Goal: Contribute content: Contribute content

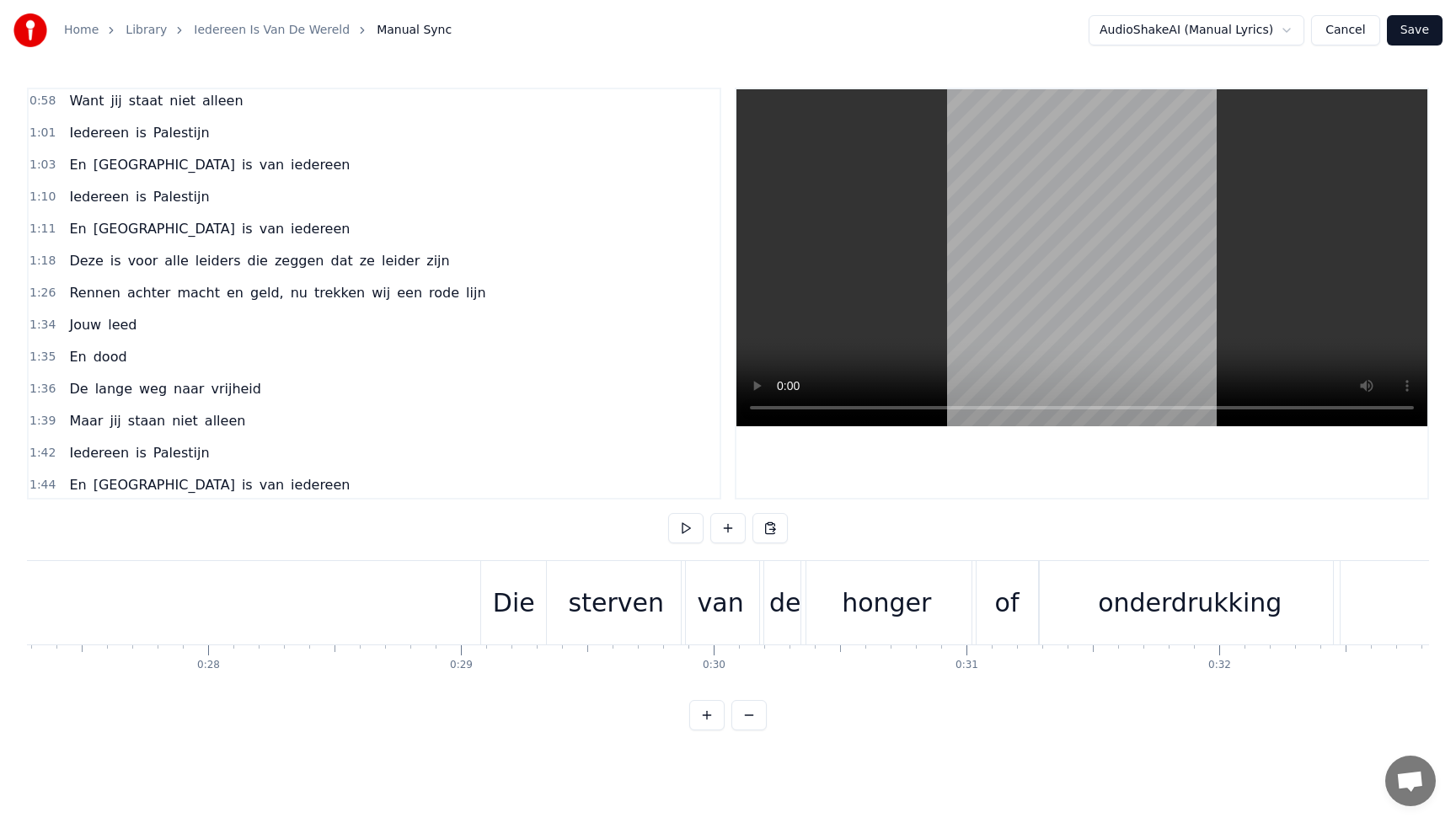
scroll to position [0, 6835]
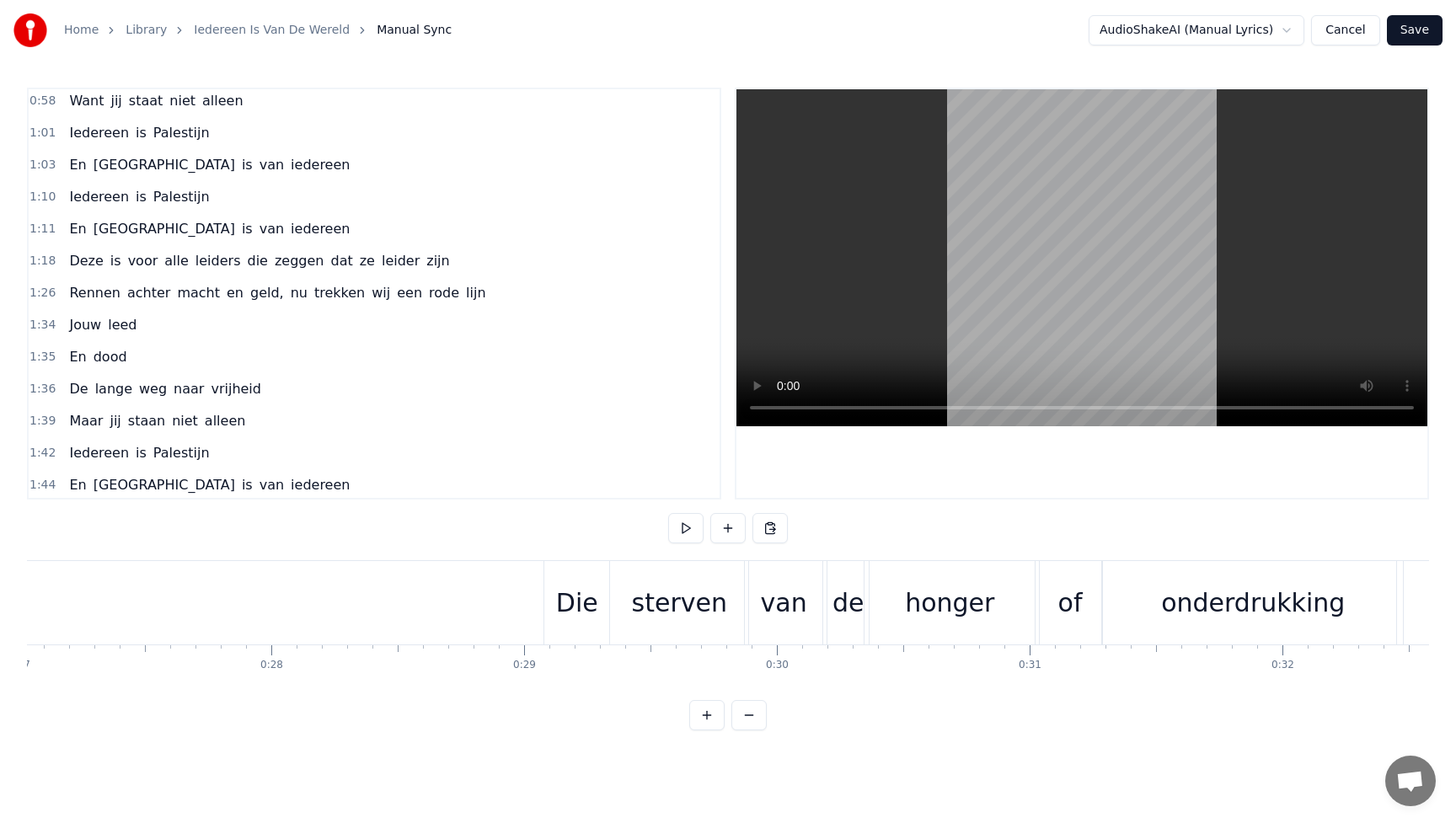
click at [566, 609] on div "Die" at bounding box center [577, 603] width 42 height 38
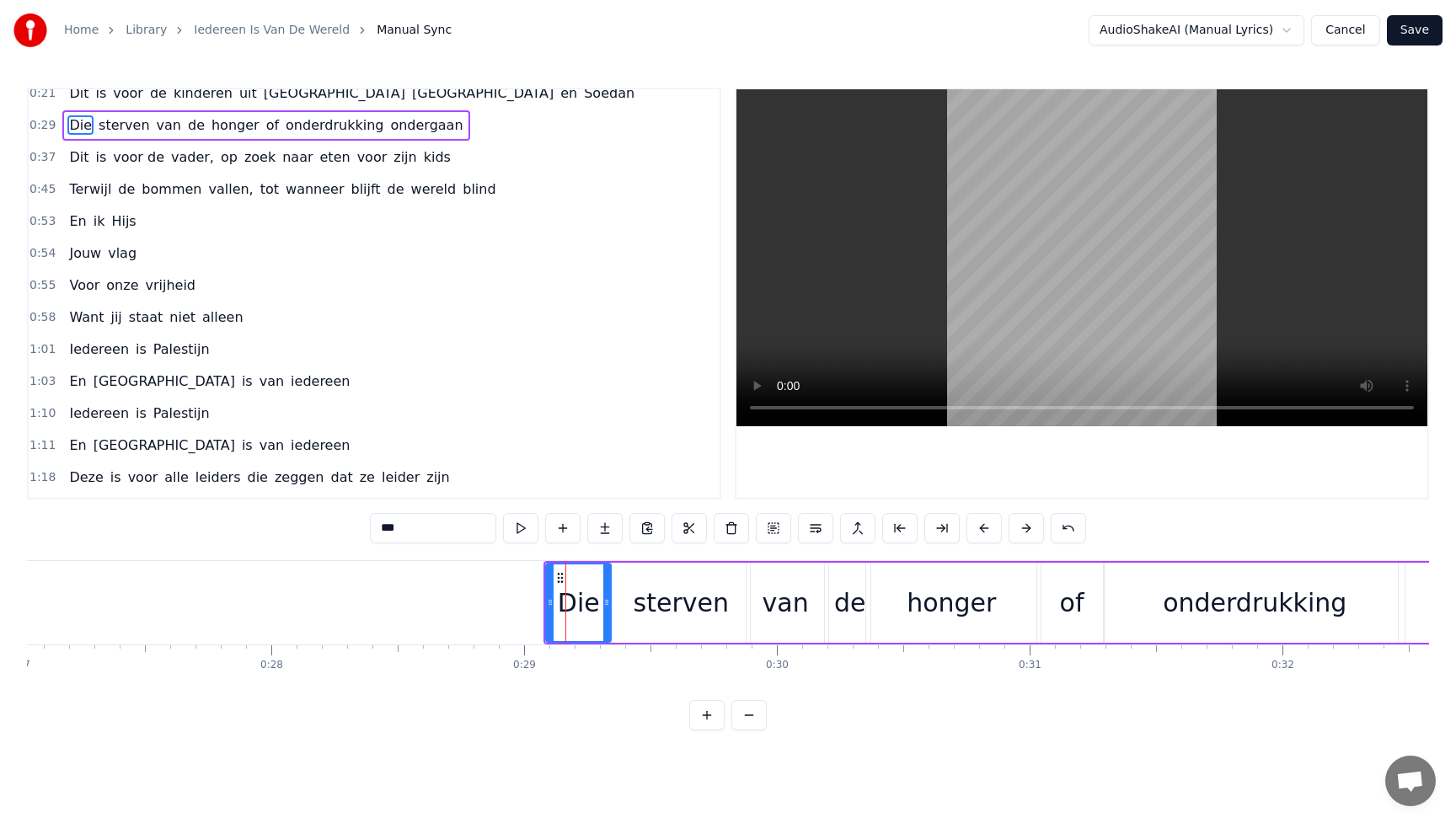
scroll to position [0, 0]
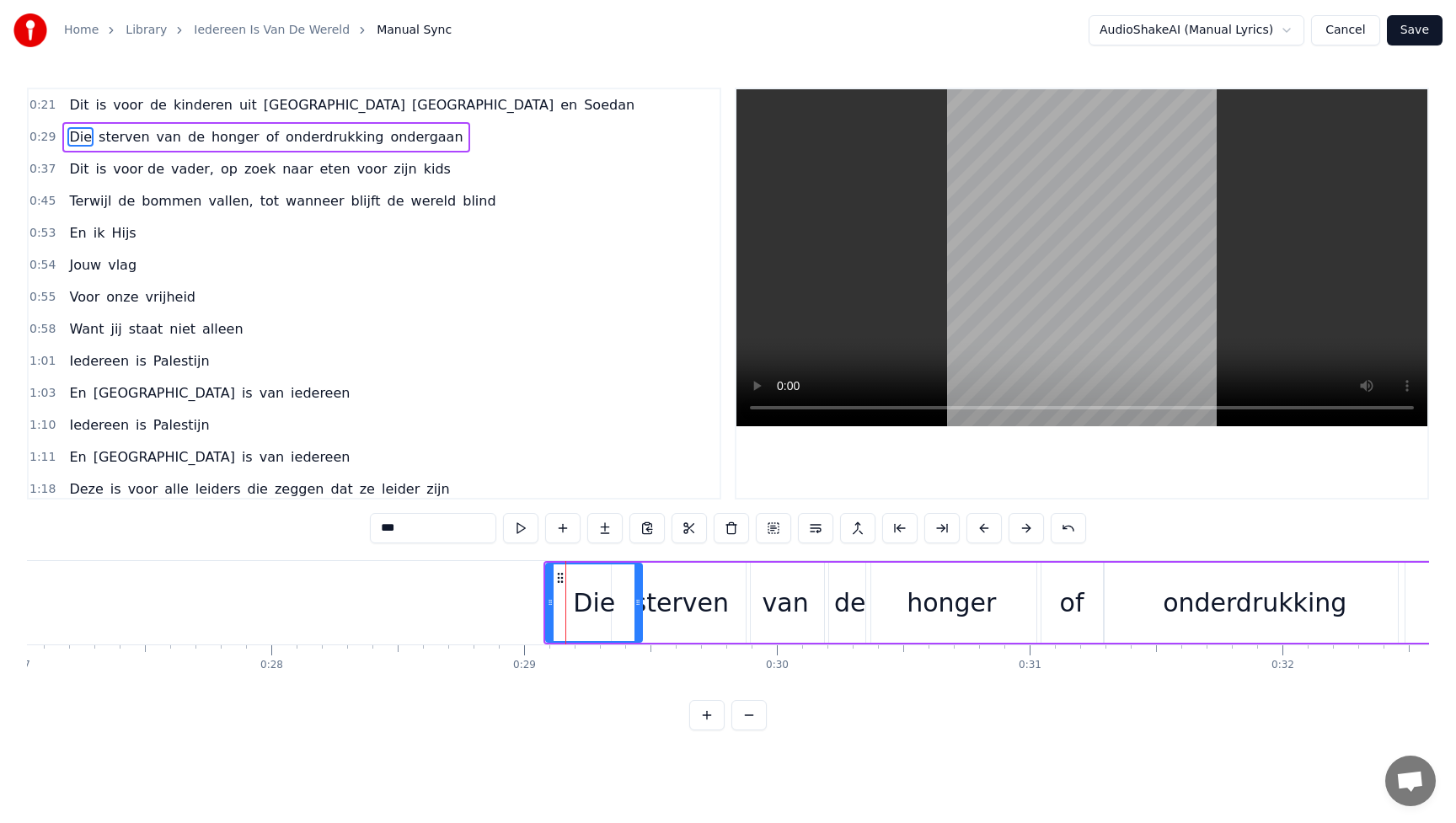
drag, startPoint x: 608, startPoint y: 602, endPoint x: 638, endPoint y: 602, distance: 30.0
click at [638, 602] on icon at bounding box center [638, 602] width 7 height 14
drag, startPoint x: 635, startPoint y: 601, endPoint x: 625, endPoint y: 601, distance: 10.0
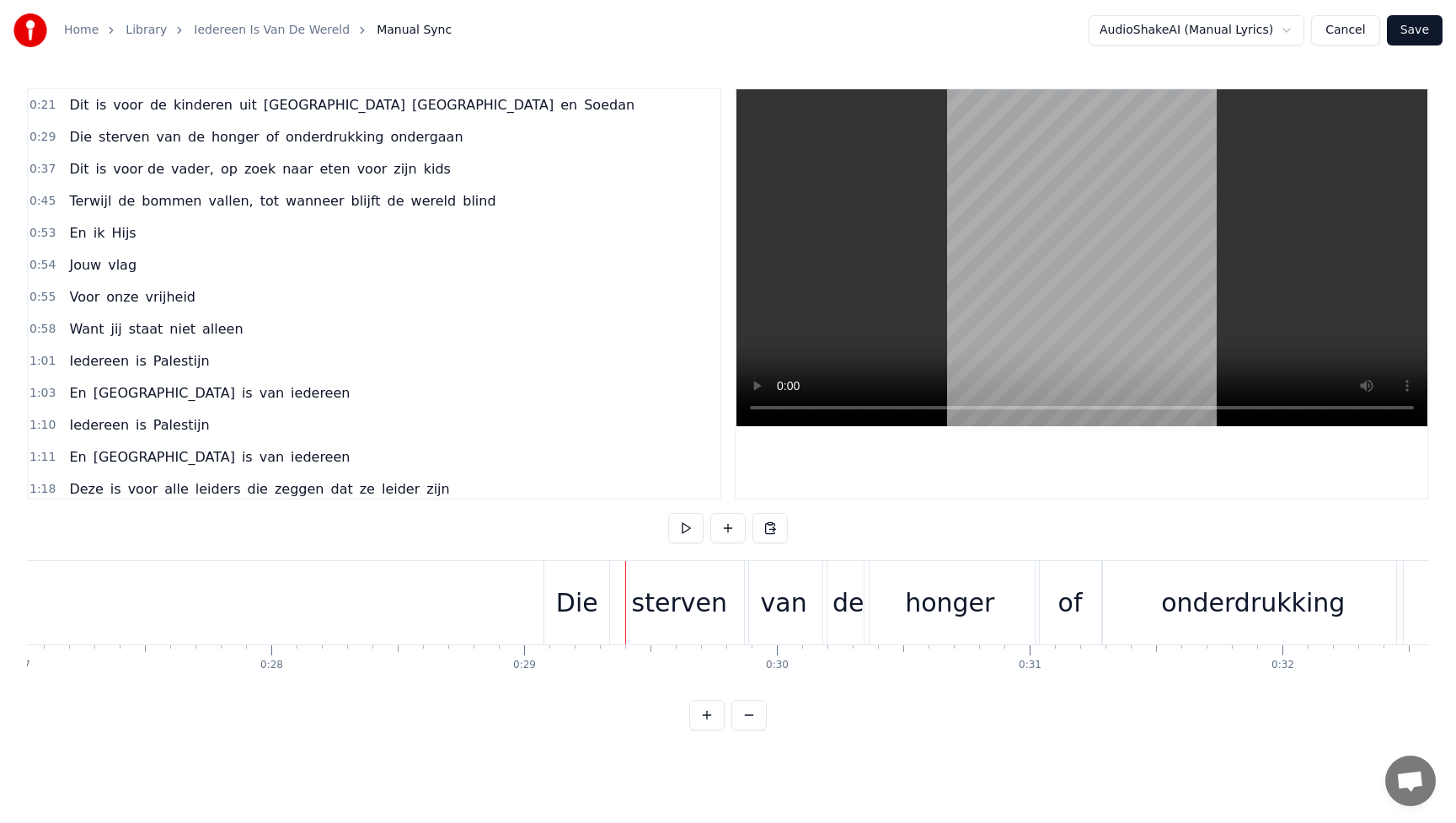
click at [580, 597] on div "Die" at bounding box center [577, 603] width 42 height 38
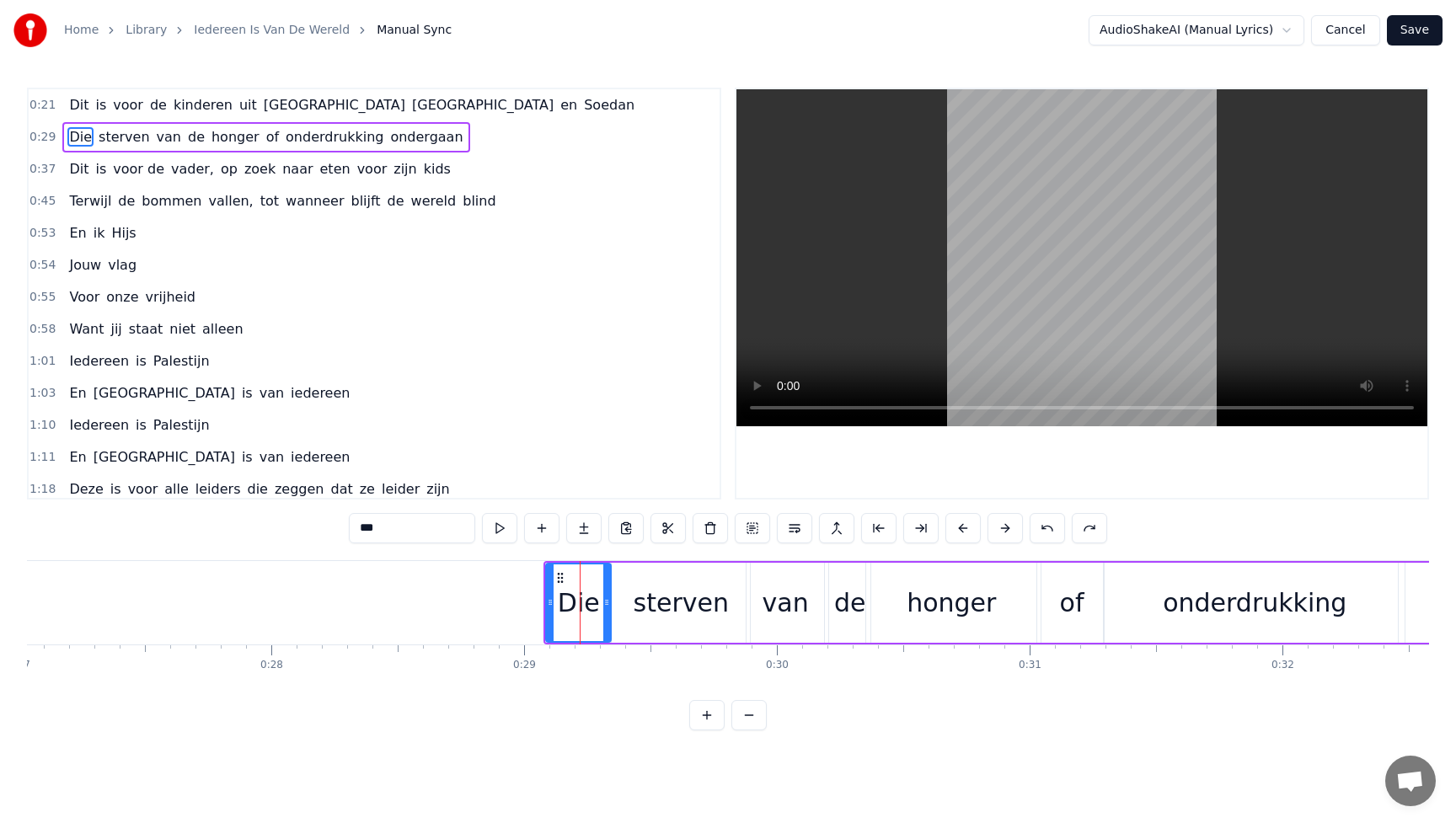
click at [661, 615] on div "sterven" at bounding box center [681, 603] width 95 height 38
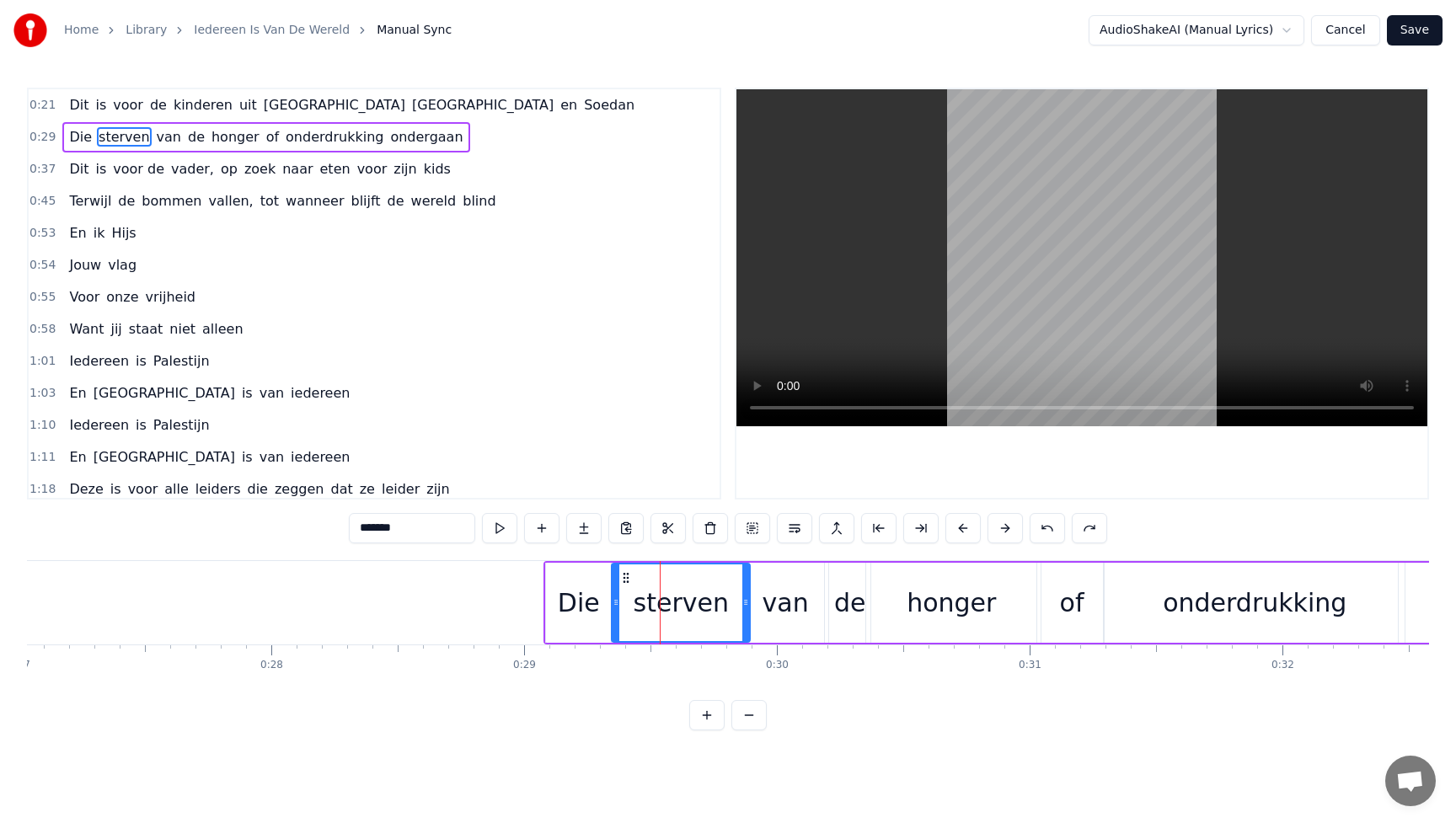
click at [778, 606] on div "van" at bounding box center [786, 603] width 47 height 38
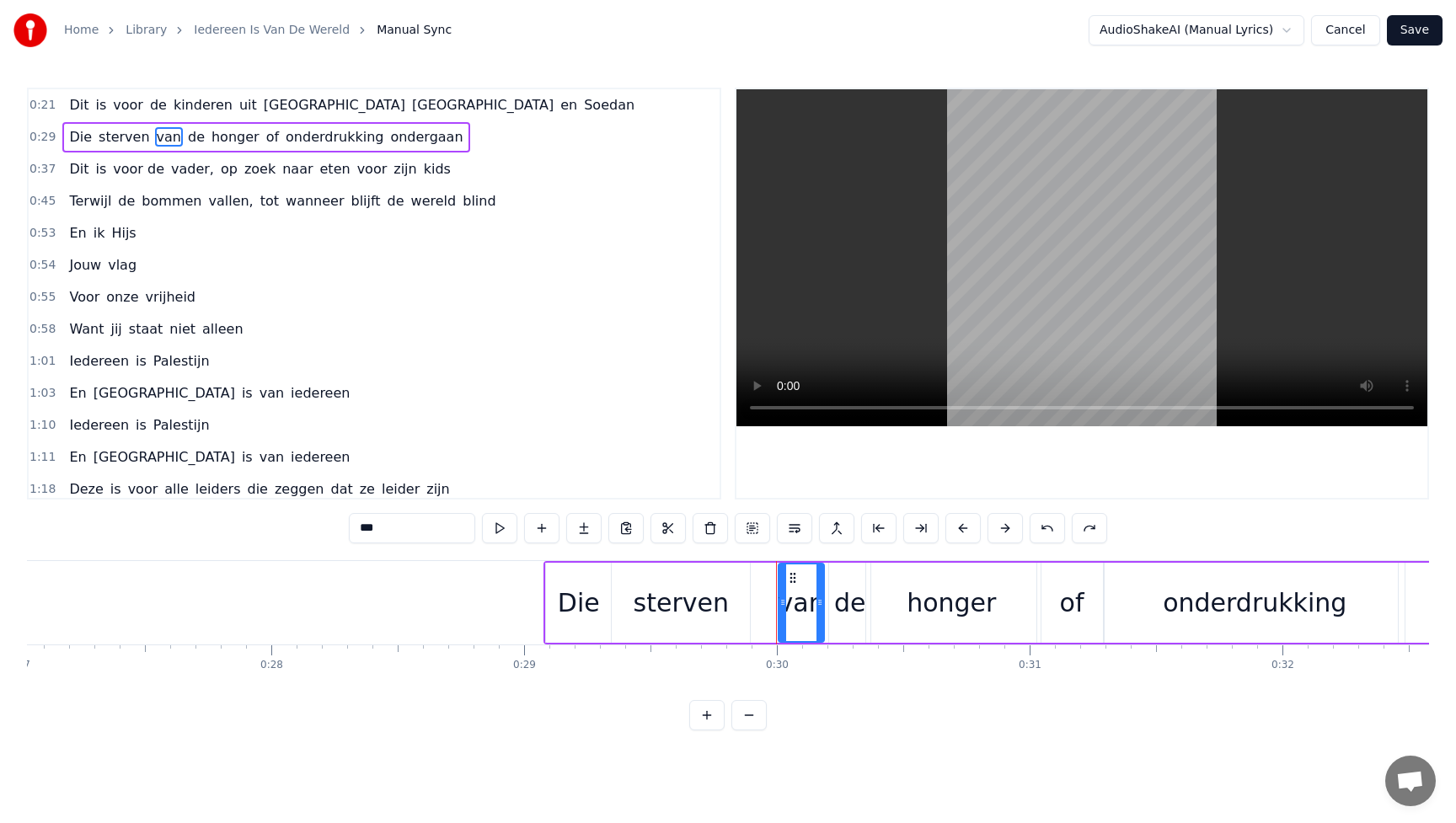
drag, startPoint x: 753, startPoint y: 603, endPoint x: 785, endPoint y: 603, distance: 32.0
click at [785, 603] on icon at bounding box center [783, 602] width 7 height 14
click at [847, 598] on div "de" at bounding box center [850, 603] width 32 height 38
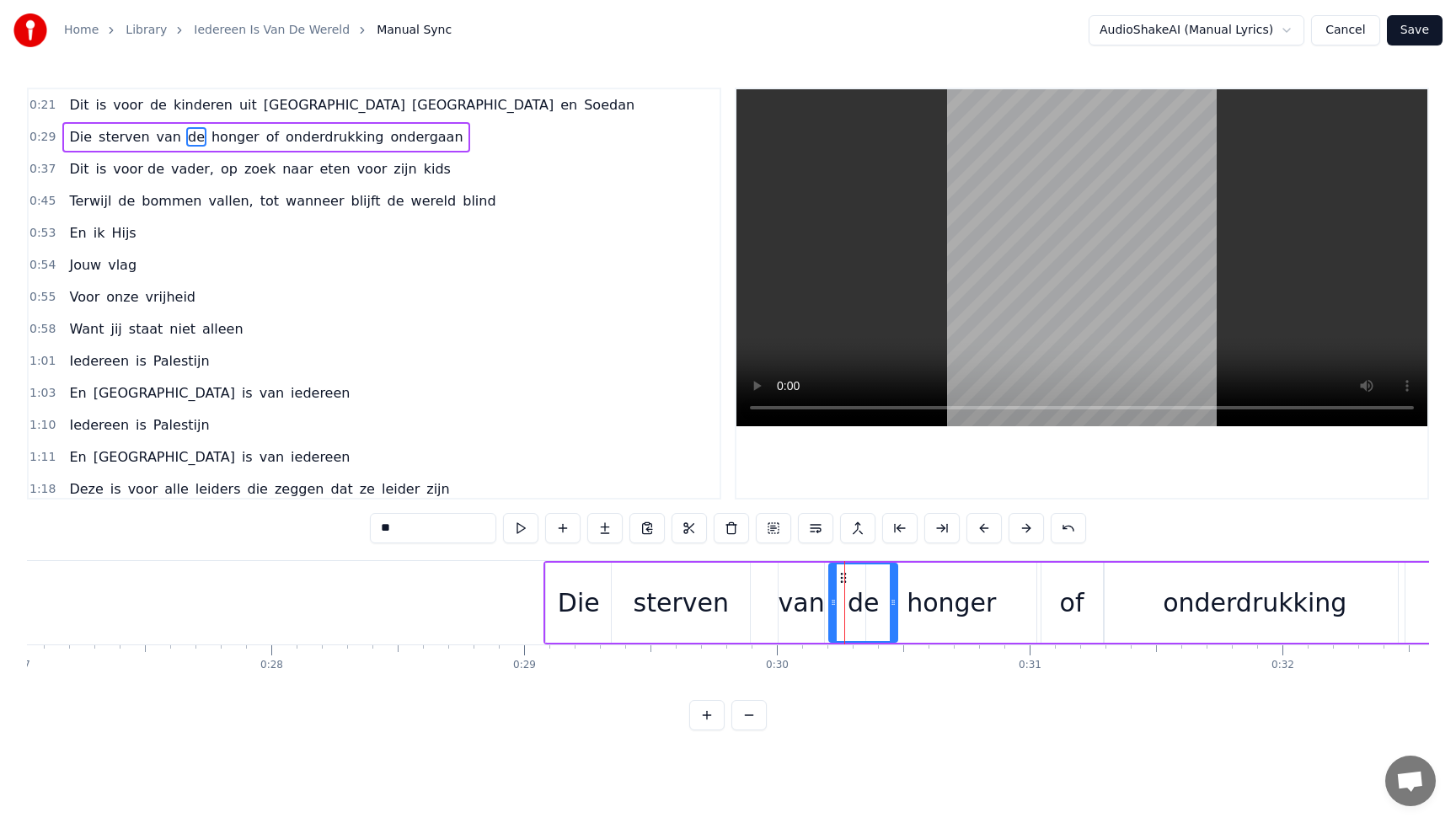
drag, startPoint x: 869, startPoint y: 598, endPoint x: 896, endPoint y: 597, distance: 27.0
click at [896, 597] on icon at bounding box center [893, 602] width 7 height 14
drag, startPoint x: 834, startPoint y: 602, endPoint x: 861, endPoint y: 602, distance: 27.0
click at [861, 602] on icon at bounding box center [860, 602] width 7 height 14
click at [792, 608] on div "van" at bounding box center [802, 603] width 47 height 38
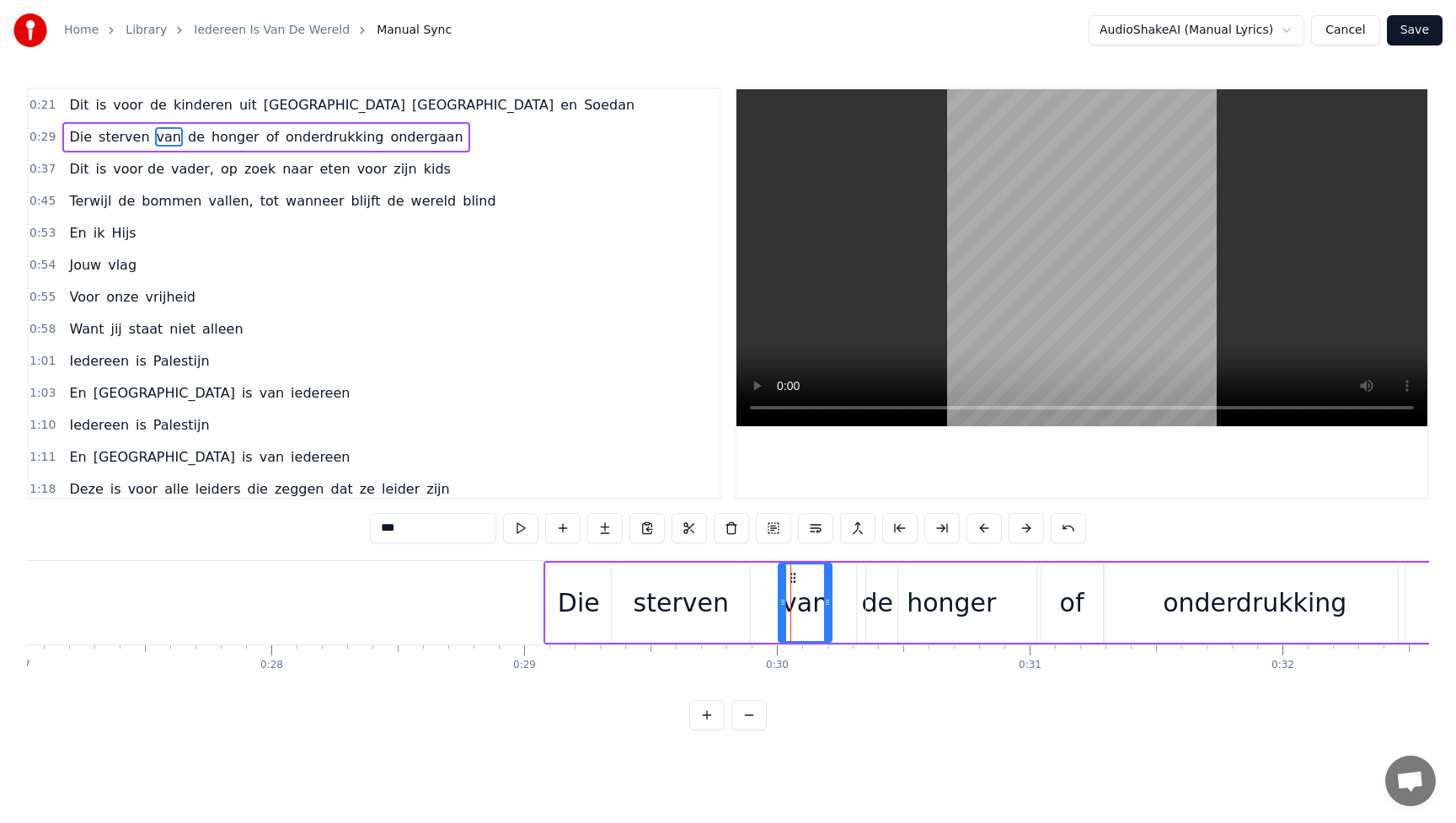
drag, startPoint x: 822, startPoint y: 598, endPoint x: 836, endPoint y: 598, distance: 14.0
click at [831, 598] on icon at bounding box center [828, 602] width 7 height 14
drag, startPoint x: 792, startPoint y: 581, endPoint x: 814, endPoint y: 581, distance: 22.0
click at [814, 582] on circle at bounding box center [813, 582] width 1 height 1
click at [647, 606] on div "sterven" at bounding box center [681, 603] width 95 height 38
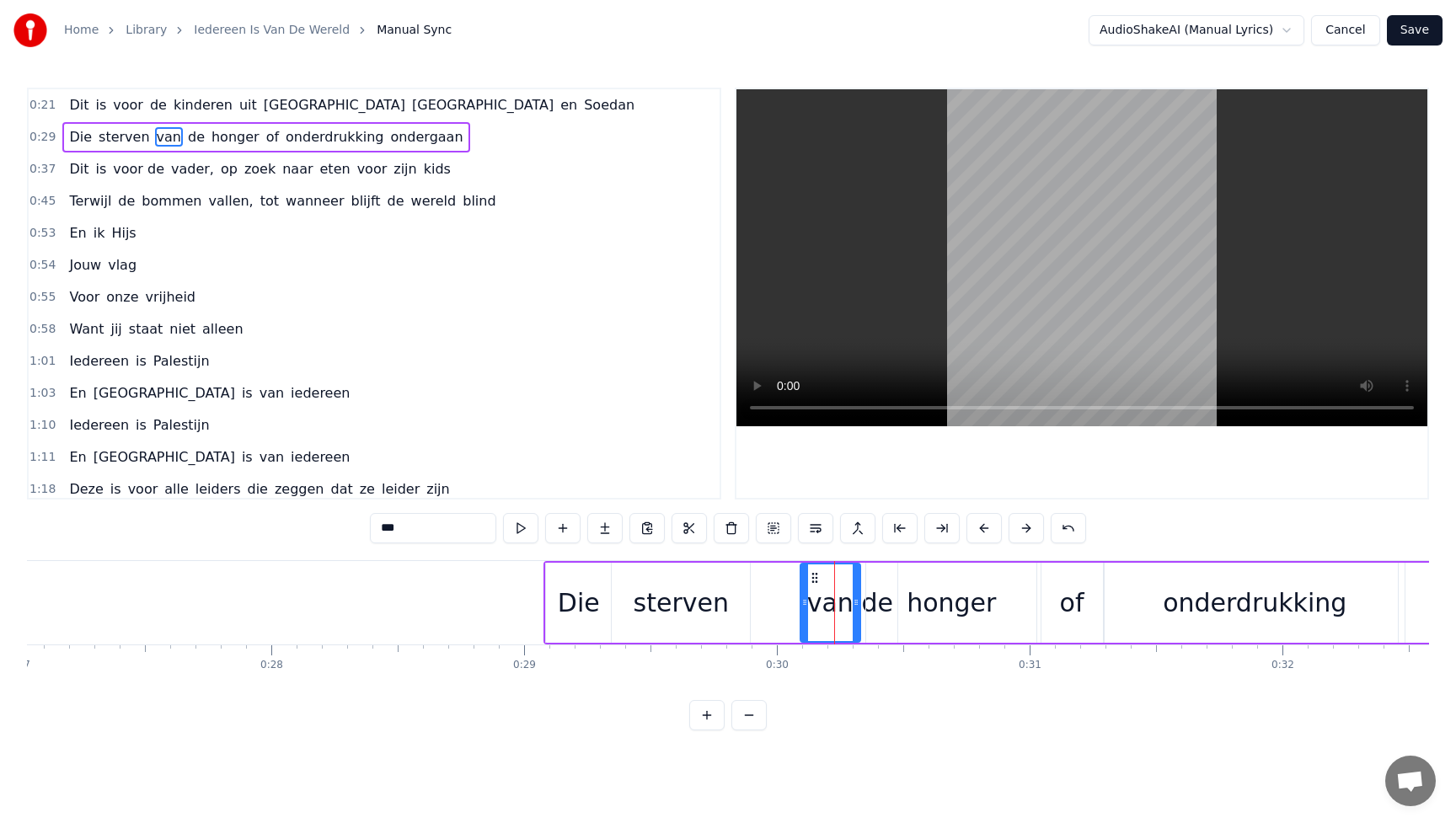
type input "*******"
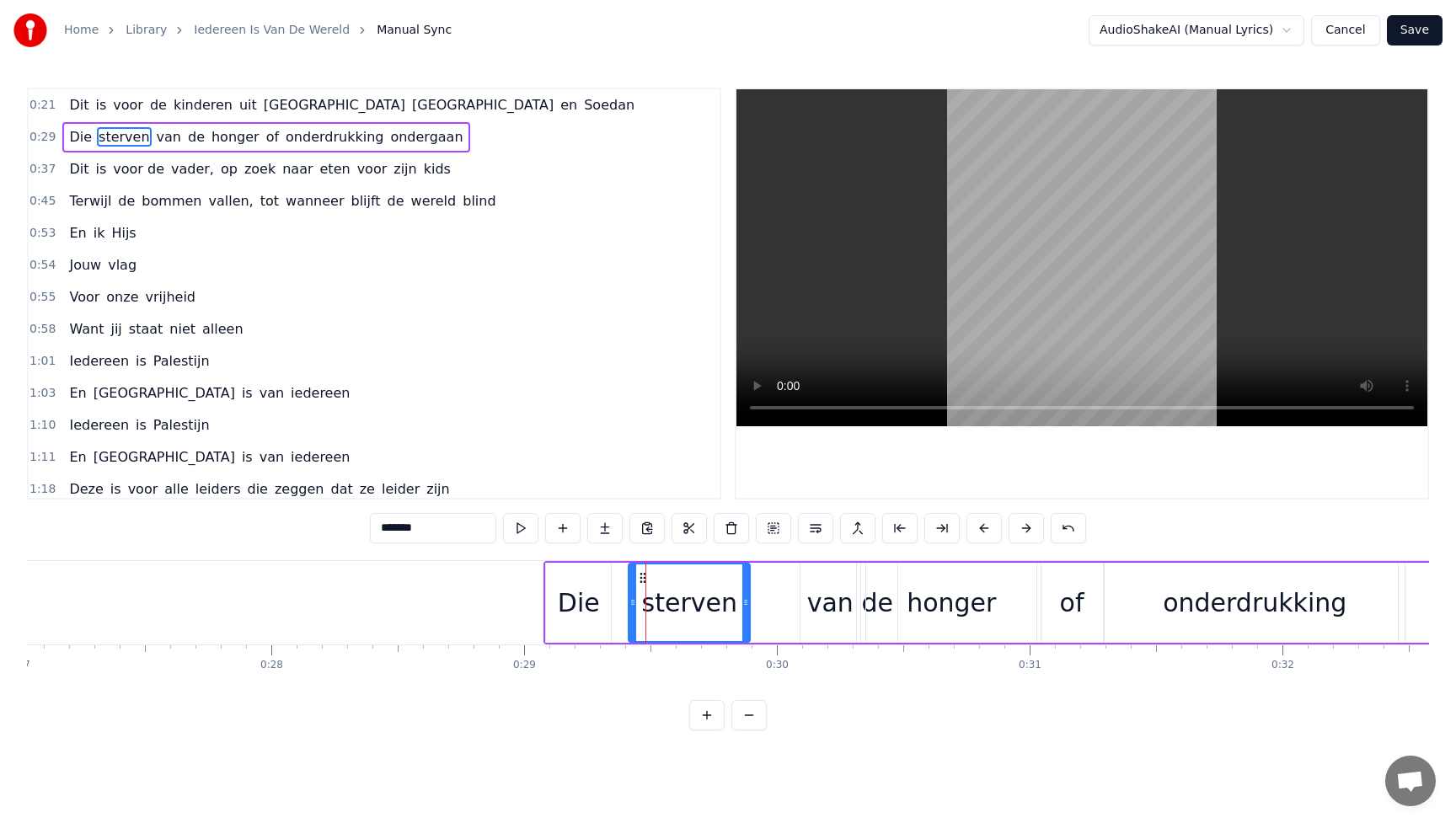
drag, startPoint x: 616, startPoint y: 598, endPoint x: 633, endPoint y: 598, distance: 17.0
click at [633, 598] on icon at bounding box center [633, 602] width 7 height 14
drag, startPoint x: 747, startPoint y: 595, endPoint x: 807, endPoint y: 596, distance: 60.0
click at [807, 596] on div at bounding box center [805, 602] width 7 height 77
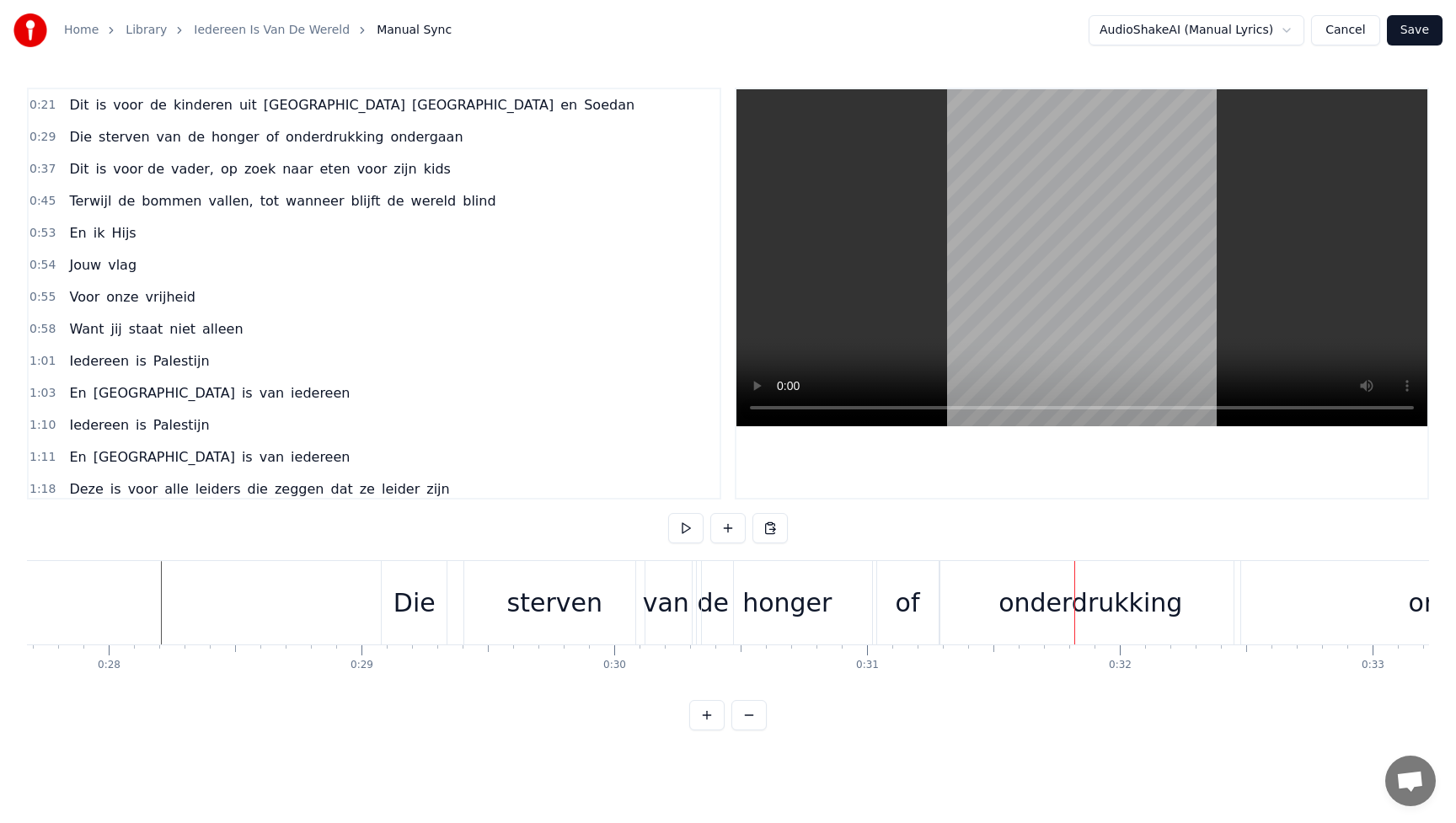
scroll to position [0, 7027]
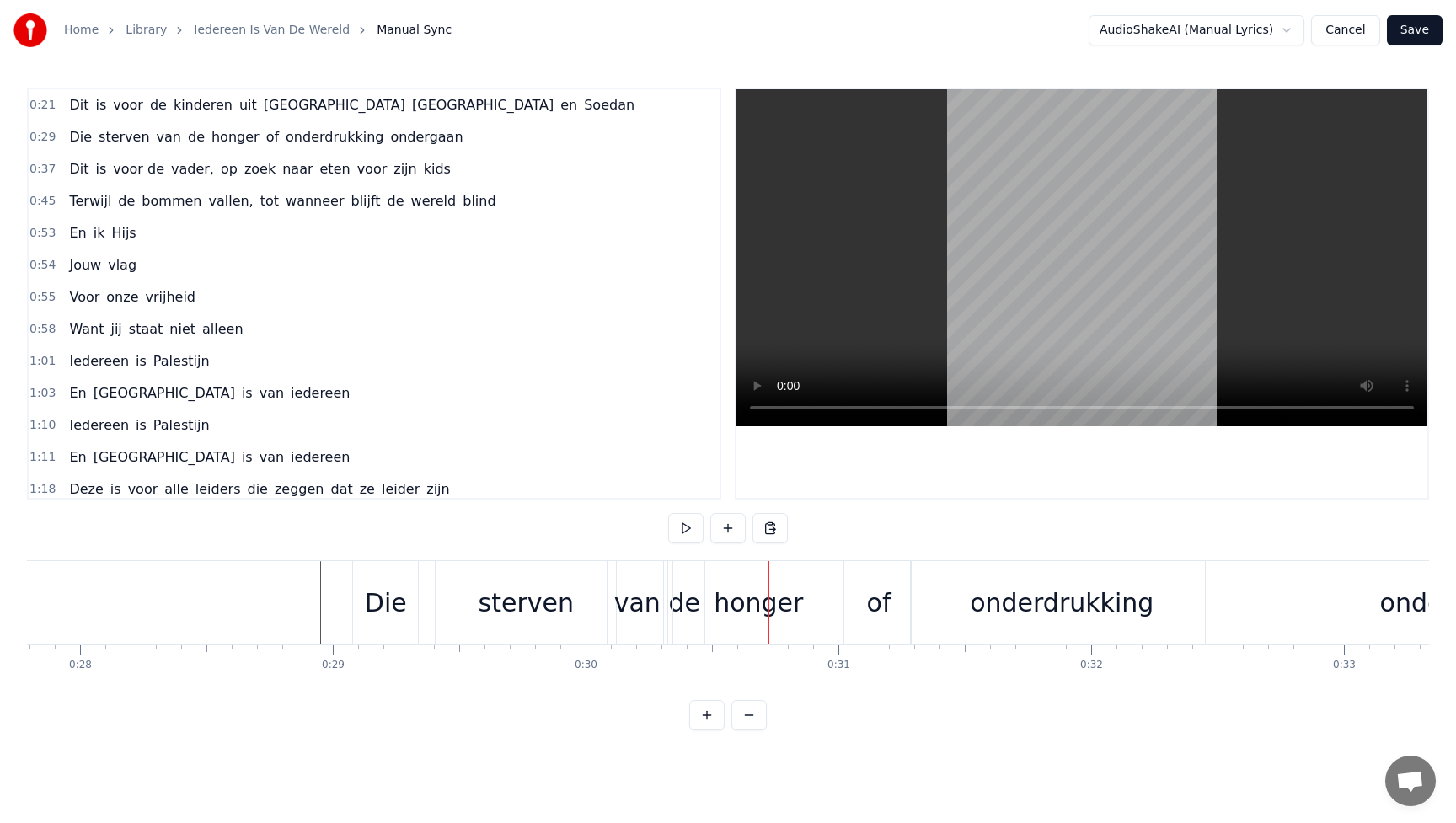
click at [539, 593] on div "sterven" at bounding box center [526, 603] width 95 height 38
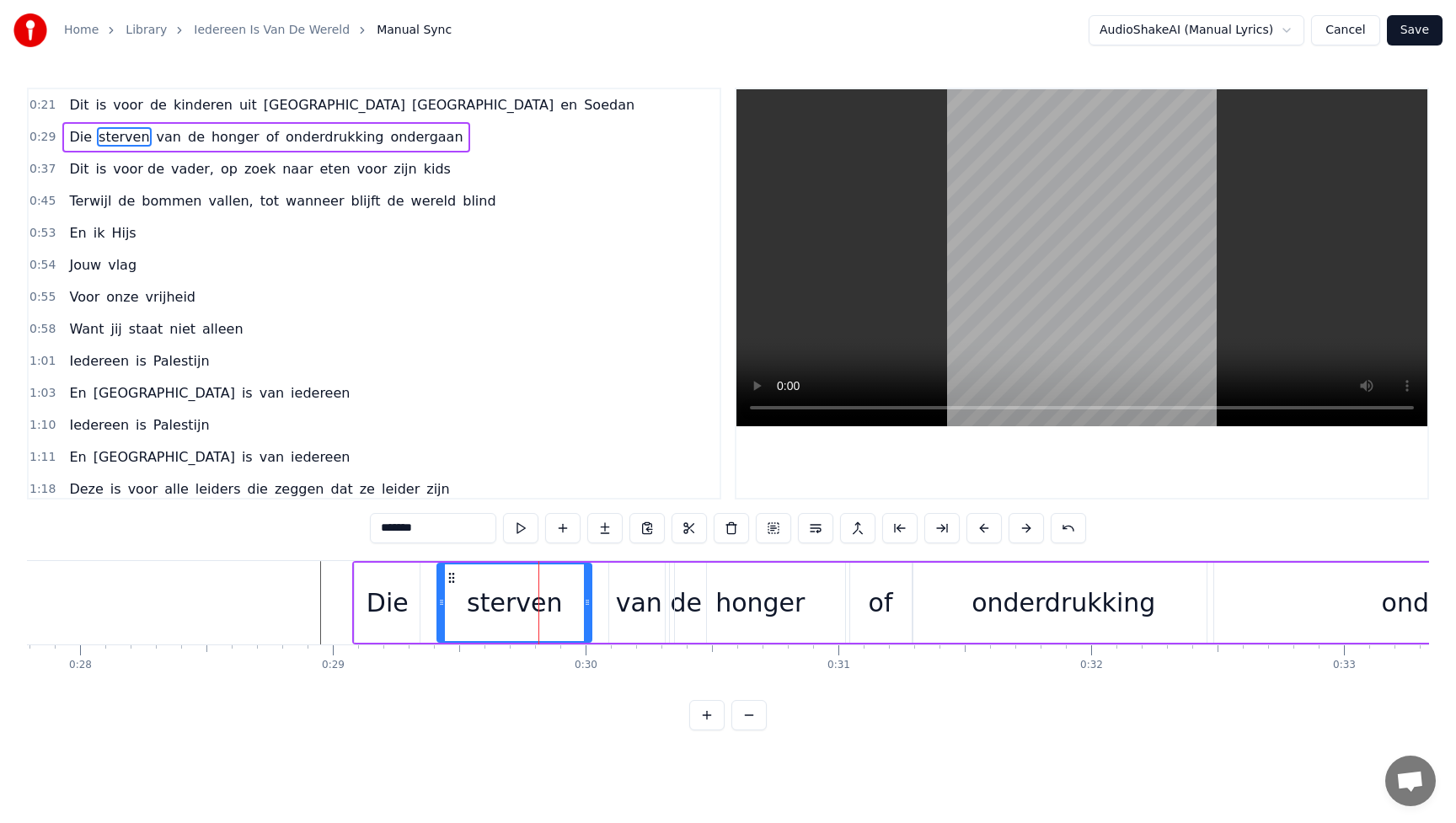
drag, startPoint x: 614, startPoint y: 597, endPoint x: 587, endPoint y: 597, distance: 27.0
click at [587, 597] on icon at bounding box center [588, 602] width 7 height 14
click at [638, 606] on div "van" at bounding box center [640, 603] width 47 height 38
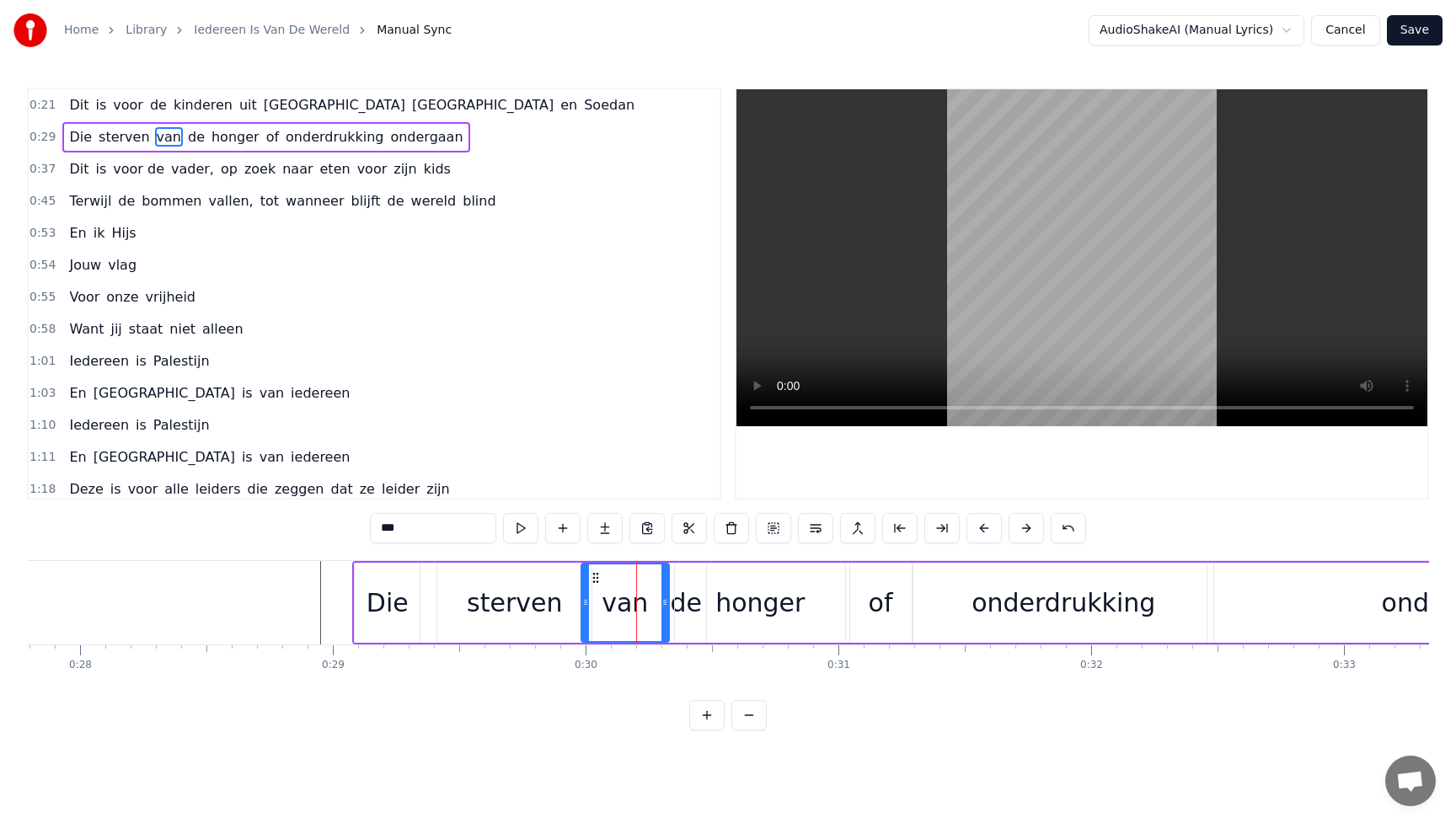
drag, startPoint x: 614, startPoint y: 605, endPoint x: 585, endPoint y: 605, distance: 29.0
click at [585, 605] on icon at bounding box center [586, 602] width 7 height 14
drag, startPoint x: 667, startPoint y: 601, endPoint x: 650, endPoint y: 601, distance: 17.0
click at [650, 601] on div "van" at bounding box center [616, 602] width 73 height 80
click at [691, 603] on div "honger" at bounding box center [759, 602] width 170 height 80
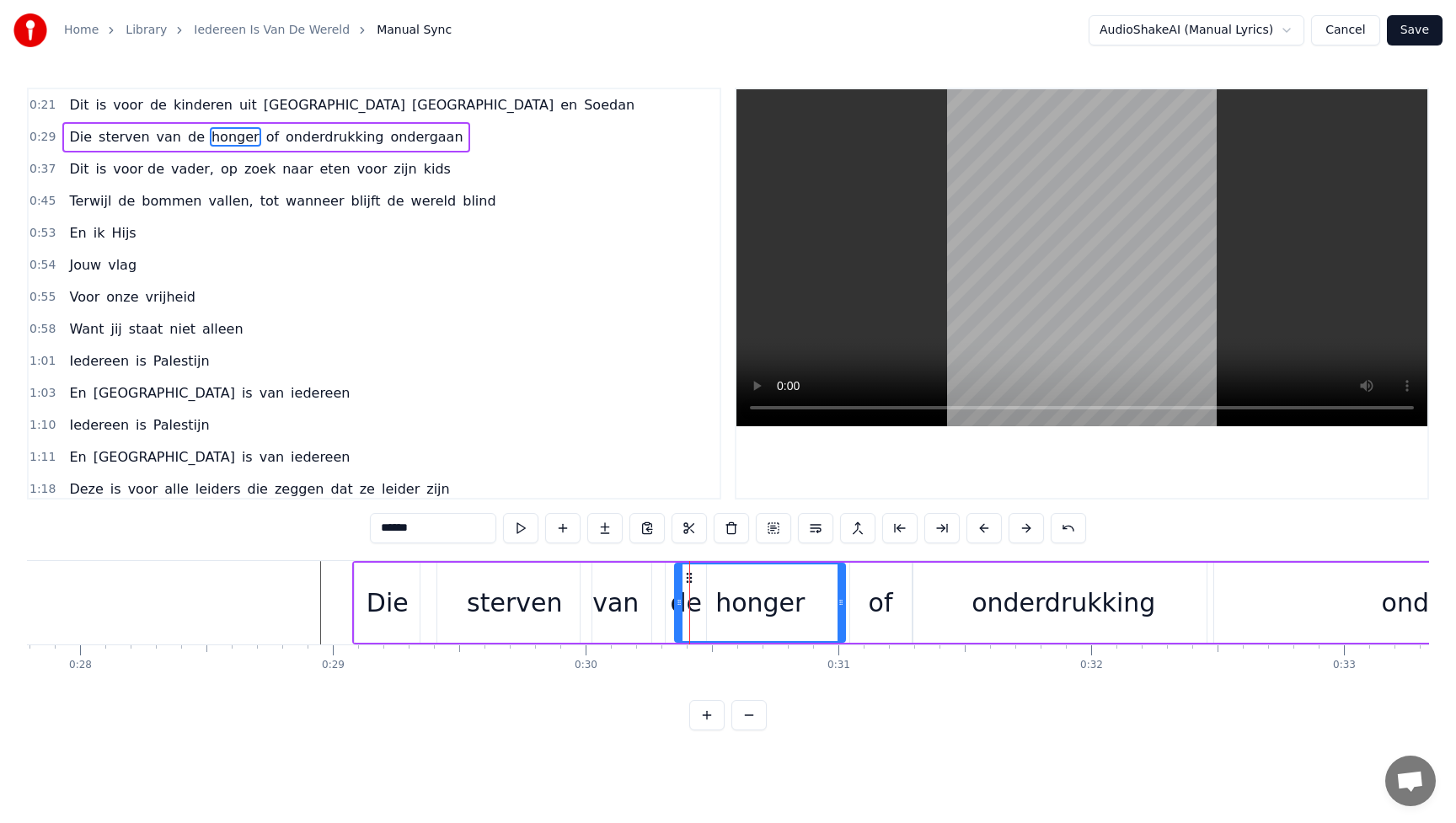
click at [671, 608] on div "de" at bounding box center [685, 602] width 41 height 80
click at [668, 602] on icon at bounding box center [670, 602] width 7 height 14
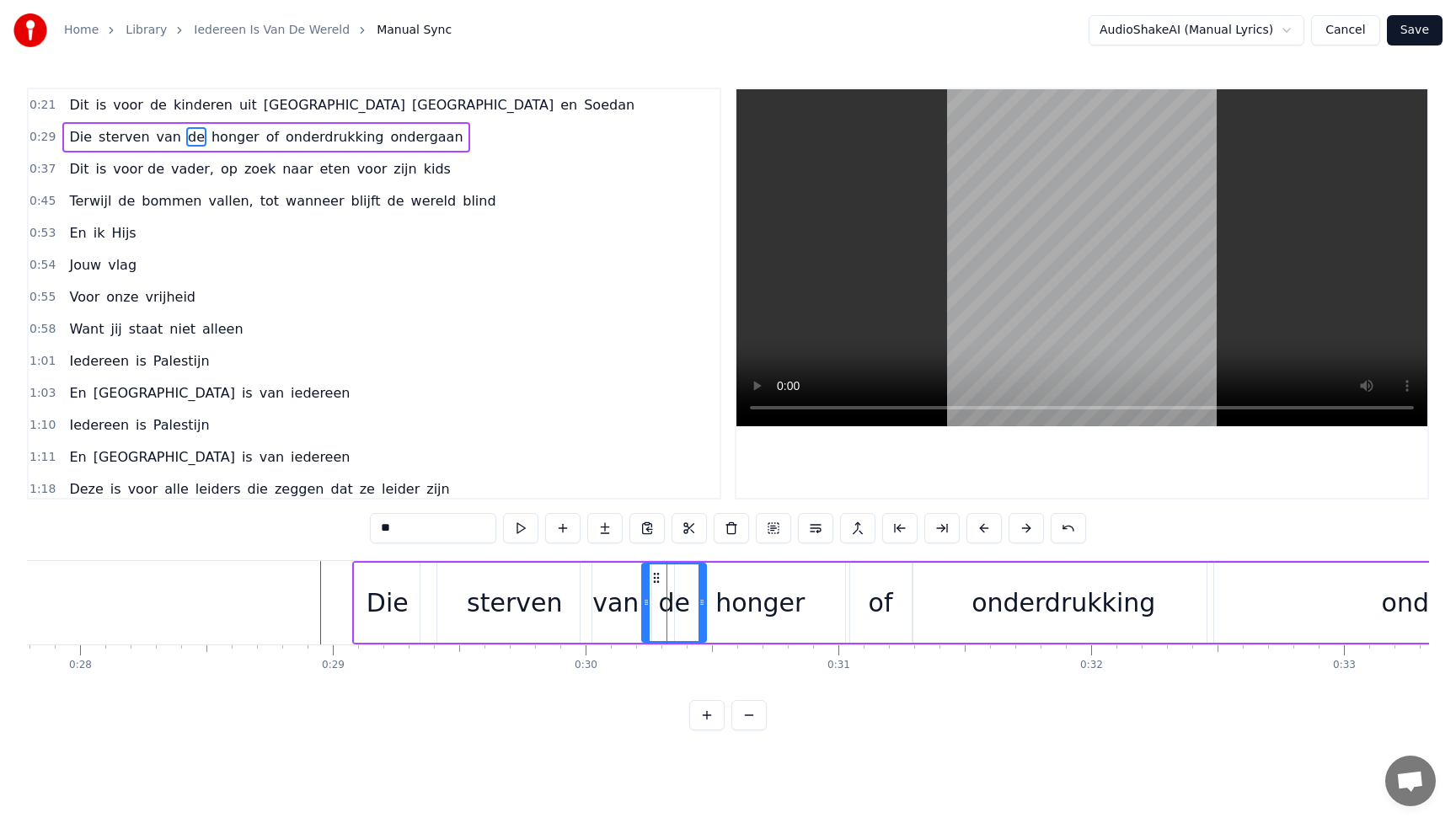
drag, startPoint x: 669, startPoint y: 592, endPoint x: 646, endPoint y: 592, distance: 23.0
click at [646, 592] on div at bounding box center [647, 602] width 7 height 77
drag, startPoint x: 703, startPoint y: 592, endPoint x: 677, endPoint y: 592, distance: 26.0
click at [677, 592] on div at bounding box center [676, 602] width 7 height 77
click at [771, 606] on div "honger" at bounding box center [760, 603] width 90 height 38
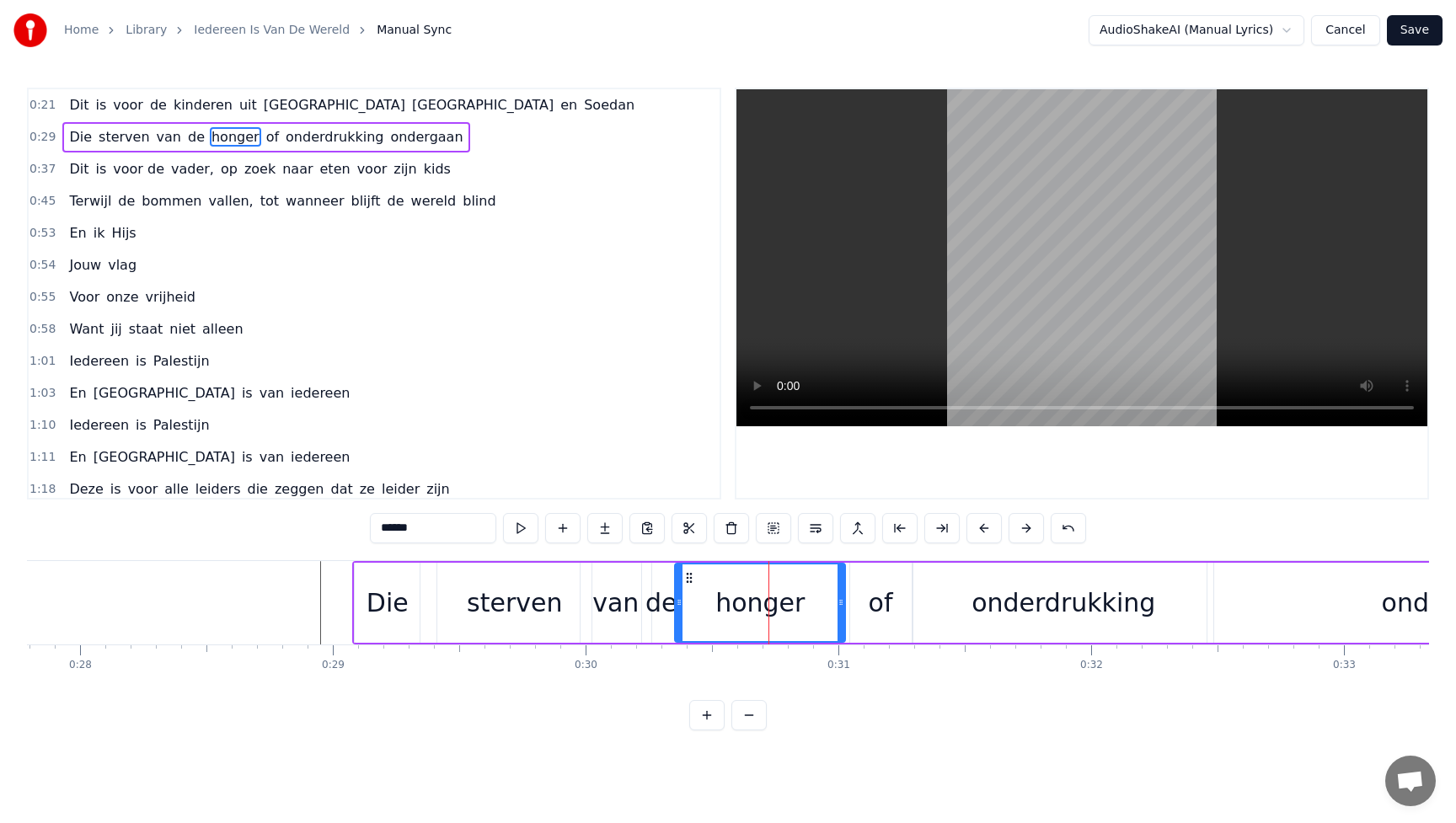
click at [623, 609] on div "van" at bounding box center [616, 603] width 47 height 38
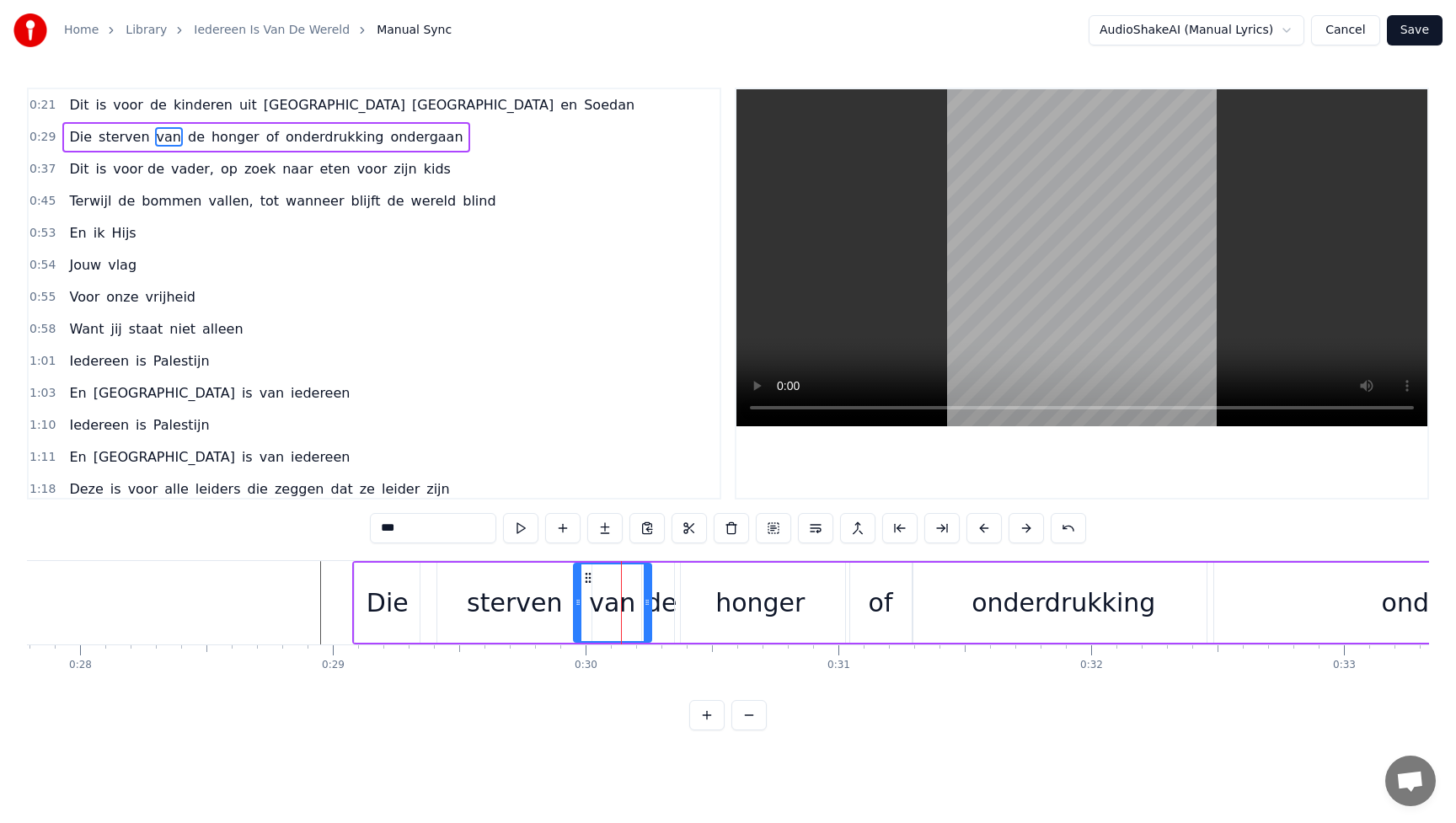
click at [578, 603] on icon at bounding box center [578, 602] width 7 height 14
drag, startPoint x: 647, startPoint y: 603, endPoint x: 617, endPoint y: 604, distance: 30.0
click at [617, 604] on icon at bounding box center [618, 602] width 7 height 14
click at [654, 604] on div "de" at bounding box center [661, 603] width 32 height 38
drag, startPoint x: 646, startPoint y: 601, endPoint x: 625, endPoint y: 601, distance: 21.0
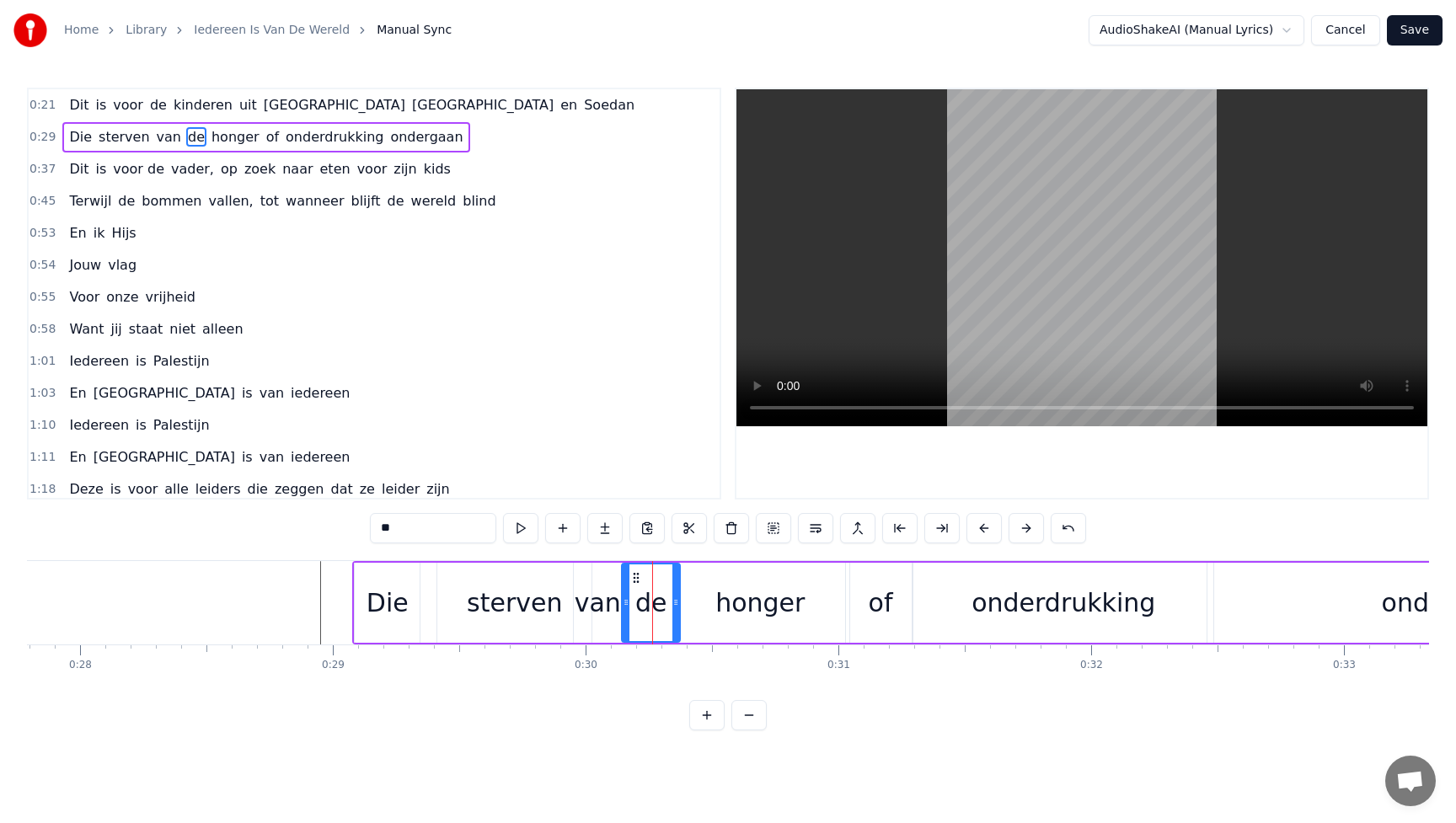
click at [625, 601] on icon at bounding box center [627, 602] width 7 height 14
drag, startPoint x: 675, startPoint y: 602, endPoint x: 660, endPoint y: 602, distance: 15.0
click at [660, 602] on icon at bounding box center [658, 602] width 7 height 14
click at [721, 595] on div "honger" at bounding box center [759, 602] width 170 height 80
type input "******"
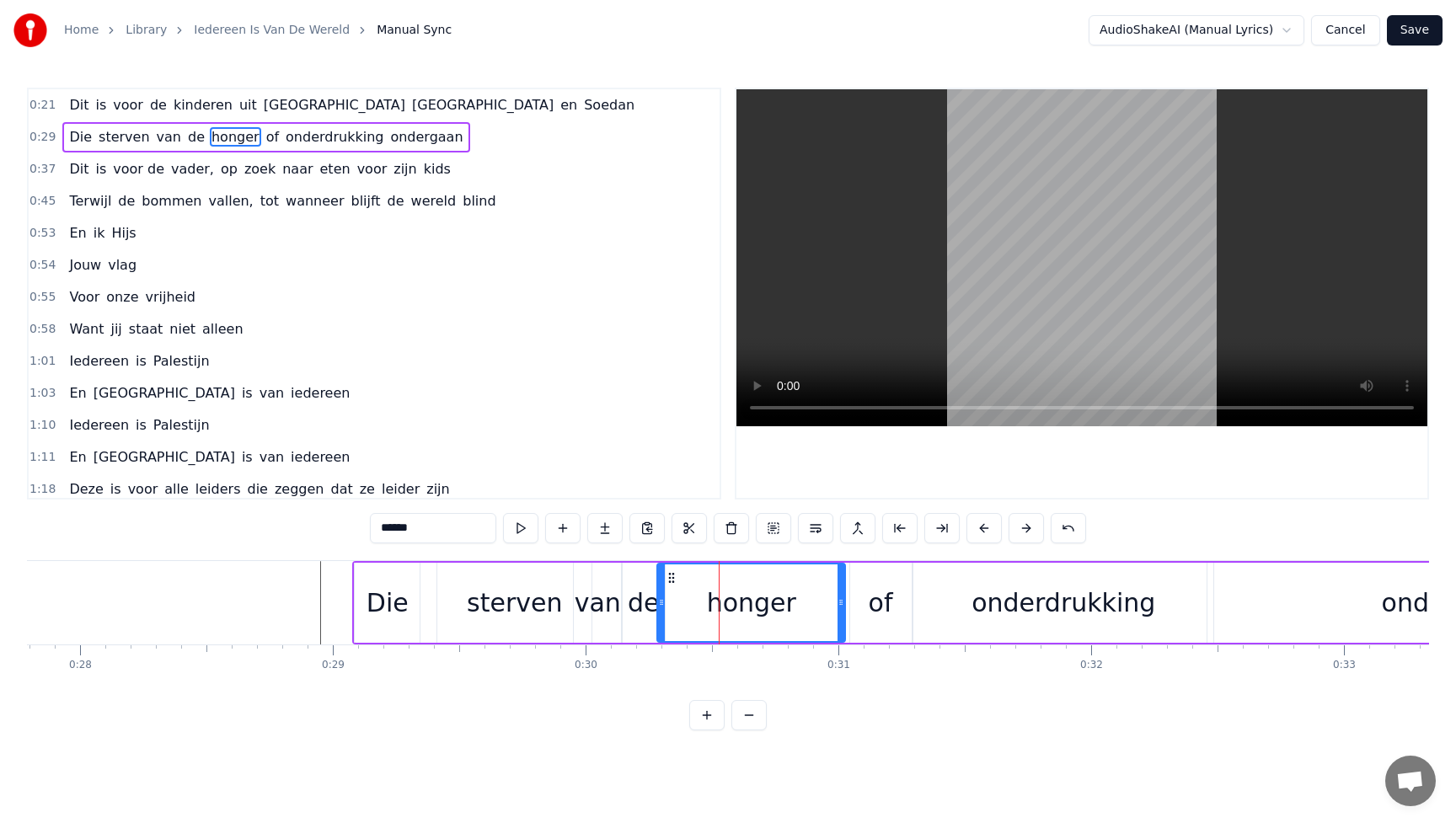
drag, startPoint x: 680, startPoint y: 601, endPoint x: 662, endPoint y: 601, distance: 18.0
click at [662, 601] on icon at bounding box center [662, 602] width 7 height 14
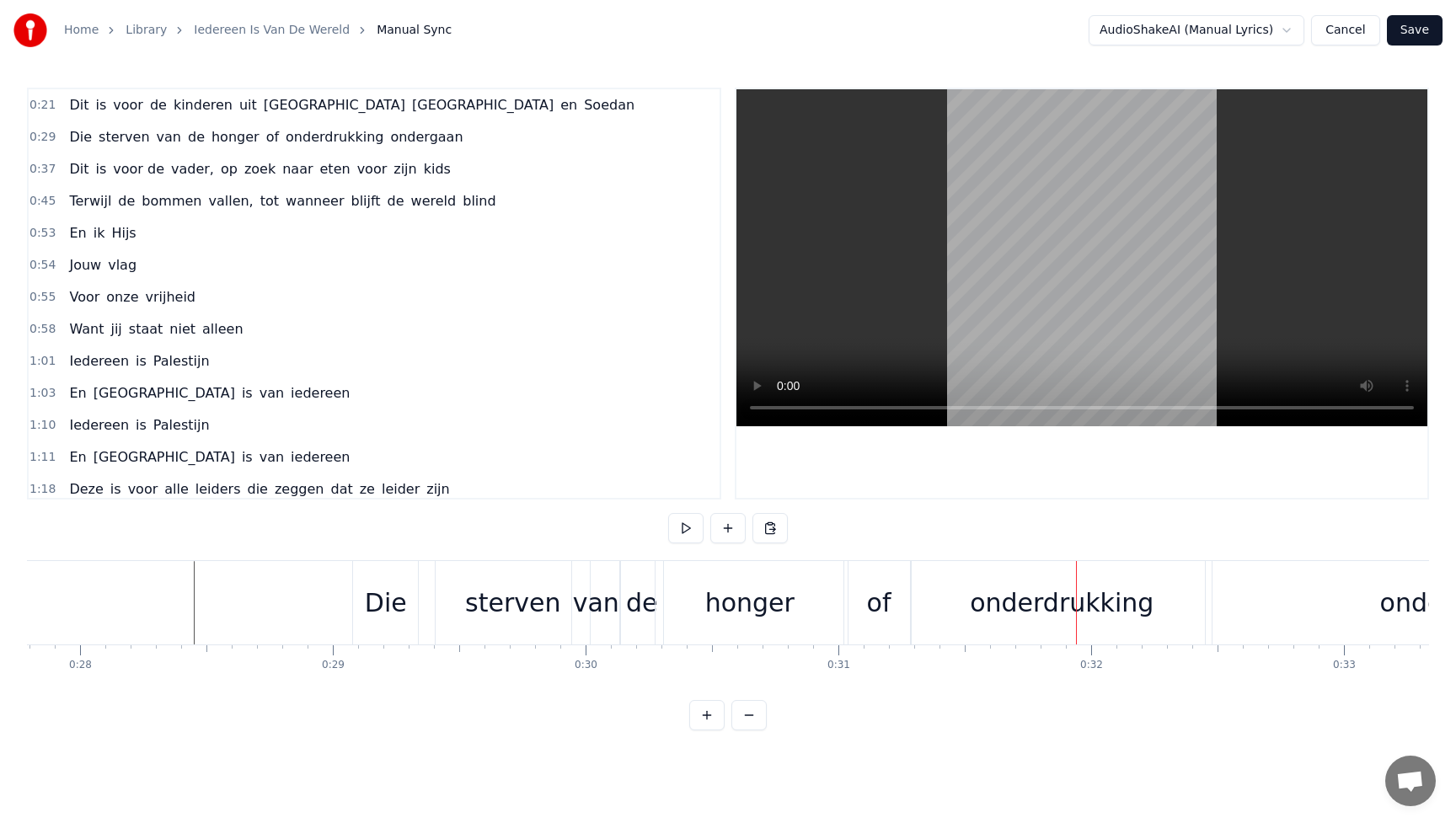
click at [1062, 616] on div "onderdrukking" at bounding box center [1061, 603] width 184 height 38
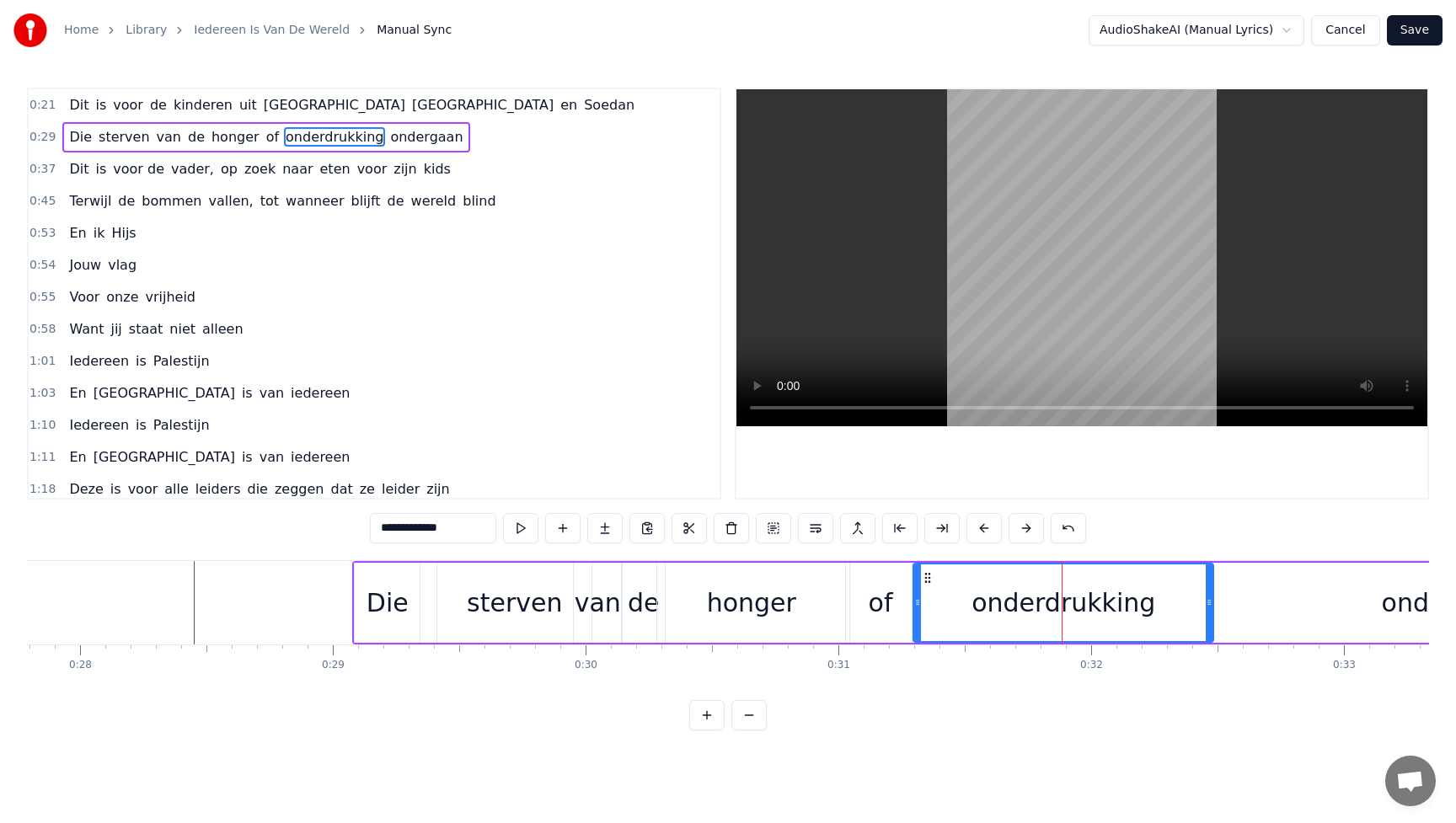
click at [890, 608] on div "of" at bounding box center [880, 602] width 61 height 80
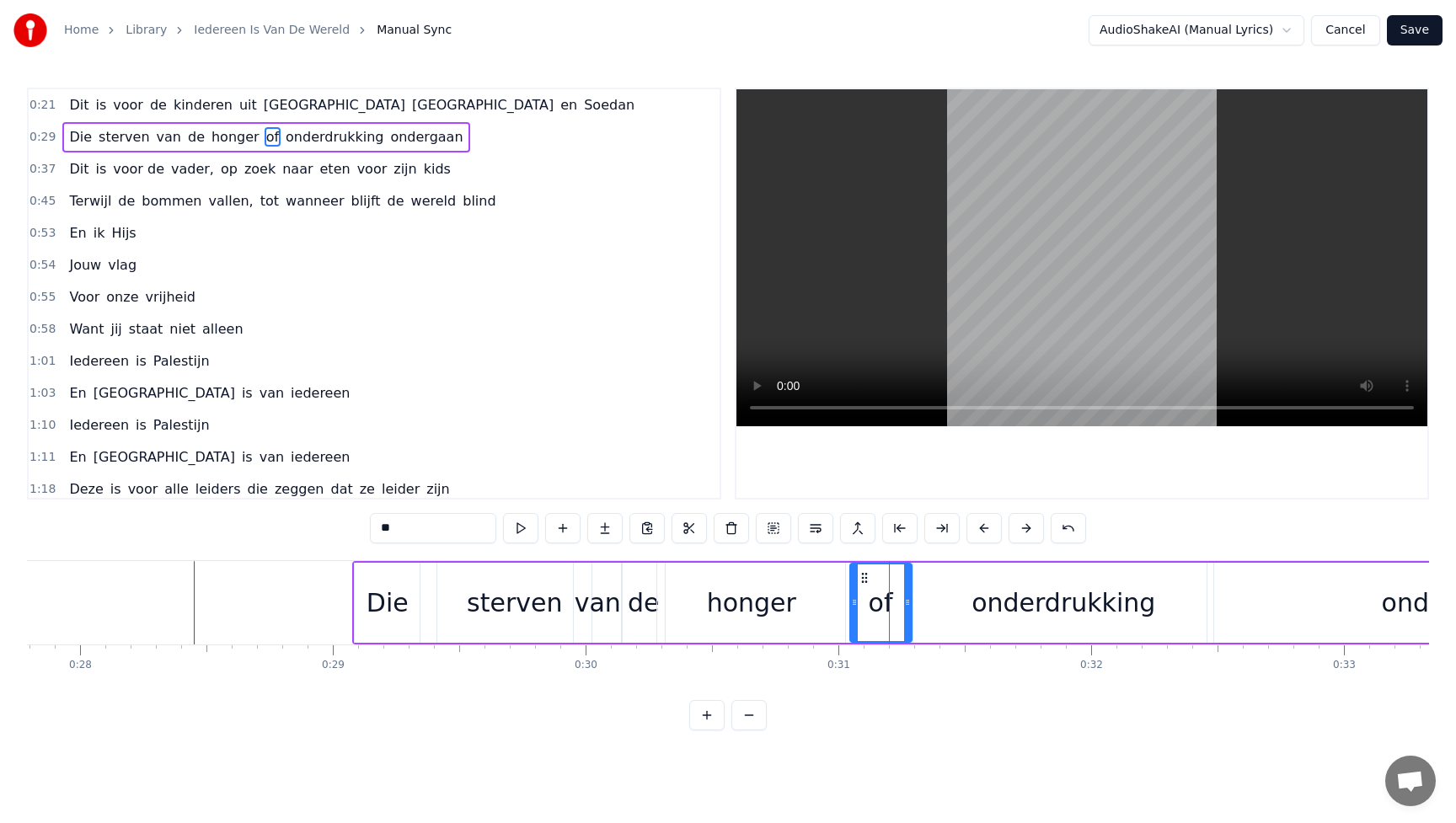
click at [934, 602] on div "onderdrukking" at bounding box center [1064, 602] width 300 height 80
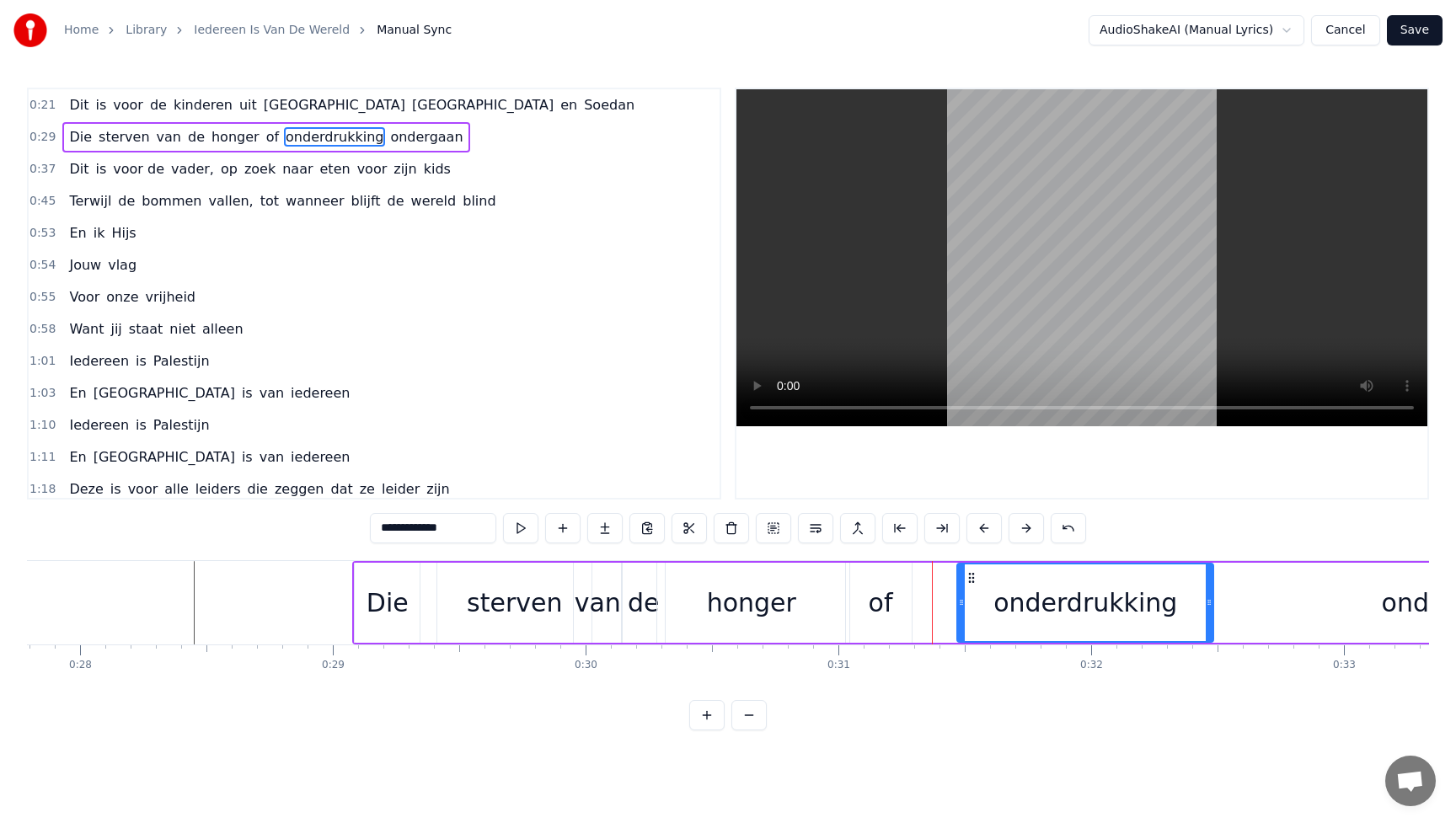
drag, startPoint x: 919, startPoint y: 601, endPoint x: 963, endPoint y: 601, distance: 44.0
click at [963, 601] on icon at bounding box center [962, 602] width 7 height 14
click at [883, 608] on div "of" at bounding box center [881, 603] width 24 height 38
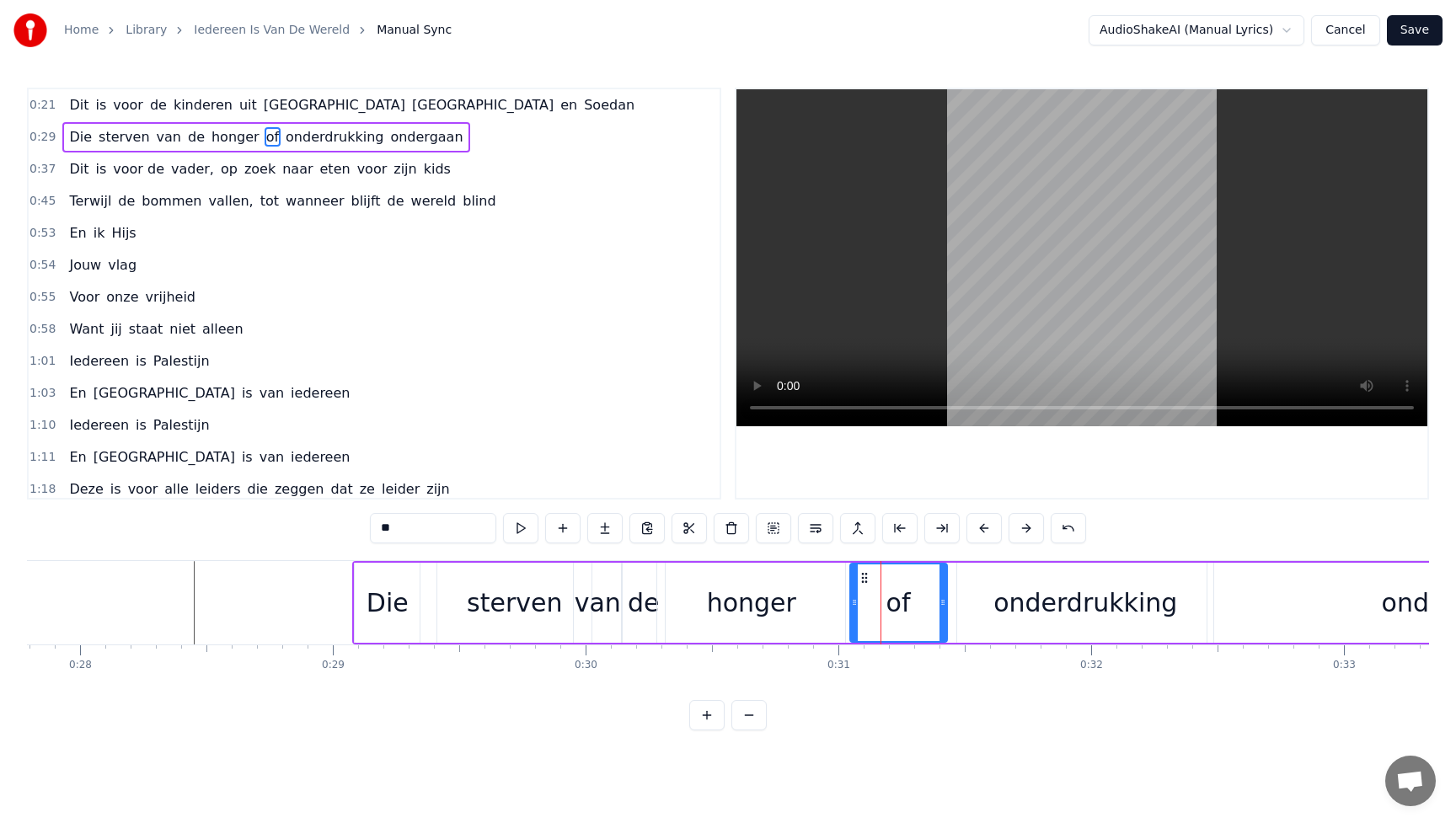
drag, startPoint x: 906, startPoint y: 599, endPoint x: 941, endPoint y: 605, distance: 35.5
click at [941, 605] on icon at bounding box center [943, 602] width 7 height 14
drag, startPoint x: 852, startPoint y: 601, endPoint x: 872, endPoint y: 601, distance: 20.0
click at [872, 601] on icon at bounding box center [874, 602] width 7 height 14
click at [791, 592] on div "honger" at bounding box center [752, 602] width 188 height 80
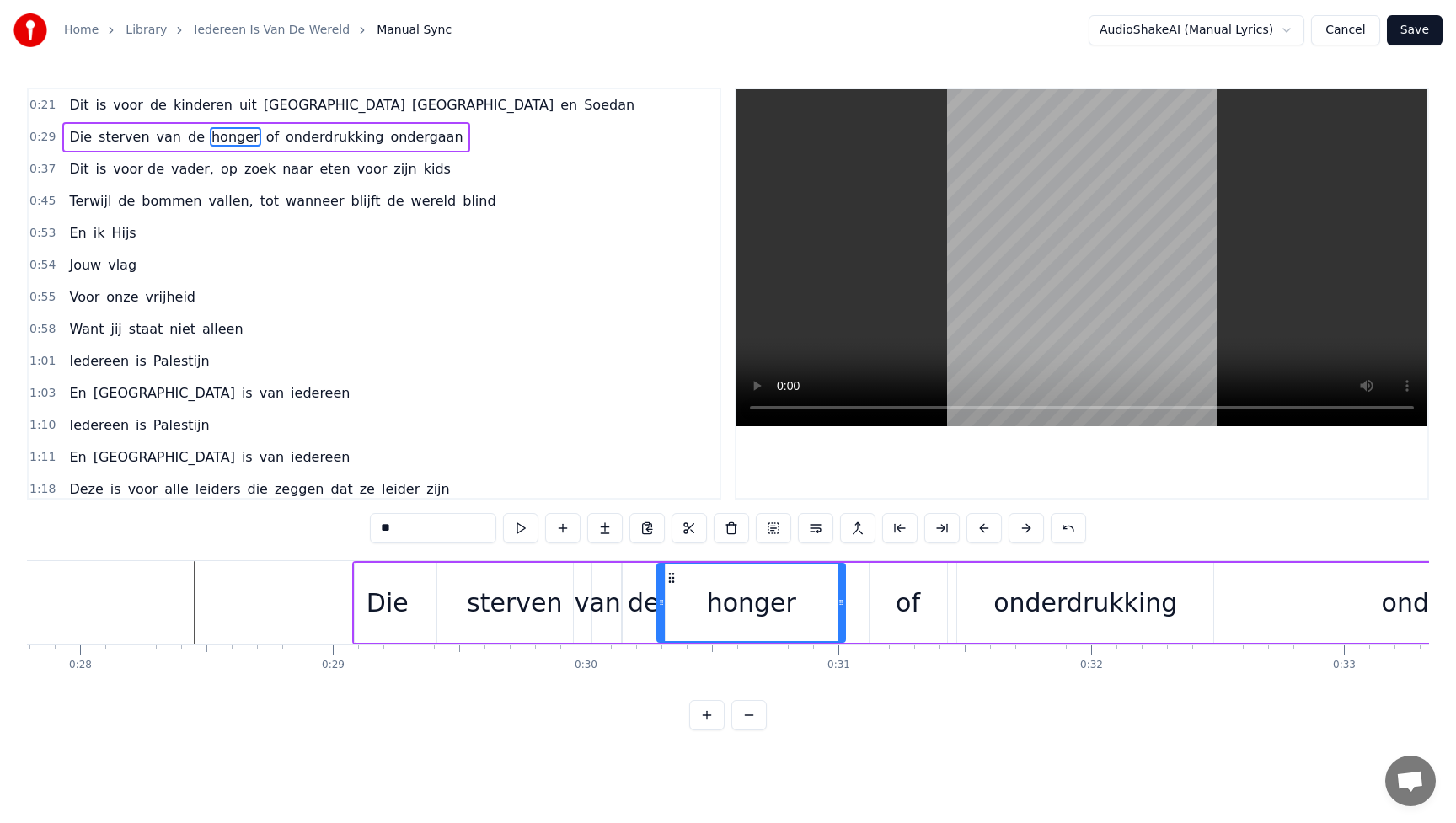
type input "******"
drag, startPoint x: 844, startPoint y: 602, endPoint x: 859, endPoint y: 602, distance: 15.0
click at [859, 602] on icon at bounding box center [856, 602] width 7 height 14
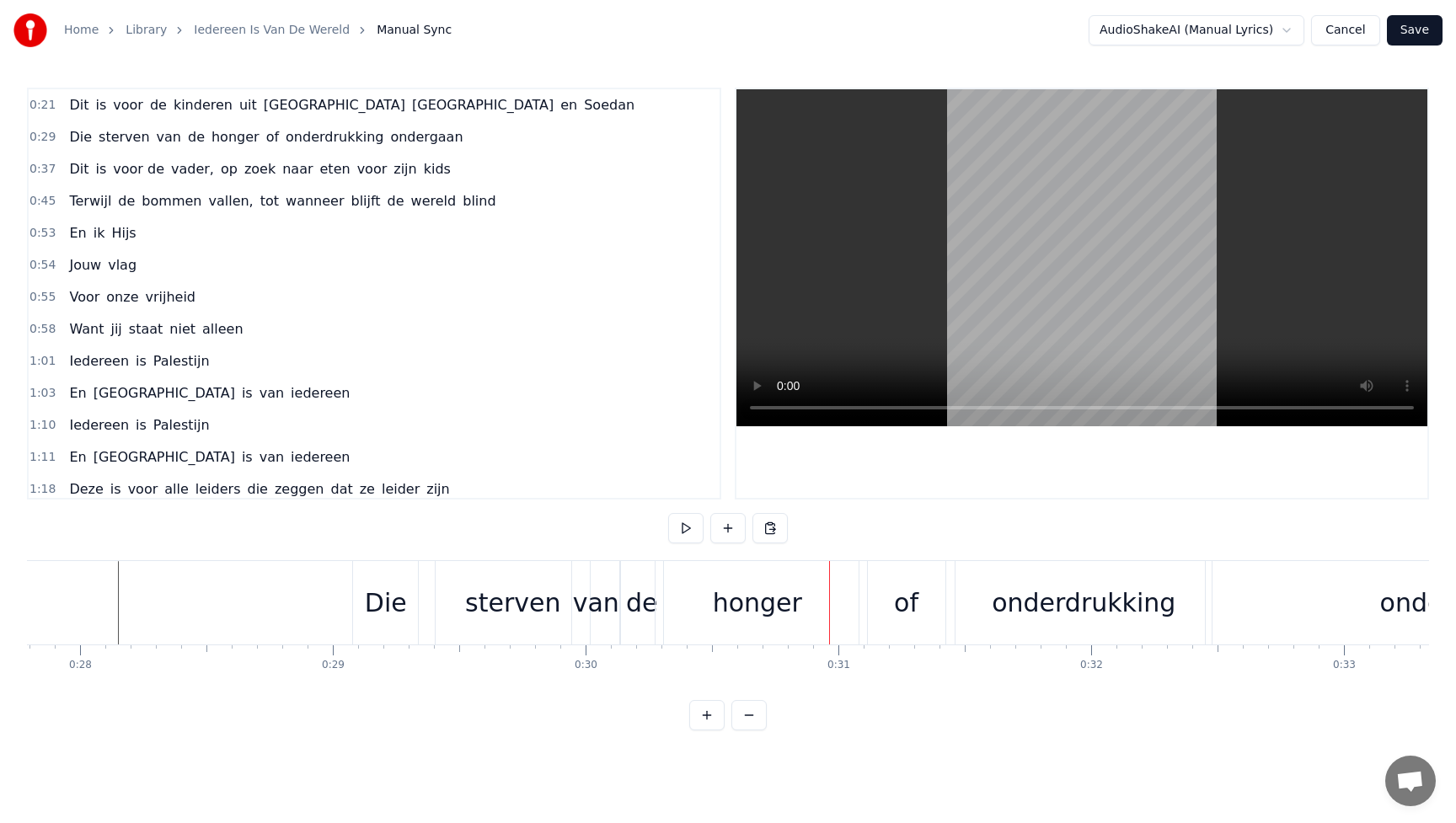
click at [516, 605] on div "sterven" at bounding box center [513, 603] width 95 height 38
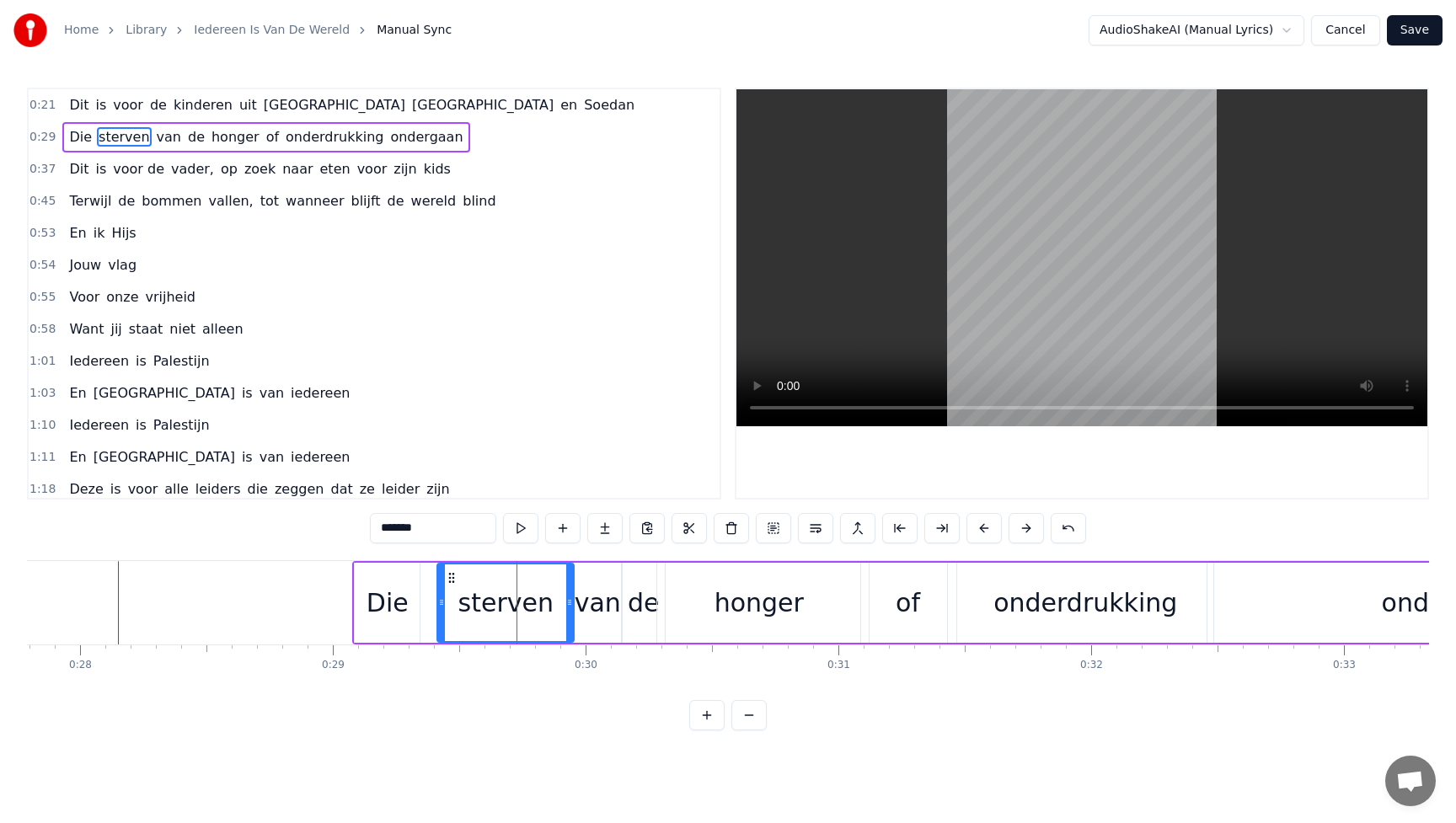
drag, startPoint x: 589, startPoint y: 599, endPoint x: 572, endPoint y: 600, distance: 17.0
click at [572, 600] on icon at bounding box center [570, 602] width 7 height 14
click at [597, 611] on div "van" at bounding box center [598, 603] width 47 height 38
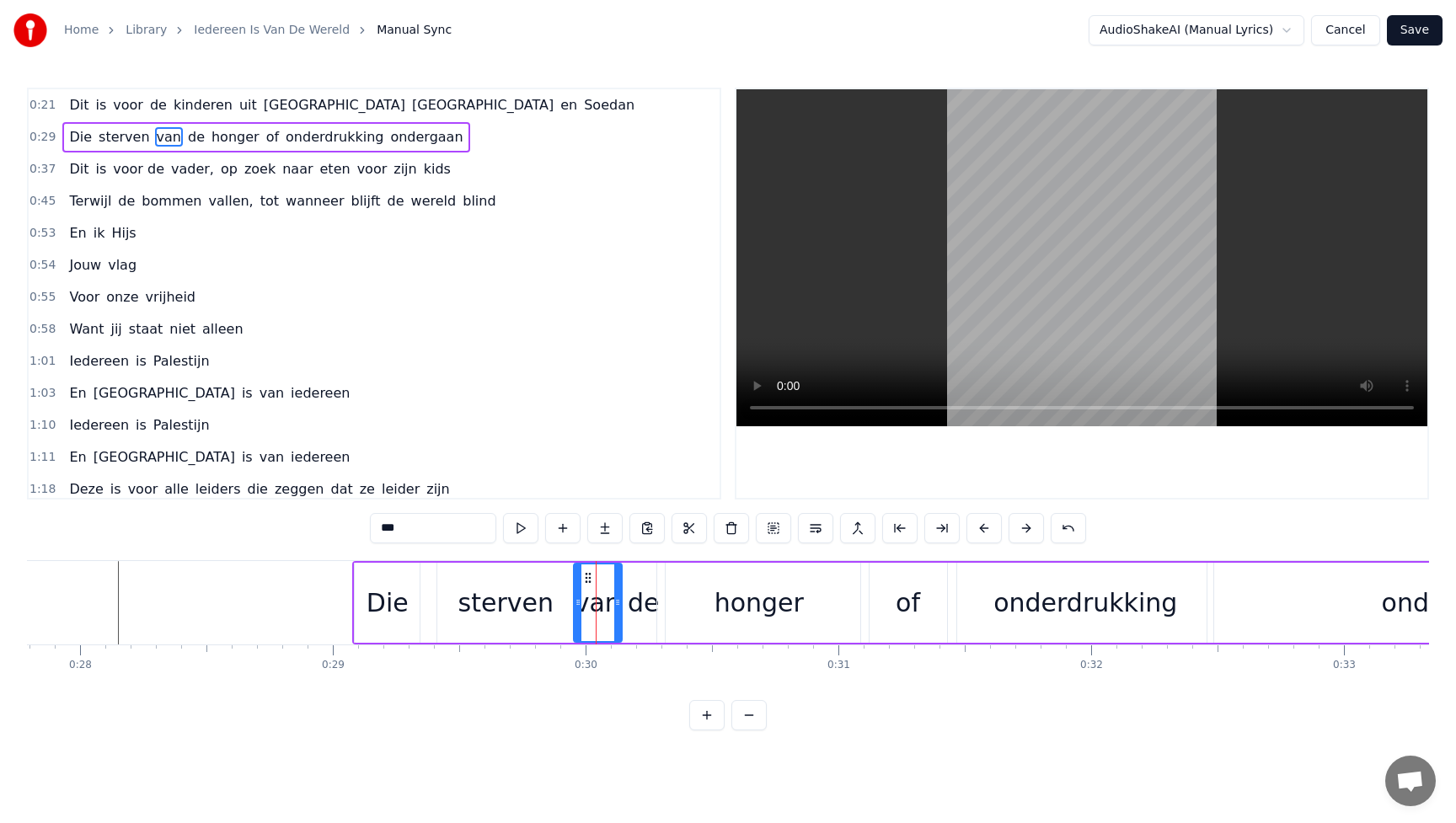
click at [690, 597] on div "honger" at bounding box center [759, 602] width 203 height 80
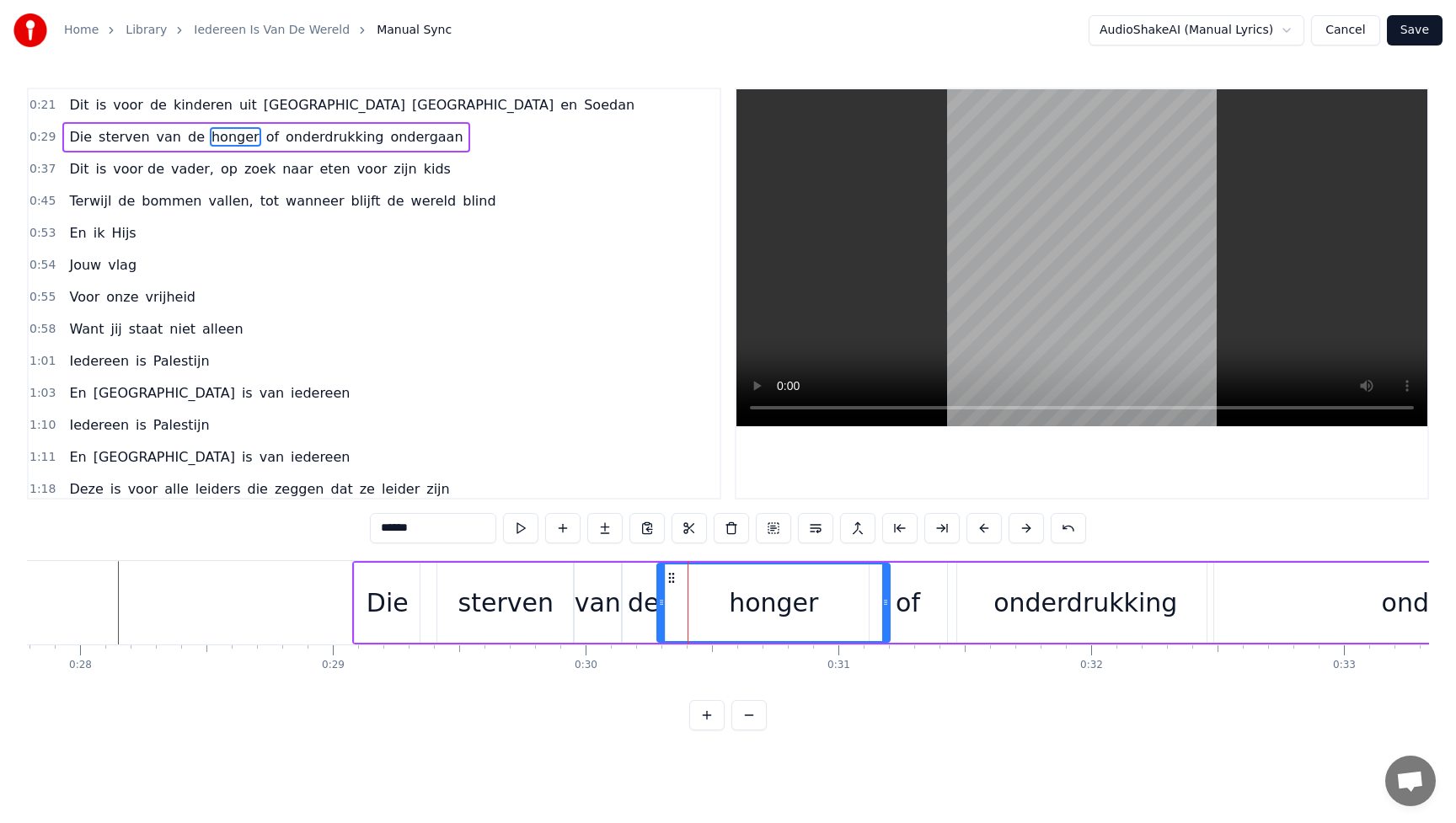
drag, startPoint x: 859, startPoint y: 595, endPoint x: 888, endPoint y: 591, distance: 29.3
click at [888, 591] on div at bounding box center [886, 602] width 7 height 77
click at [921, 599] on div "of" at bounding box center [909, 602] width 78 height 80
type input "**"
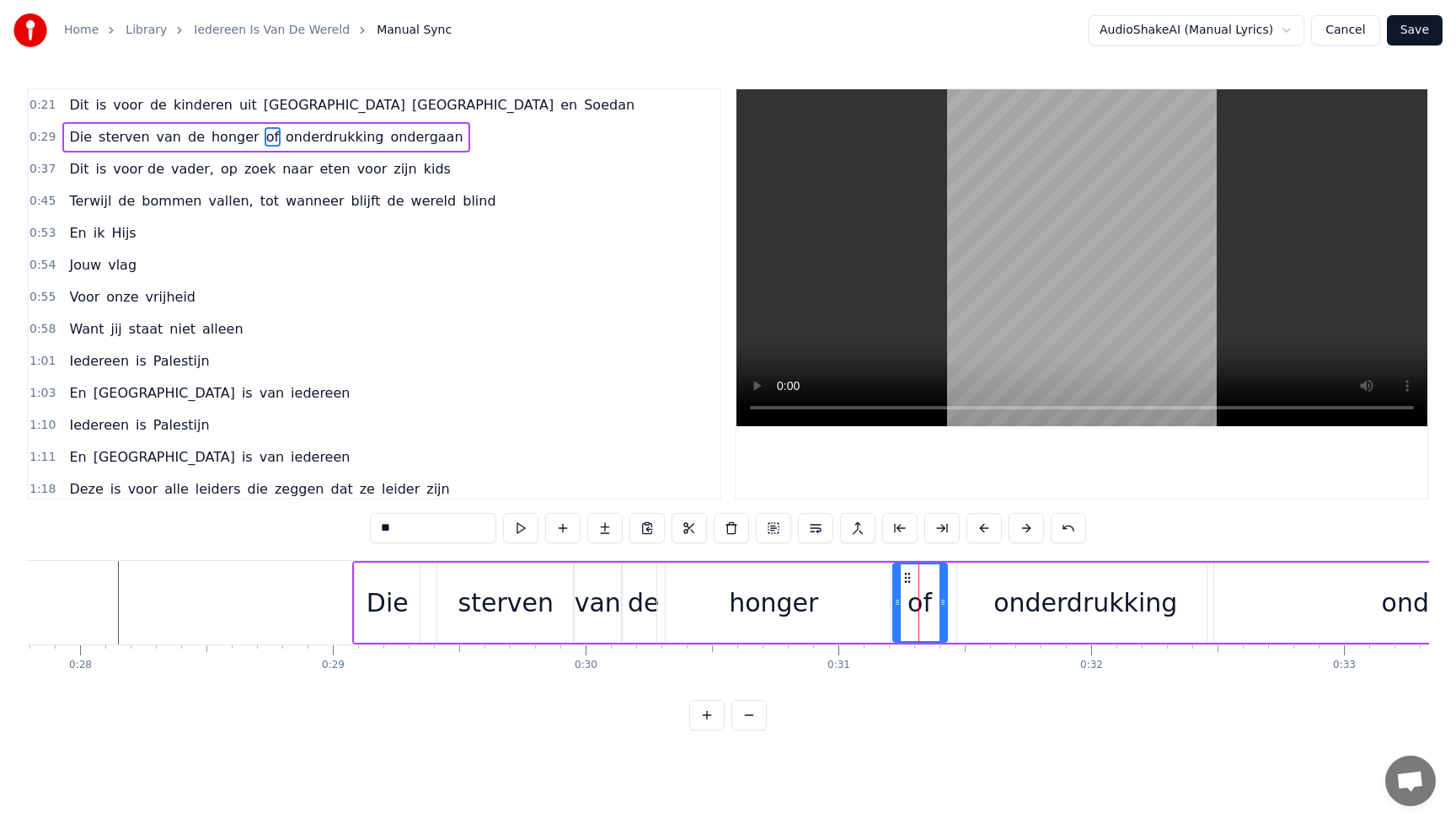
drag, startPoint x: 874, startPoint y: 600, endPoint x: 897, endPoint y: 600, distance: 23.0
click at [897, 600] on circle at bounding box center [897, 600] width 1 height 1
drag, startPoint x: 946, startPoint y: 603, endPoint x: 973, endPoint y: 600, distance: 27.2
click at [973, 600] on div "of" at bounding box center [934, 602] width 84 height 80
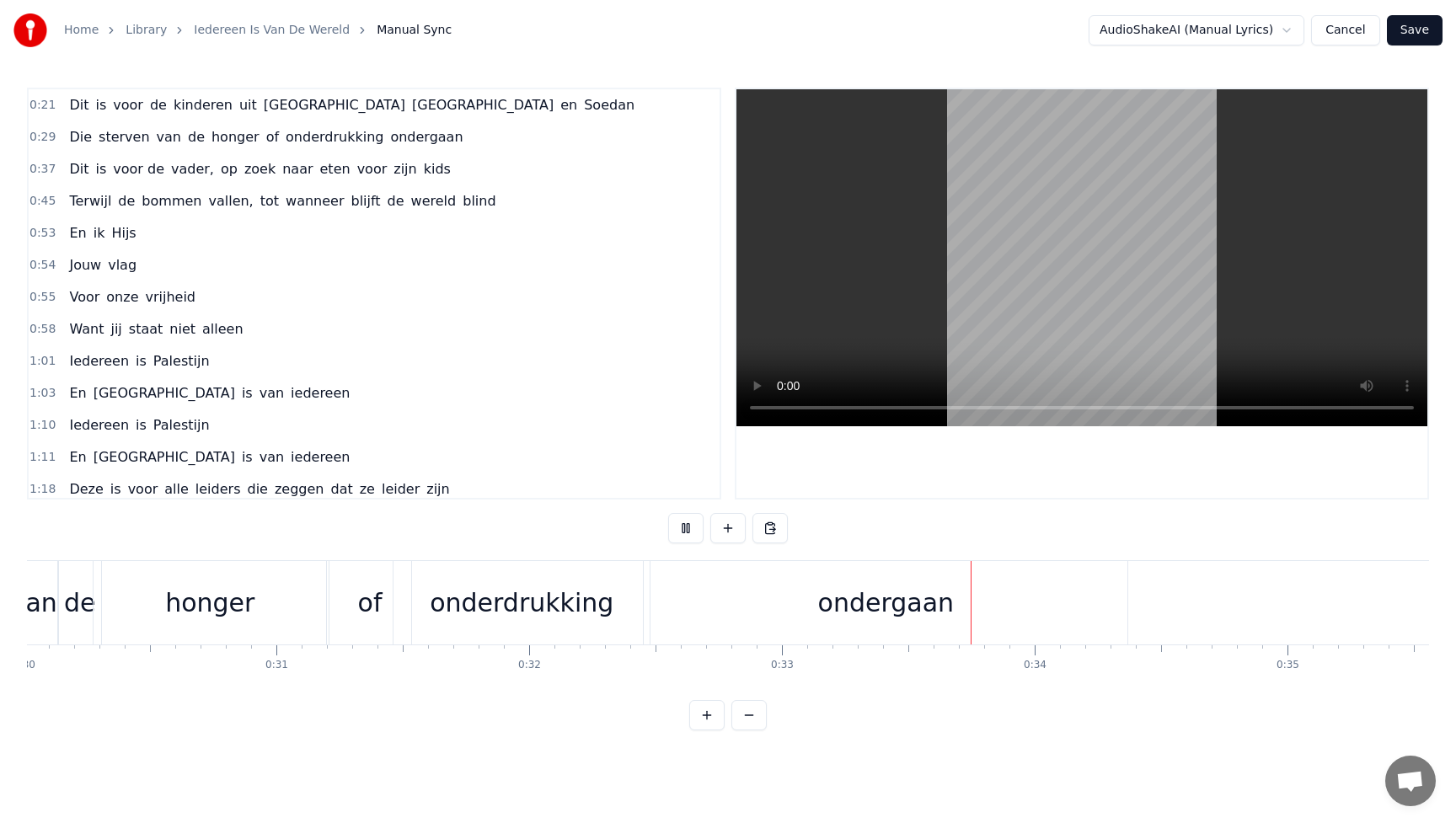
scroll to position [0, 7589]
click at [586, 597] on div "onderdrukking" at bounding box center [521, 603] width 184 height 38
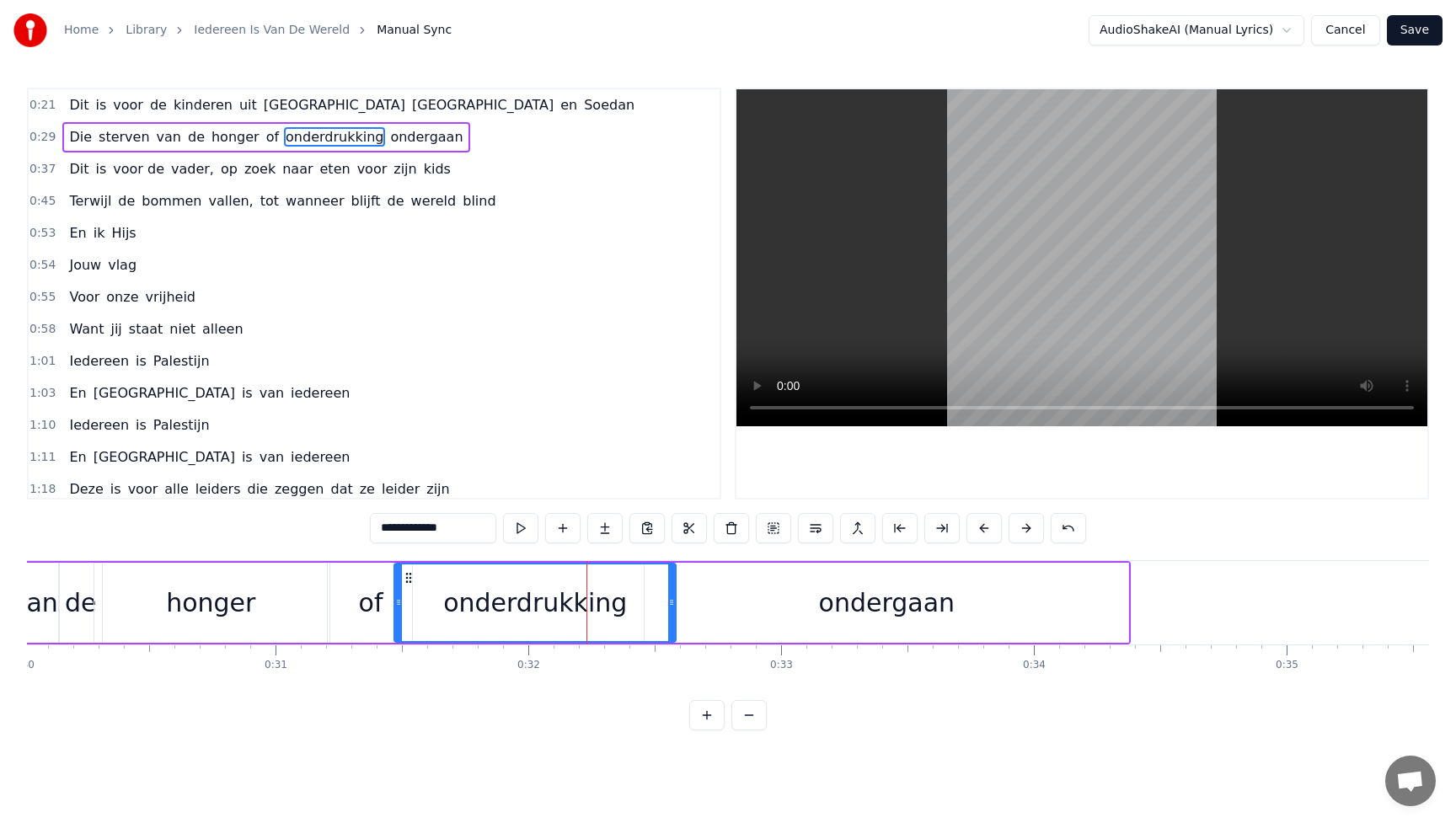
drag, startPoint x: 648, startPoint y: 601, endPoint x: 674, endPoint y: 601, distance: 26.0
click at [674, 601] on icon at bounding box center [672, 602] width 7 height 14
click at [746, 601] on div "ondergaan" at bounding box center [886, 602] width 484 height 80
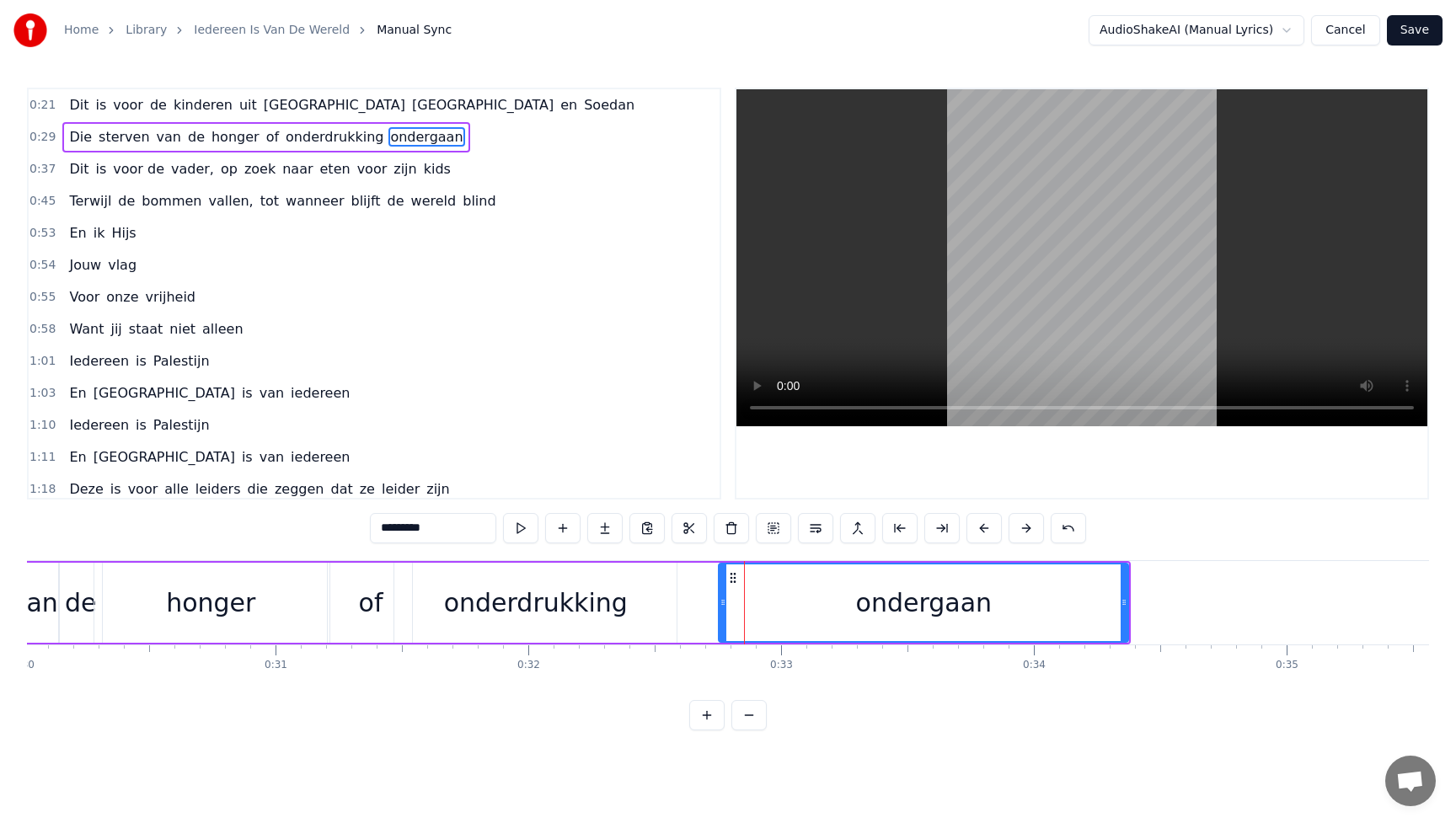
drag, startPoint x: 646, startPoint y: 602, endPoint x: 719, endPoint y: 610, distance: 73.4
click at [720, 610] on div at bounding box center [723, 602] width 7 height 77
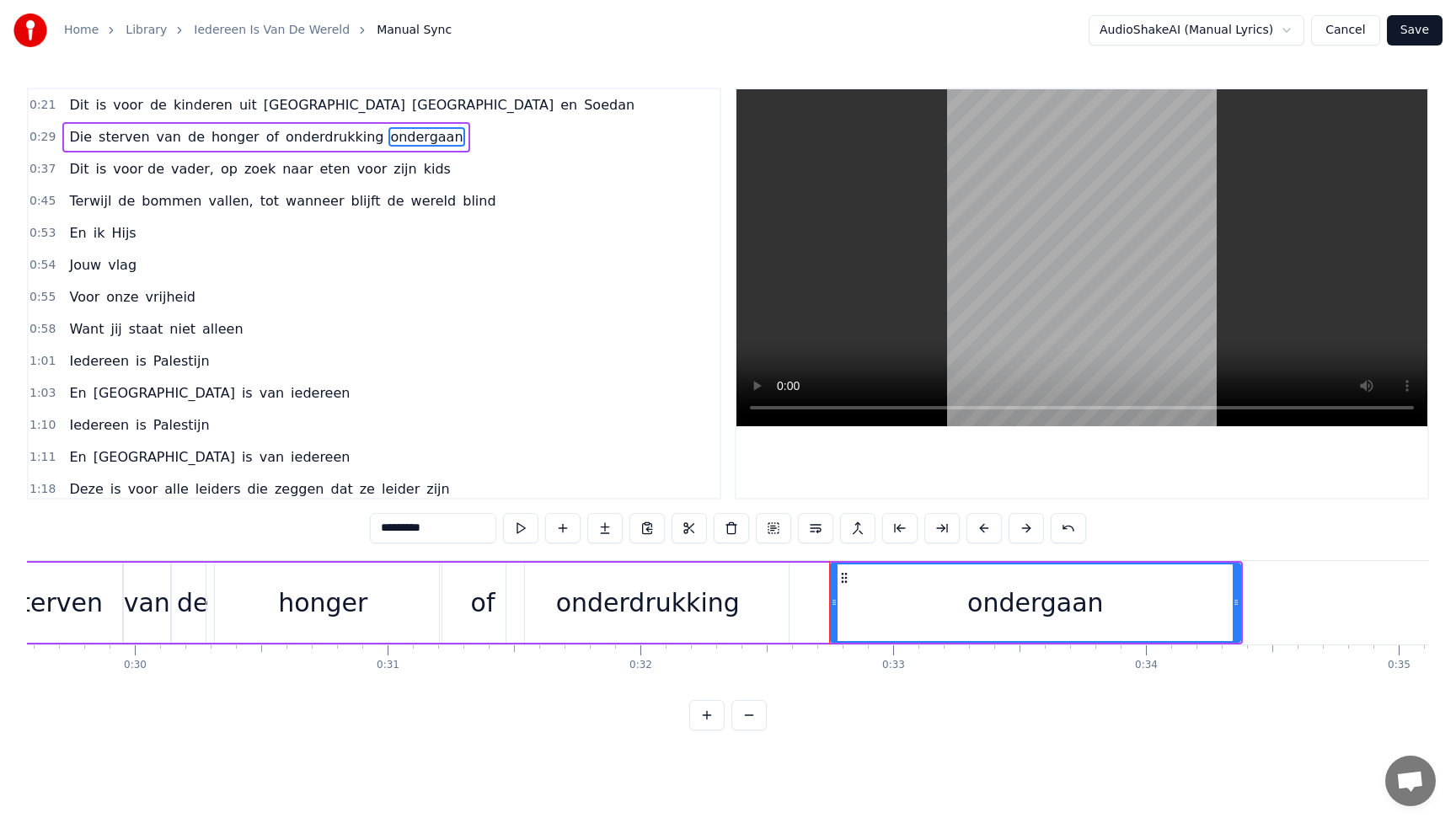
scroll to position [0, 7450]
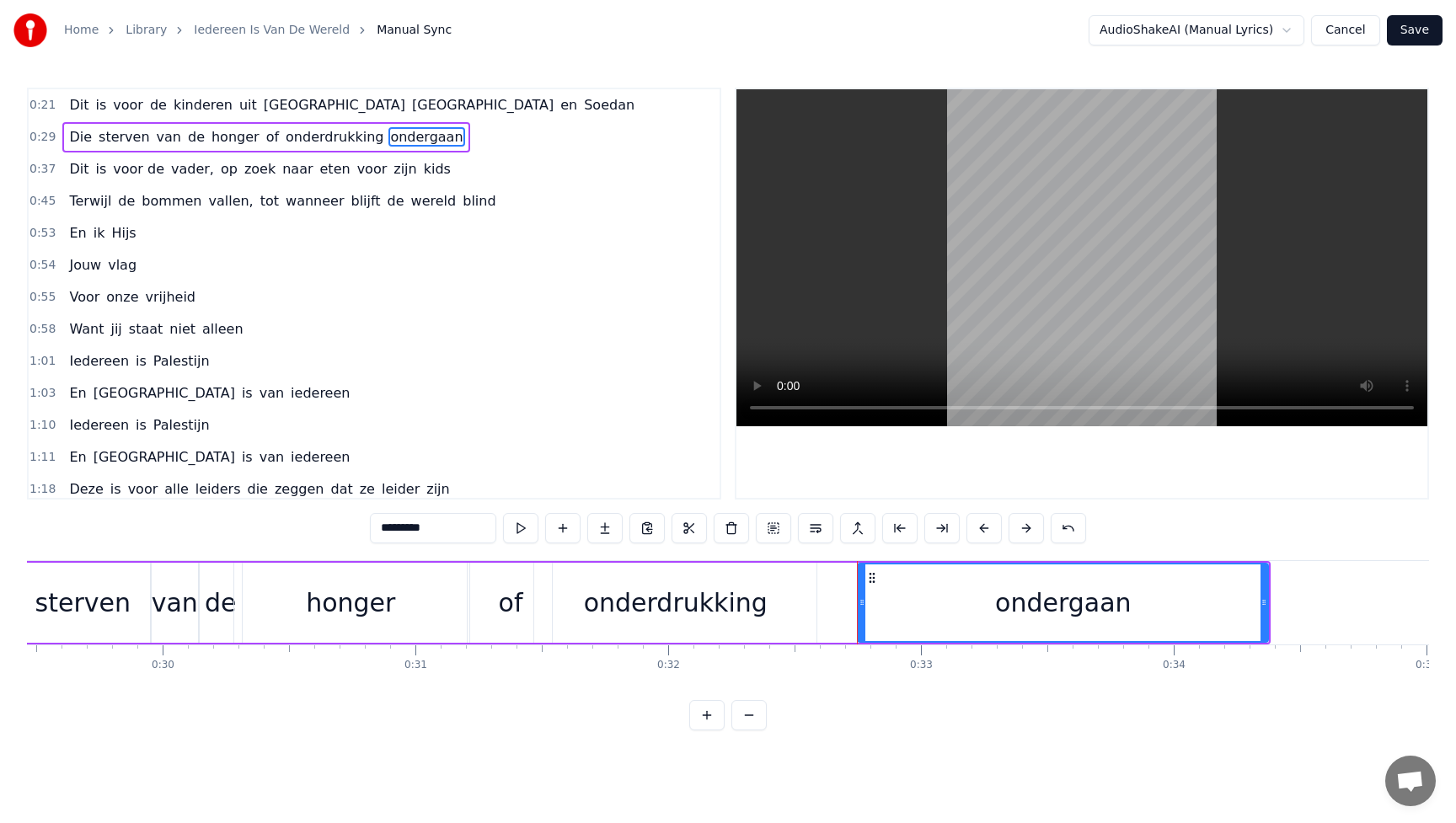
click at [760, 600] on div "onderdrukking" at bounding box center [676, 602] width 283 height 80
type input "**********"
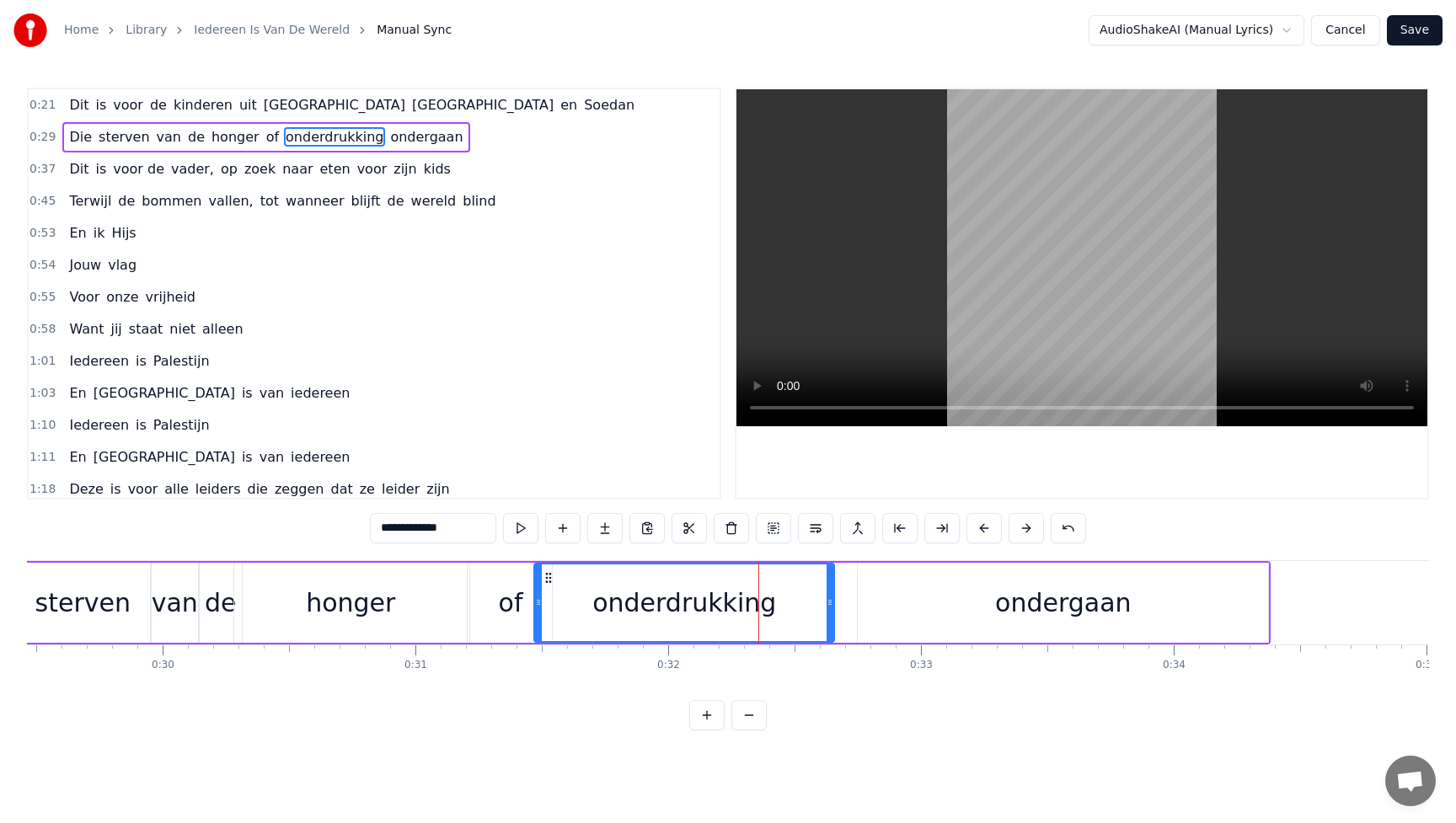
drag, startPoint x: 813, startPoint y: 601, endPoint x: 834, endPoint y: 601, distance: 21.0
click at [834, 601] on icon at bounding box center [830, 602] width 7 height 14
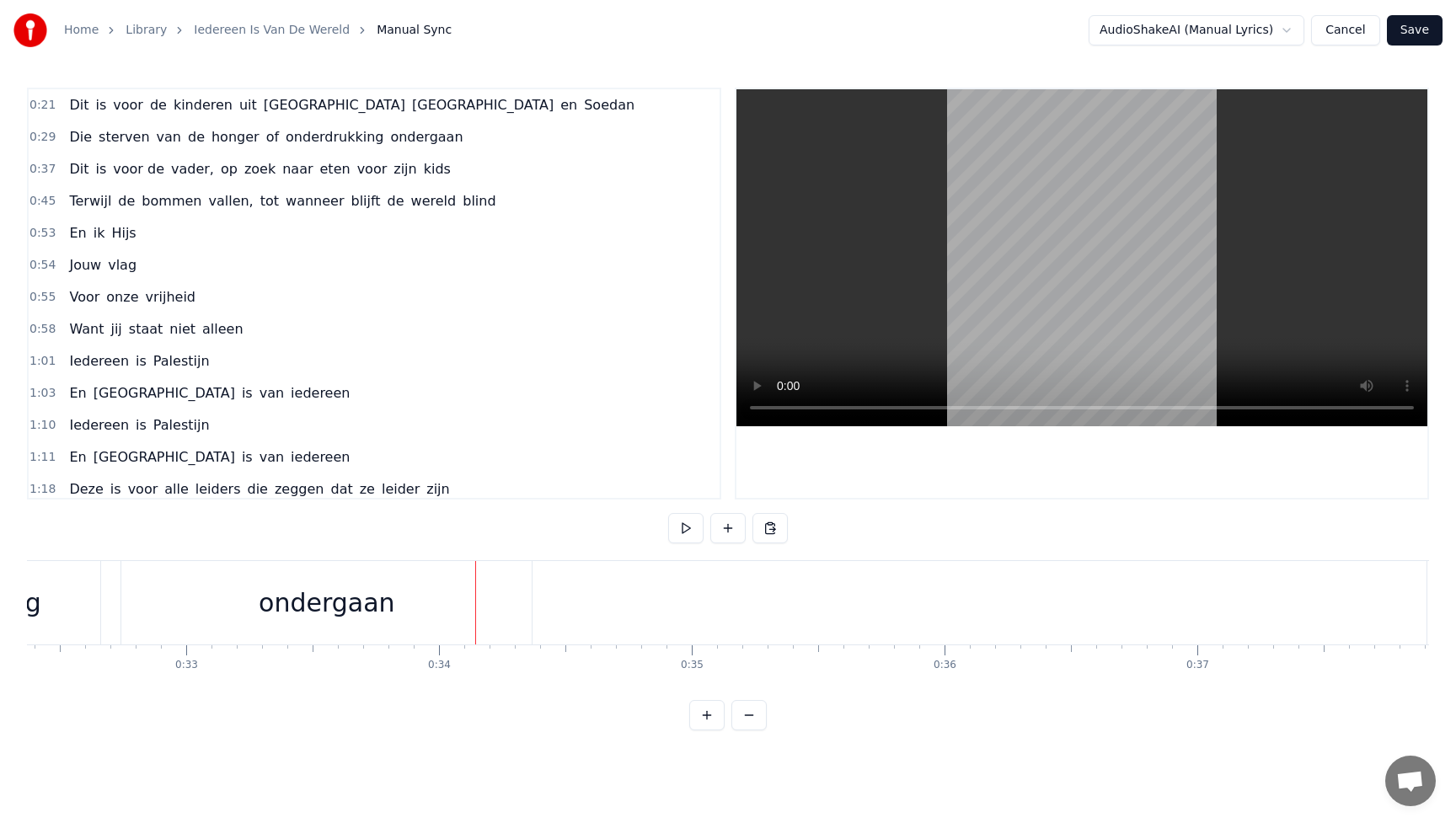
scroll to position [0, 7977]
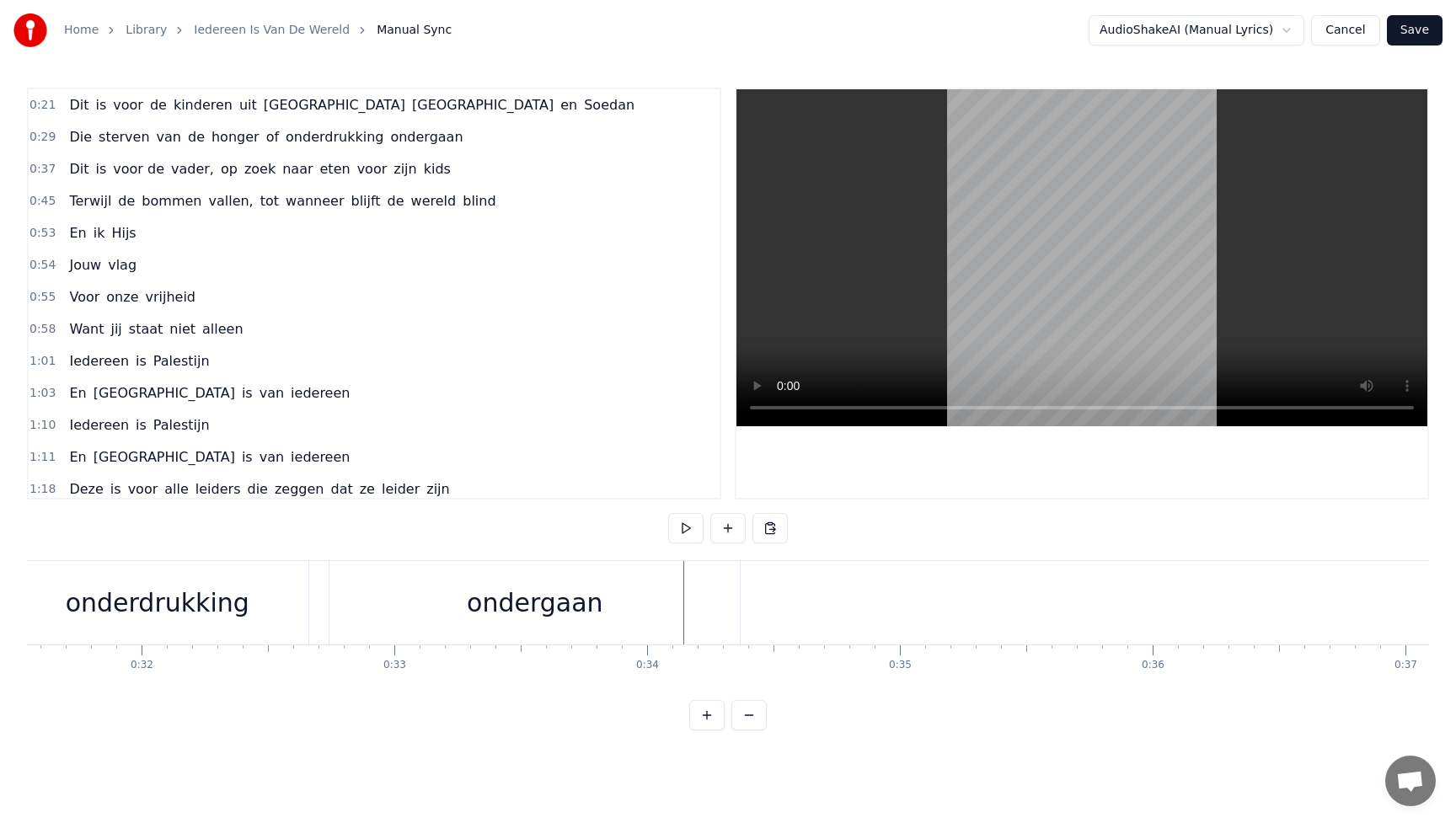
click at [424, 600] on div "ondergaan" at bounding box center [534, 602] width 410 height 84
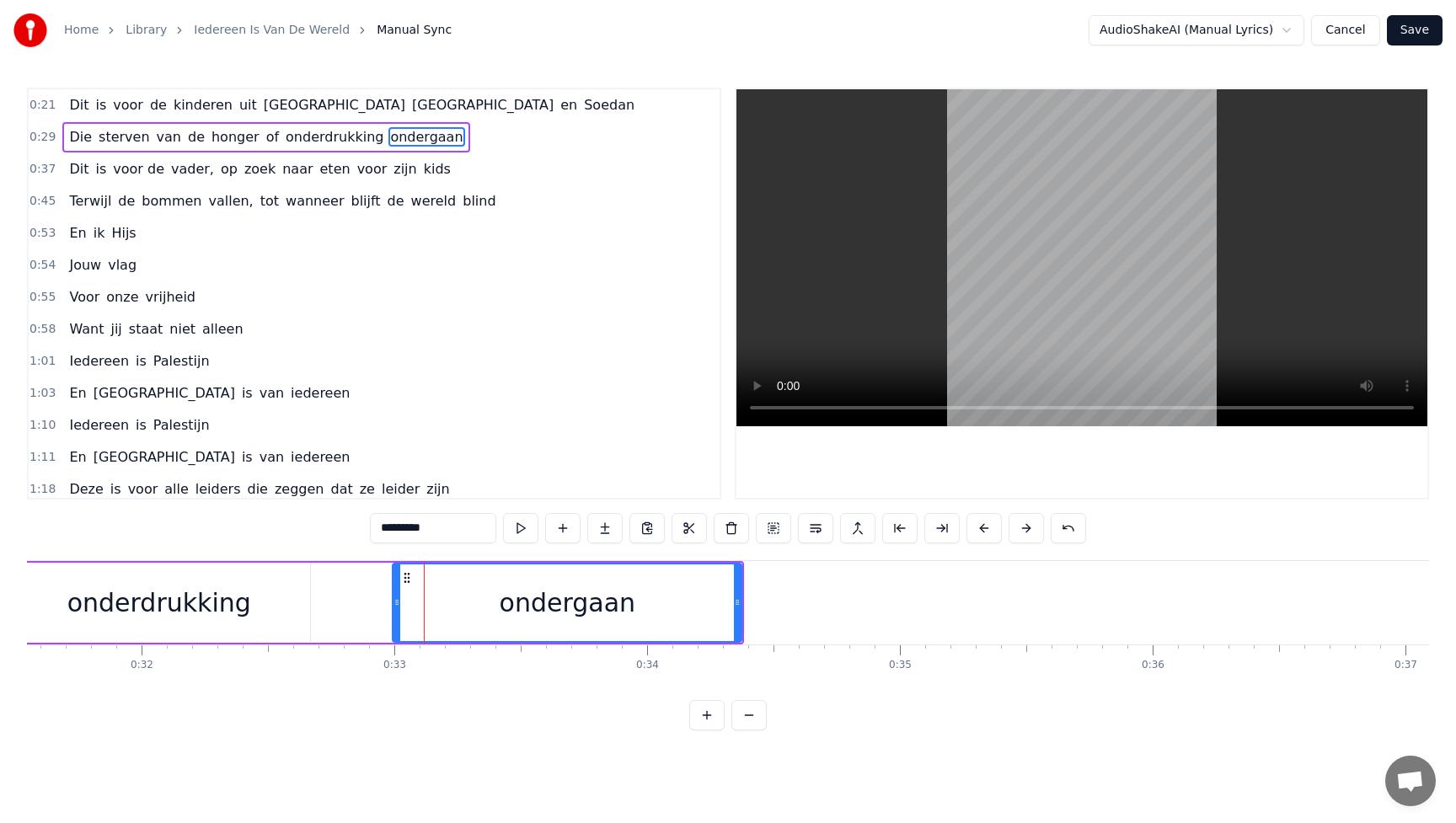
drag, startPoint x: 334, startPoint y: 602, endPoint x: 397, endPoint y: 602, distance: 63.0
click at [397, 602] on circle at bounding box center [397, 602] width 1 height 1
click at [244, 602] on div "onderdrukking" at bounding box center [159, 602] width 303 height 80
type input "**********"
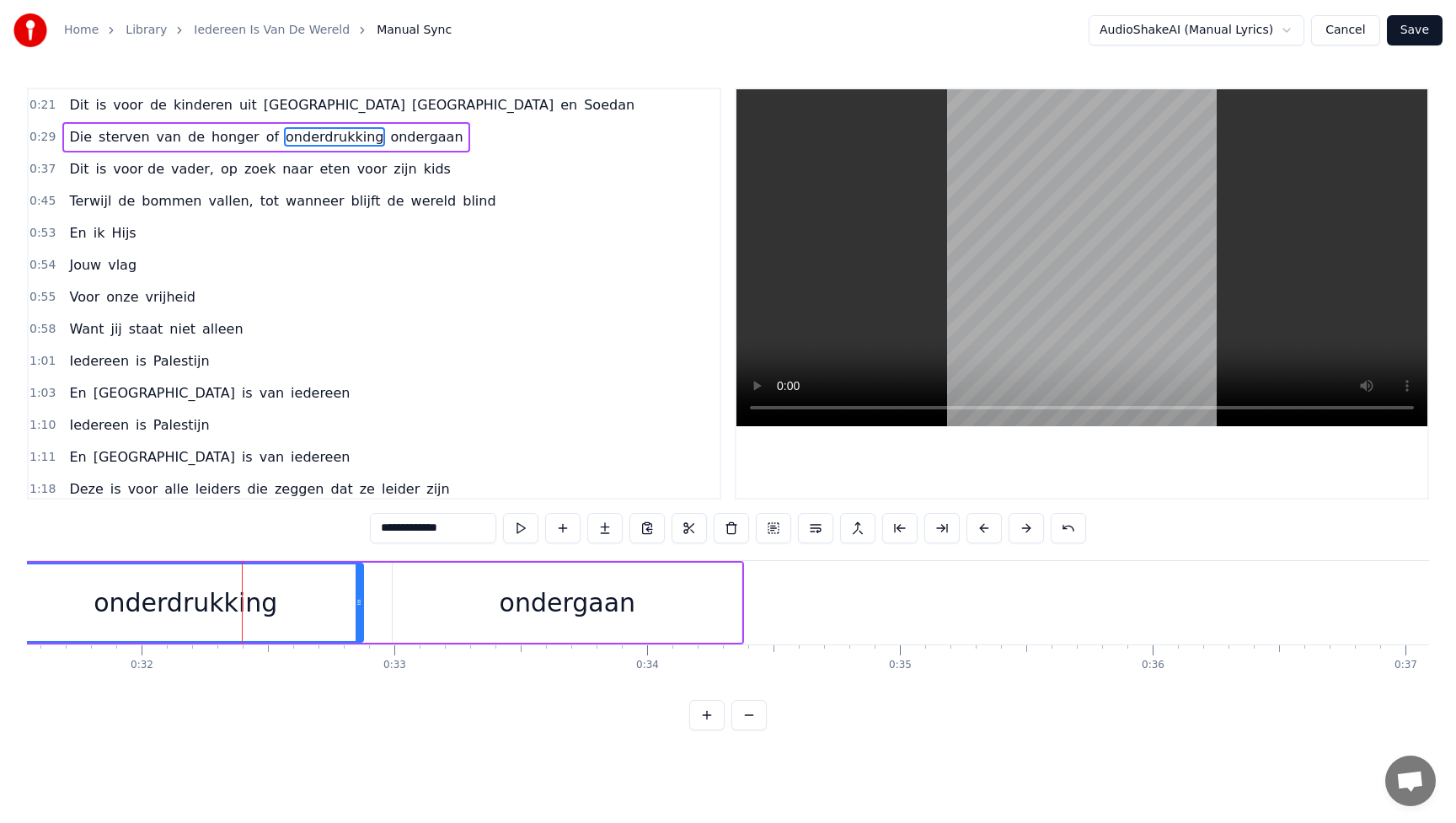
drag, startPoint x: 307, startPoint y: 602, endPoint x: 363, endPoint y: 599, distance: 56.1
click at [362, 598] on icon at bounding box center [359, 602] width 7 height 14
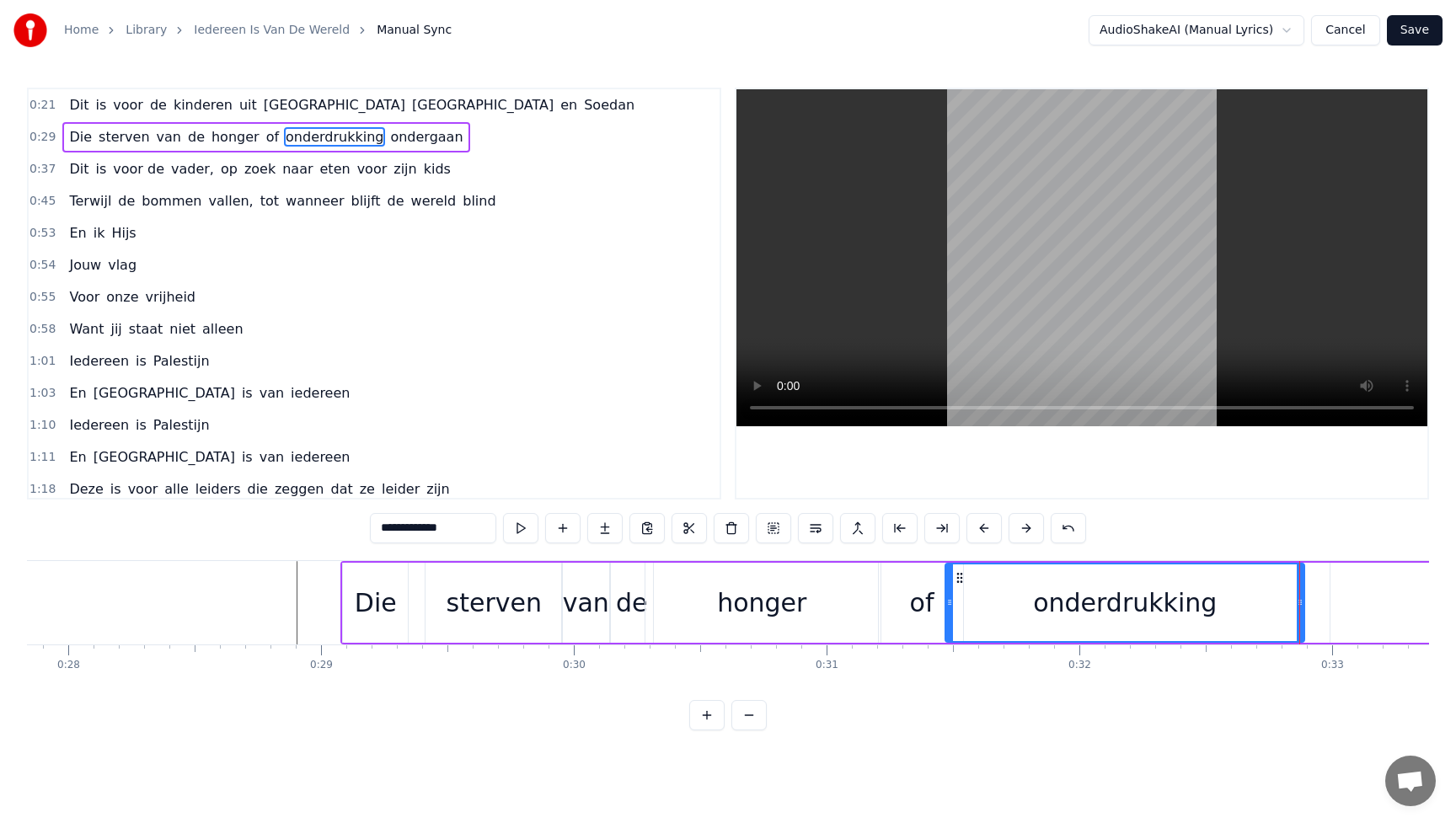
scroll to position [0, 6980]
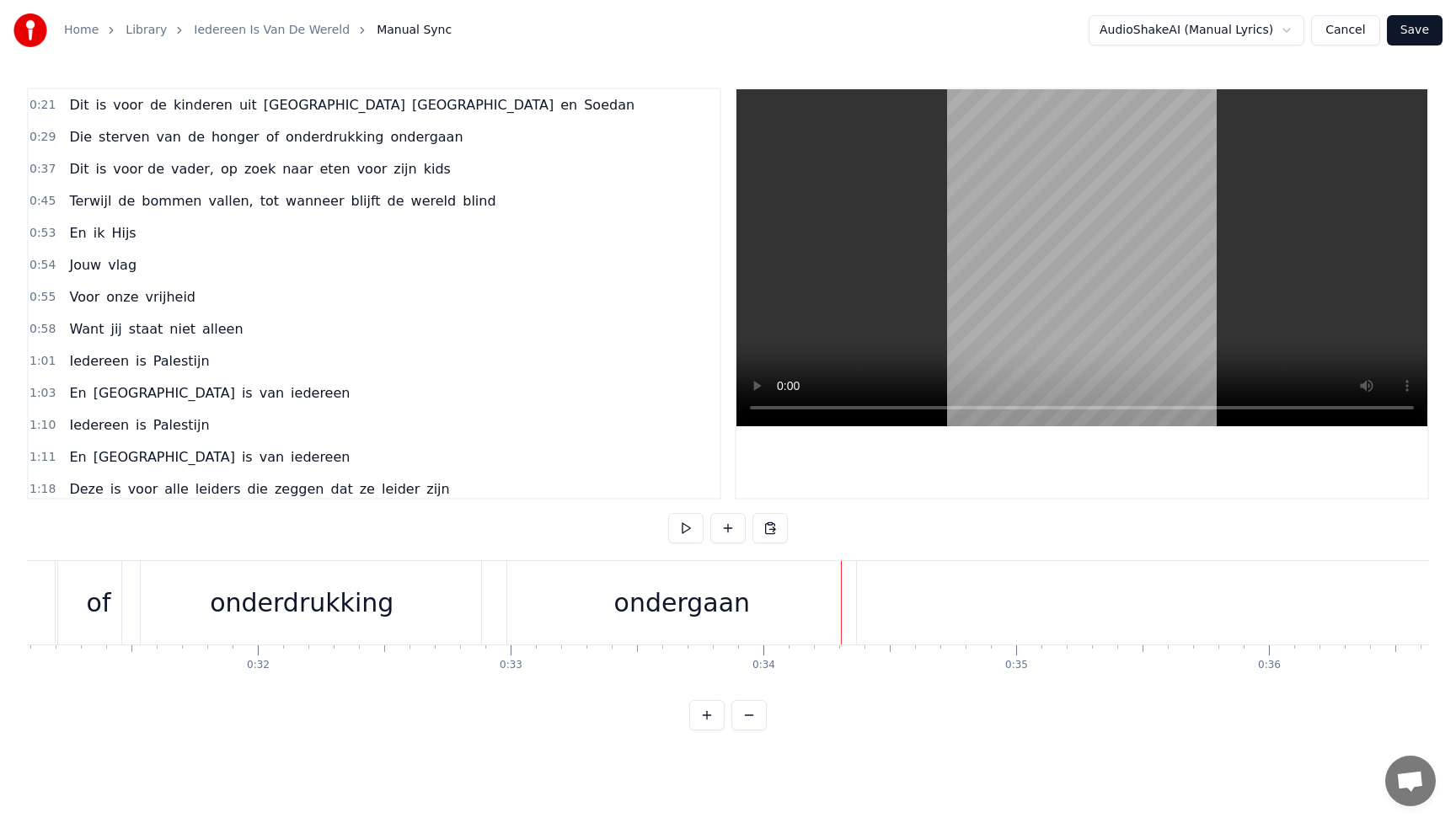
scroll to position [0, 7784]
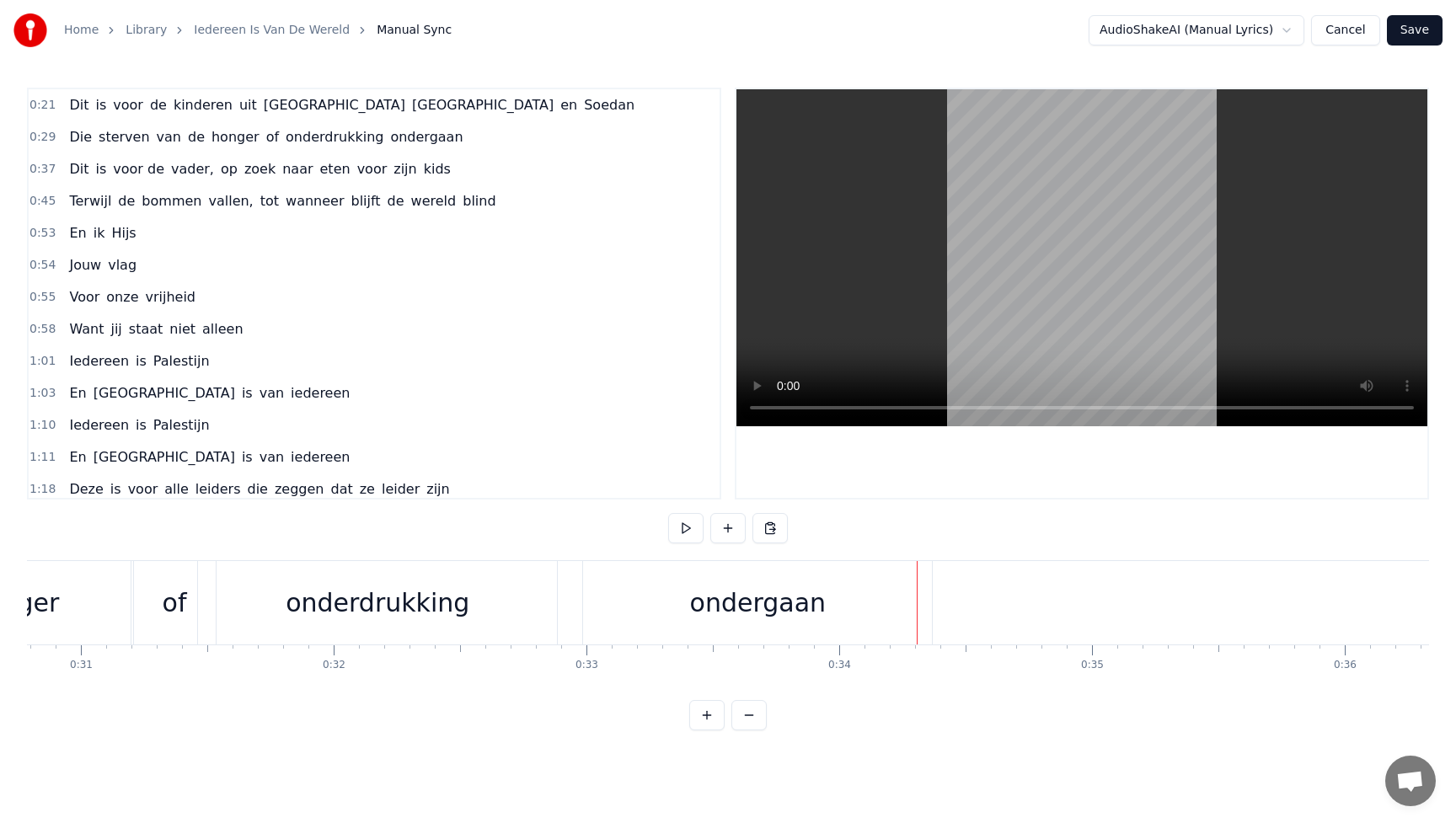
click at [612, 614] on div "ondergaan" at bounding box center [758, 602] width 349 height 84
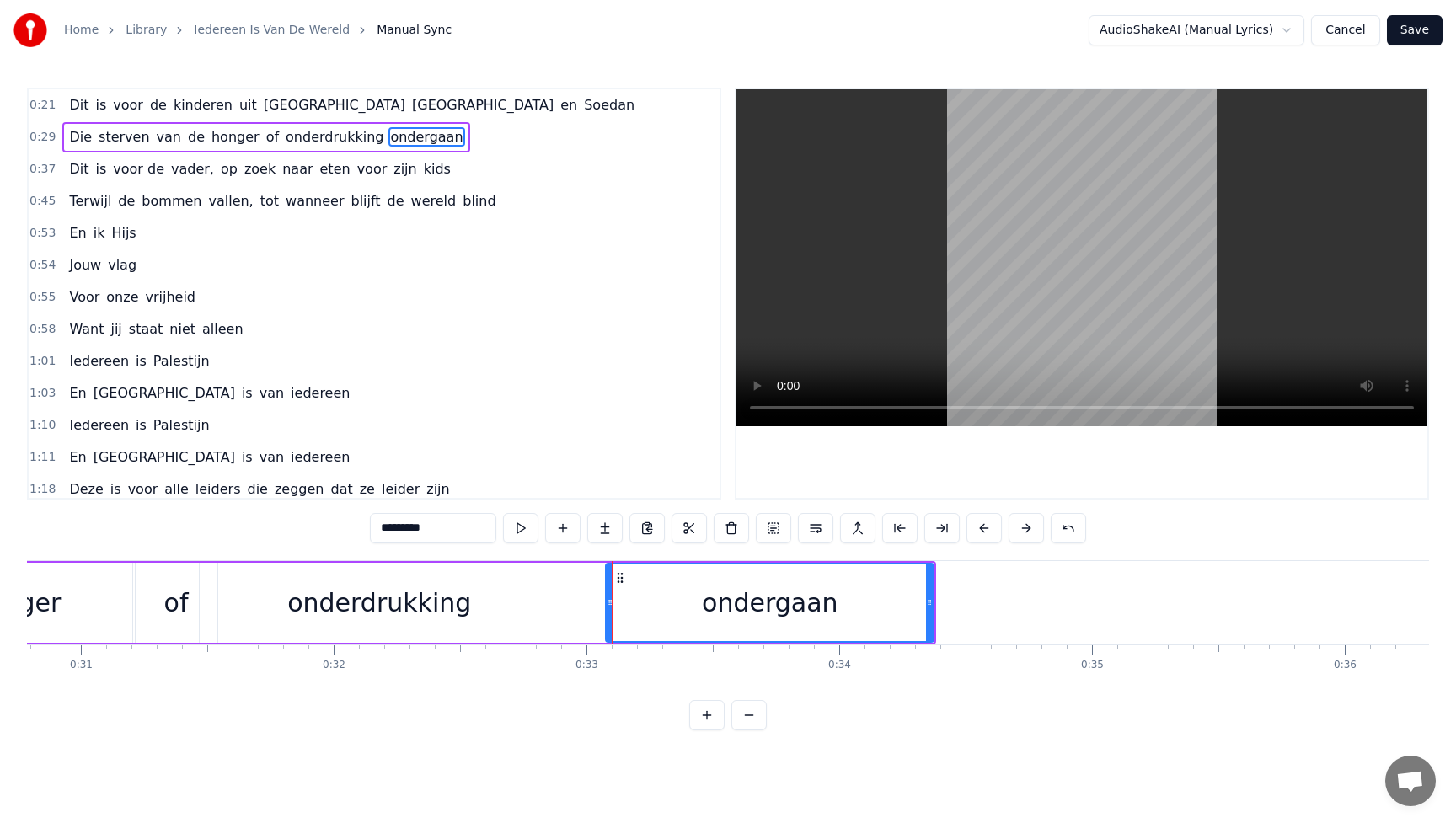
drag, startPoint x: 588, startPoint y: 601, endPoint x: 617, endPoint y: 601, distance: 29.0
click at [614, 601] on icon at bounding box center [610, 602] width 7 height 14
click at [374, 604] on div "onderdrukking" at bounding box center [378, 603] width 184 height 38
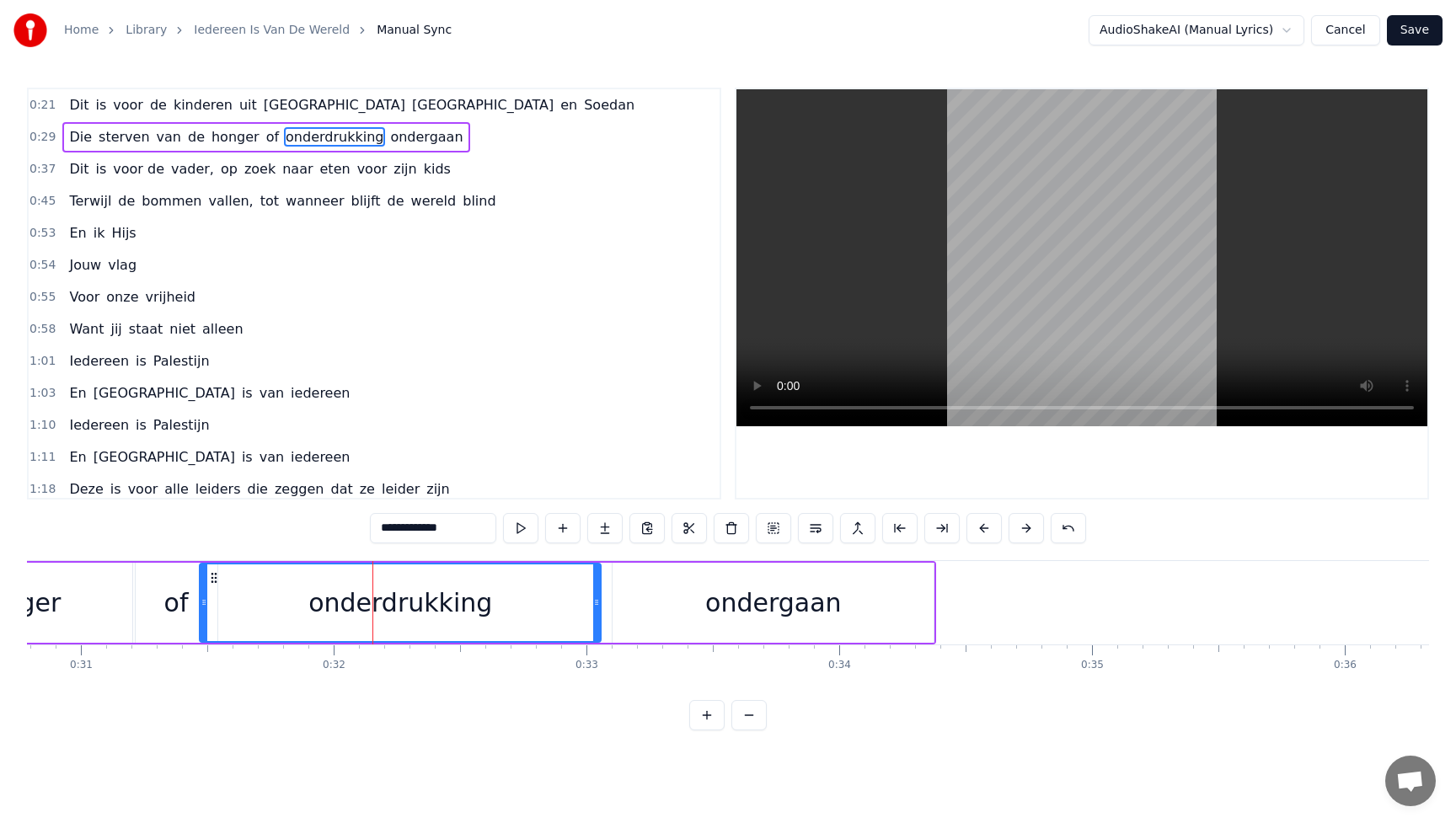
drag, startPoint x: 556, startPoint y: 600, endPoint x: 598, endPoint y: 599, distance: 42.0
click at [598, 599] on icon at bounding box center [597, 602] width 7 height 14
drag, startPoint x: 202, startPoint y: 595, endPoint x: 259, endPoint y: 593, distance: 57.0
click at [252, 593] on div at bounding box center [249, 602] width 7 height 77
click at [172, 597] on div "of" at bounding box center [177, 603] width 24 height 38
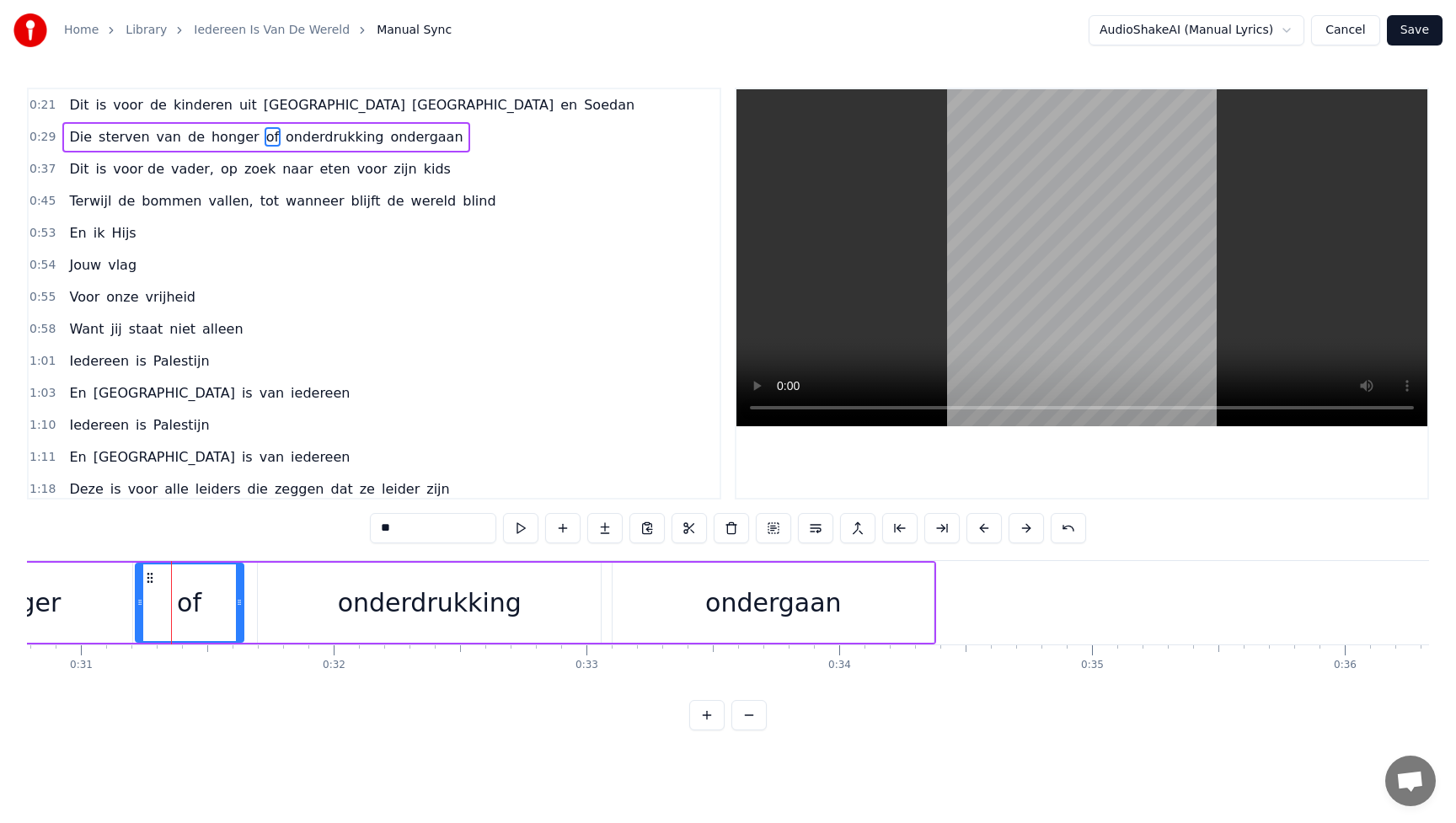
drag, startPoint x: 214, startPoint y: 603, endPoint x: 241, endPoint y: 603, distance: 27.0
click at [241, 603] on icon at bounding box center [240, 602] width 7 height 14
drag, startPoint x: 138, startPoint y: 602, endPoint x: 175, endPoint y: 598, distance: 37.2
click at [172, 598] on icon at bounding box center [169, 602] width 7 height 14
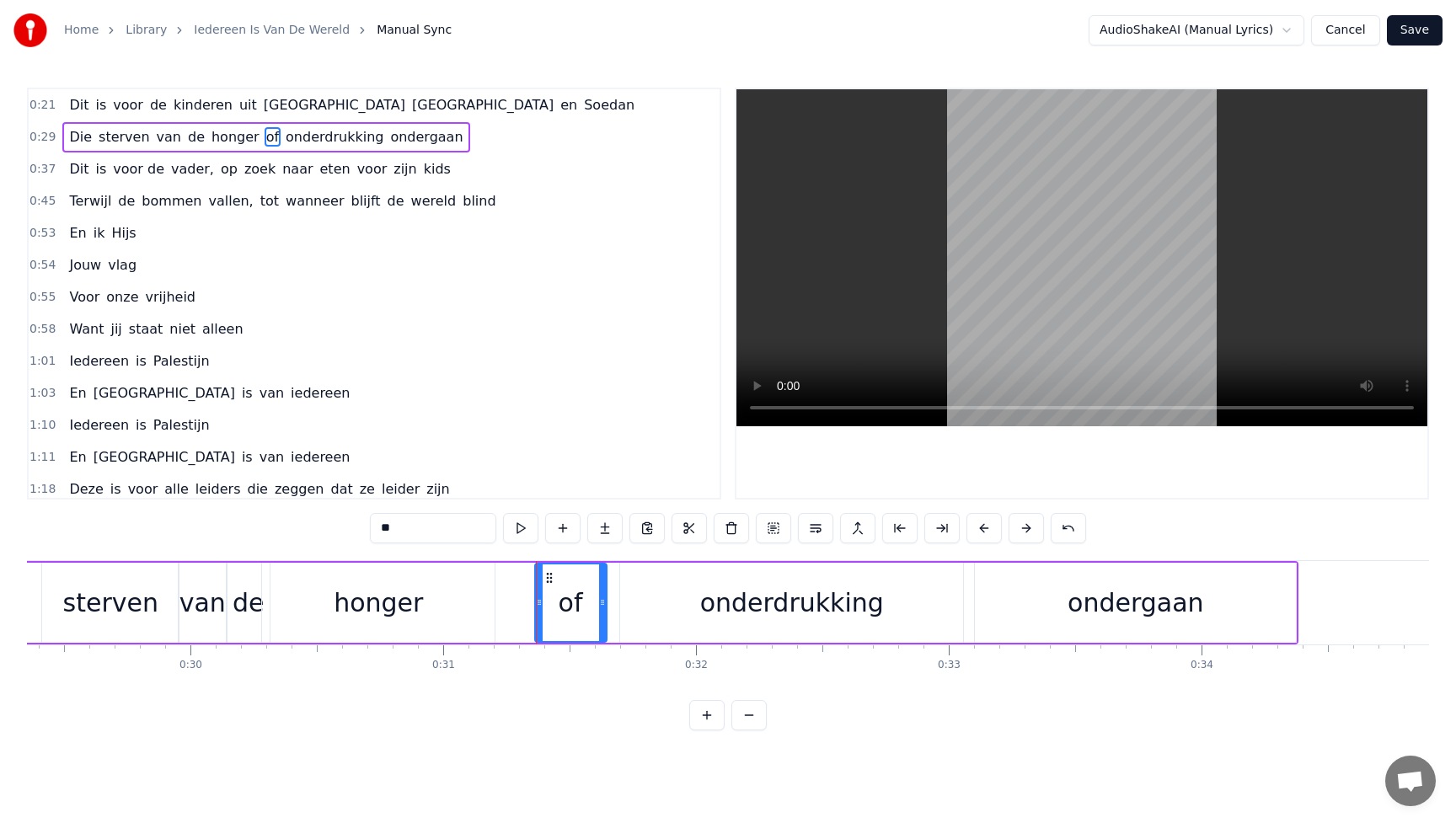
scroll to position [0, 7369]
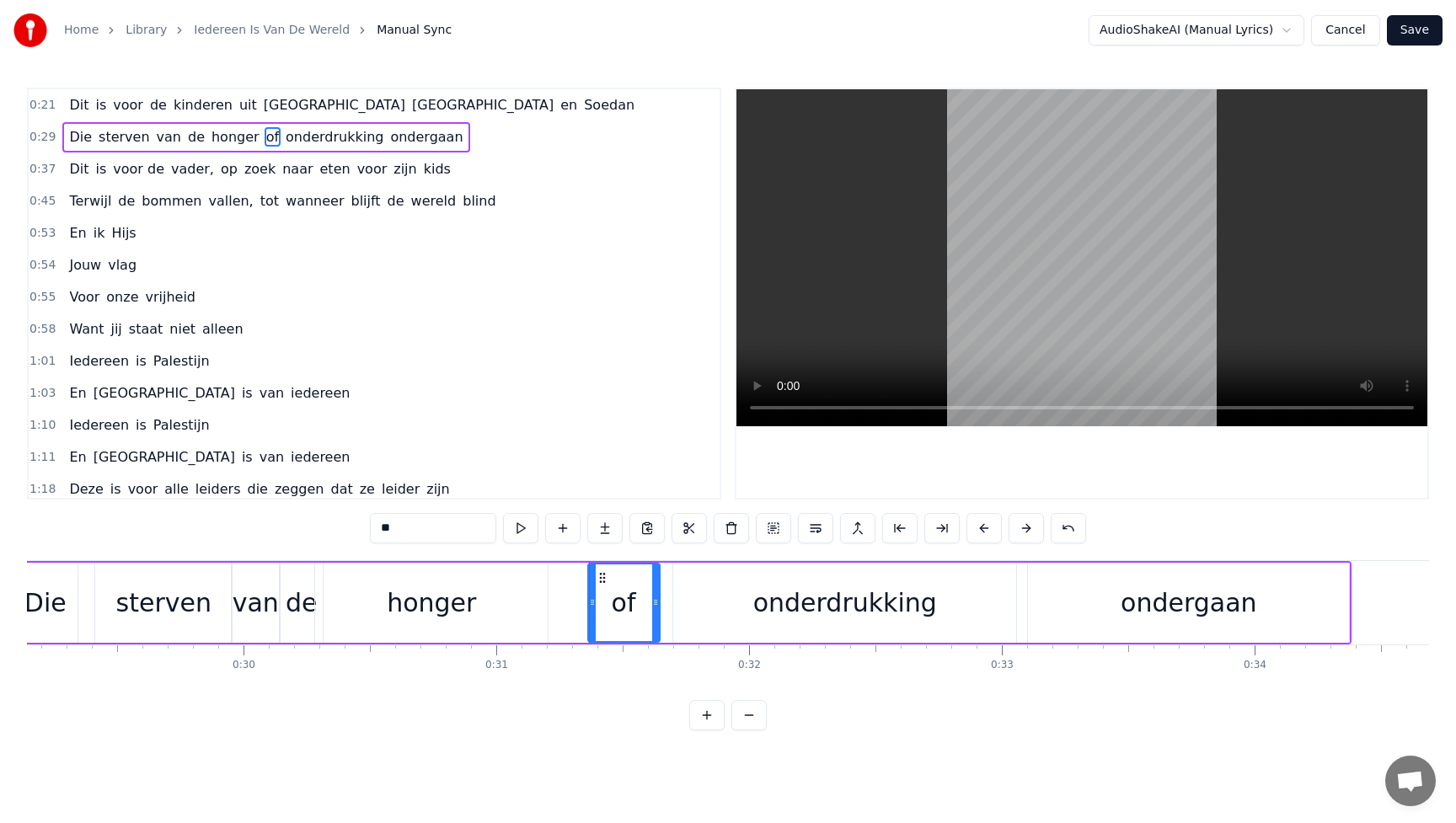
click at [408, 607] on div "honger" at bounding box center [432, 603] width 90 height 38
type input "******"
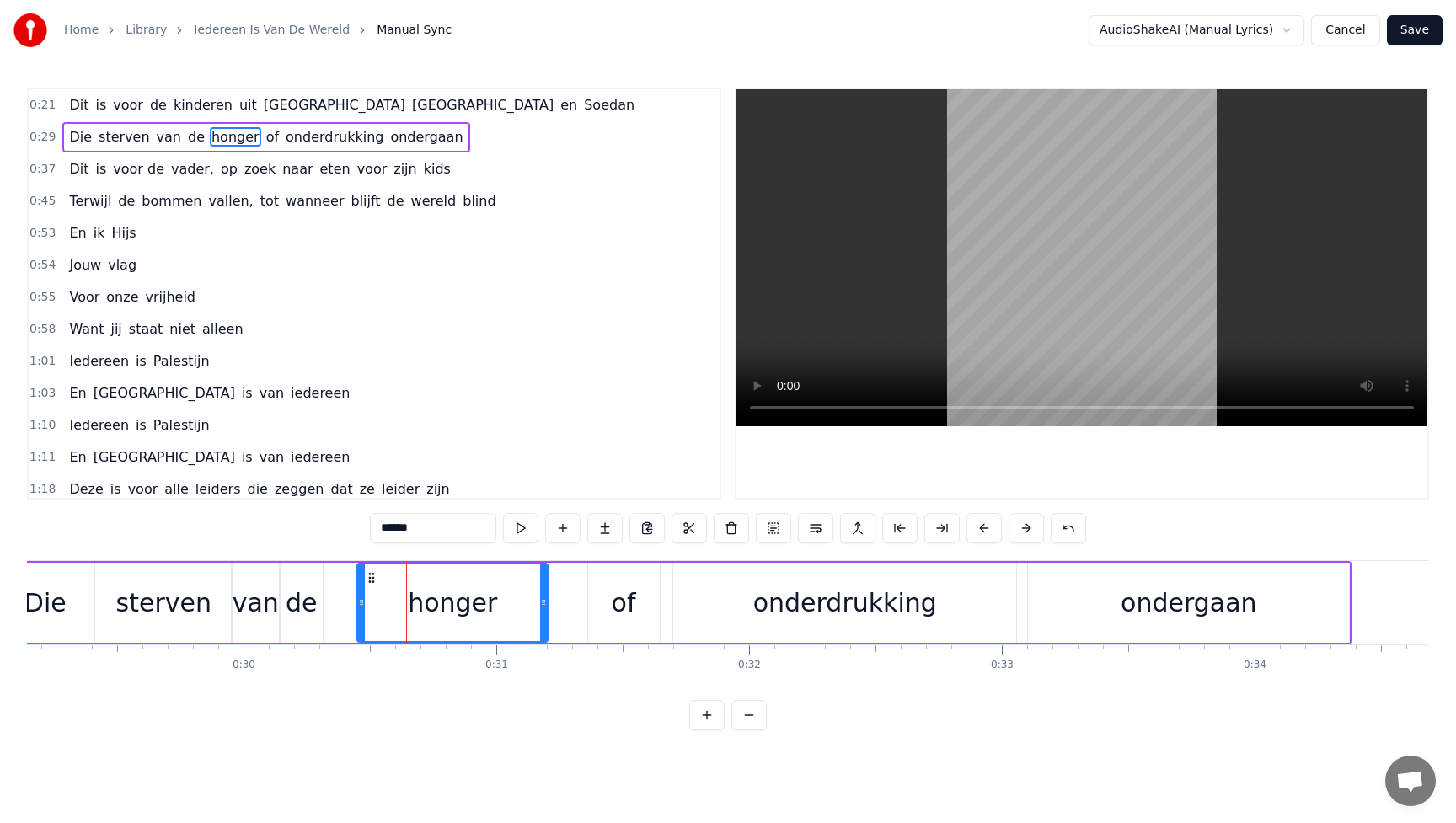
drag, startPoint x: 321, startPoint y: 585, endPoint x: 362, endPoint y: 585, distance: 41.0
click at [362, 585] on div at bounding box center [362, 602] width 7 height 77
drag, startPoint x: 541, startPoint y: 596, endPoint x: 574, endPoint y: 595, distance: 33.0
click at [572, 595] on icon at bounding box center [568, 602] width 7 height 14
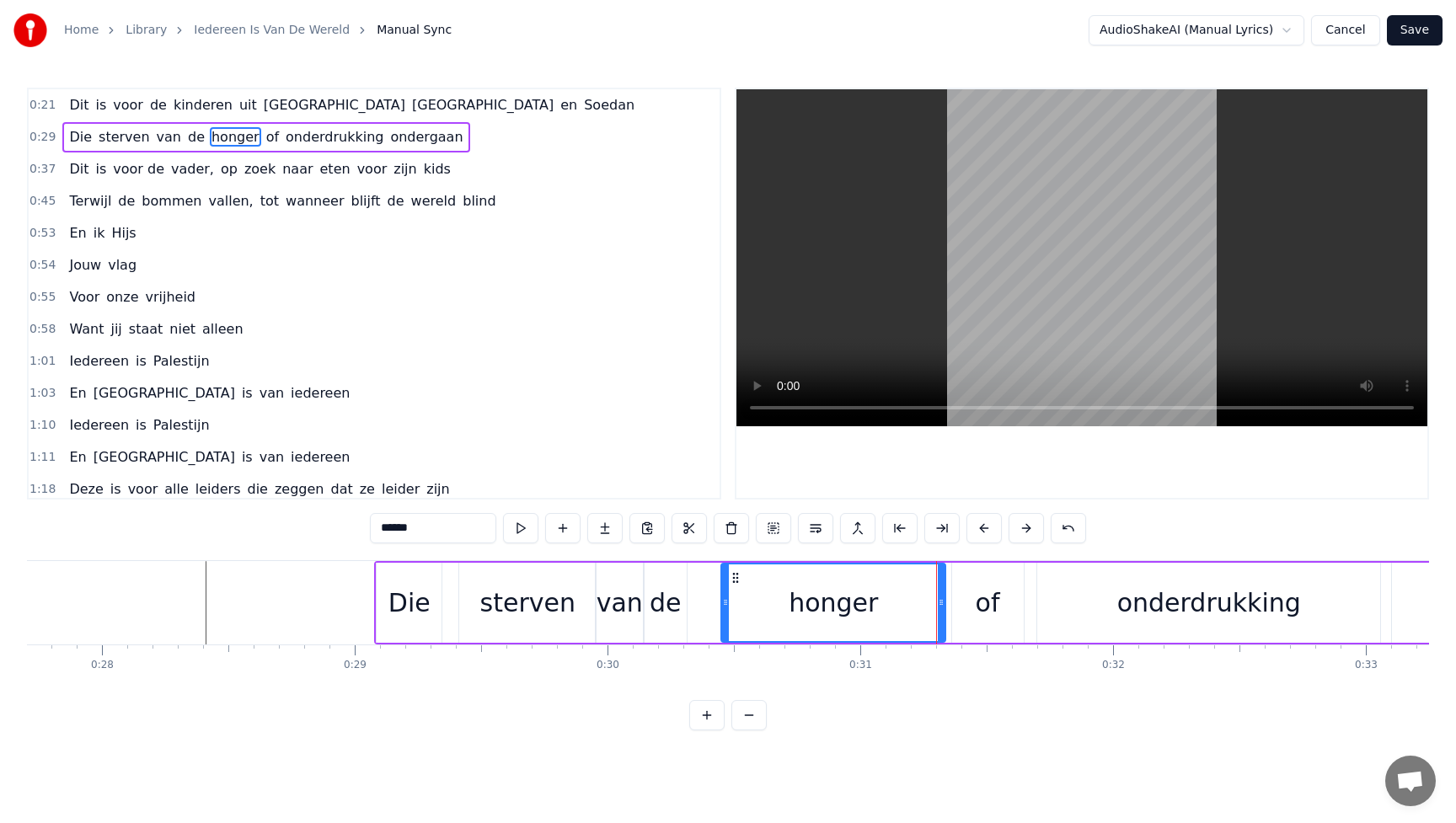
scroll to position [0, 6738]
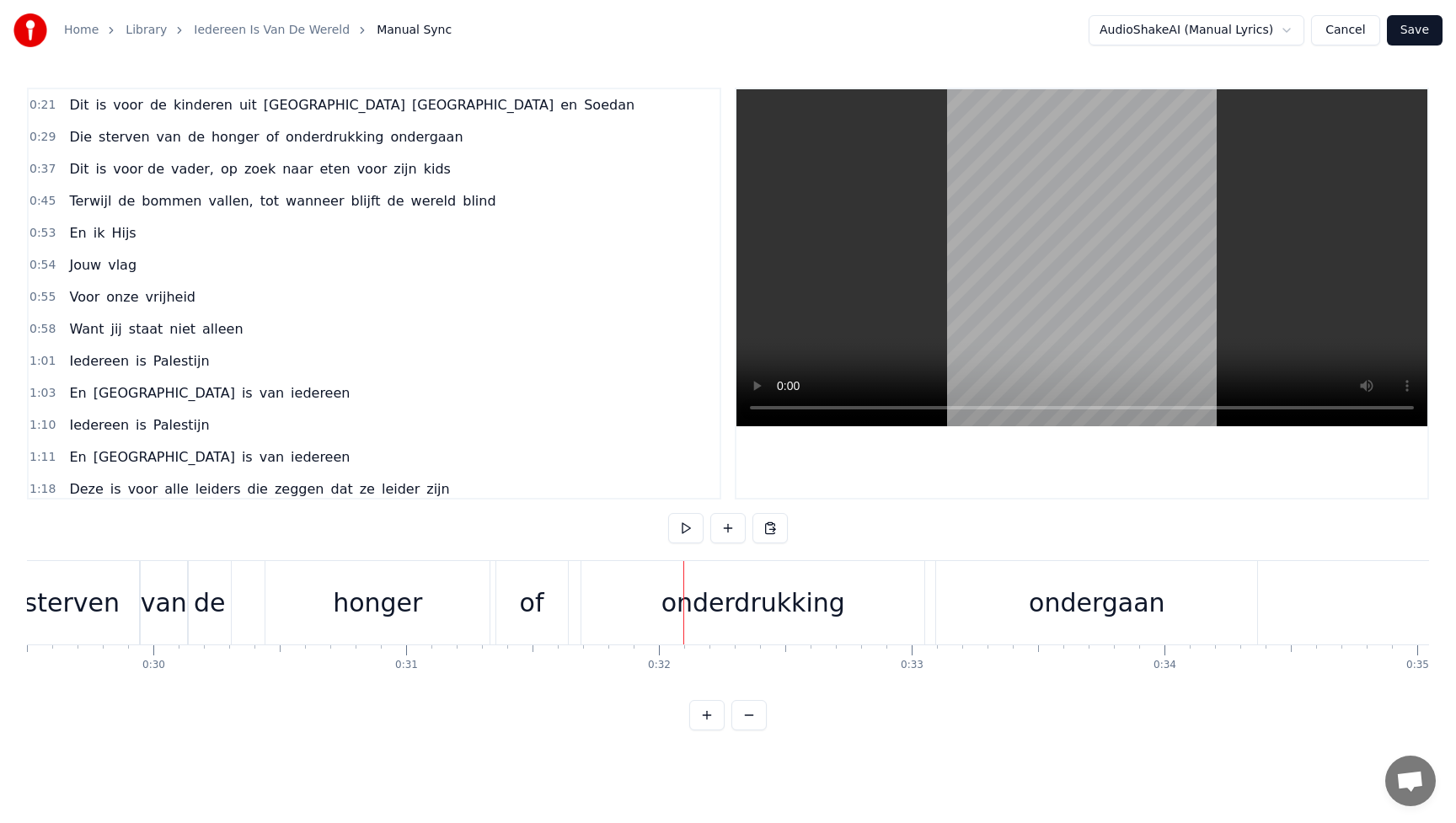
scroll to position [0, 7311]
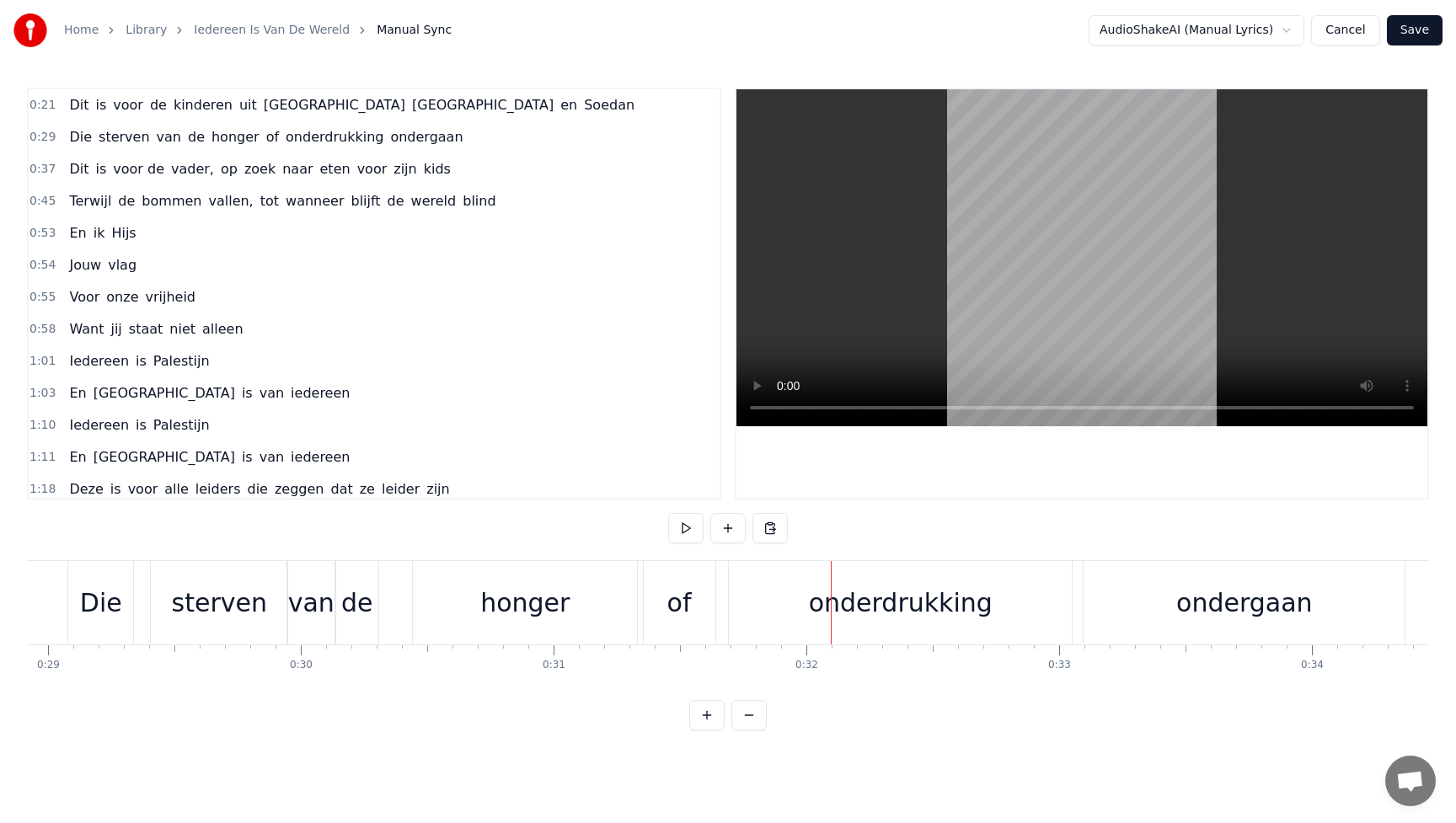
click at [574, 601] on div "honger" at bounding box center [525, 602] width 224 height 84
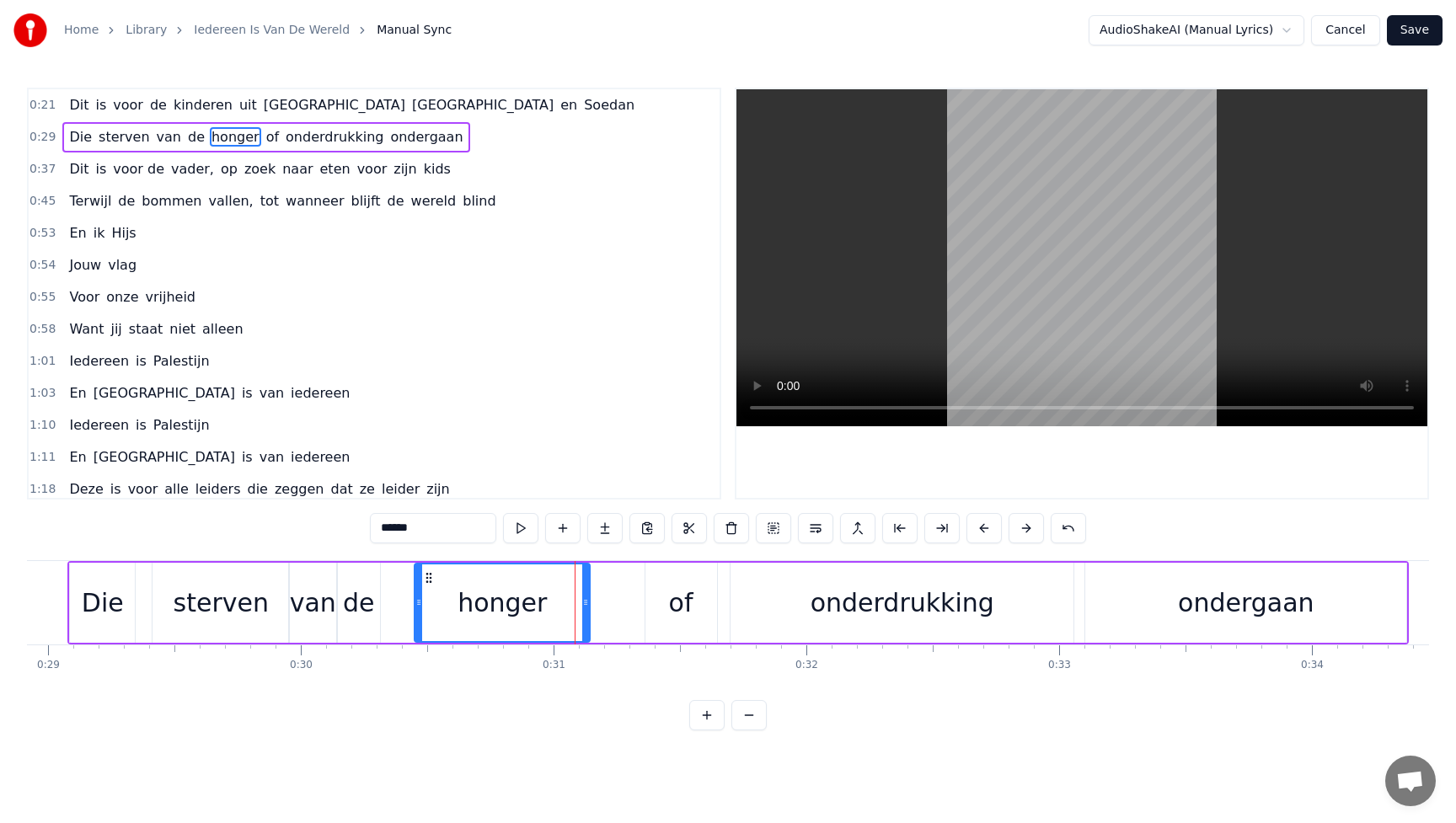
drag, startPoint x: 633, startPoint y: 602, endPoint x: 583, endPoint y: 602, distance: 50.0
click at [583, 602] on icon at bounding box center [586, 602] width 7 height 14
click at [661, 597] on div "of" at bounding box center [681, 602] width 72 height 80
type input "**"
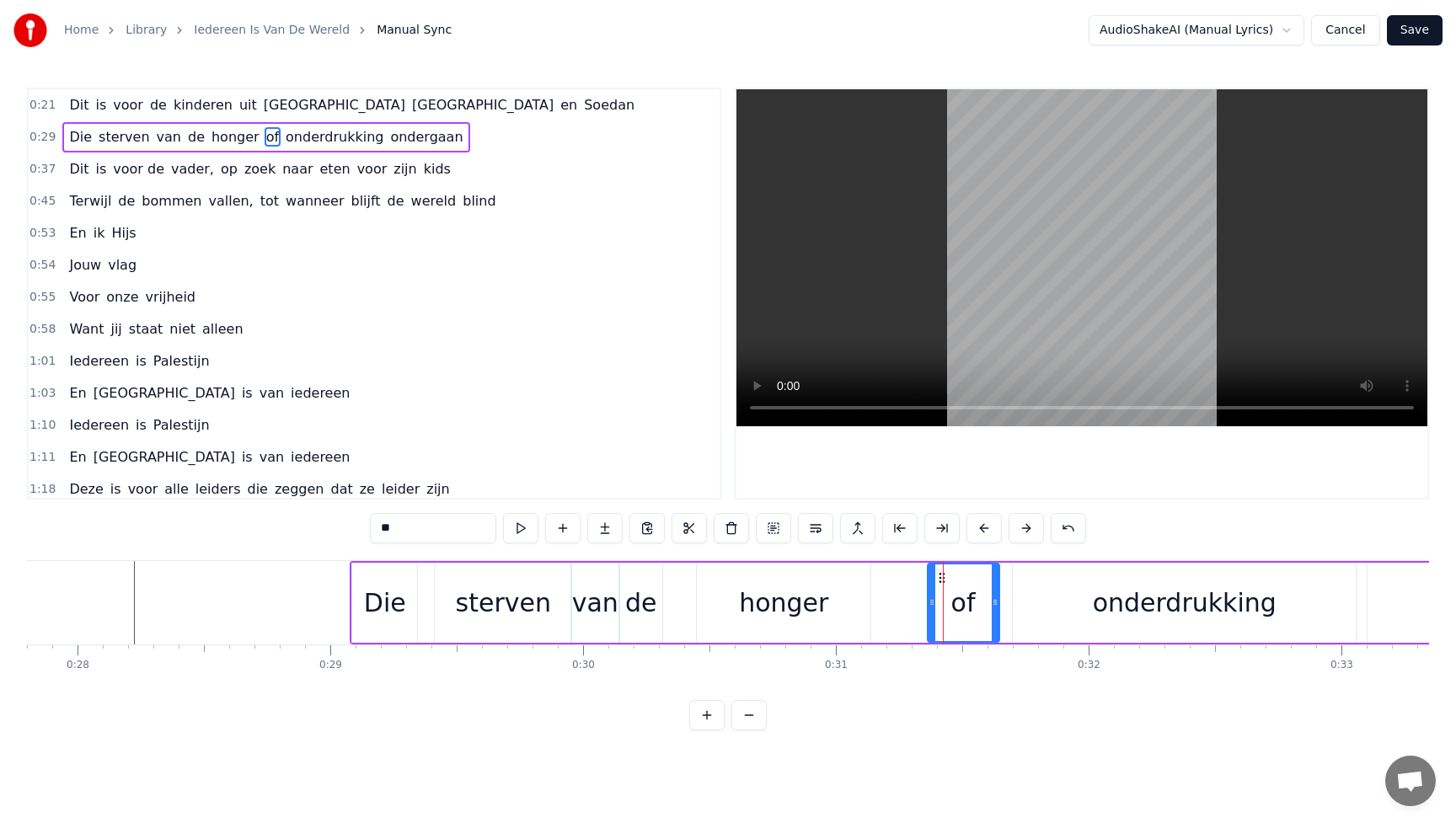
scroll to position [0, 6997]
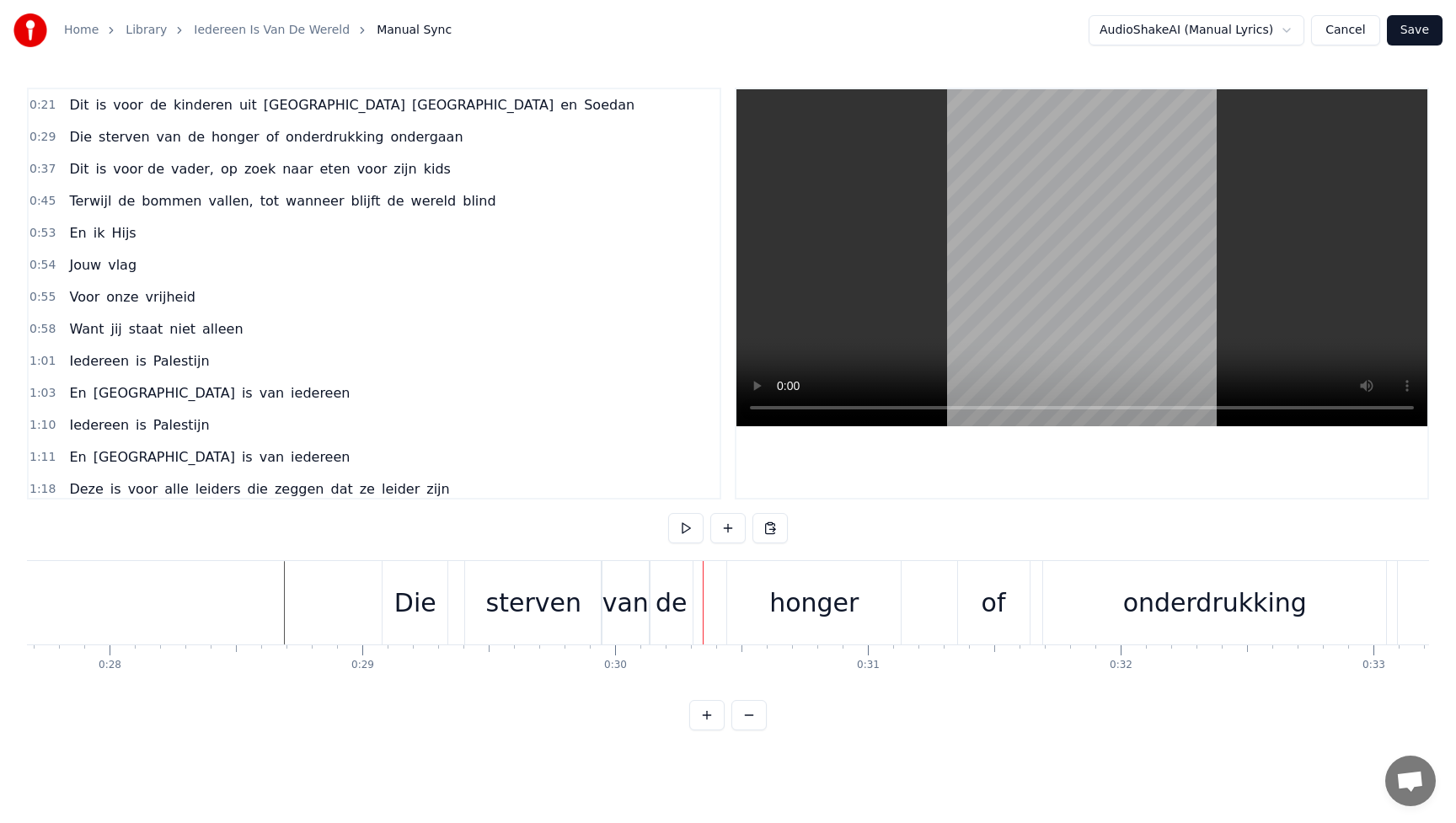
click at [510, 606] on div "sterven" at bounding box center [534, 603] width 95 height 38
click at [522, 621] on div "sterven" at bounding box center [534, 602] width 136 height 84
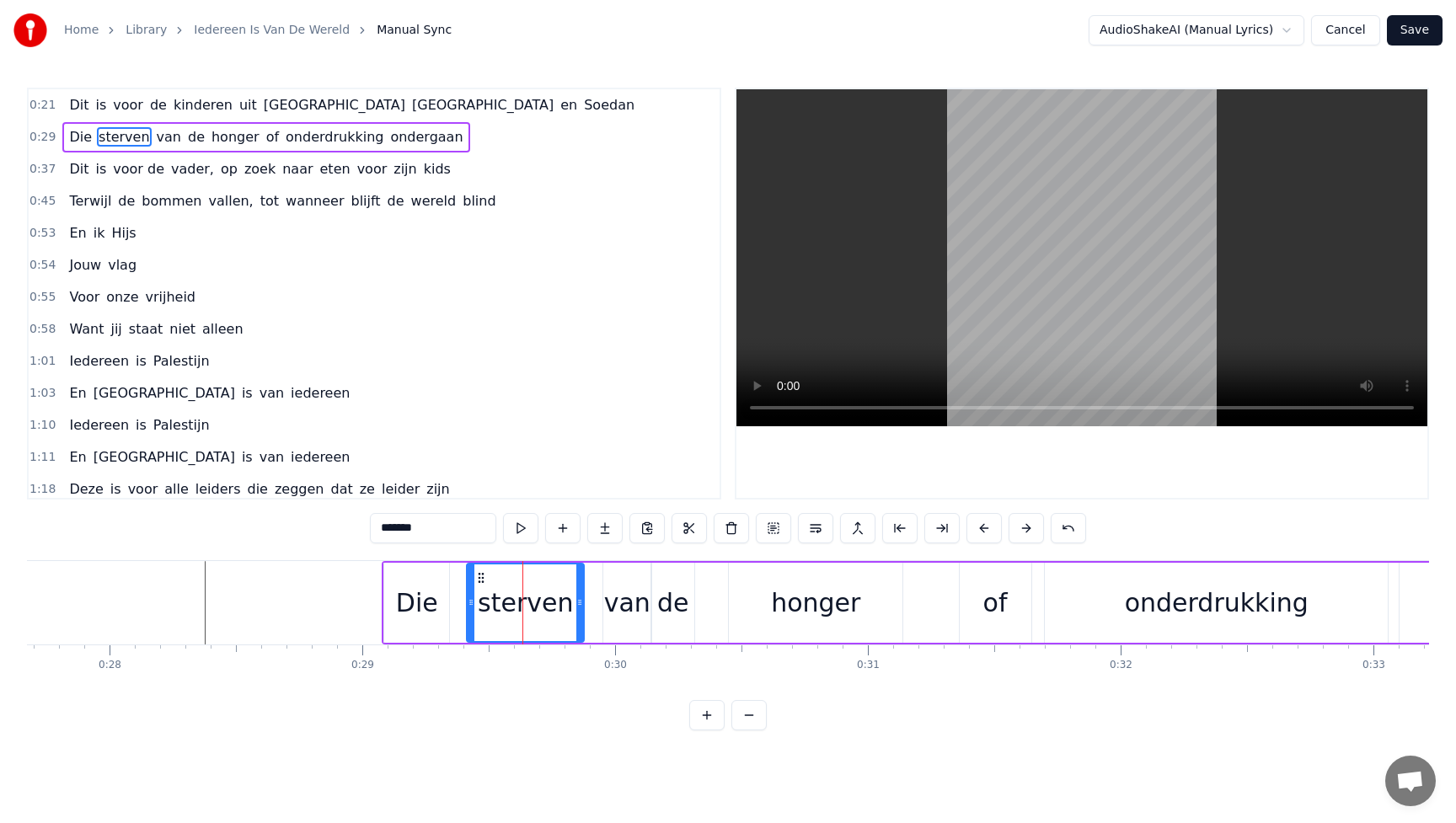
drag, startPoint x: 600, startPoint y: 601, endPoint x: 578, endPoint y: 601, distance: 22.0
click at [578, 601] on icon at bounding box center [580, 602] width 7 height 14
click at [624, 604] on div "van" at bounding box center [628, 603] width 47 height 38
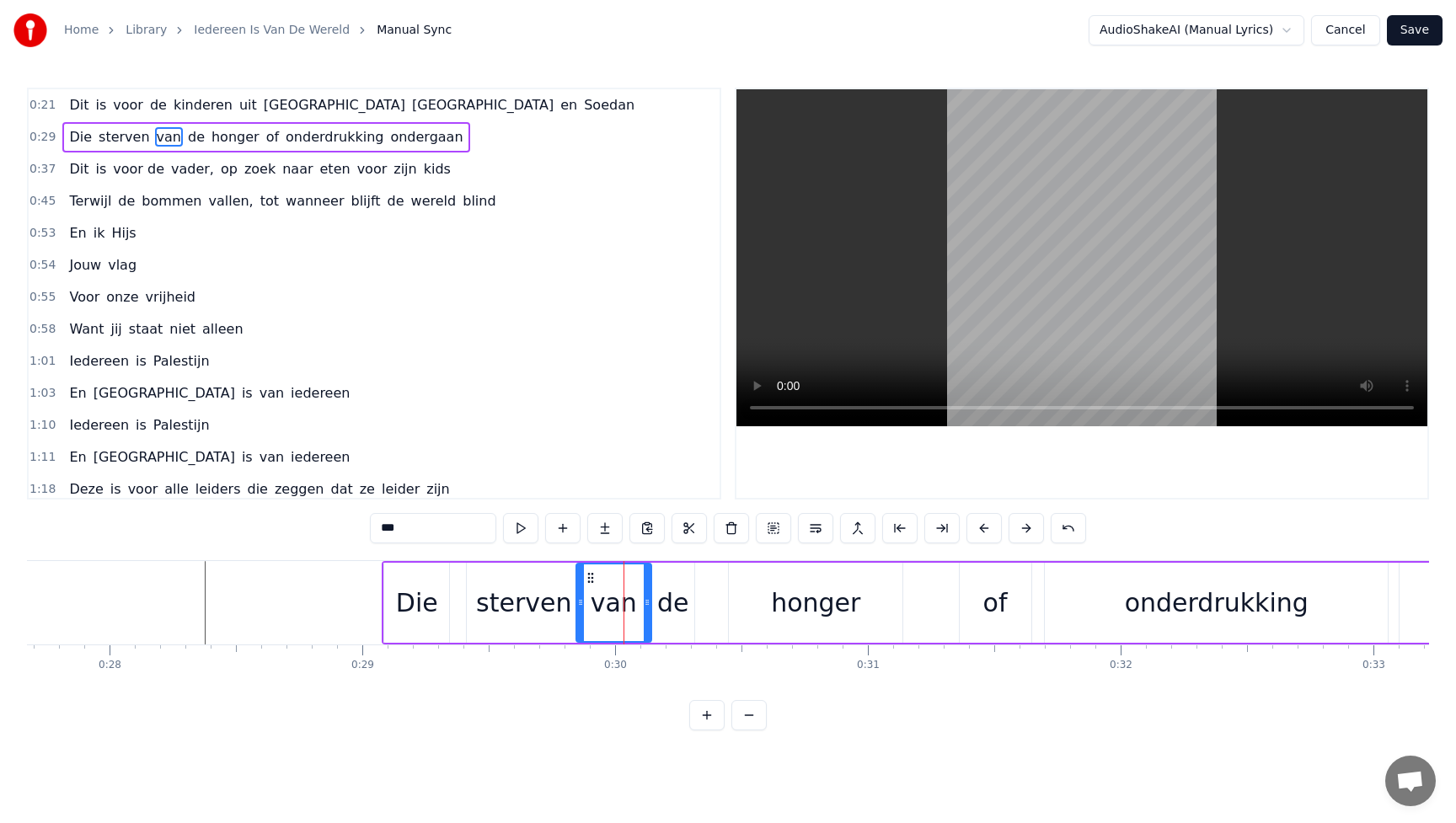
drag, startPoint x: 609, startPoint y: 604, endPoint x: 582, endPoint y: 604, distance: 27.0
click at [582, 604] on icon at bounding box center [581, 602] width 7 height 14
drag, startPoint x: 646, startPoint y: 596, endPoint x: 625, endPoint y: 596, distance: 21.0
click at [631, 596] on icon at bounding box center [634, 602] width 7 height 14
click at [678, 602] on div "de" at bounding box center [673, 603] width 32 height 38
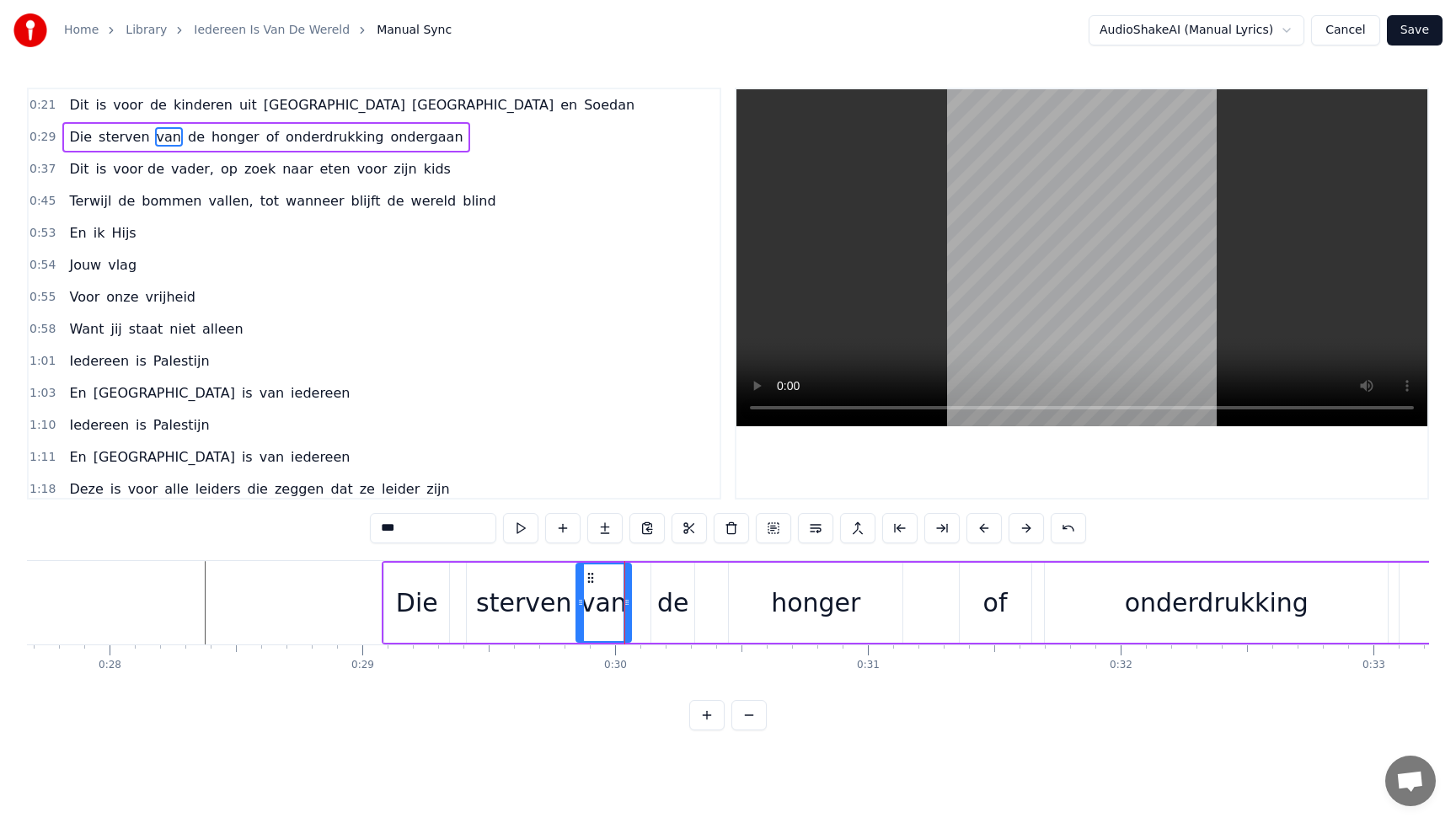
type input "**"
drag, startPoint x: 653, startPoint y: 602, endPoint x: 625, endPoint y: 602, distance: 28.0
click at [625, 602] on icon at bounding box center [628, 602] width 7 height 14
drag, startPoint x: 691, startPoint y: 605, endPoint x: 672, endPoint y: 605, distance: 19.0
click at [672, 605] on icon at bounding box center [672, 602] width 7 height 14
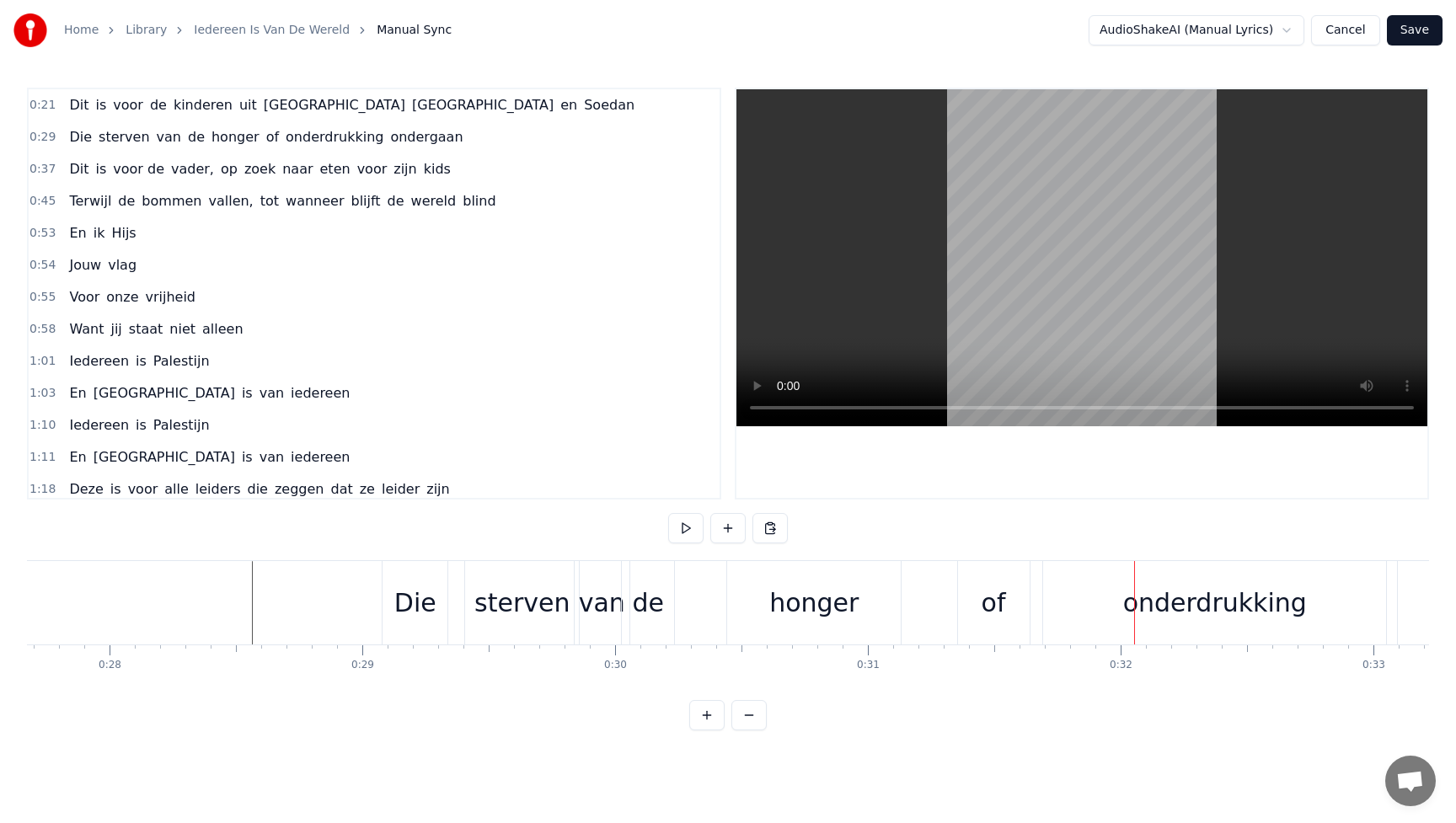
click at [992, 609] on div "of" at bounding box center [994, 603] width 24 height 38
click at [1007, 602] on div "of" at bounding box center [994, 602] width 72 height 84
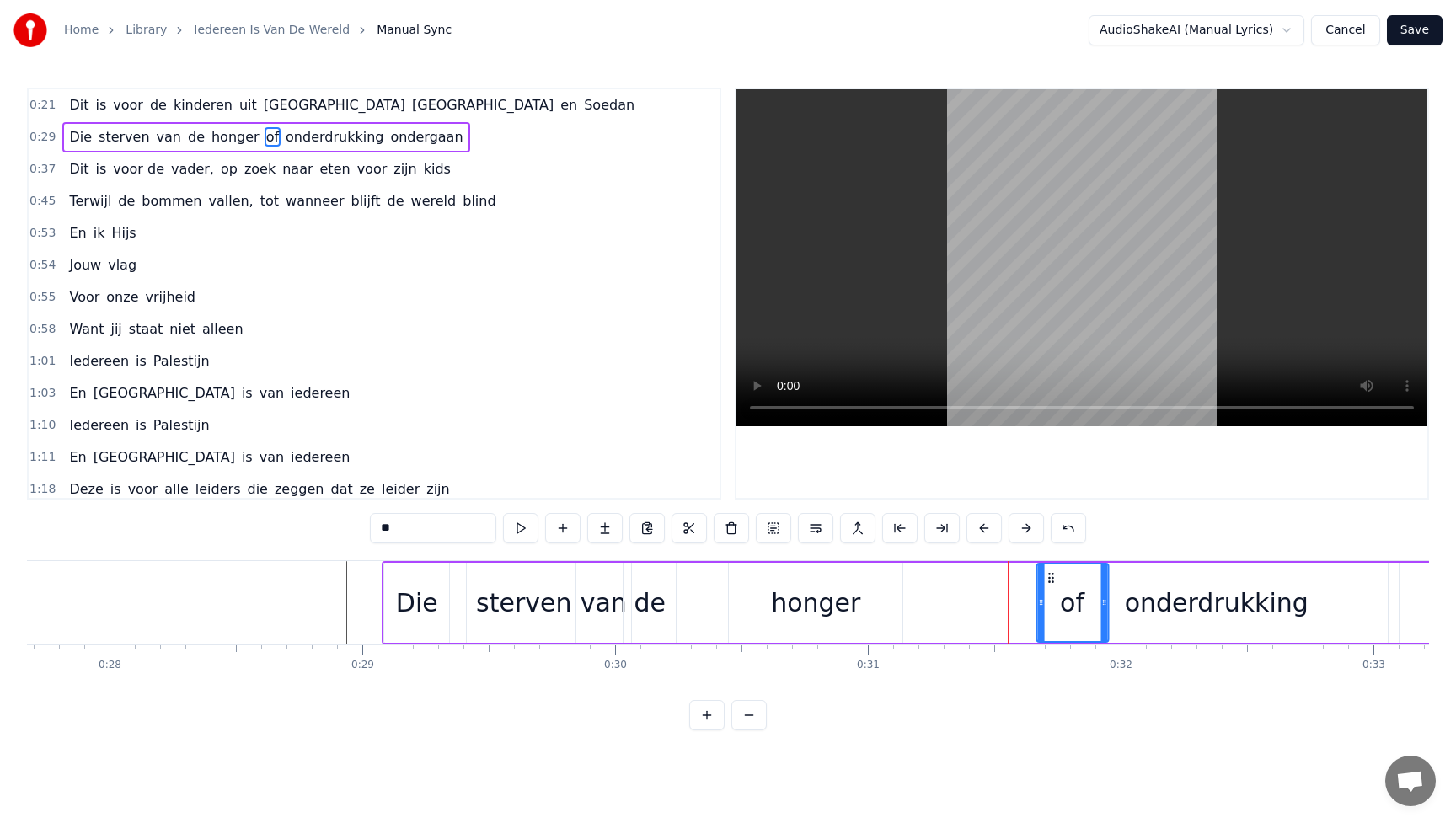
drag, startPoint x: 973, startPoint y: 577, endPoint x: 1050, endPoint y: 579, distance: 77.0
click at [1050, 579] on icon at bounding box center [1051, 578] width 14 height 14
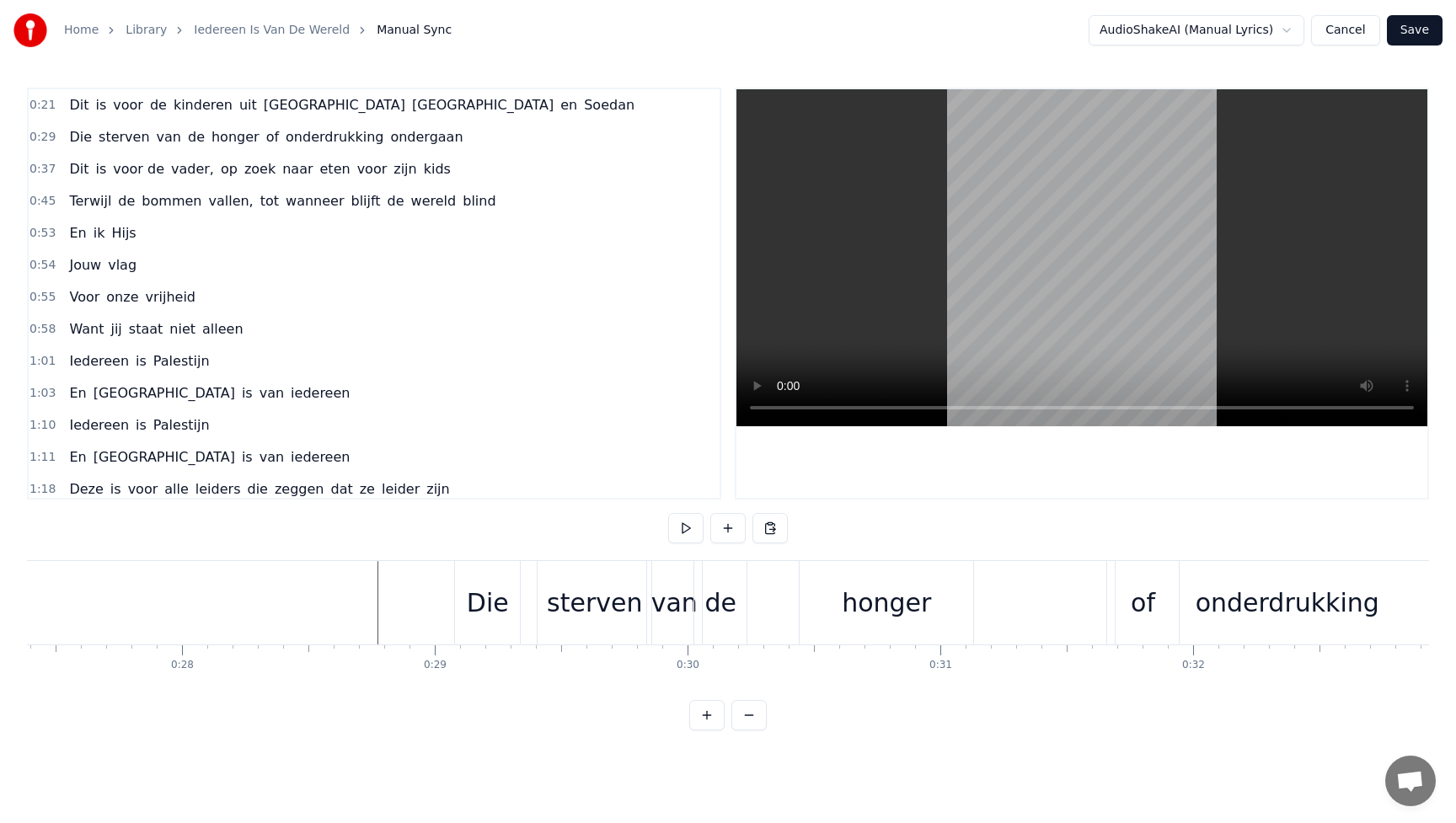
scroll to position [0, 6924]
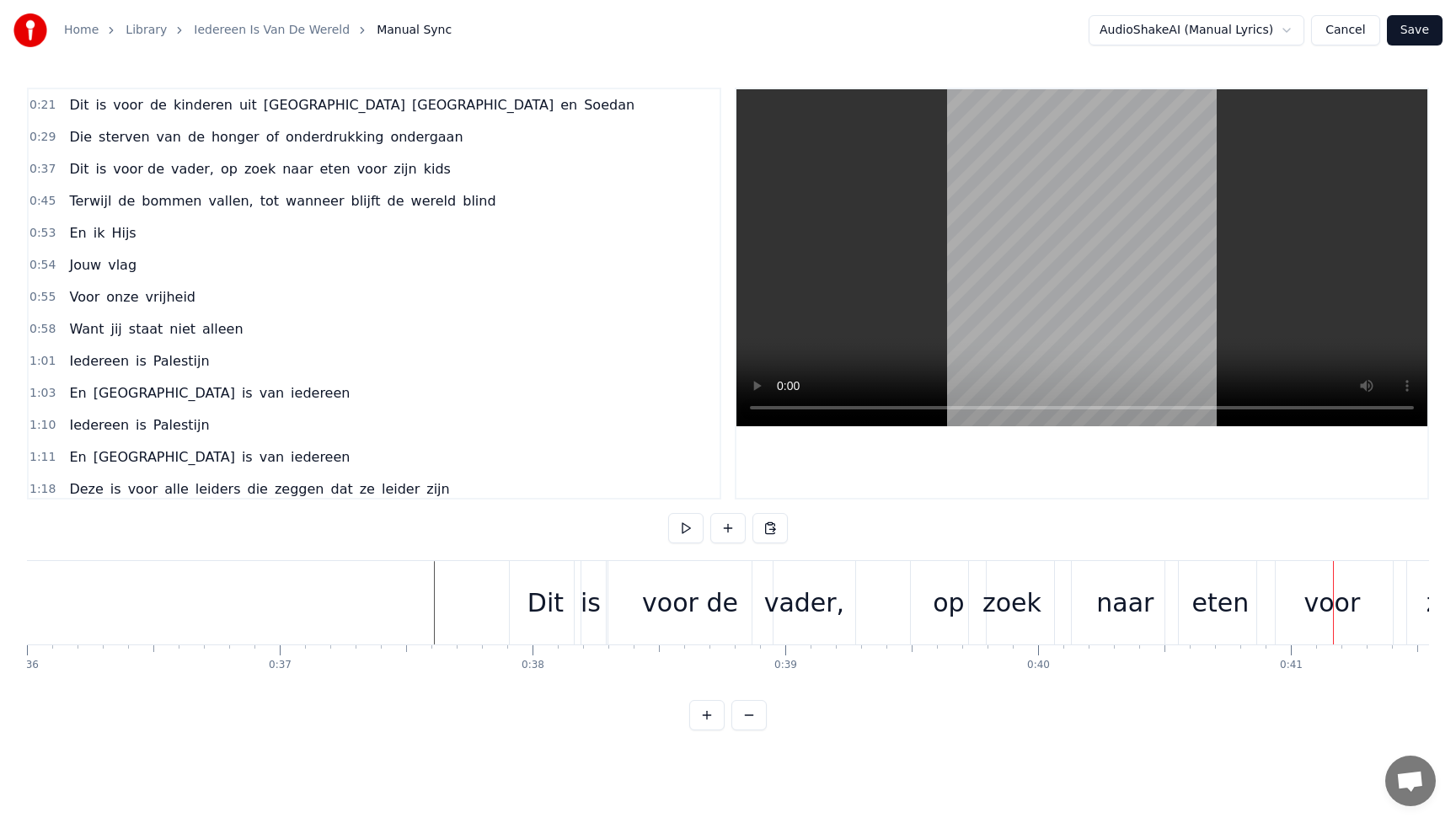
scroll to position [0, 9077]
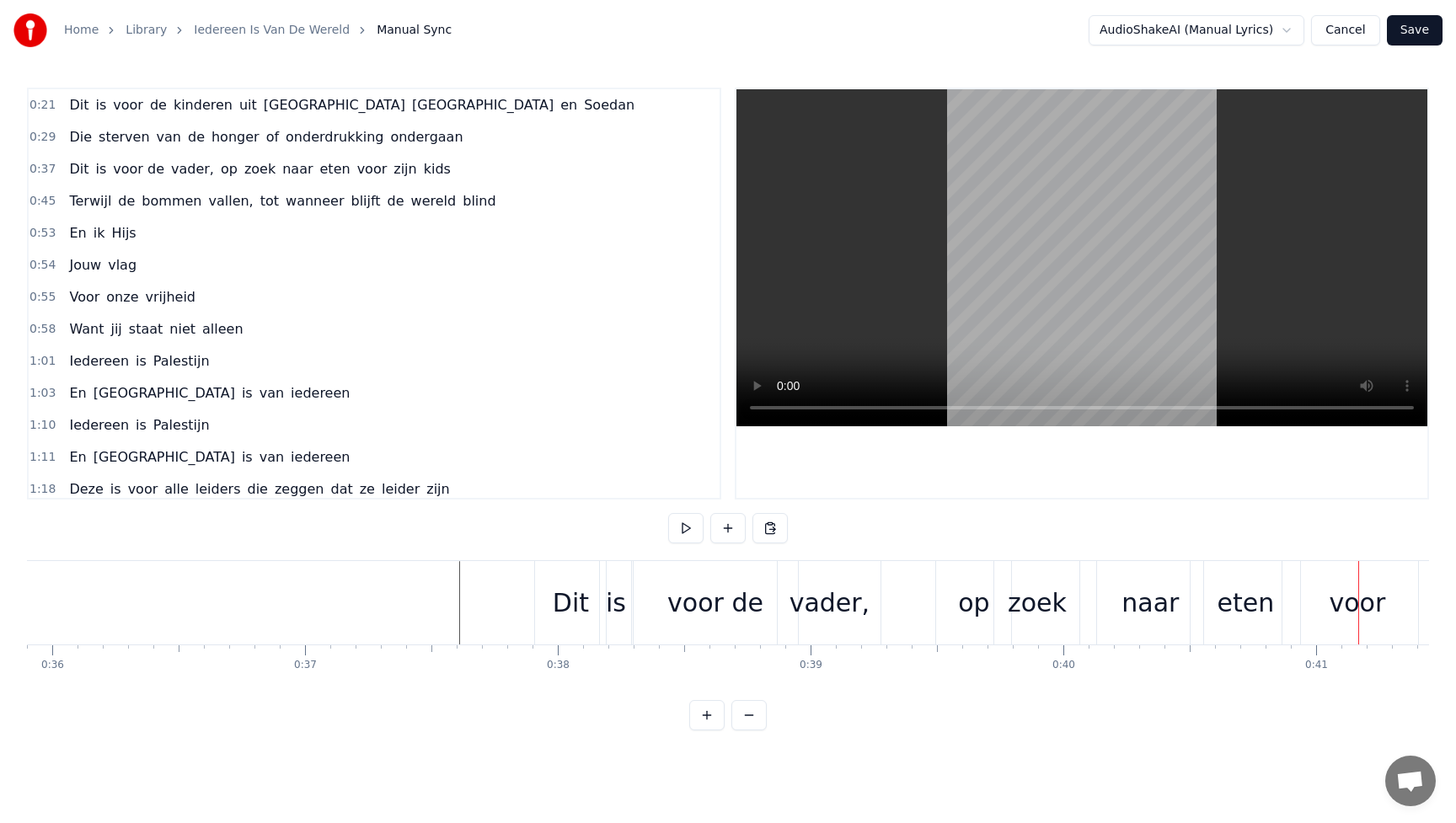
click at [843, 610] on div "vader," at bounding box center [830, 603] width 81 height 38
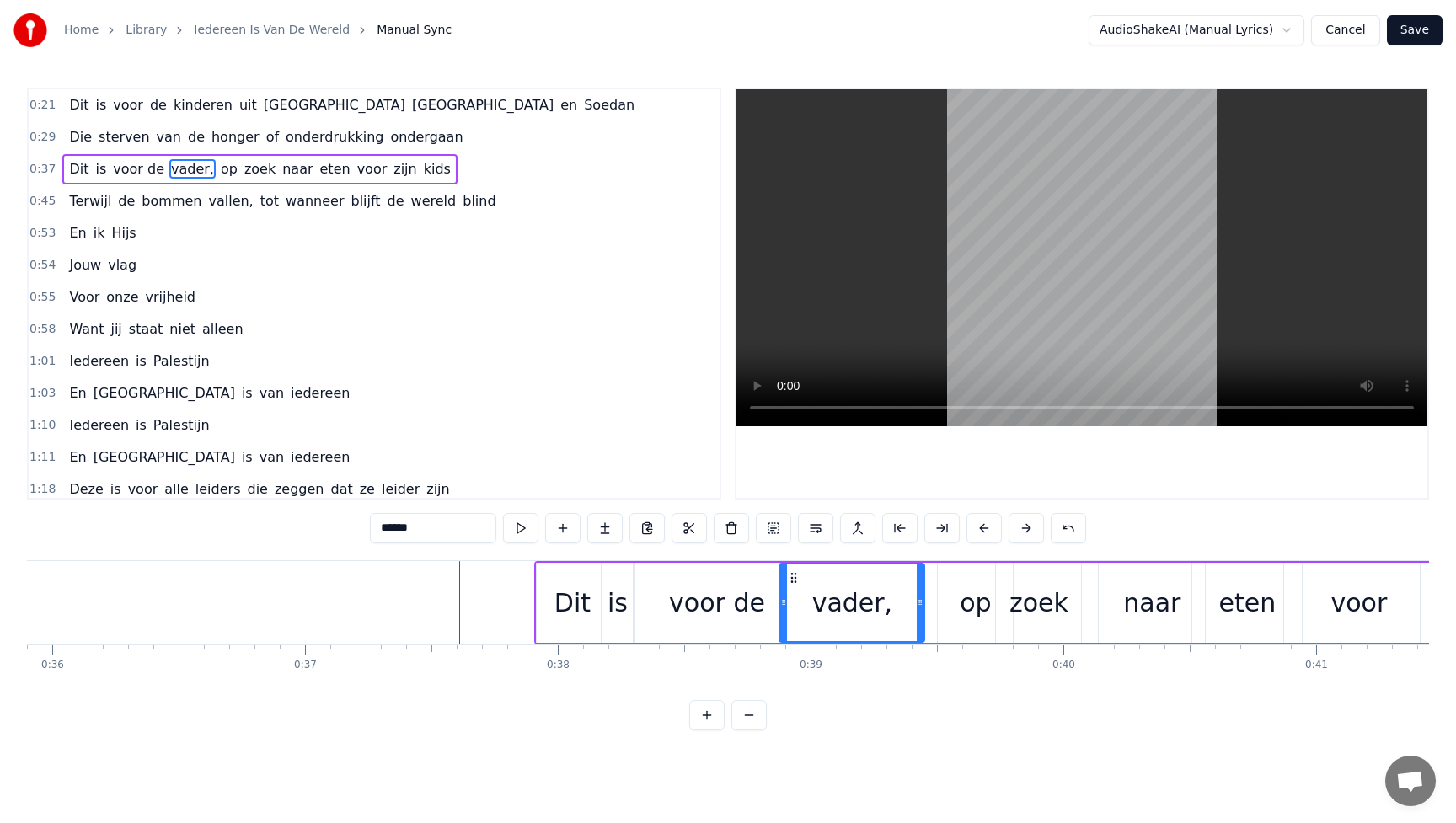
drag, startPoint x: 879, startPoint y: 604, endPoint x: 922, endPoint y: 604, distance: 43.0
click at [922, 604] on circle at bounding box center [922, 604] width 1 height 1
click at [965, 602] on div "op" at bounding box center [976, 603] width 31 height 38
type input "**"
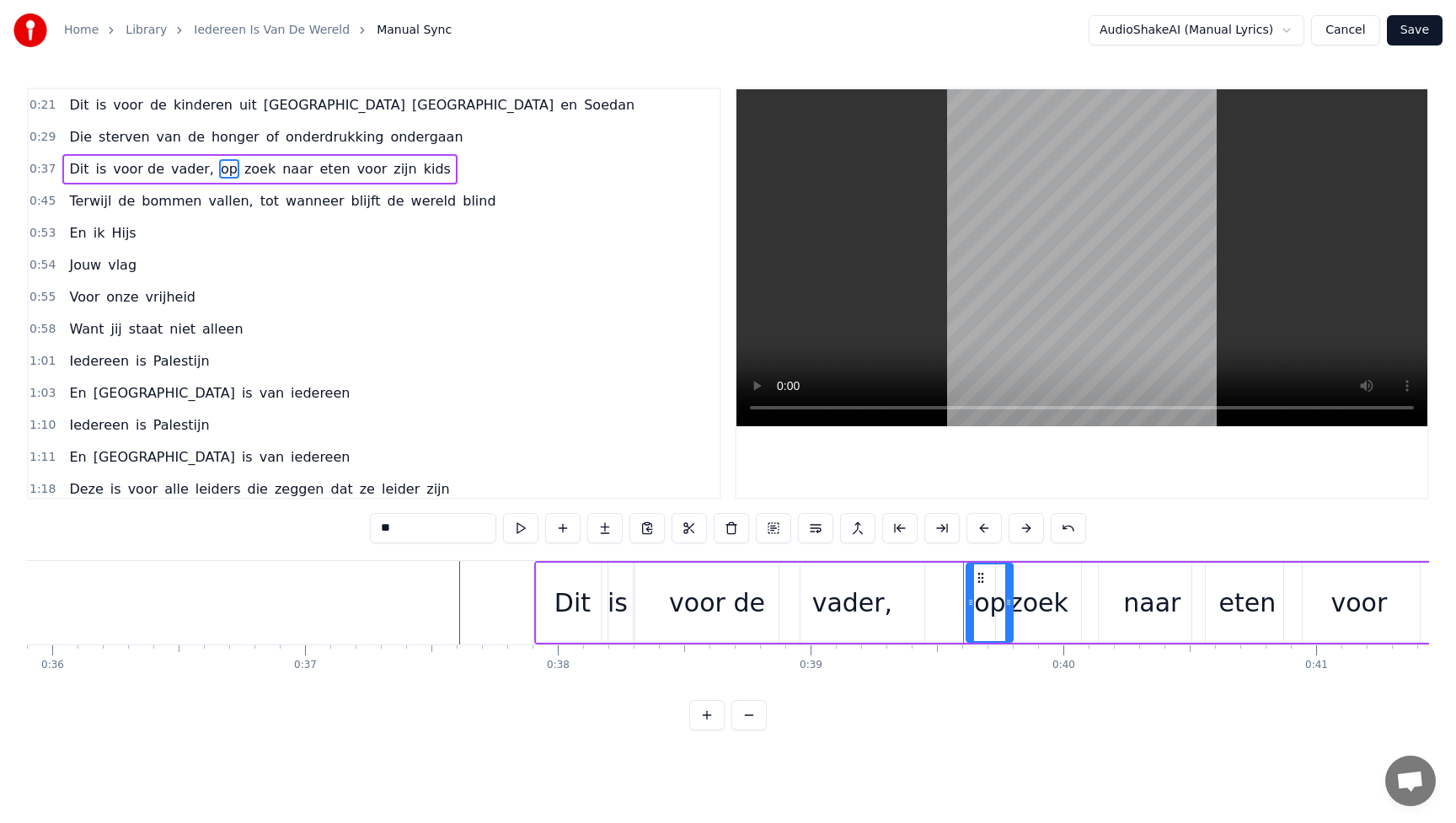
drag, startPoint x: 940, startPoint y: 602, endPoint x: 969, endPoint y: 602, distance: 29.0
click at [969, 602] on icon at bounding box center [971, 602] width 7 height 14
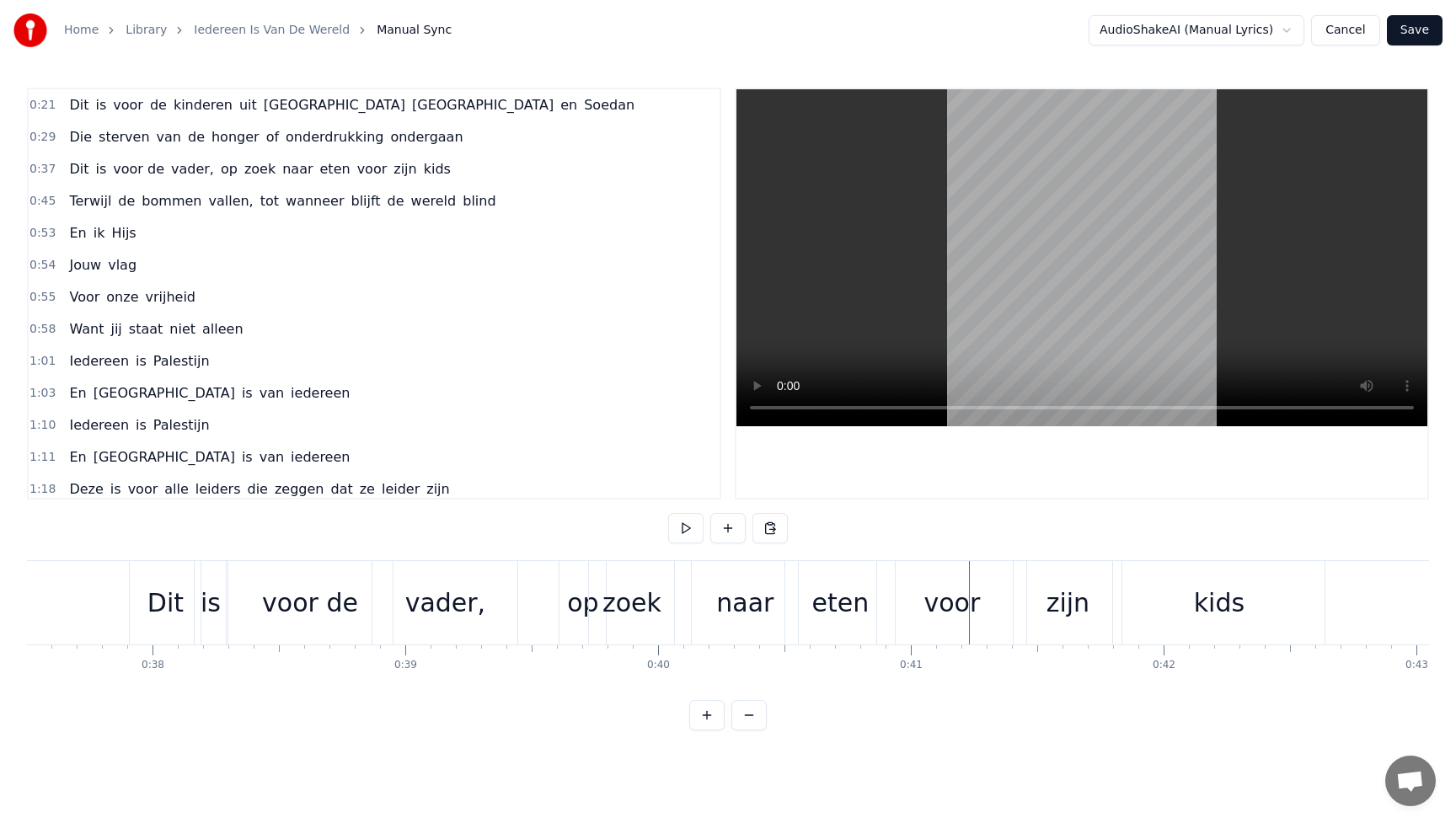
scroll to position [0, 9469]
click at [754, 608] on div "naar" at bounding box center [759, 603] width 57 height 38
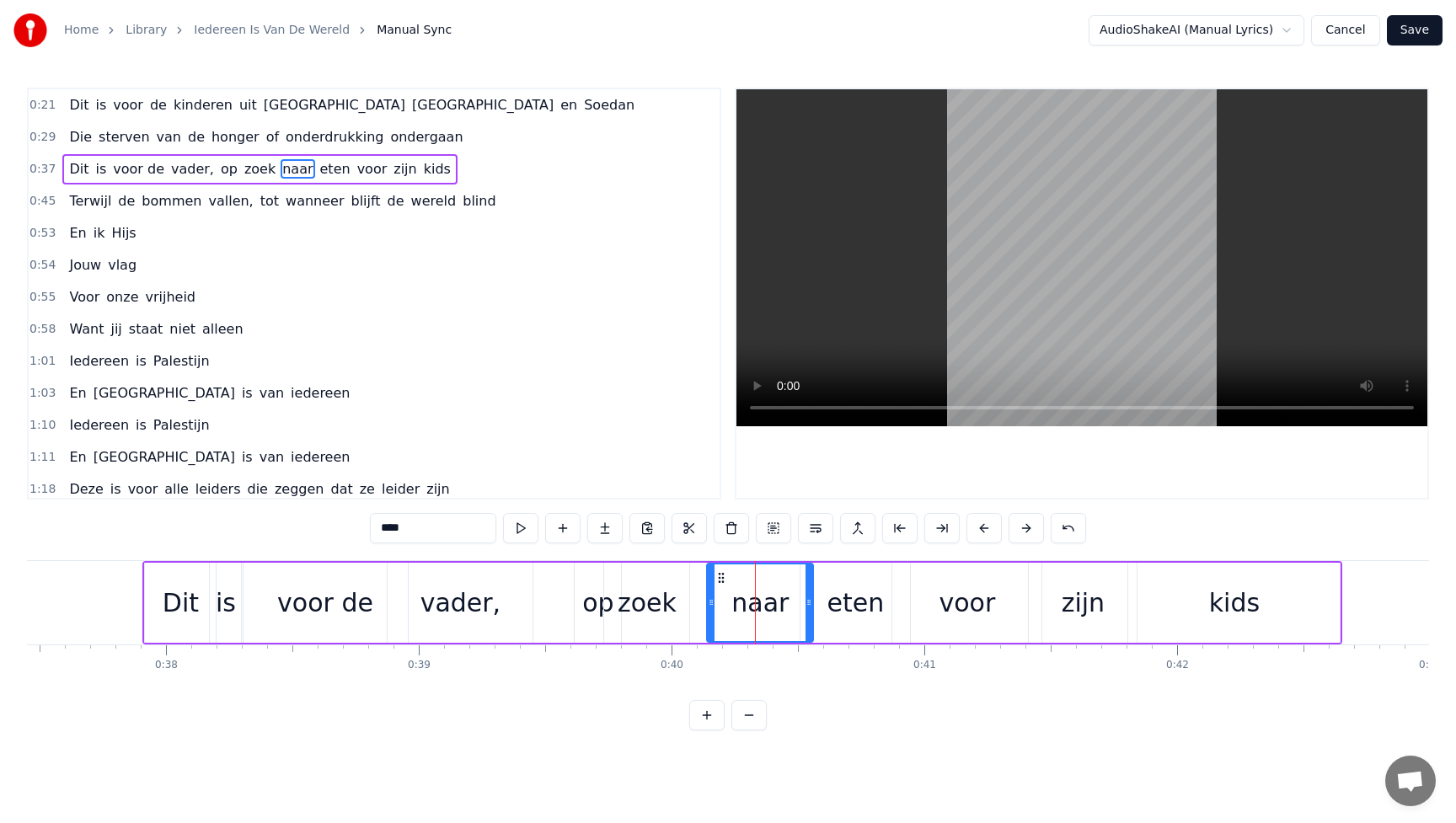
click at [837, 607] on div "eten" at bounding box center [856, 603] width 57 height 38
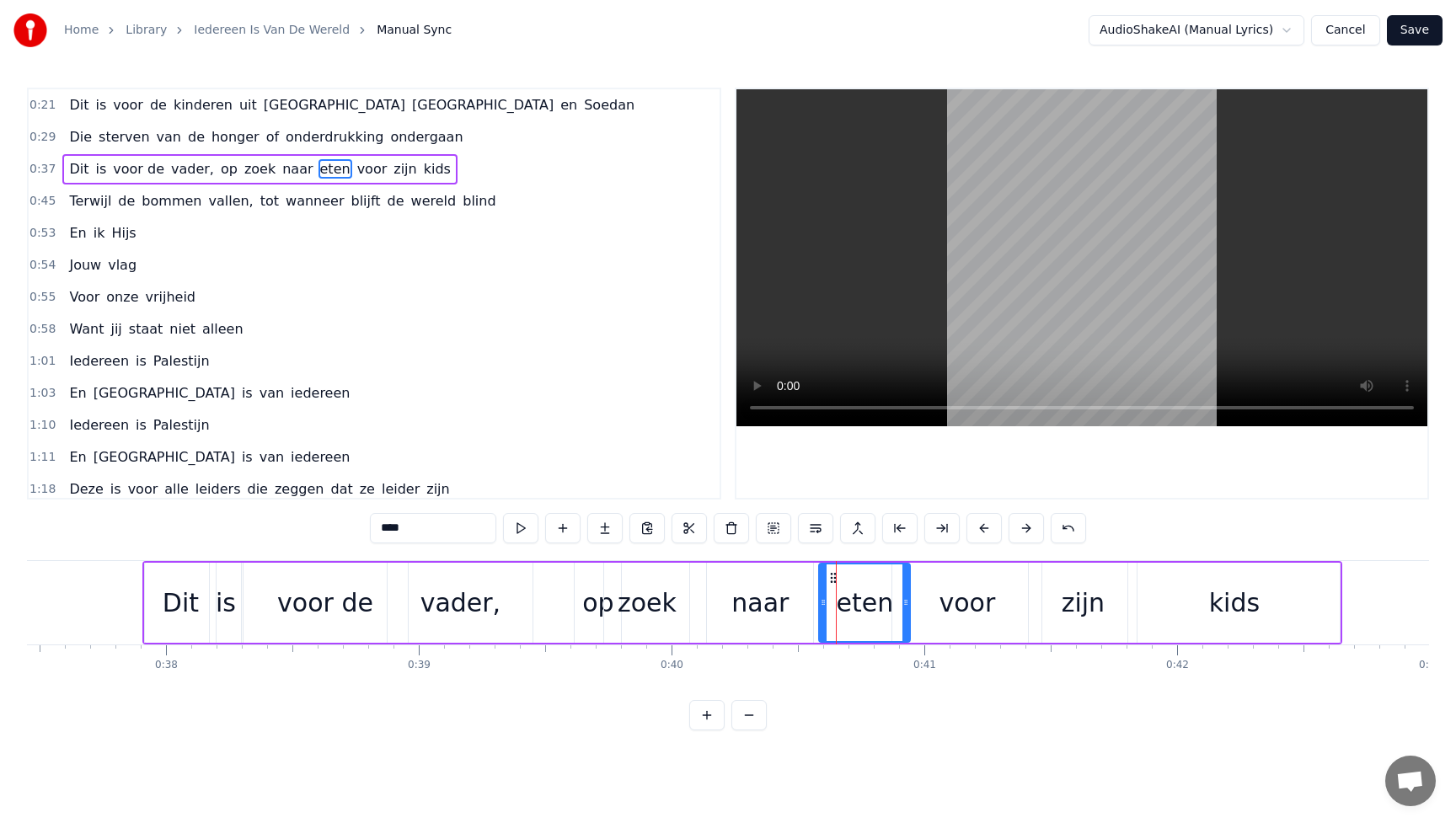
drag, startPoint x: 805, startPoint y: 605, endPoint x: 825, endPoint y: 605, distance: 20.0
click at [825, 605] on icon at bounding box center [823, 602] width 7 height 14
drag, startPoint x: 908, startPoint y: 599, endPoint x: 931, endPoint y: 597, distance: 23.1
click at [931, 597] on icon at bounding box center [928, 602] width 7 height 14
click at [969, 603] on div "voor" at bounding box center [968, 603] width 57 height 38
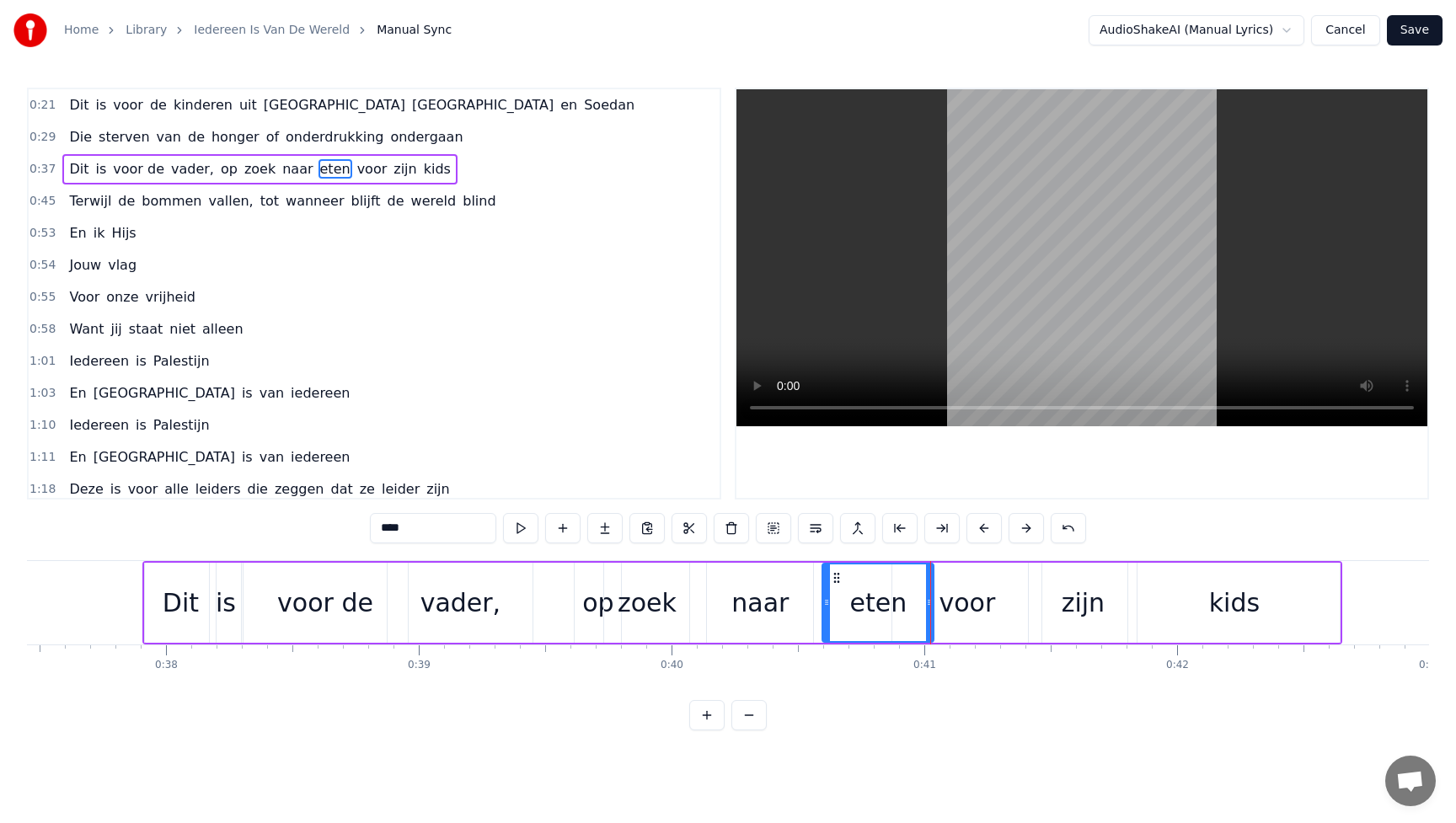
type input "****"
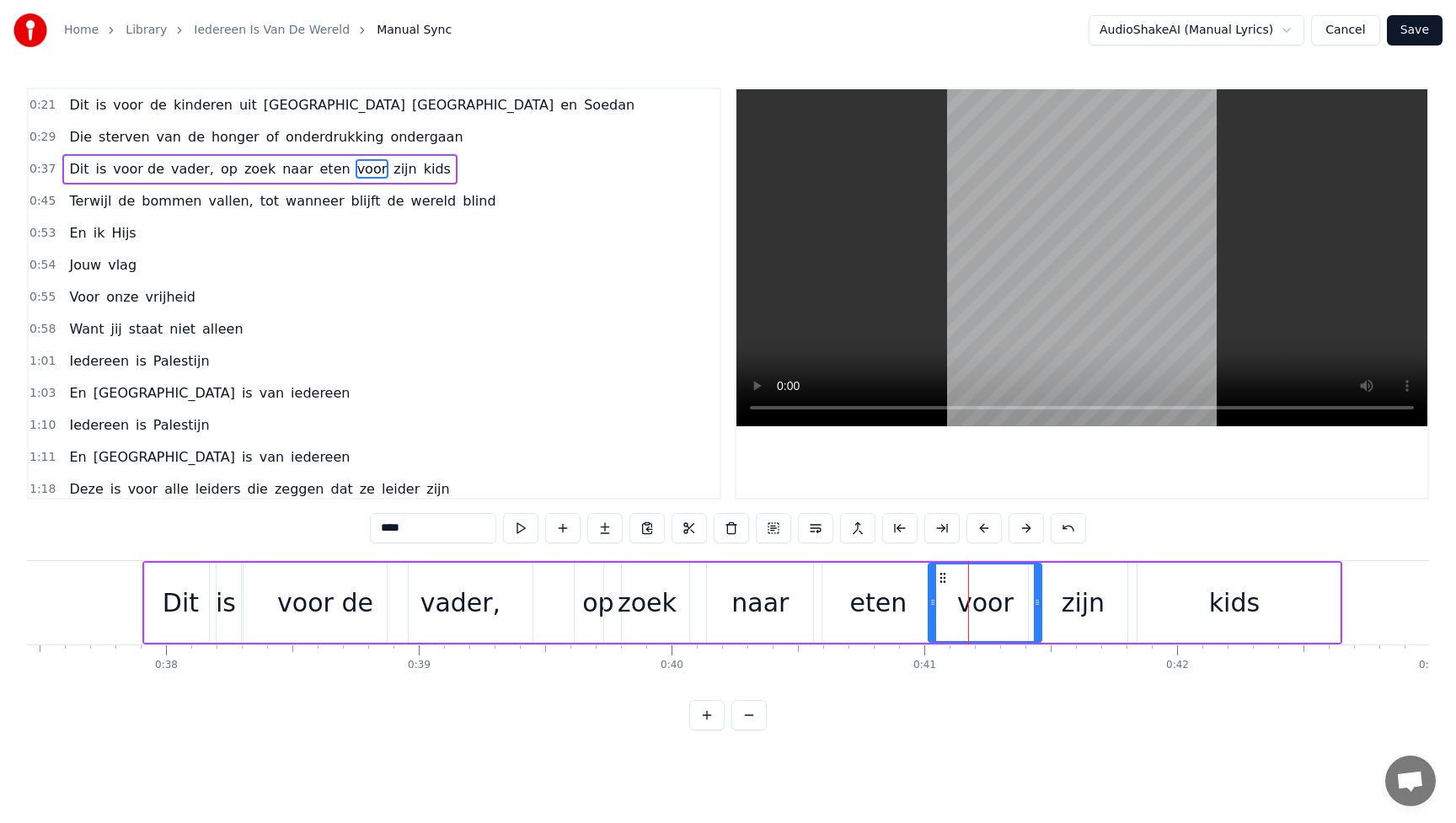
drag, startPoint x: 894, startPoint y: 602, endPoint x: 931, endPoint y: 602, distance: 37.0
click at [931, 602] on icon at bounding box center [933, 602] width 7 height 14
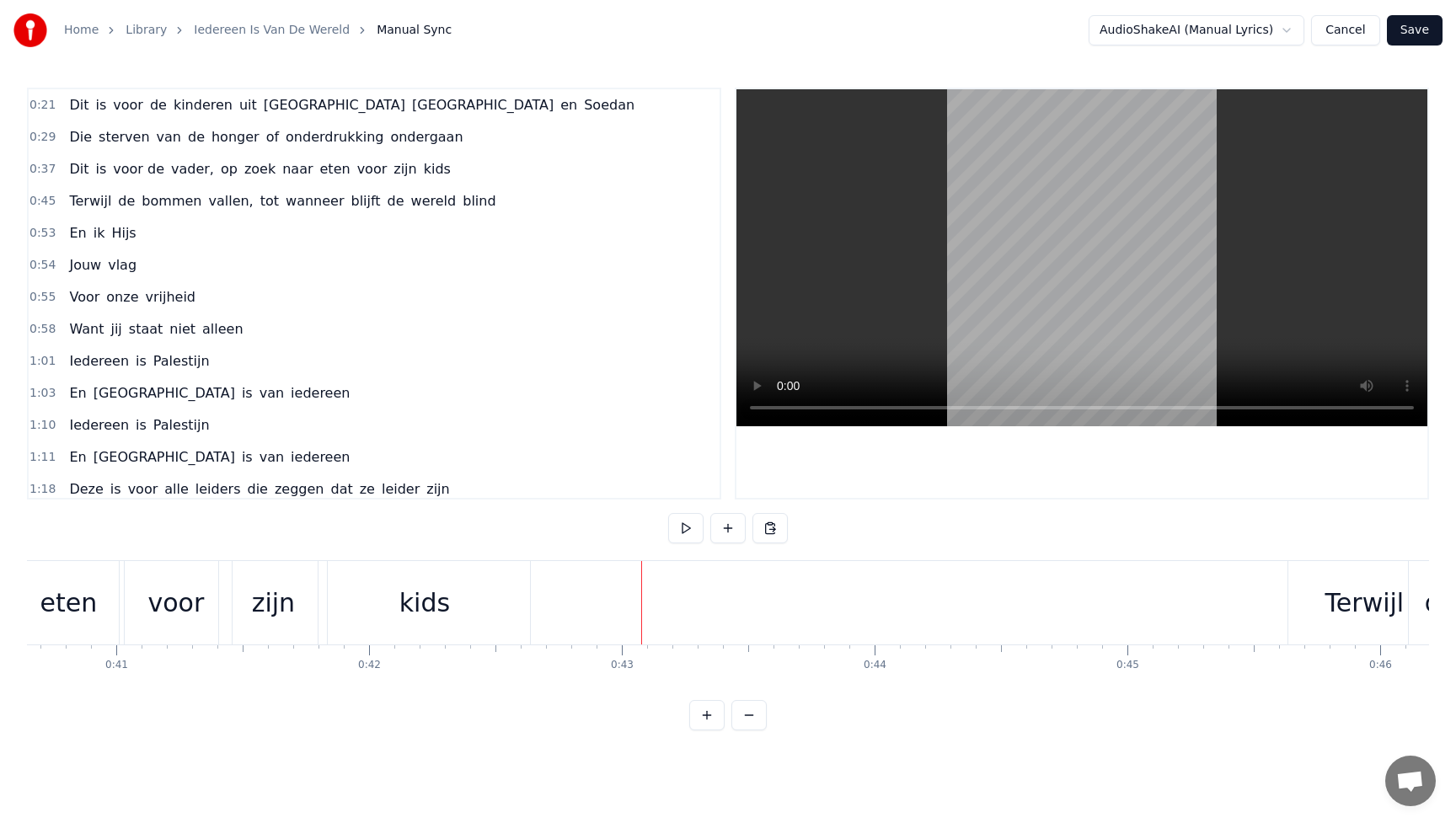
scroll to position [0, 10258]
click at [427, 604] on div "kids" at bounding box center [443, 603] width 51 height 38
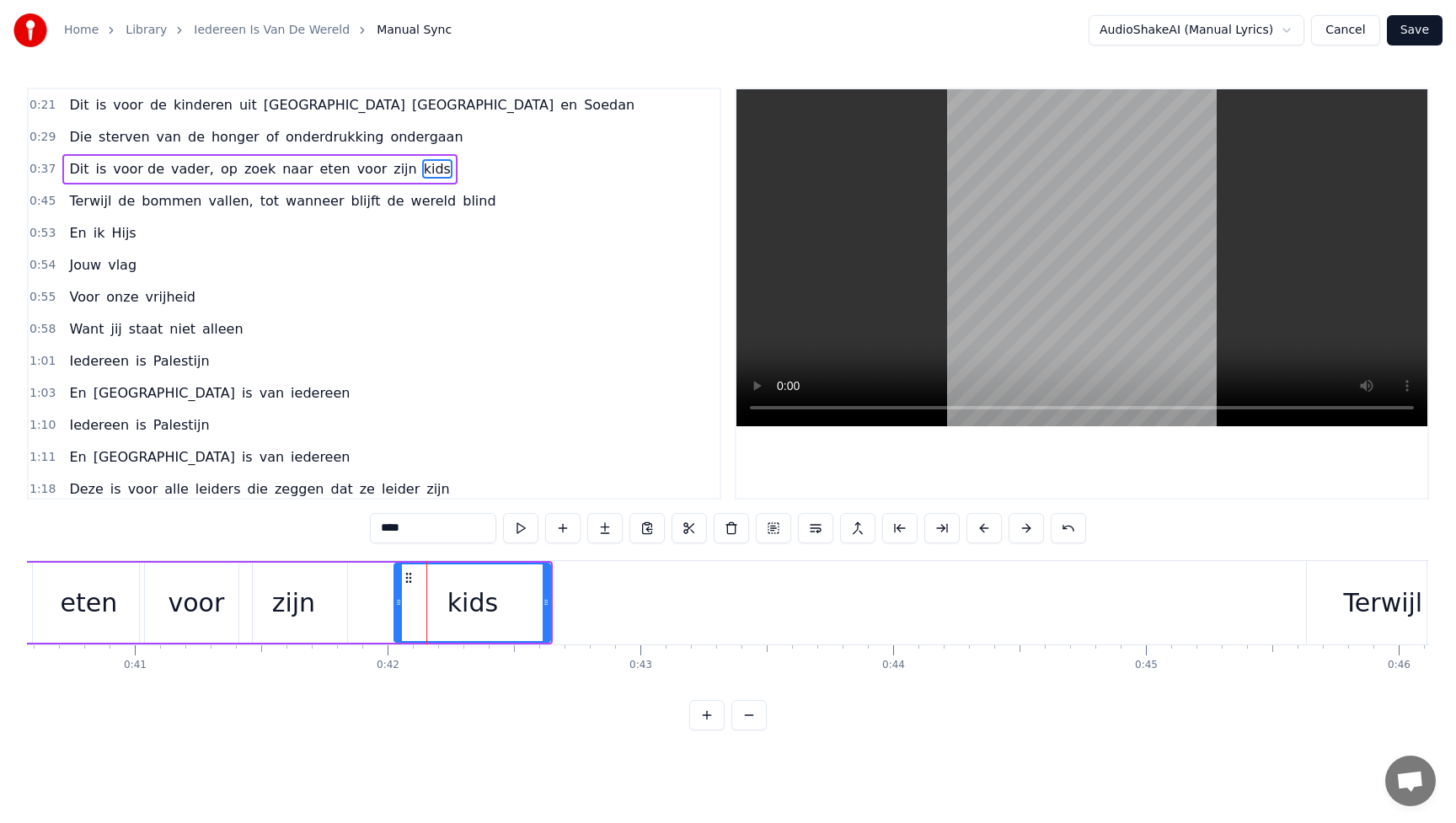
drag, startPoint x: 343, startPoint y: 601, endPoint x: 398, endPoint y: 603, distance: 55.0
click at [398, 603] on icon at bounding box center [399, 602] width 7 height 14
click at [337, 599] on div "zijn" at bounding box center [293, 602] width 108 height 80
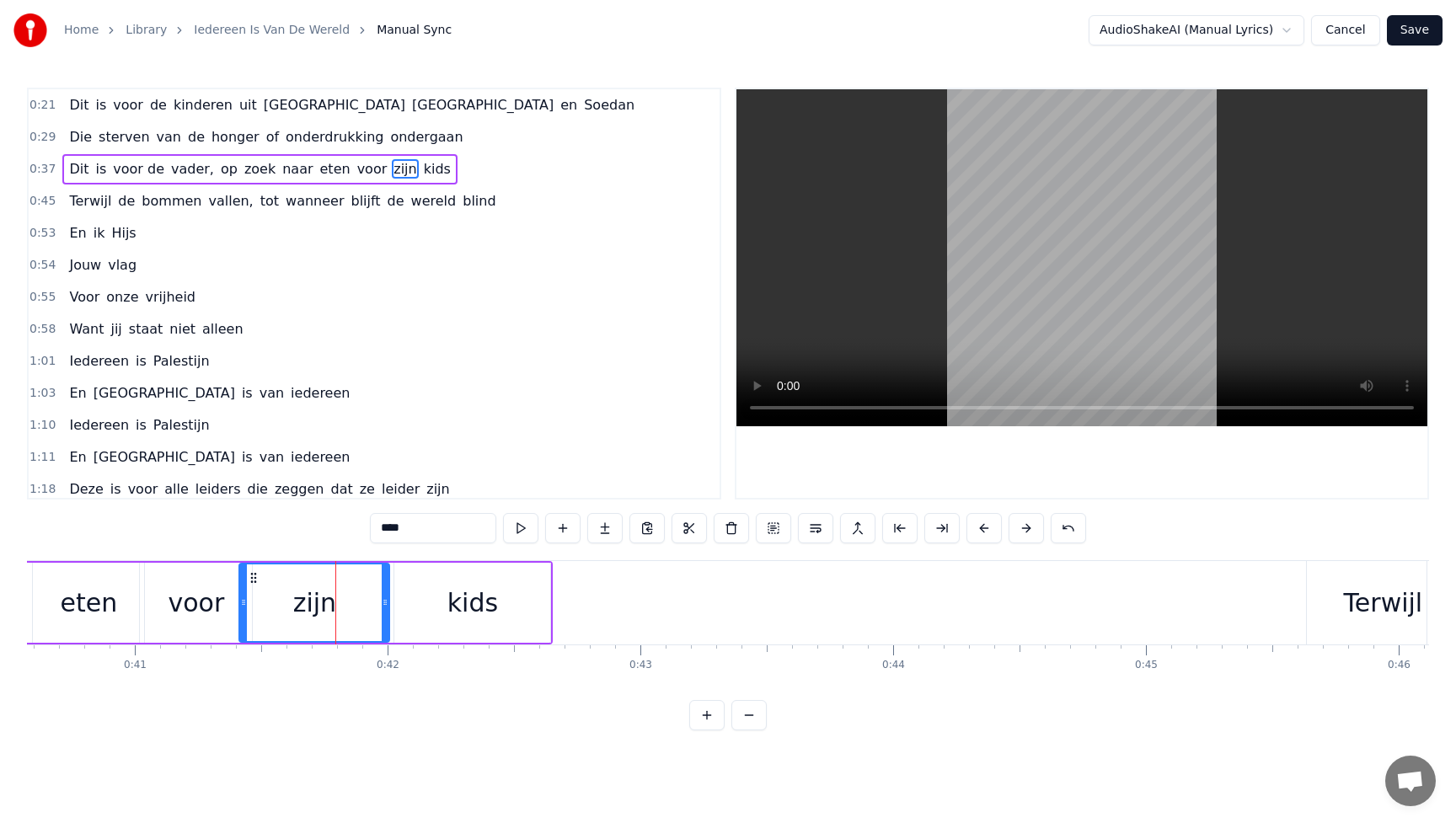
drag, startPoint x: 345, startPoint y: 602, endPoint x: 387, endPoint y: 602, distance: 42.0
click at [387, 602] on icon at bounding box center [385, 602] width 7 height 14
drag, startPoint x: 246, startPoint y: 600, endPoint x: 273, endPoint y: 600, distance: 27.0
click at [273, 600] on icon at bounding box center [272, 602] width 7 height 14
click at [238, 602] on div "voor" at bounding box center [196, 602] width 112 height 80
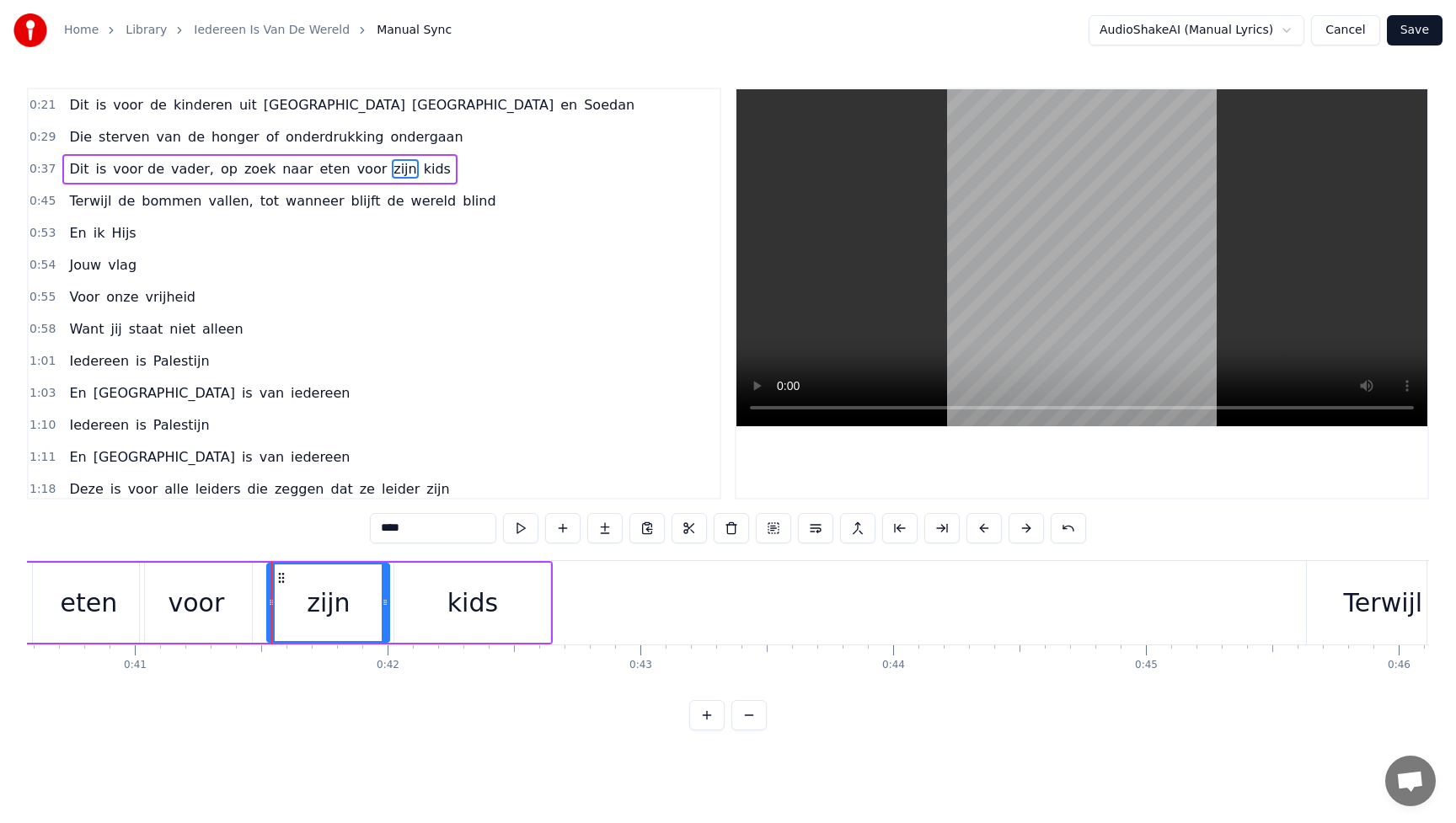
type input "****"
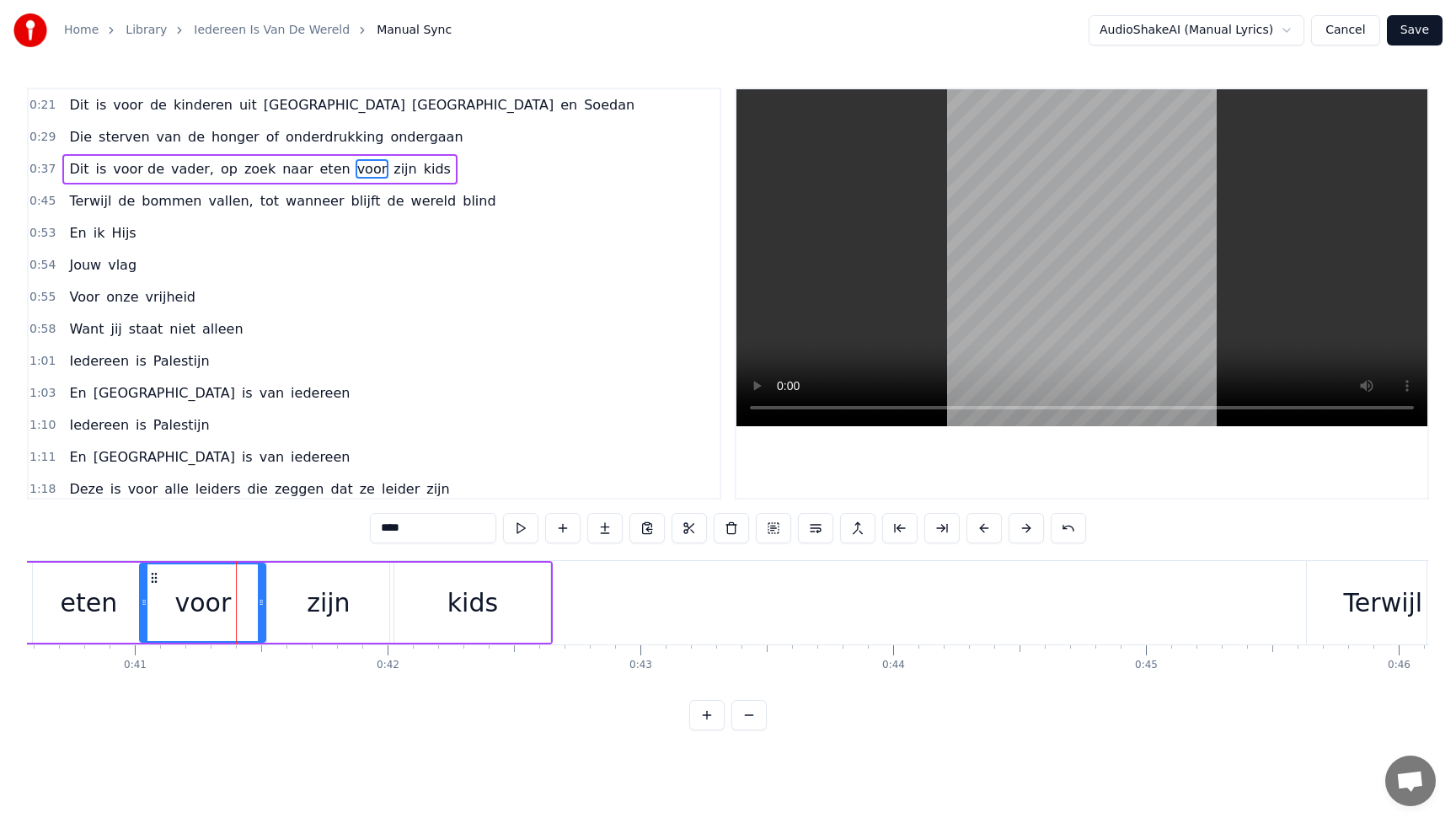
drag, startPoint x: 249, startPoint y: 603, endPoint x: 263, endPoint y: 603, distance: 14.0
click at [263, 603] on icon at bounding box center [261, 602] width 7 height 14
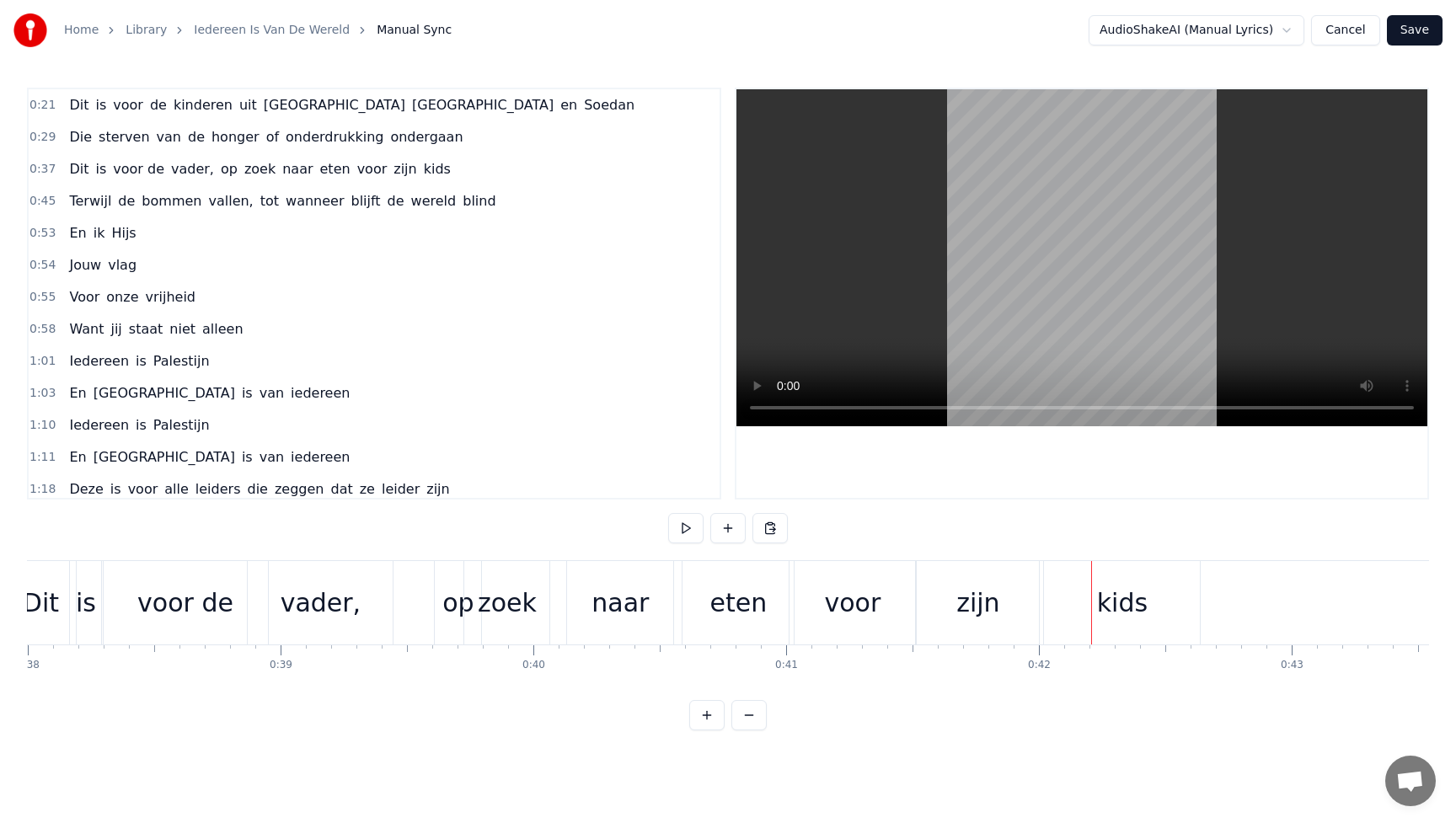
scroll to position [0, 9441]
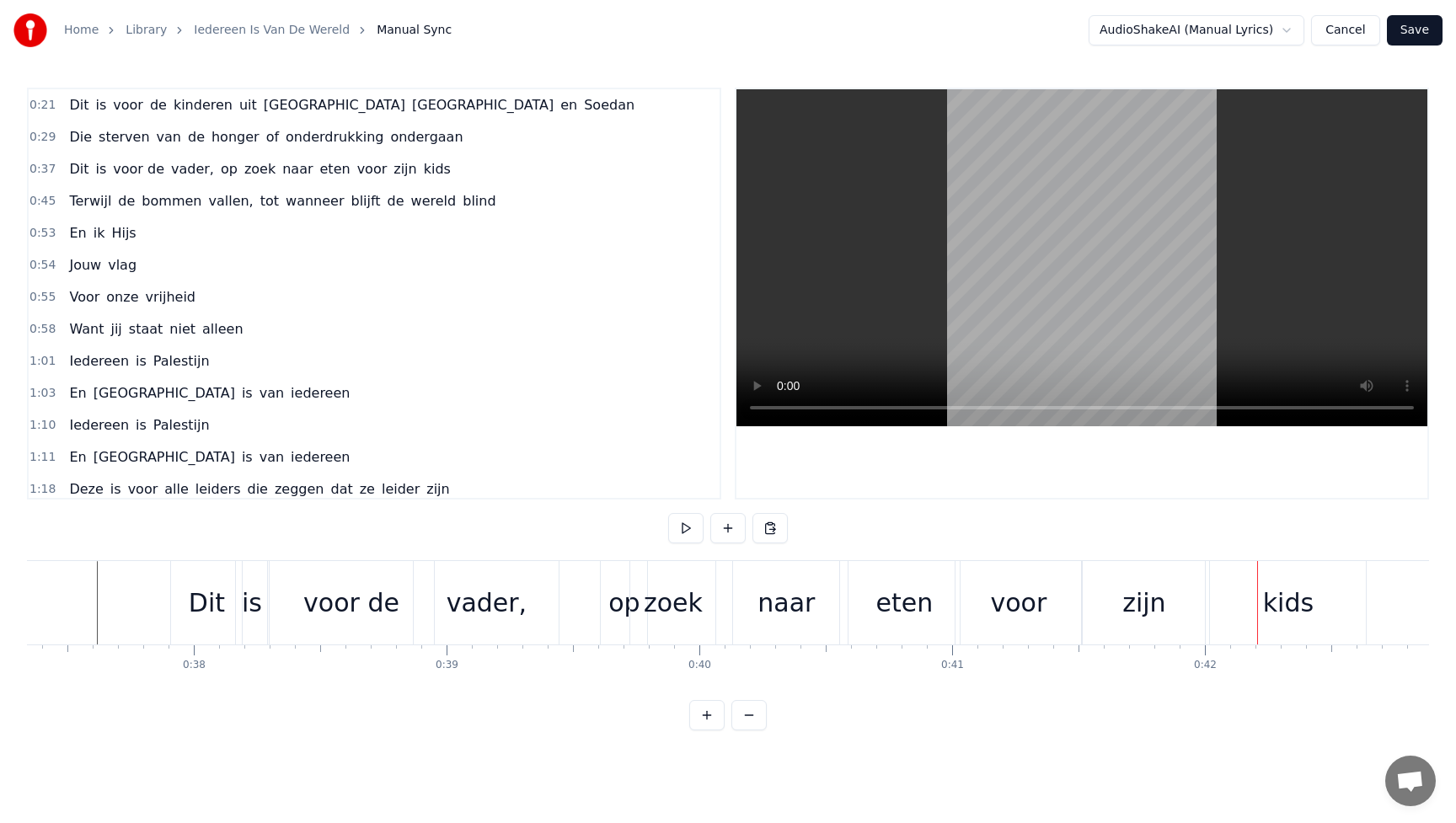
click at [901, 618] on div "eten" at bounding box center [905, 603] width 57 height 38
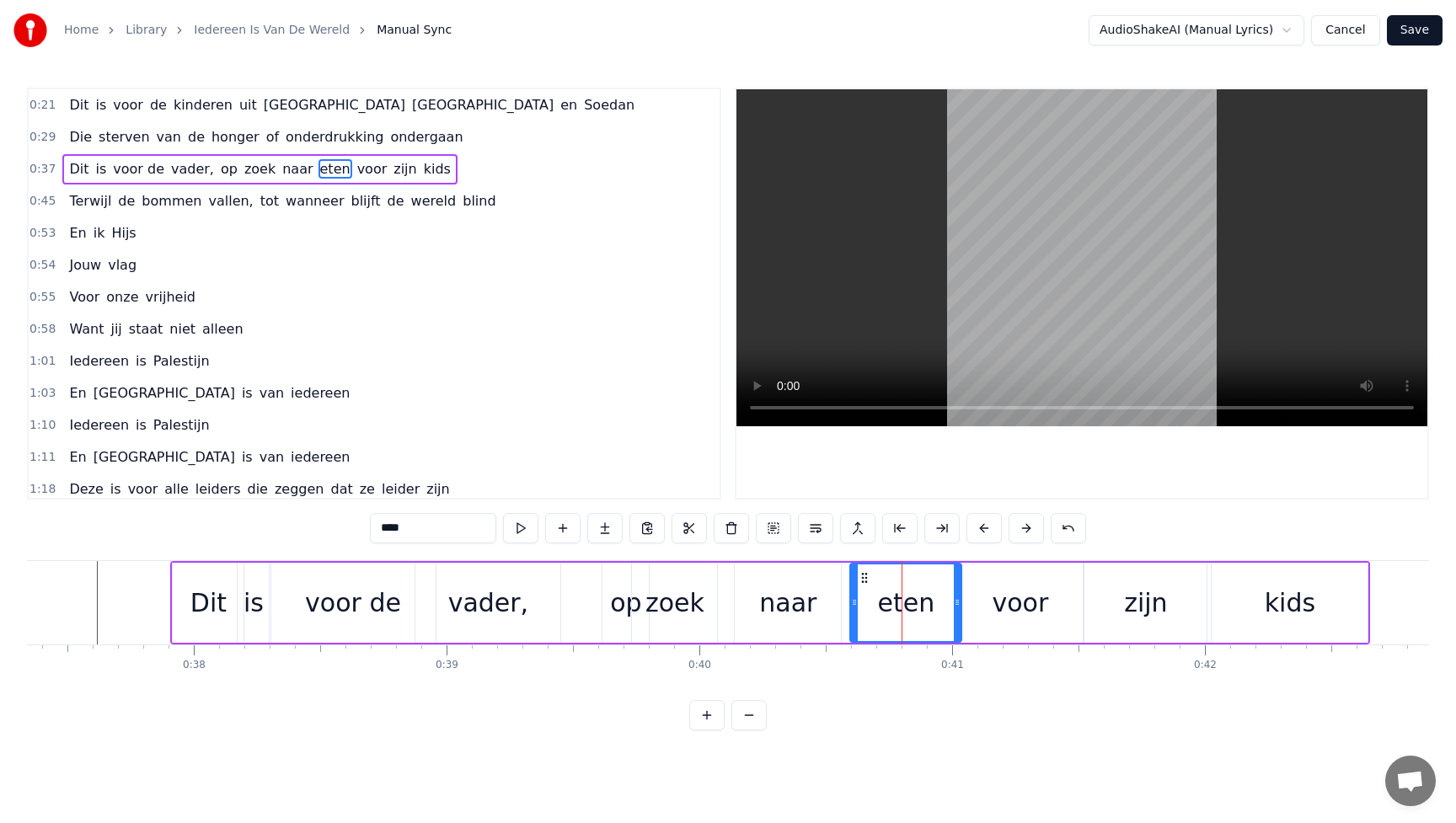
click at [1001, 601] on div "voor" at bounding box center [1022, 603] width 57 height 38
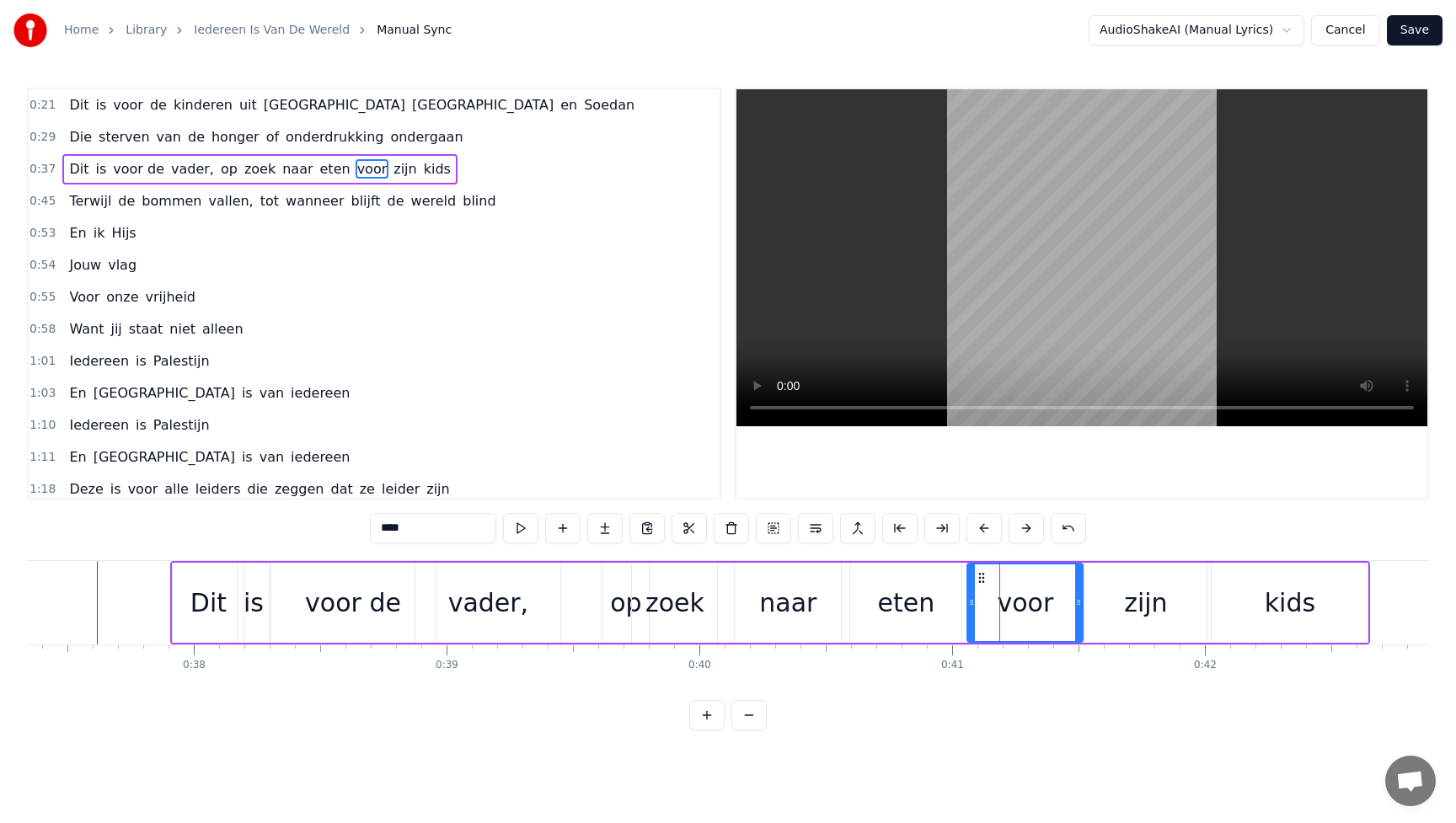
drag, startPoint x: 959, startPoint y: 602, endPoint x: 980, endPoint y: 602, distance: 21.0
click at [975, 602] on icon at bounding box center [972, 602] width 7 height 14
click at [906, 611] on div "eten" at bounding box center [907, 603] width 57 height 38
type input "****"
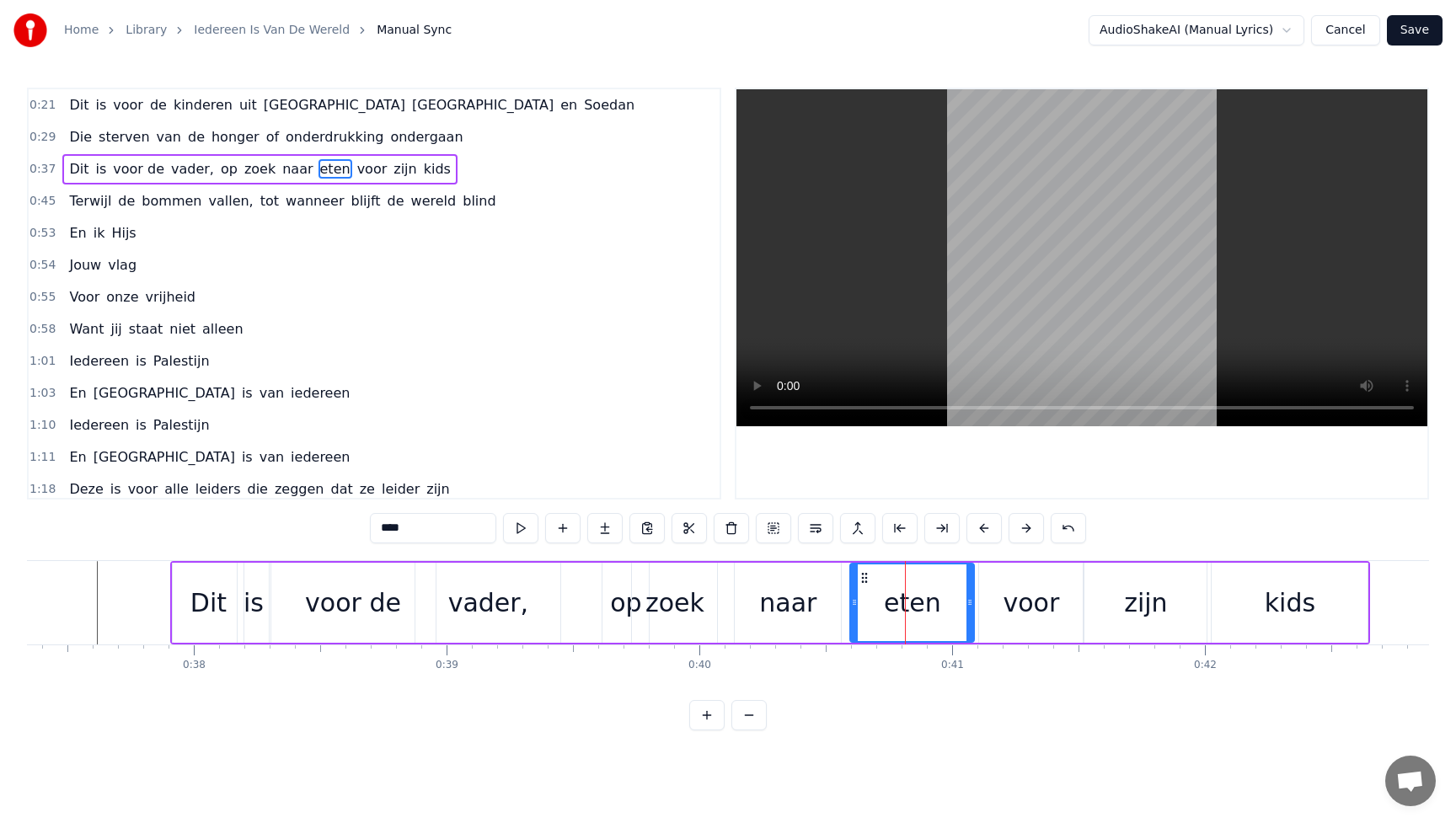
drag, startPoint x: 957, startPoint y: 601, endPoint x: 971, endPoint y: 601, distance: 14.0
click at [971, 601] on icon at bounding box center [970, 602] width 7 height 14
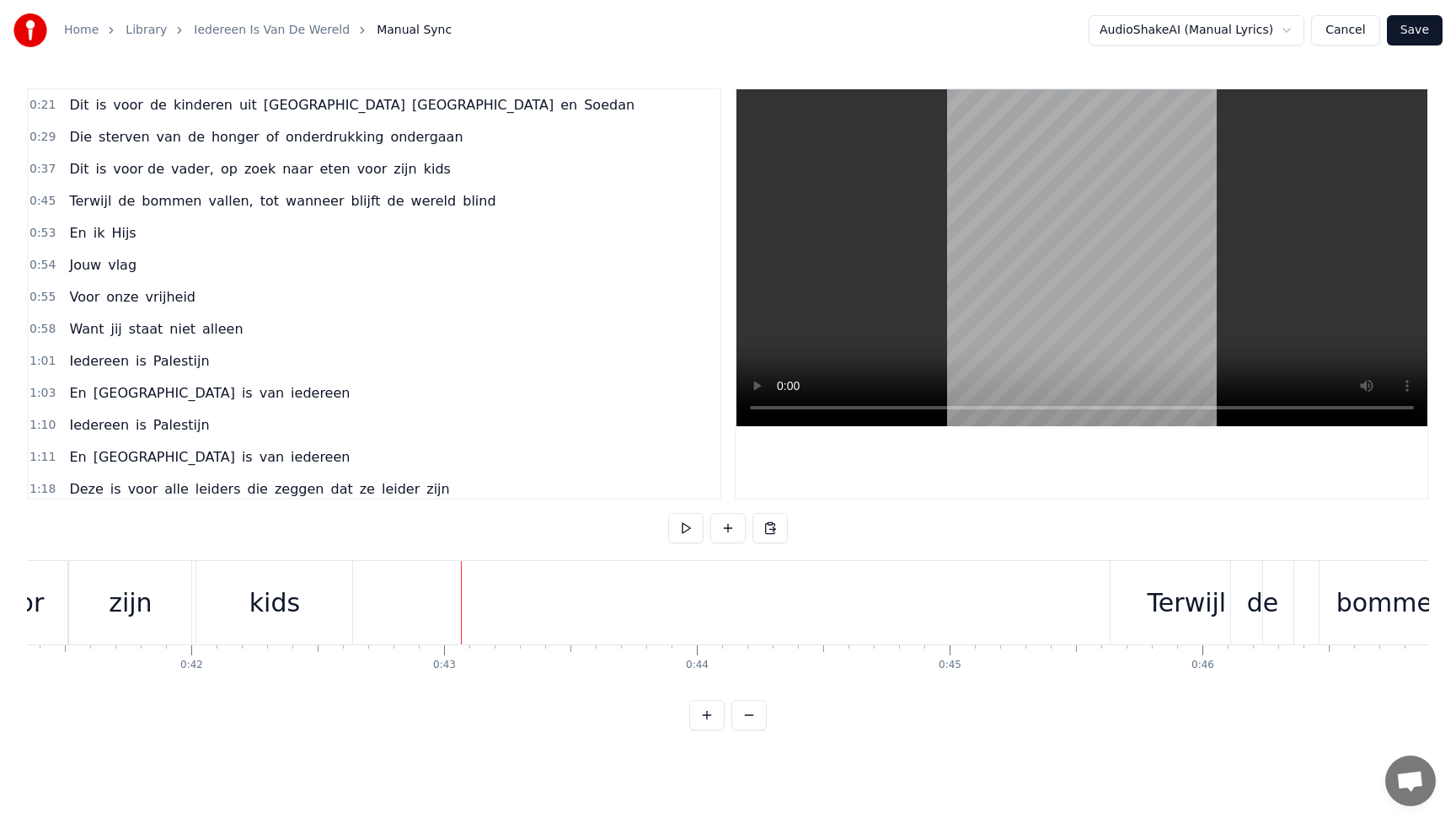
scroll to position [0, 10238]
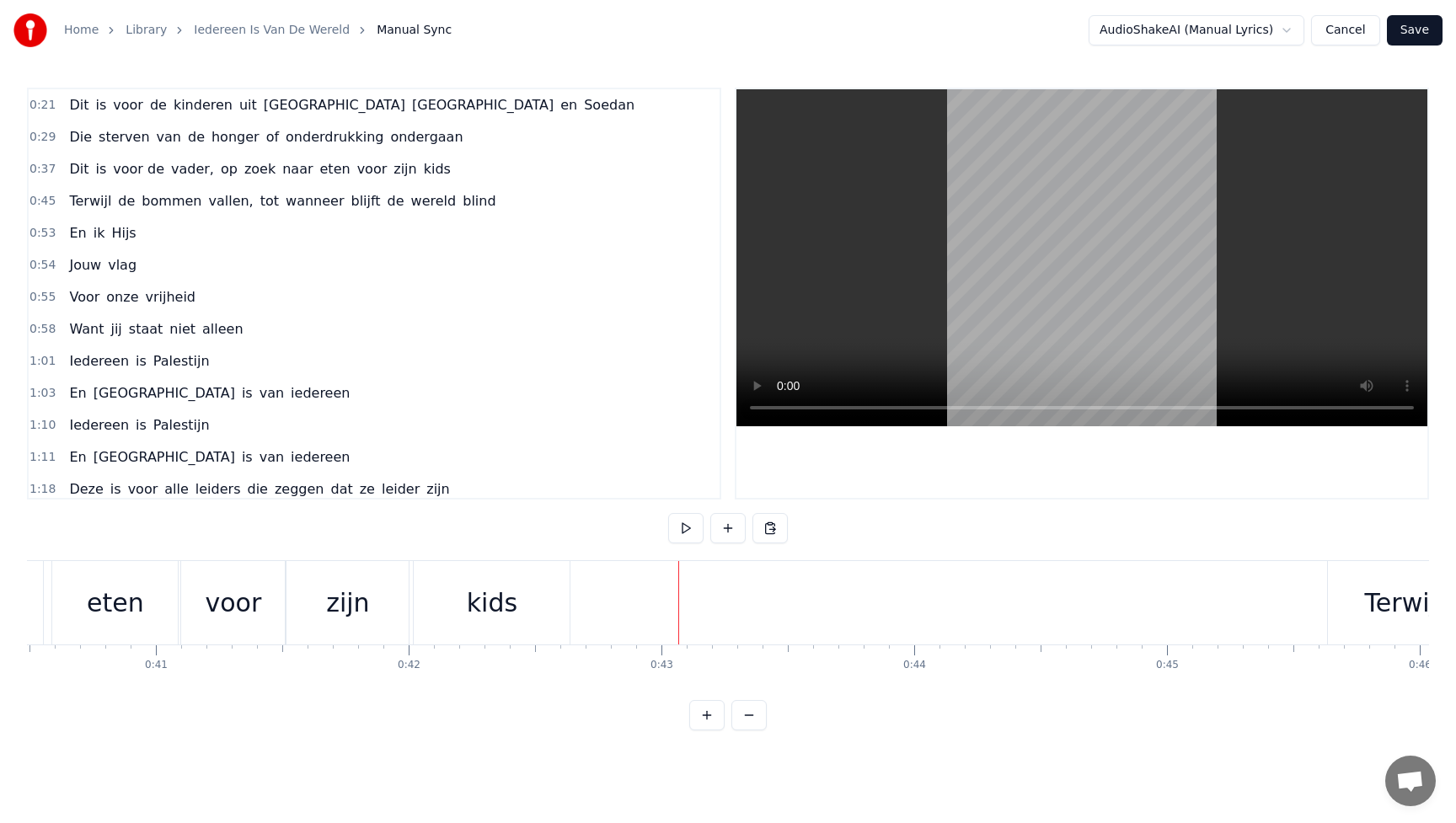
click at [365, 589] on div "zijn" at bounding box center [347, 603] width 43 height 38
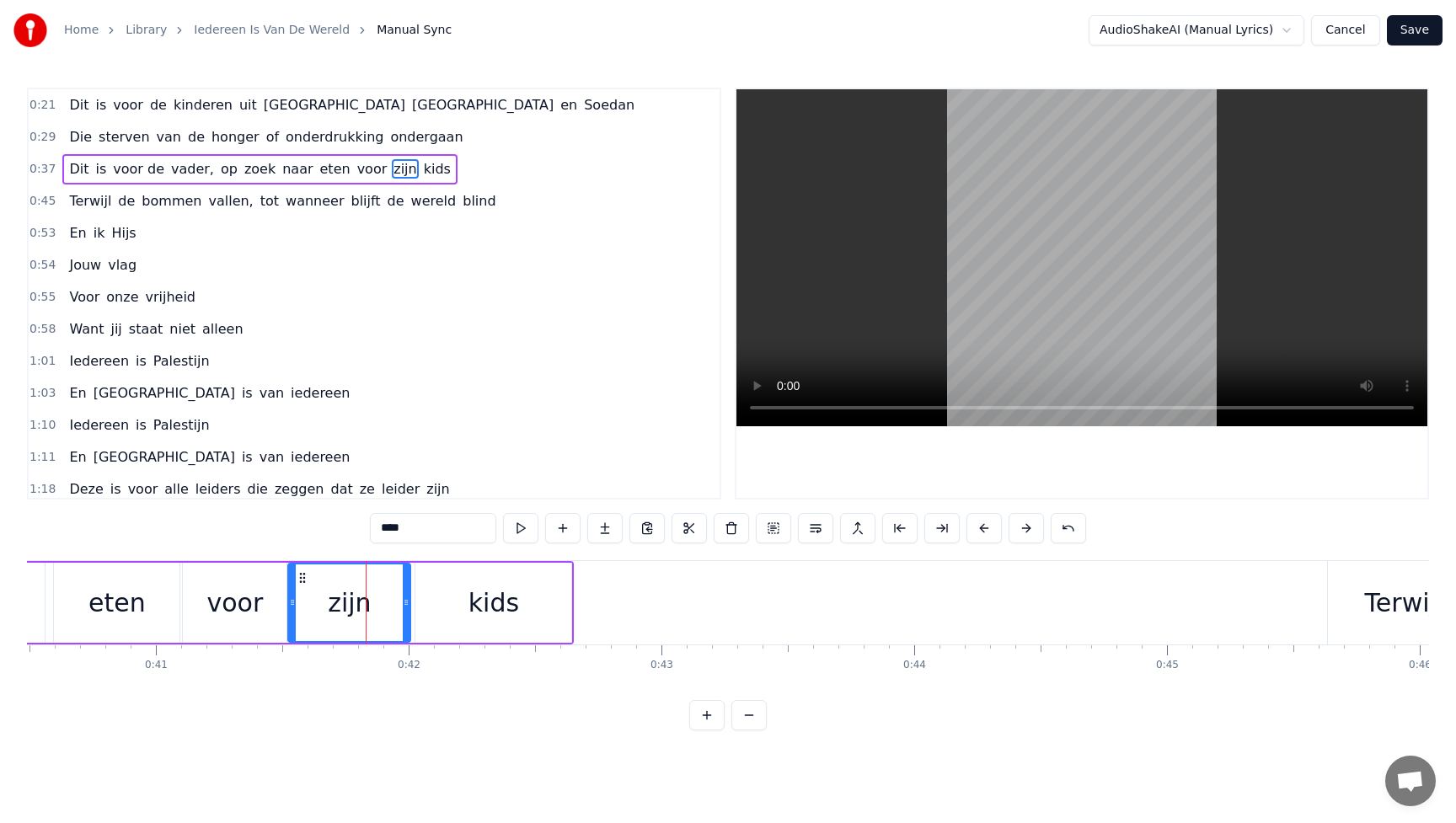
click at [448, 608] on div "kids" at bounding box center [493, 602] width 156 height 80
type input "****"
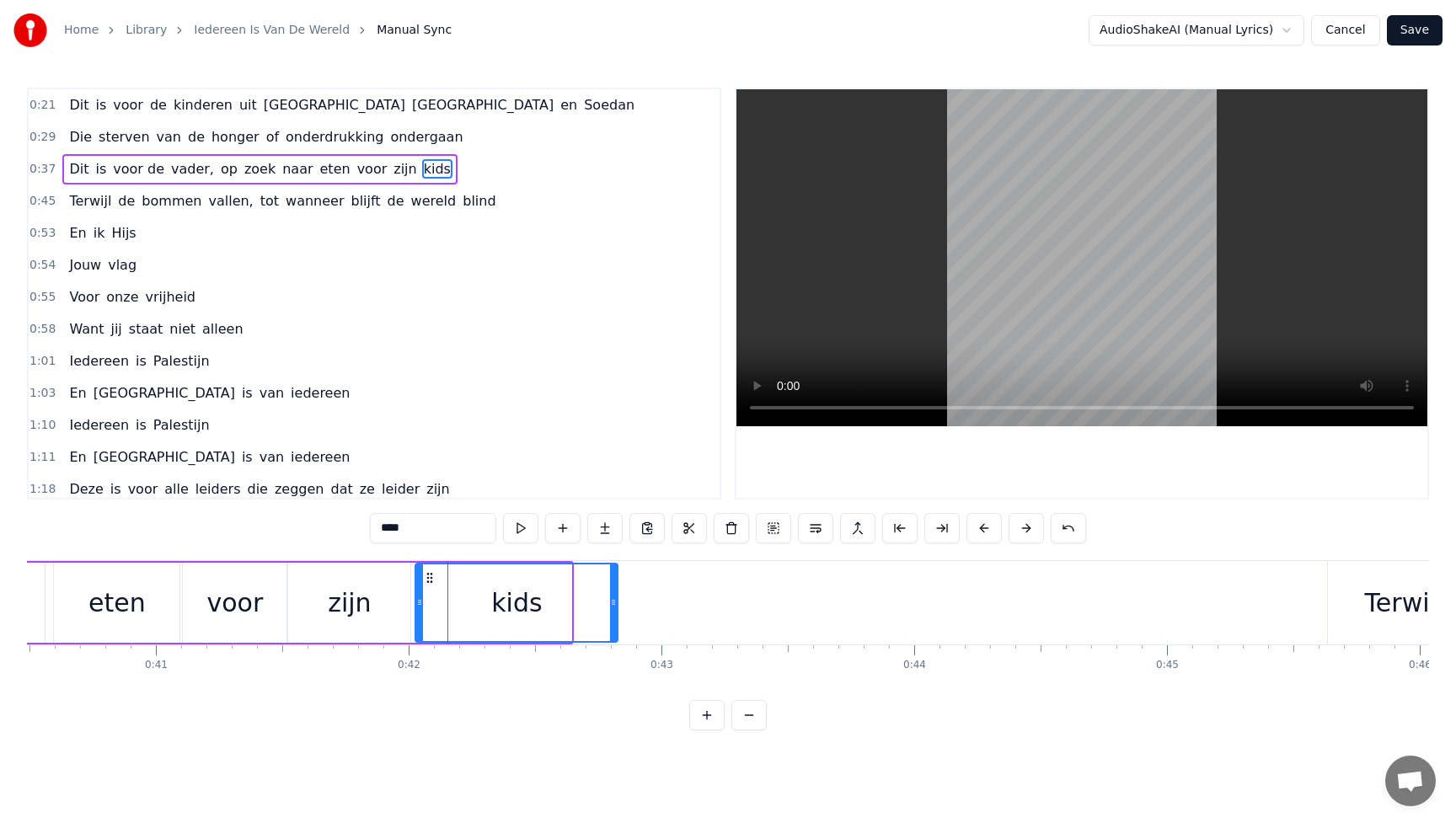
drag, startPoint x: 581, startPoint y: 599, endPoint x: 633, endPoint y: 603, distance: 52.2
click at [617, 603] on icon at bounding box center [614, 602] width 7 height 14
drag, startPoint x: 417, startPoint y: 608, endPoint x: 435, endPoint y: 608, distance: 18.0
click at [435, 608] on icon at bounding box center [438, 602] width 7 height 14
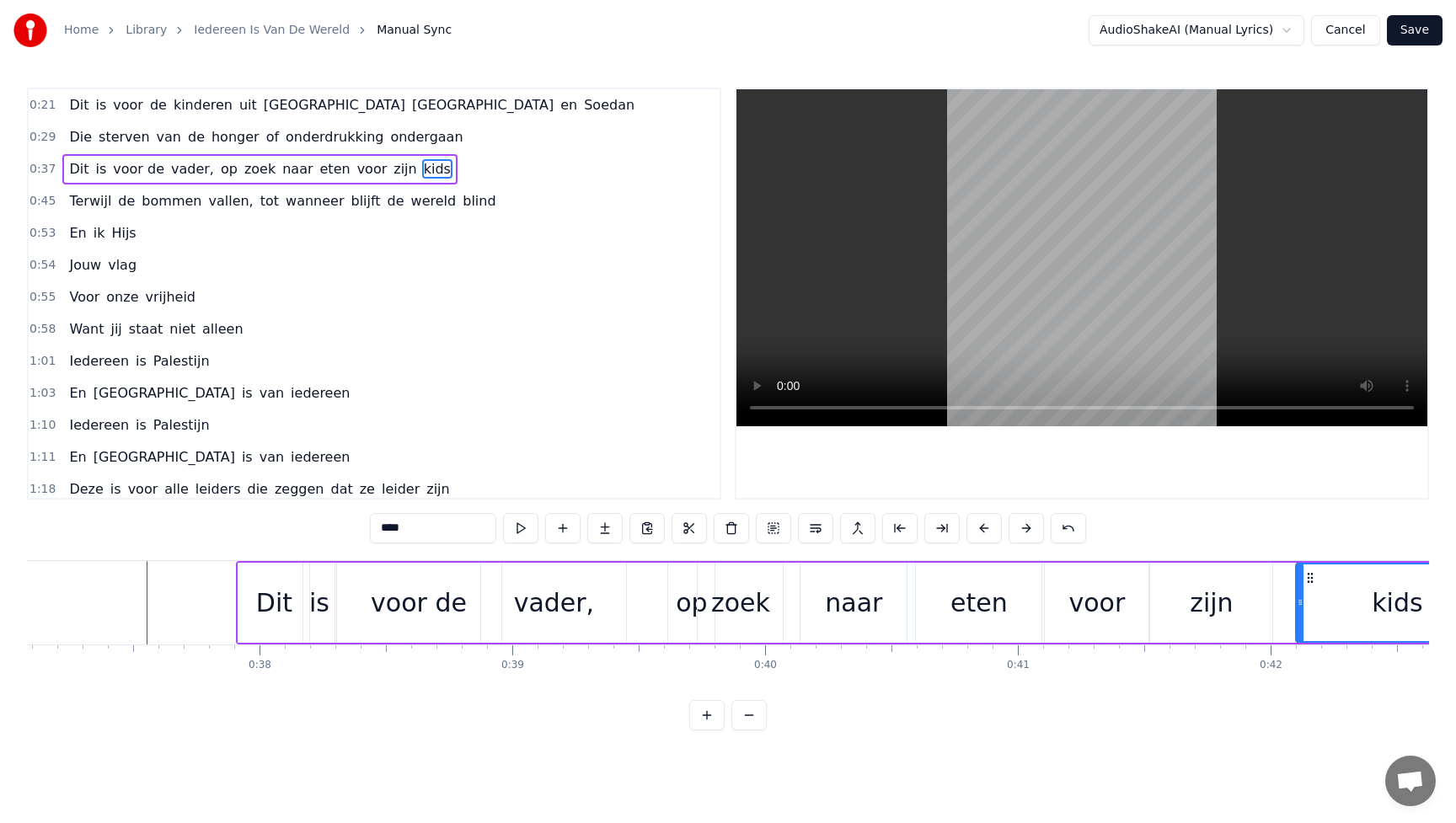
scroll to position [0, 9212]
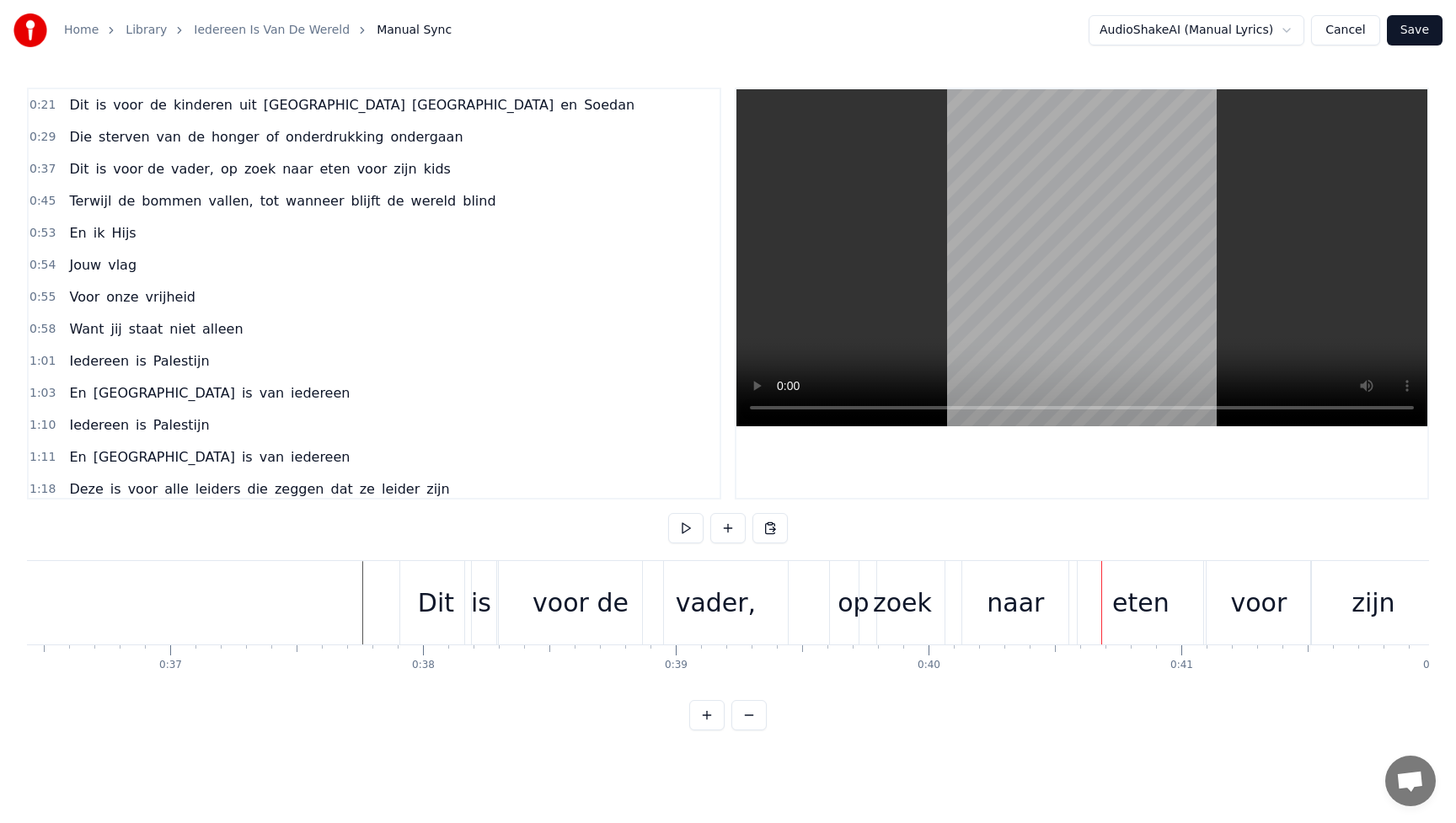
click at [615, 602] on div "voor de" at bounding box center [580, 603] width 96 height 38
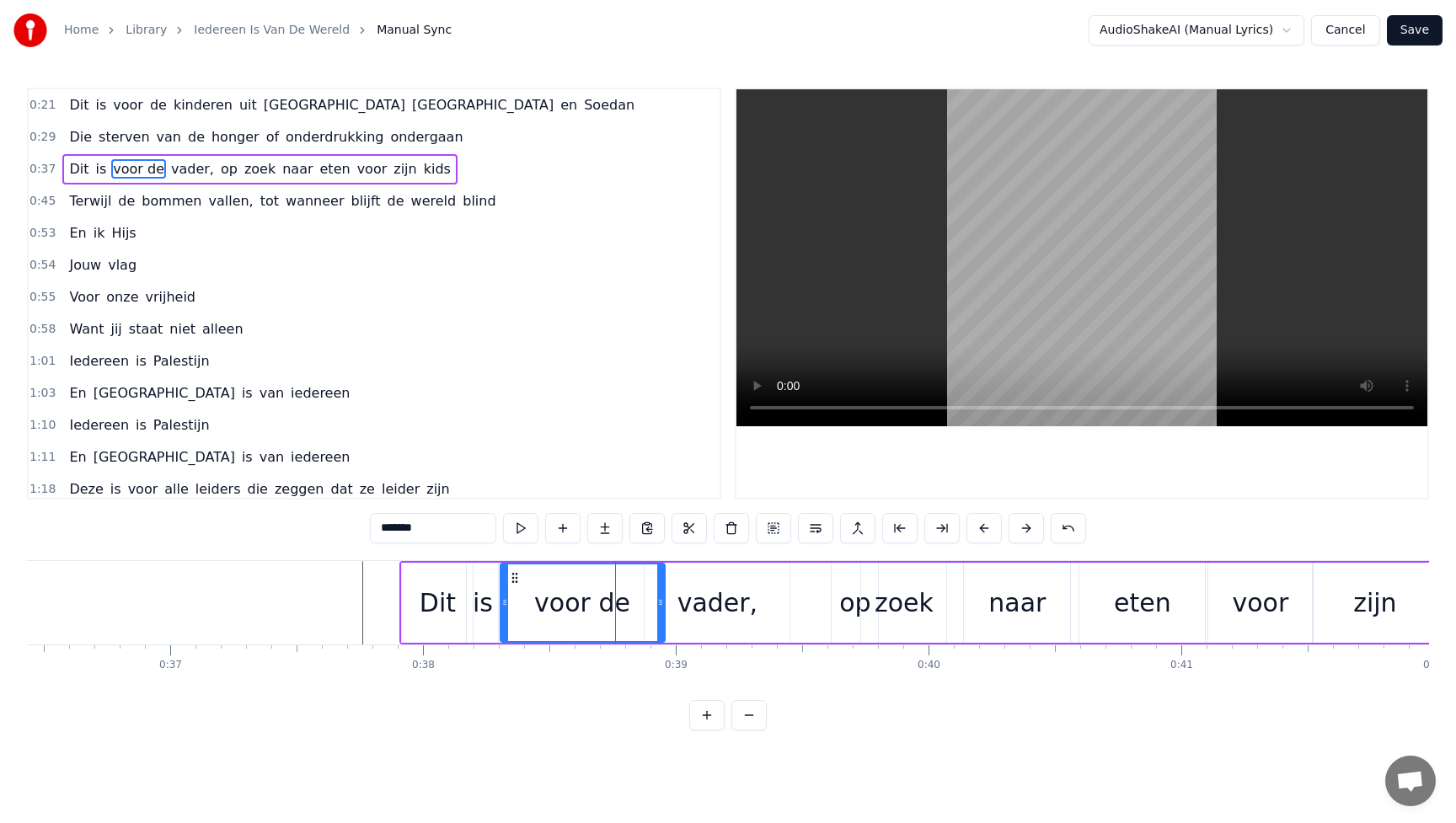
click at [708, 599] on div "vader," at bounding box center [718, 603] width 81 height 38
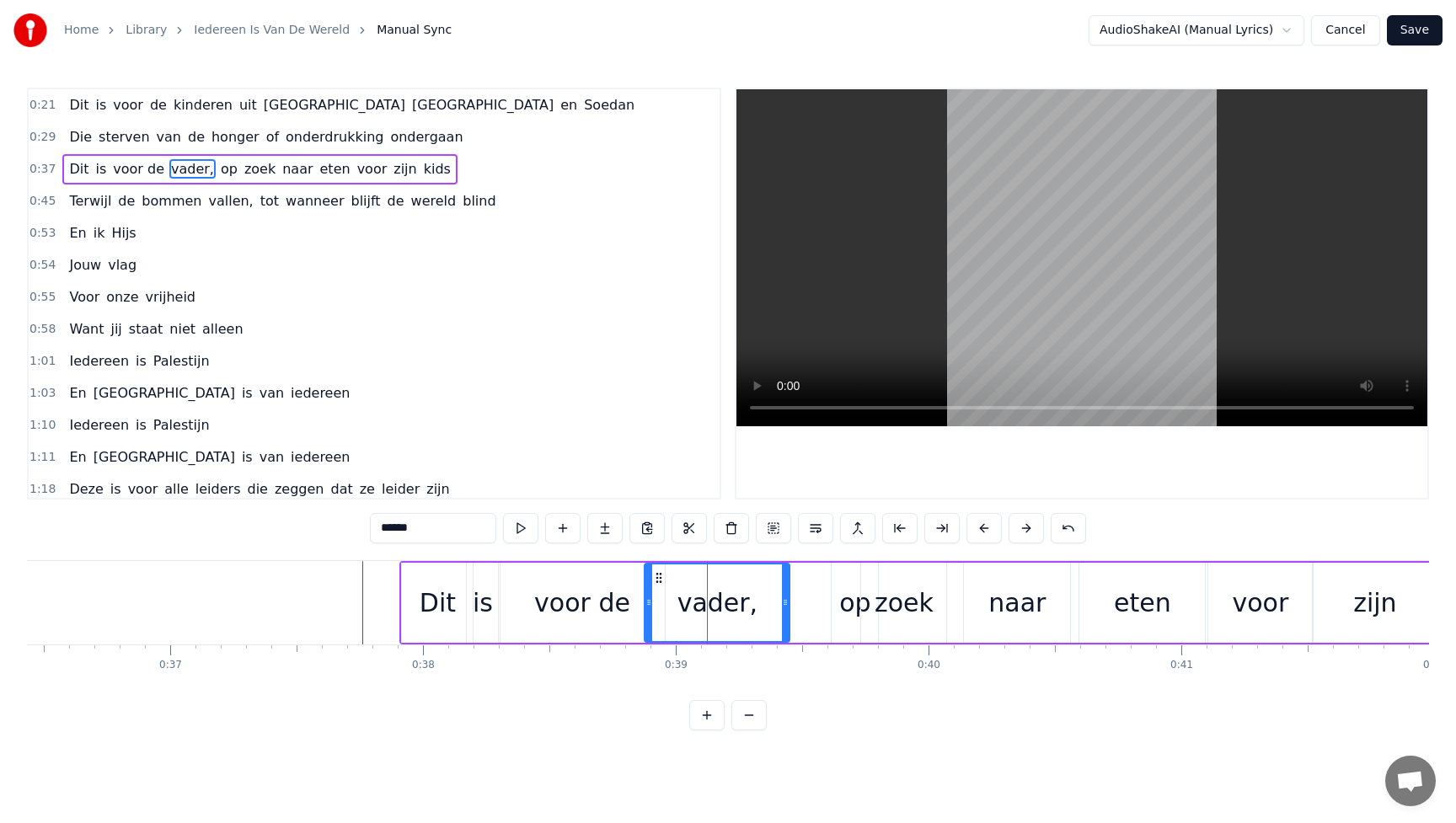
click at [870, 592] on div "zoek" at bounding box center [903, 602] width 85 height 80
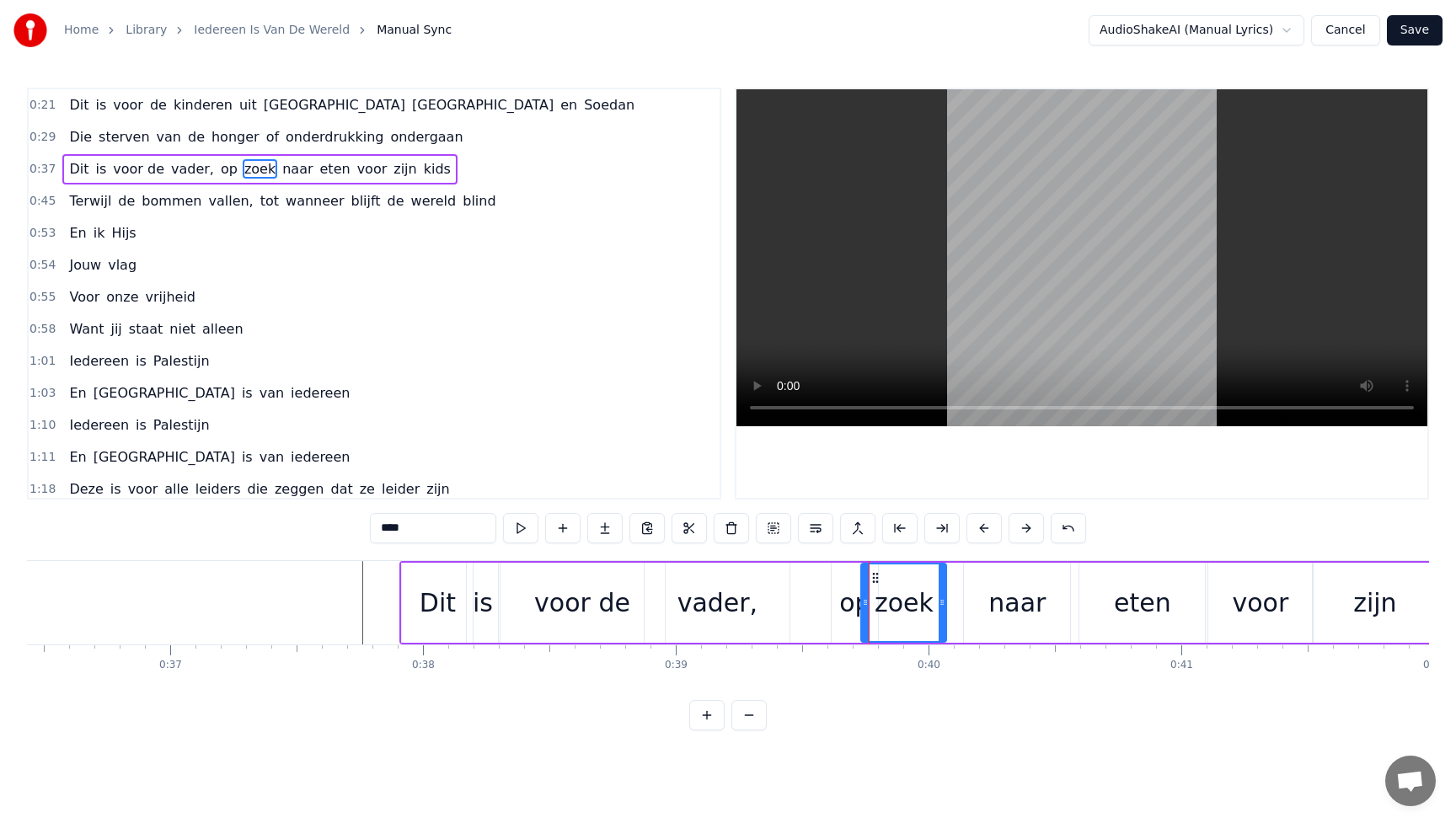
click at [850, 604] on div "op" at bounding box center [855, 603] width 31 height 38
click at [755, 602] on div "vader," at bounding box center [717, 602] width 145 height 80
type input "******"
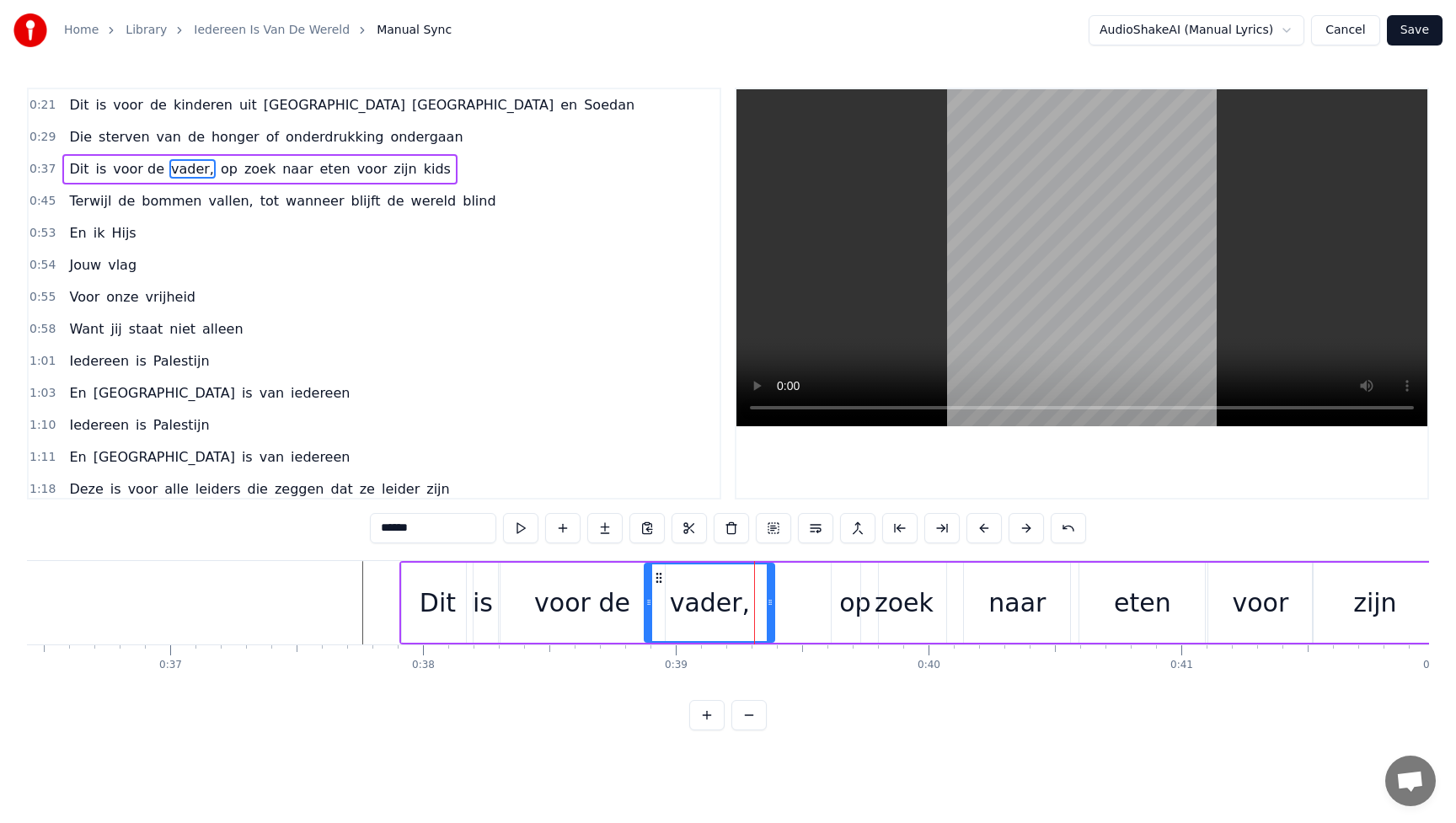
drag, startPoint x: 785, startPoint y: 602, endPoint x: 771, endPoint y: 602, distance: 14.0
click at [772, 602] on circle at bounding box center [772, 602] width 1 height 1
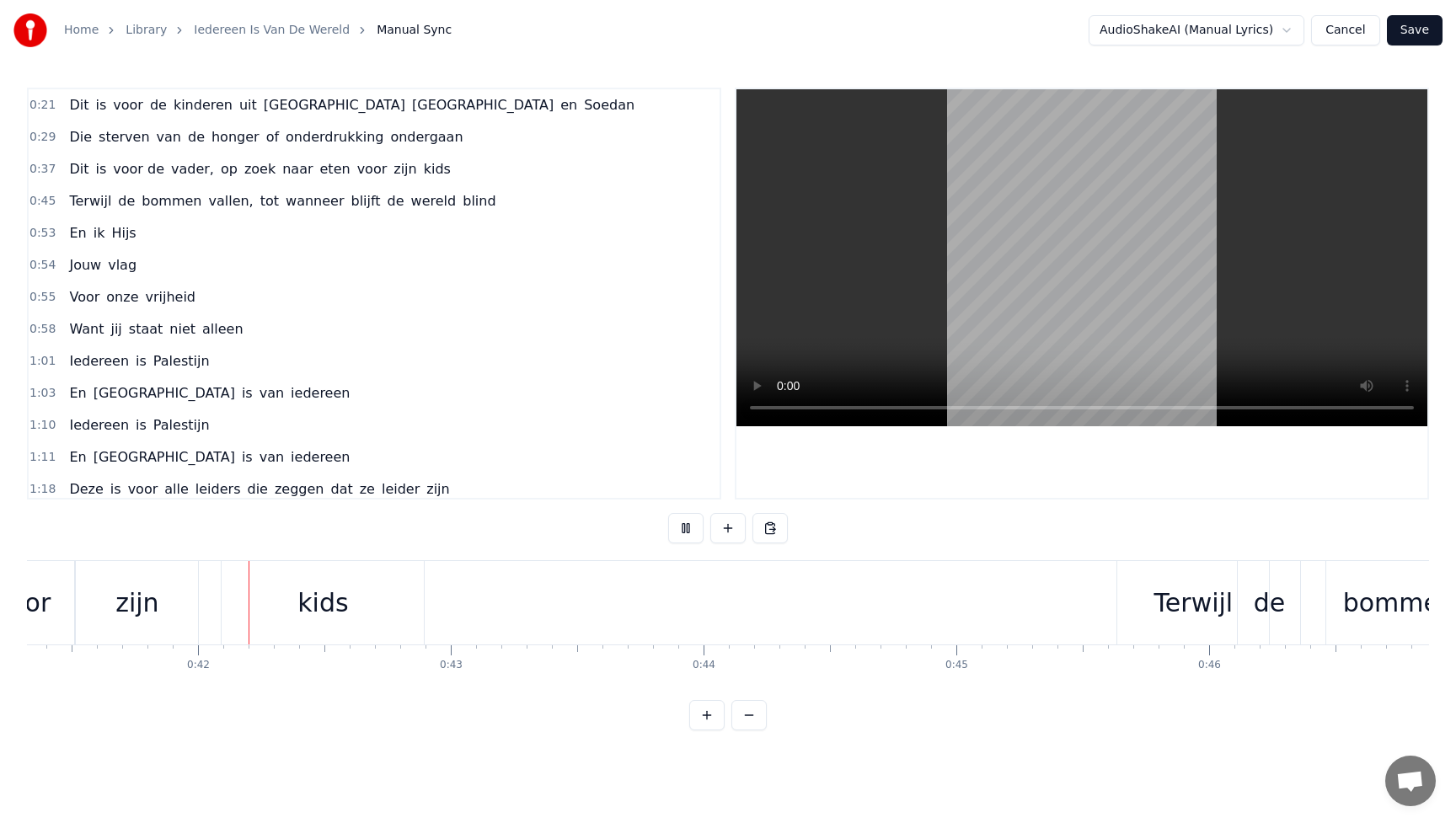
scroll to position [0, 10465]
click at [391, 607] on div "kids" at bounding box center [306, 602] width 203 height 84
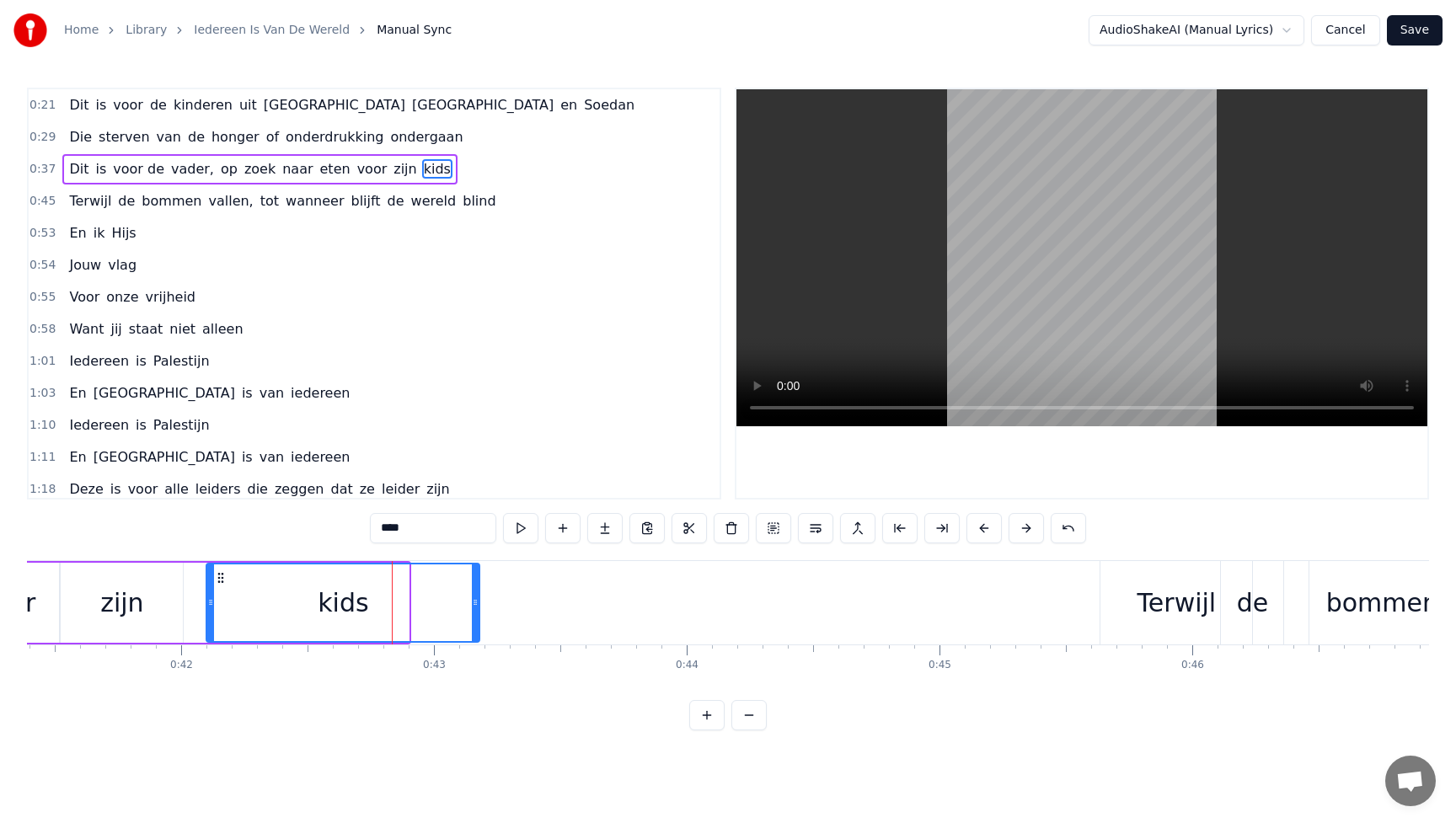
drag, startPoint x: 404, startPoint y: 607, endPoint x: 485, endPoint y: 606, distance: 81.0
click at [478, 606] on icon at bounding box center [476, 602] width 7 height 14
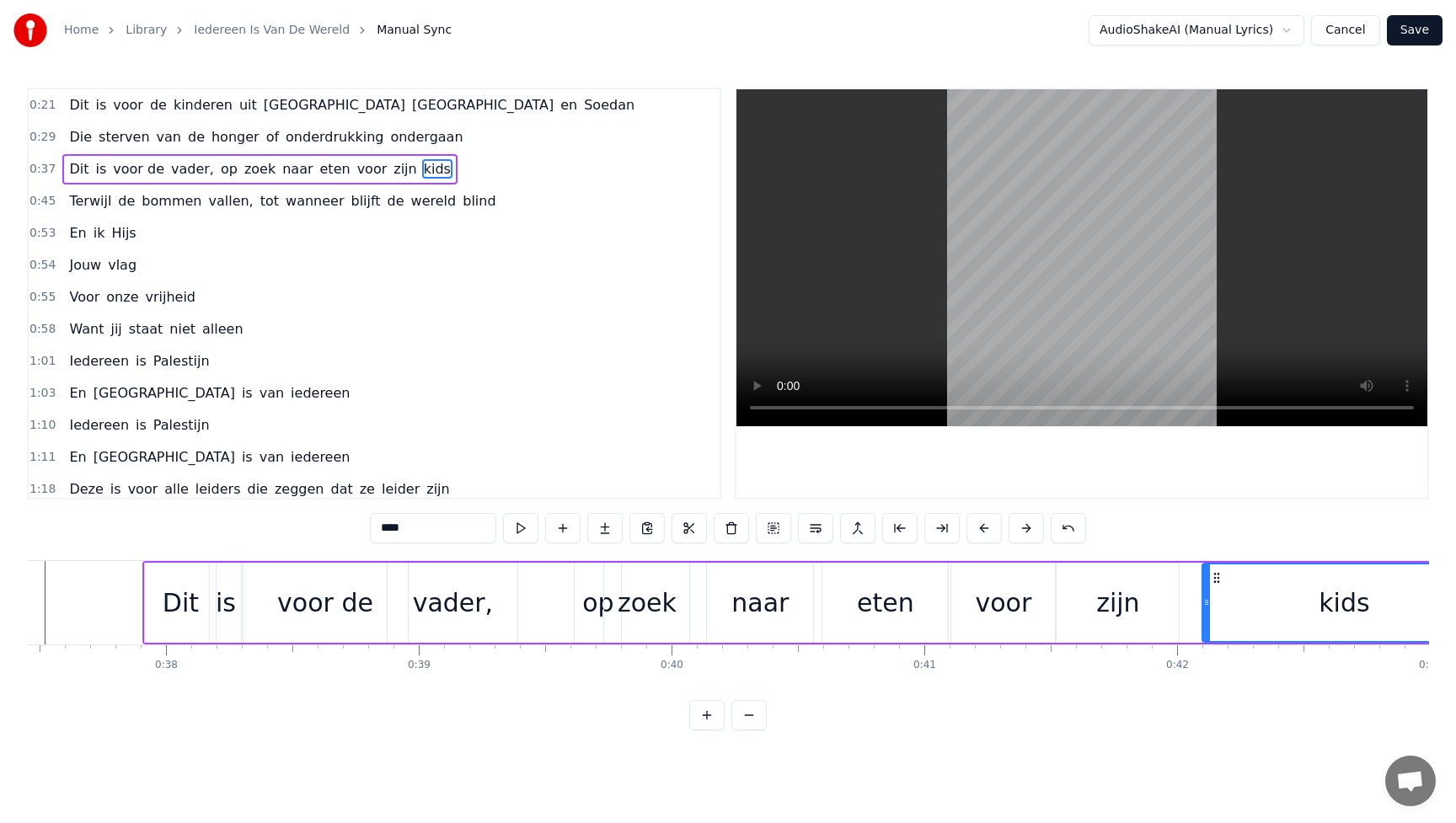
scroll to position [0, 9446]
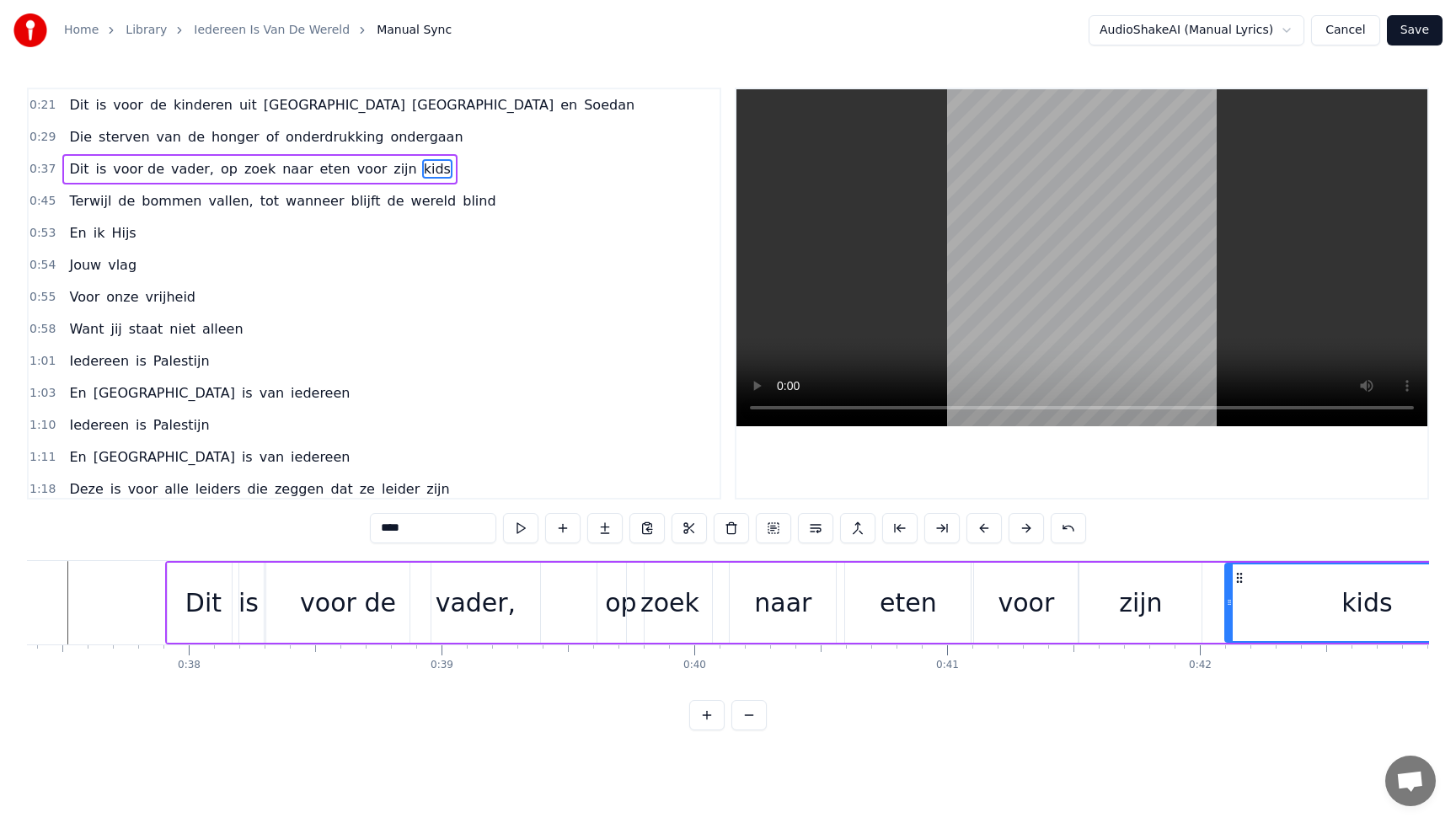
click at [1195, 599] on div "zijn" at bounding box center [1140, 602] width 122 height 80
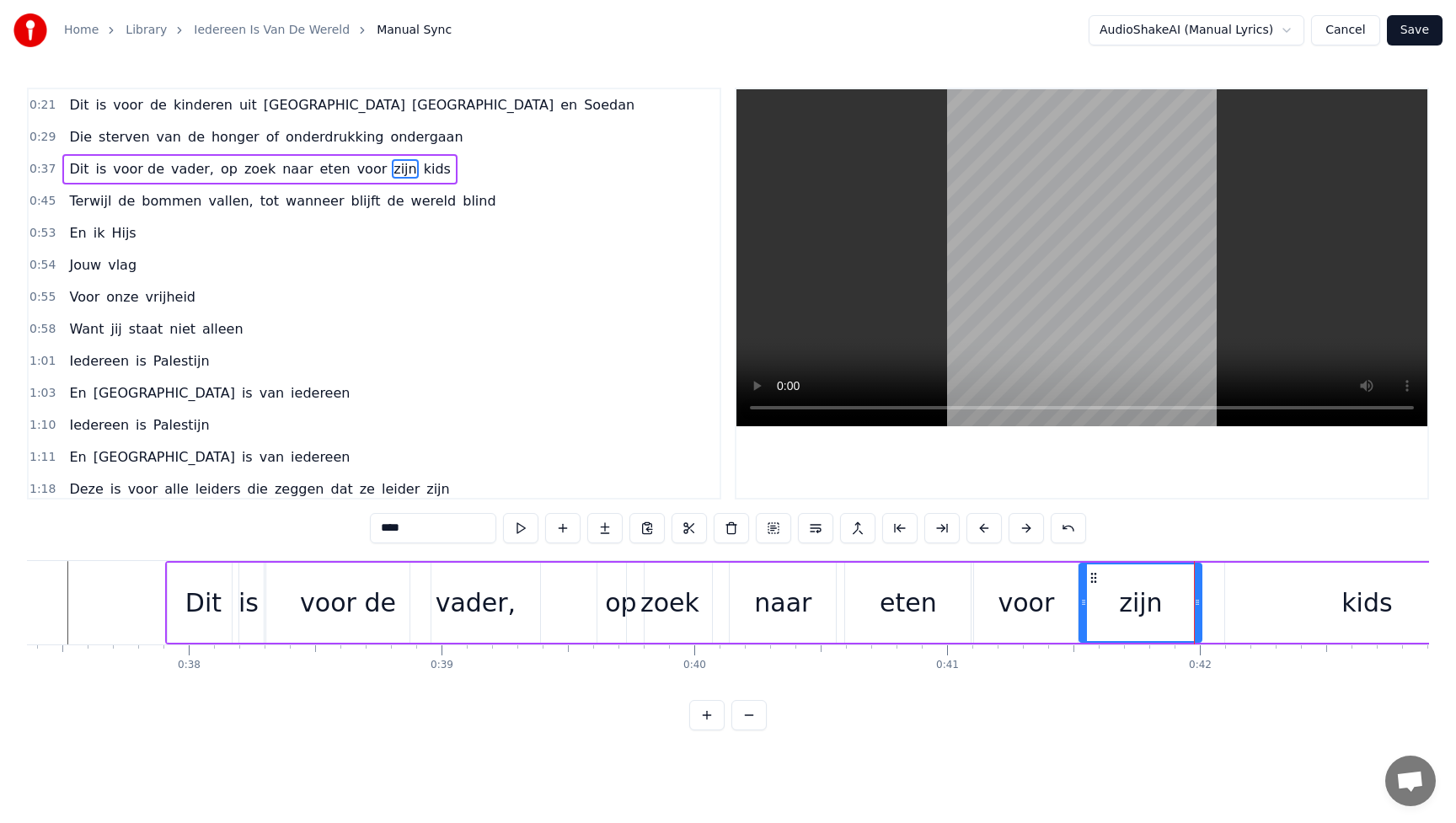
click at [1228, 598] on div "kids" at bounding box center [1367, 602] width 284 height 80
type input "****"
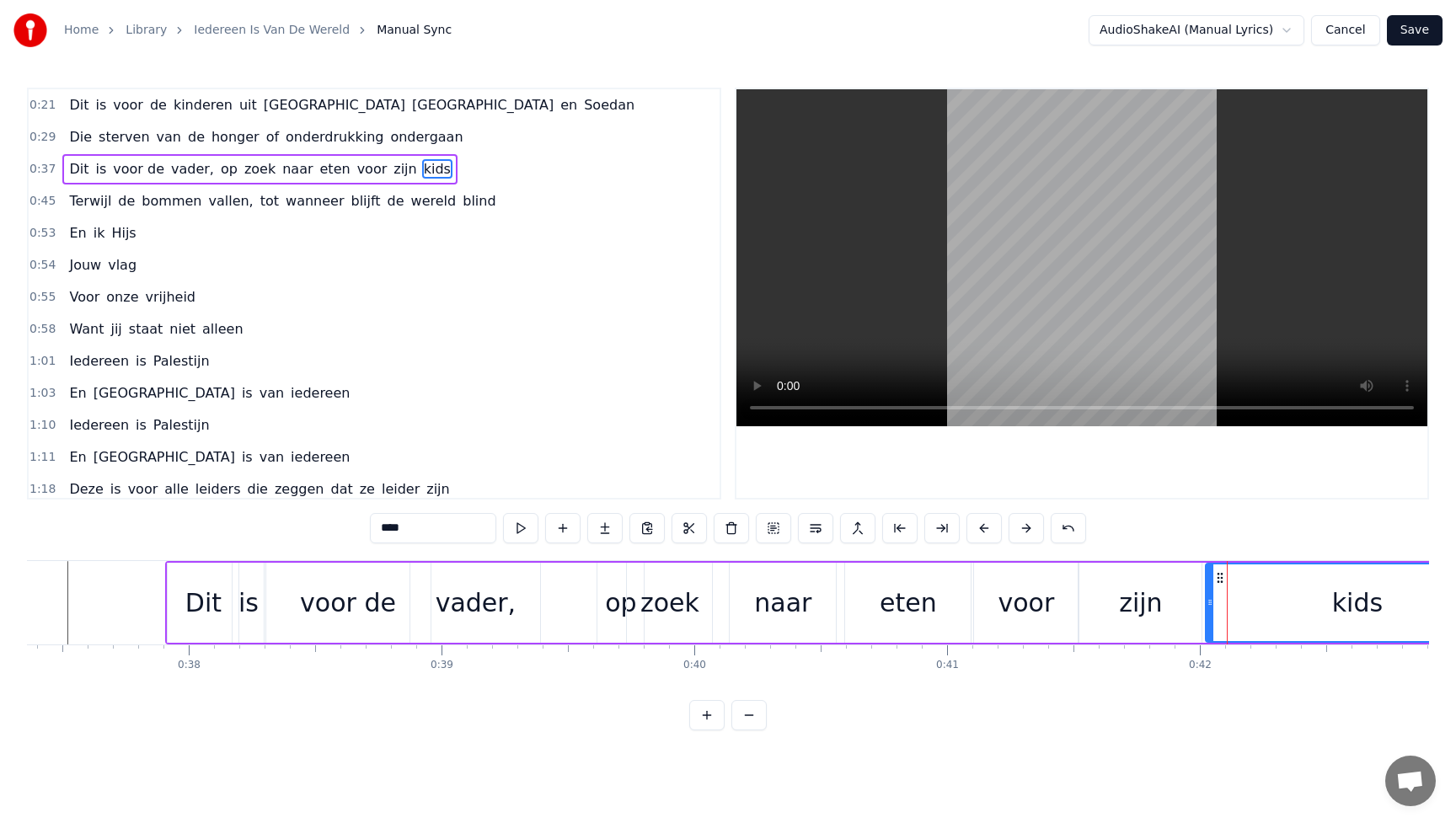
drag, startPoint x: 1228, startPoint y: 602, endPoint x: 1208, endPoint y: 604, distance: 20.1
click at [1208, 604] on icon at bounding box center [1210, 602] width 7 height 14
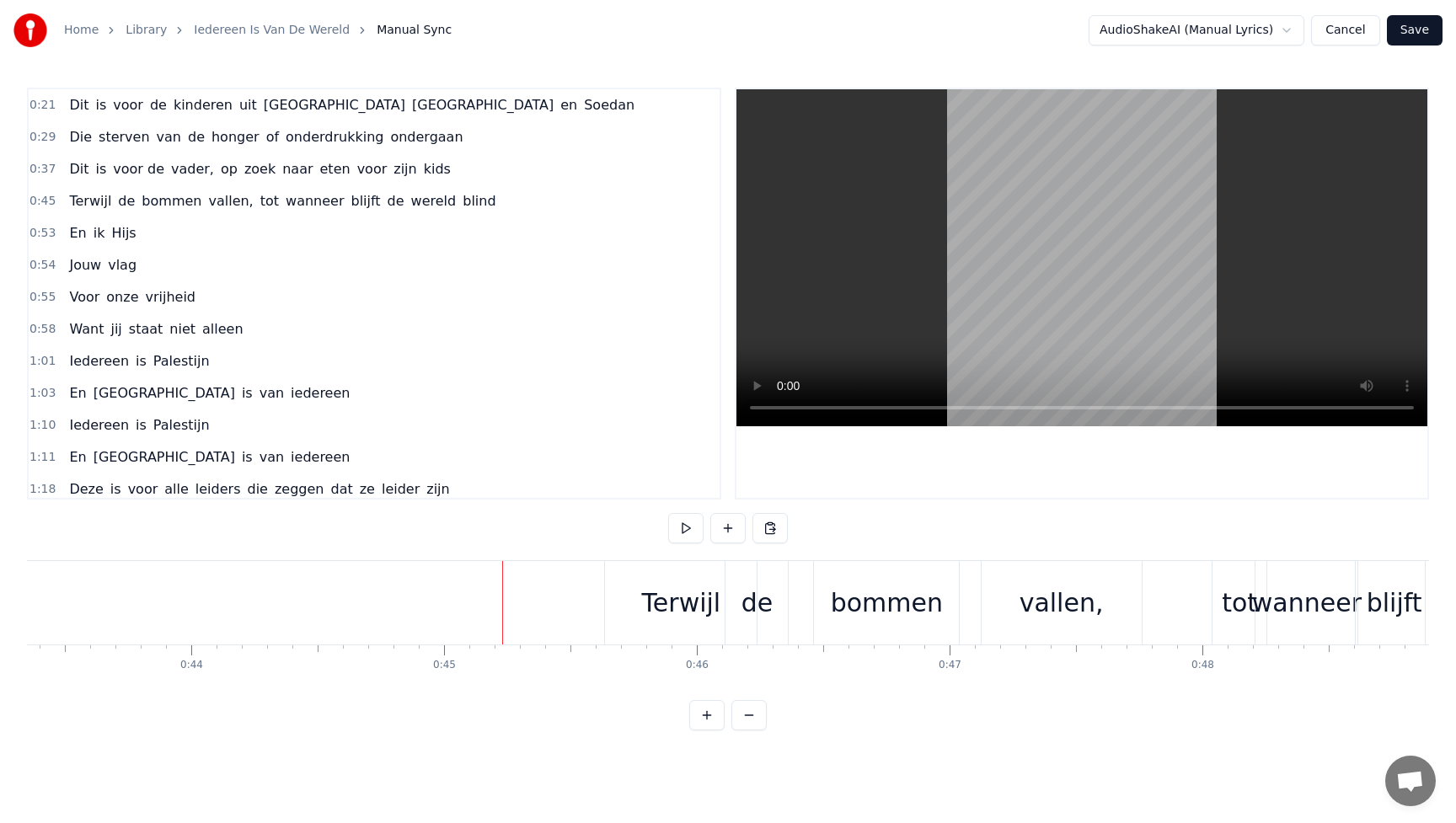
scroll to position [0, 10959]
click at [931, 611] on div "bommen" at bounding box center [889, 603] width 112 height 38
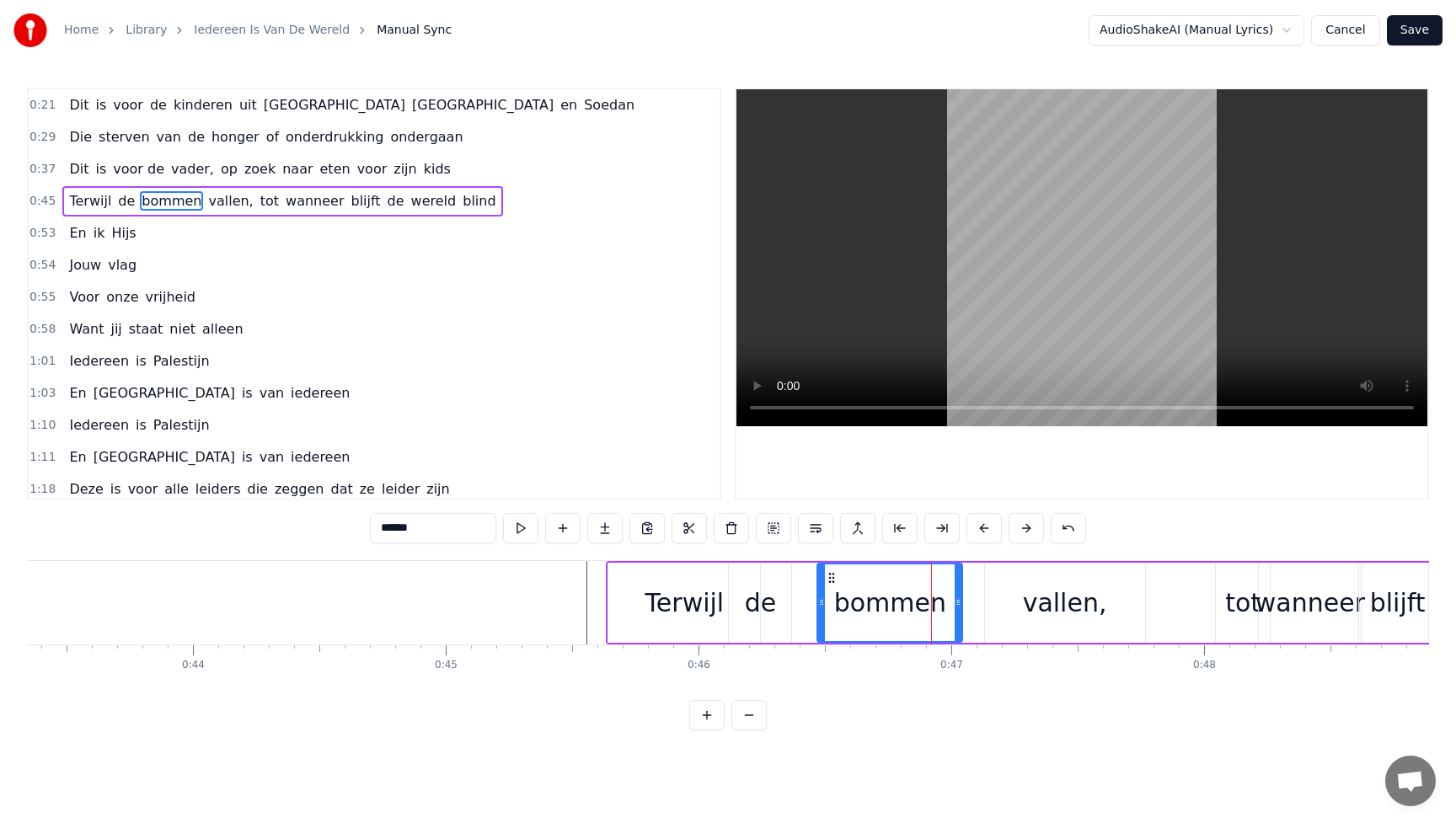
click at [1078, 604] on div "vallen," at bounding box center [1065, 603] width 84 height 38
type input "*******"
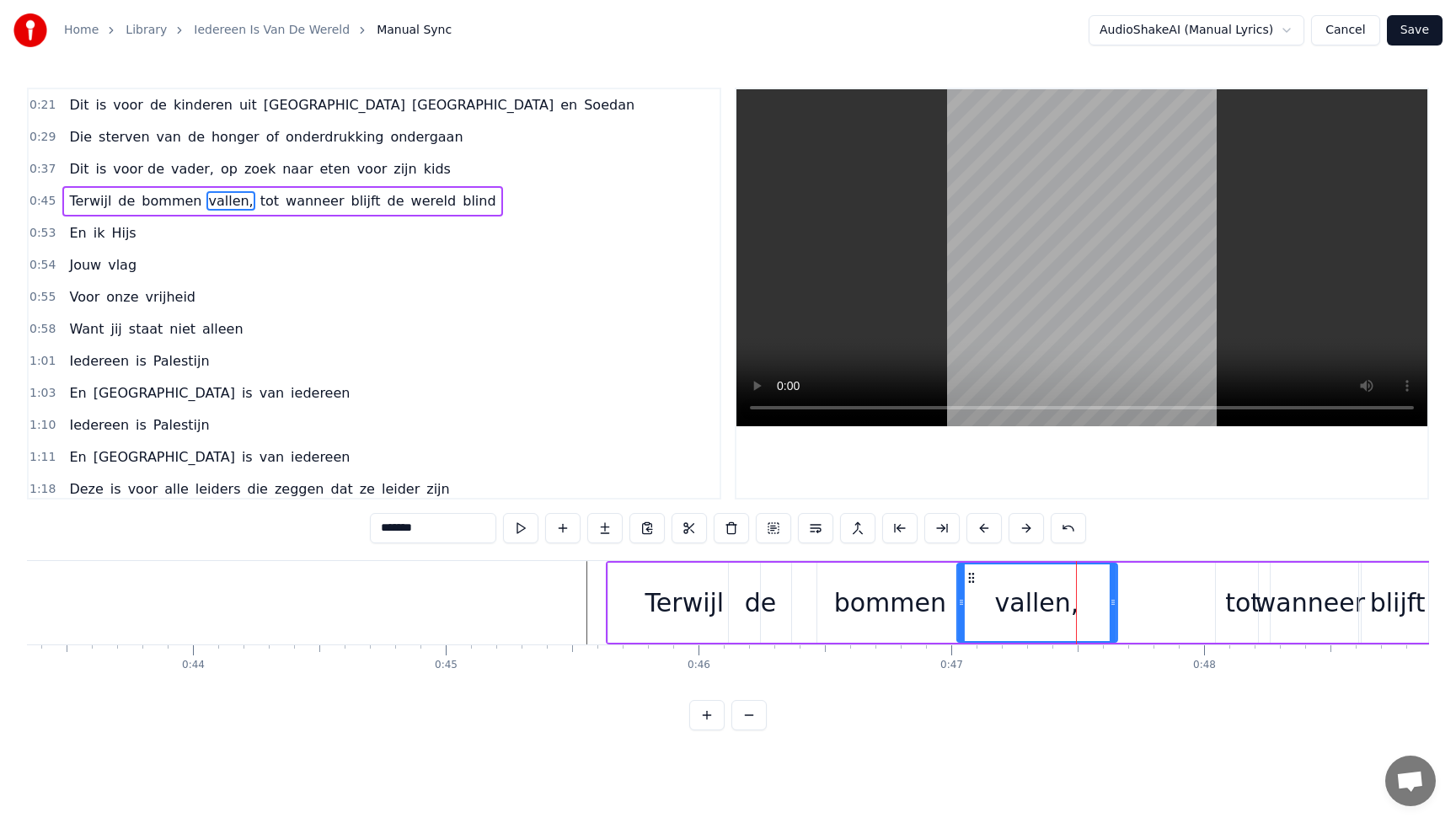
drag, startPoint x: 998, startPoint y: 577, endPoint x: 964, endPoint y: 578, distance: 34.0
click at [964, 578] on icon at bounding box center [971, 578] width 14 height 14
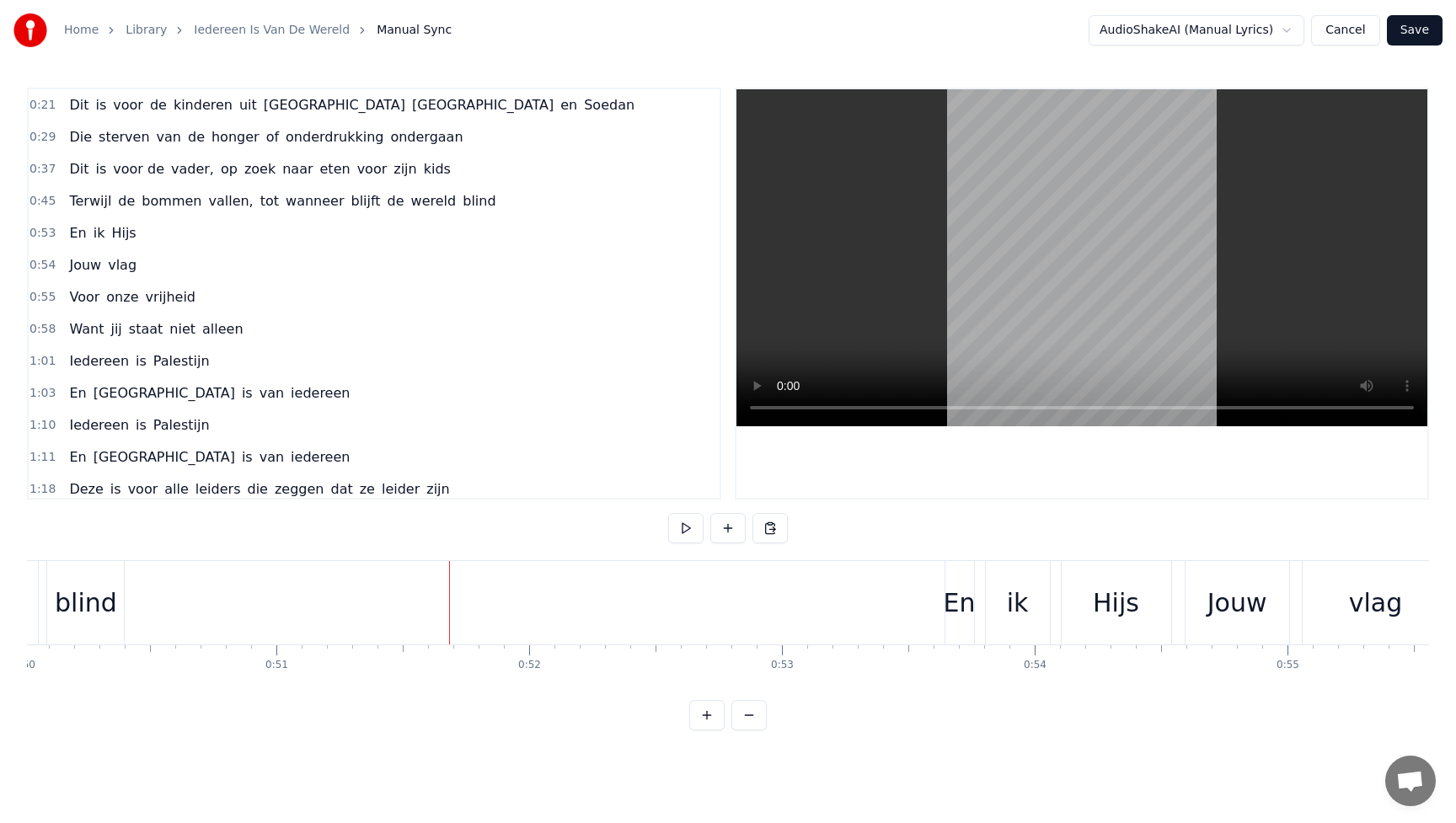
scroll to position [0, 12692]
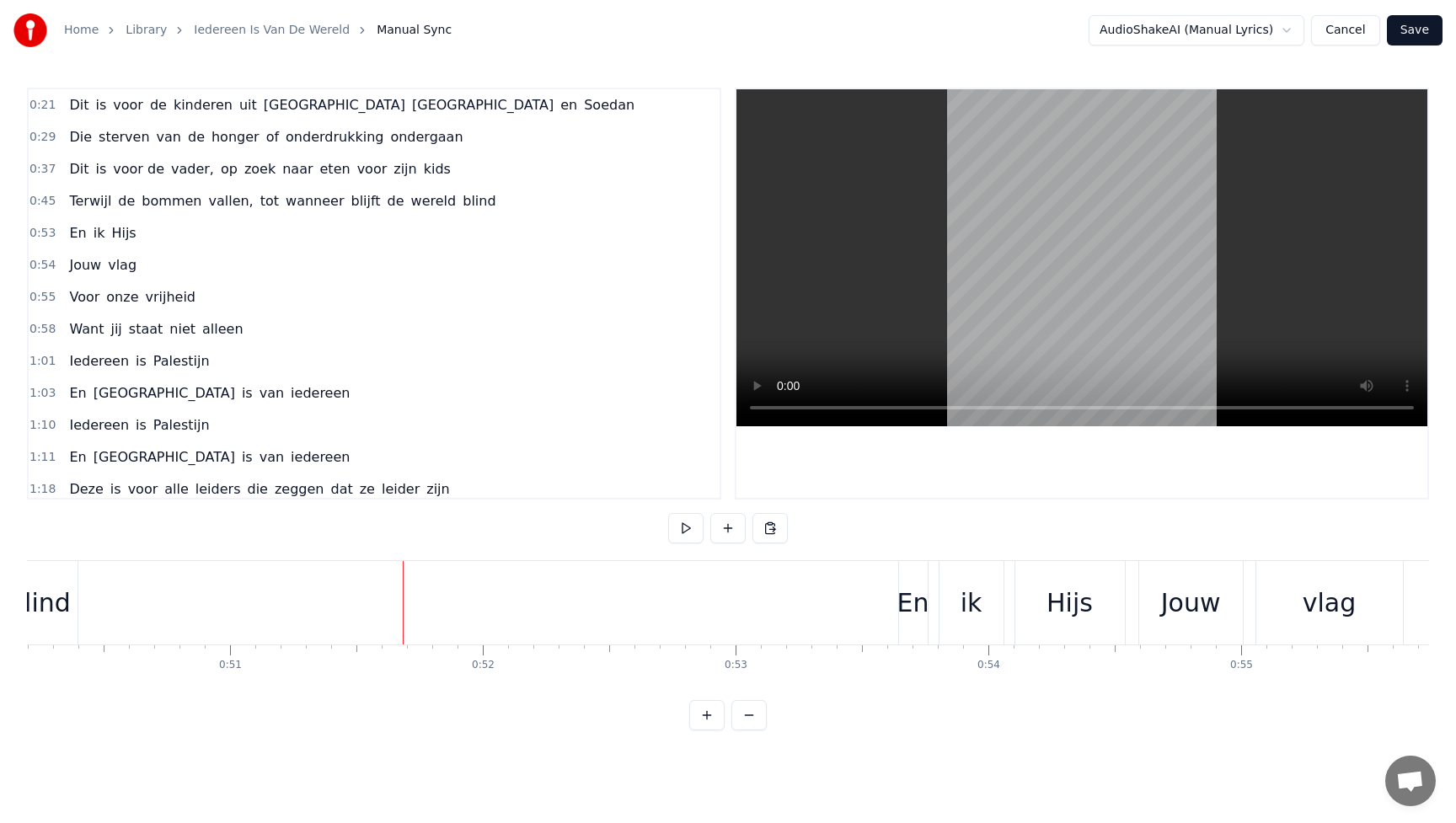
click at [1065, 606] on div "Hijs" at bounding box center [1070, 603] width 47 height 38
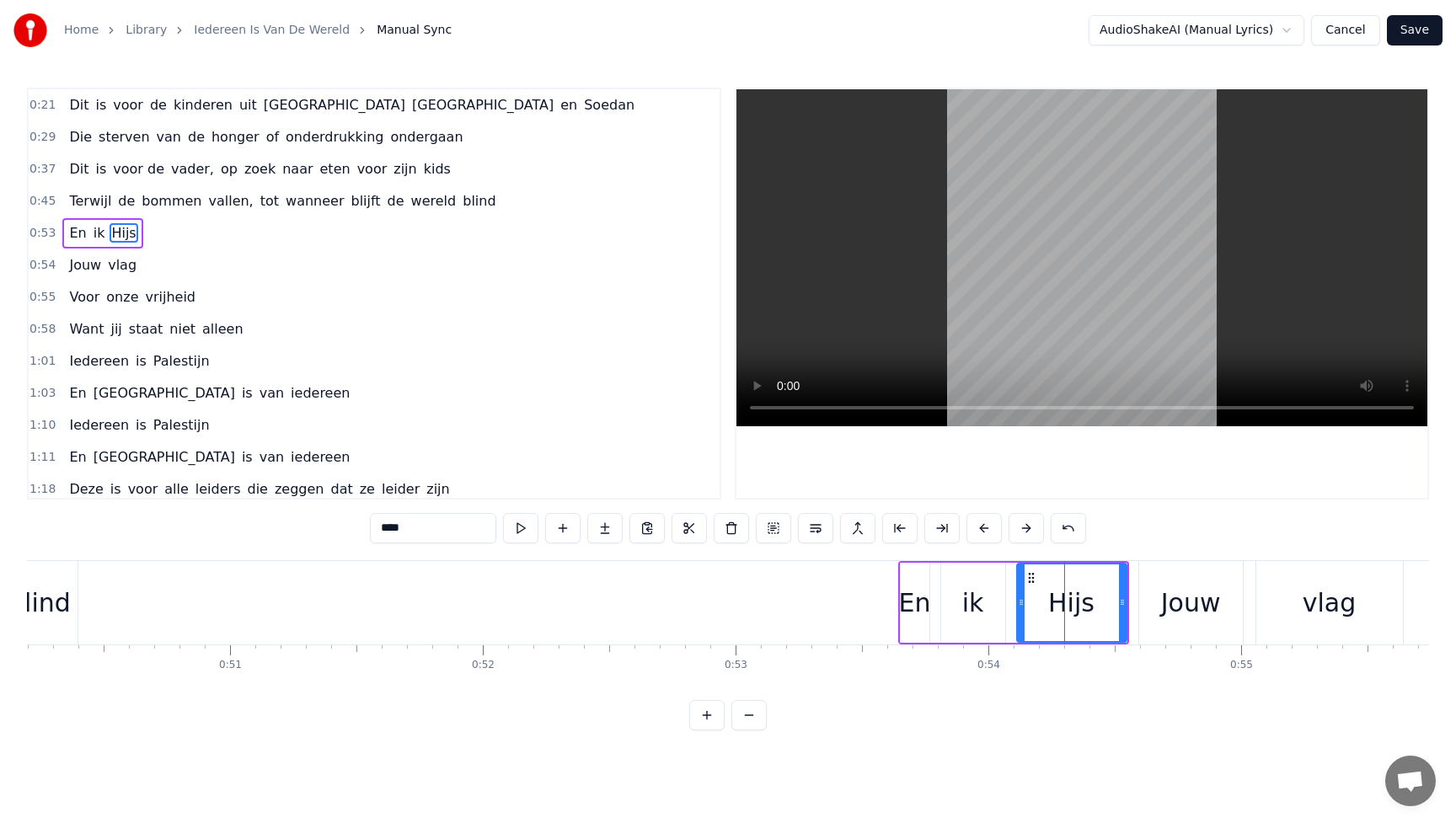
drag, startPoint x: 388, startPoint y: 527, endPoint x: 355, endPoint y: 526, distance: 33.0
click at [357, 526] on div "0:21 Dit is voor de kinderen uit [GEOGRAPHIC_DATA] en Soedan 0:29 Die sterven v…" at bounding box center [728, 409] width 1403 height 643
type input "****"
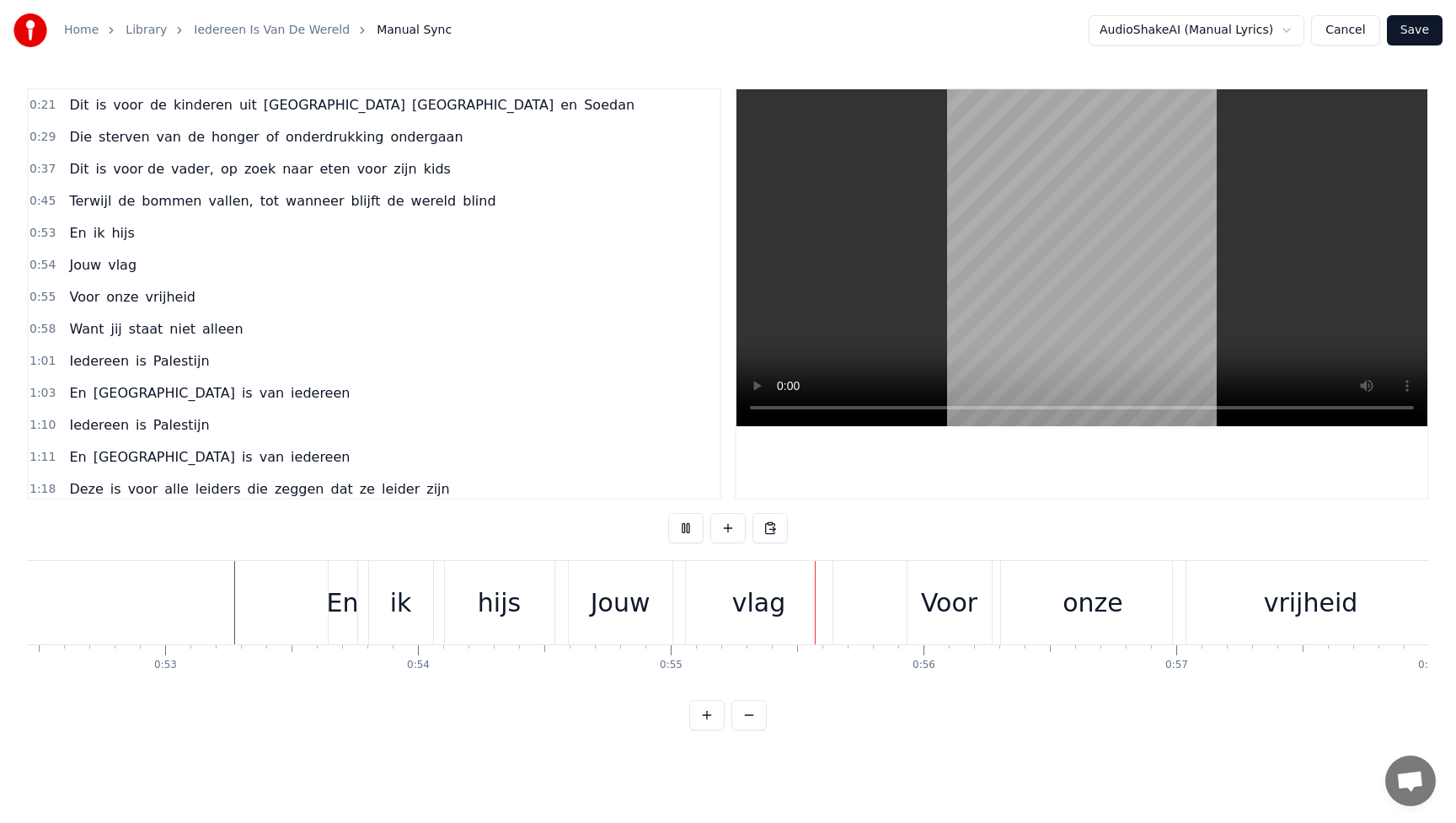
scroll to position [0, 13264]
click at [616, 614] on div "Jouw" at bounding box center [618, 603] width 59 height 38
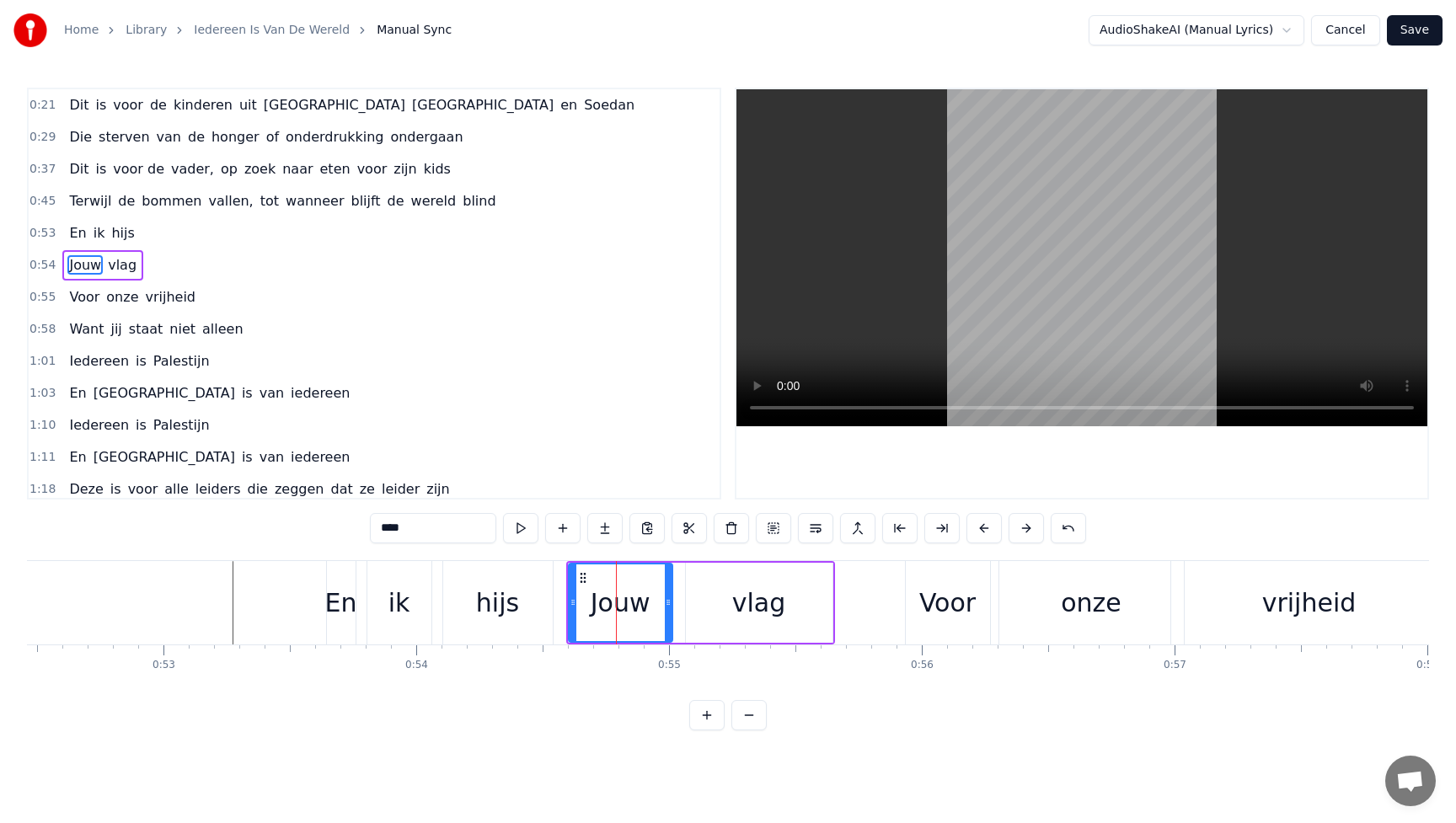
drag, startPoint x: 386, startPoint y: 530, endPoint x: 371, endPoint y: 530, distance: 15.0
click at [373, 530] on input "****" at bounding box center [433, 527] width 127 height 30
click at [923, 603] on div "Voor" at bounding box center [948, 603] width 57 height 38
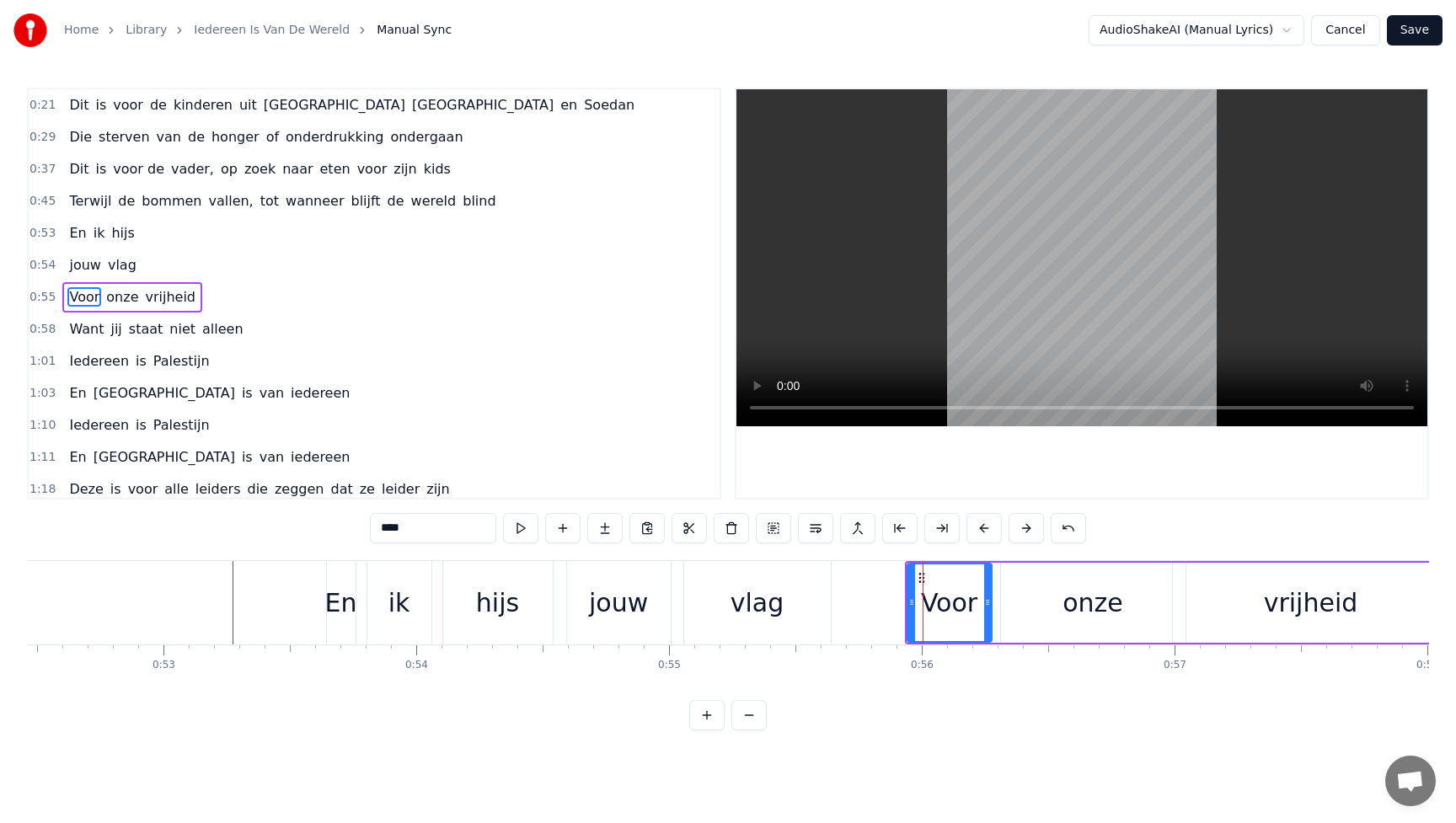
scroll to position [4, 0]
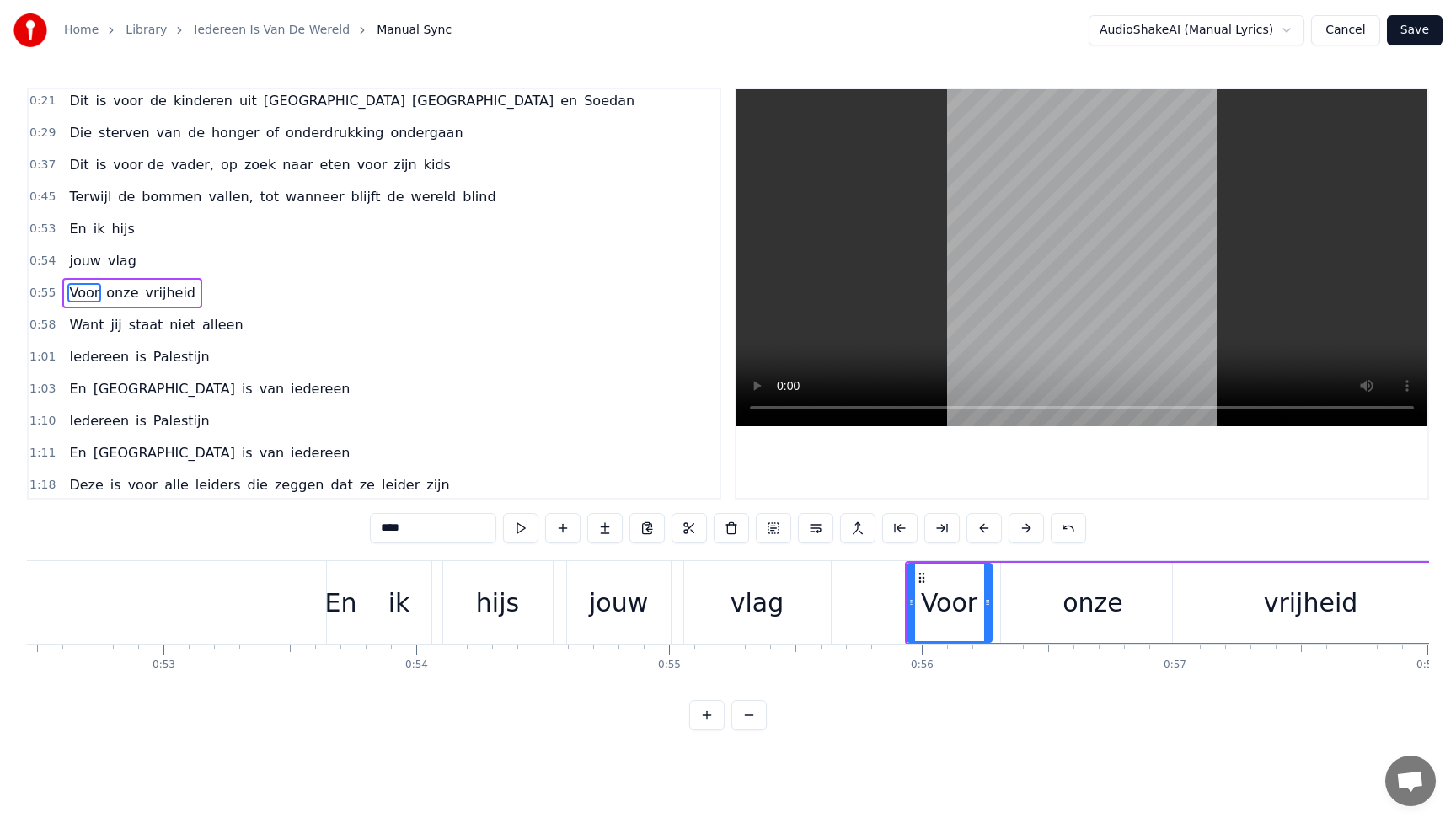
drag, startPoint x: 387, startPoint y: 529, endPoint x: 362, endPoint y: 529, distance: 25.0
click at [362, 529] on div "0:21 Dit is voor de kinderen uit [GEOGRAPHIC_DATA] en Soedan 0:29 Die sterven v…" at bounding box center [728, 409] width 1403 height 643
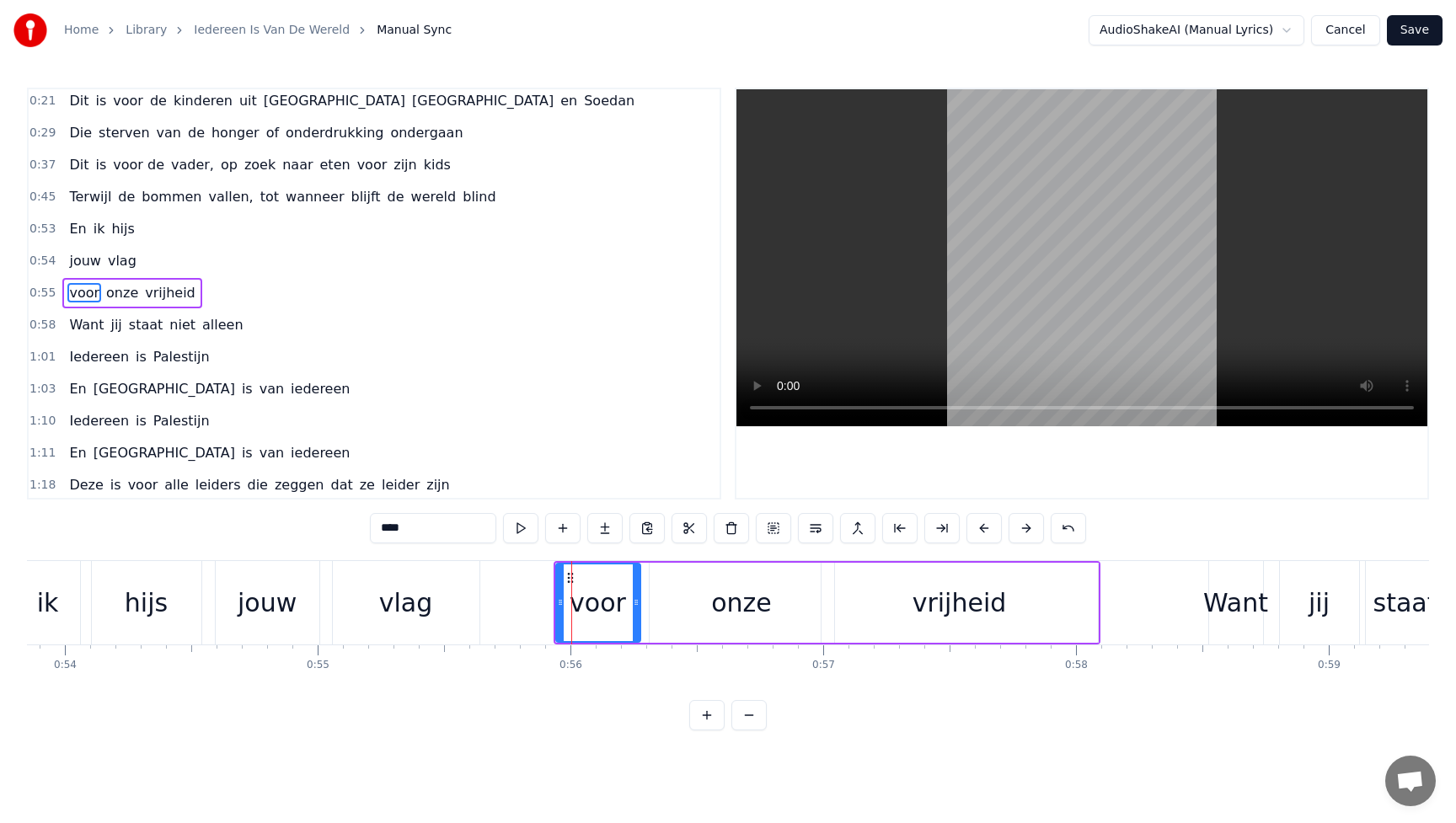
scroll to position [0, 13688]
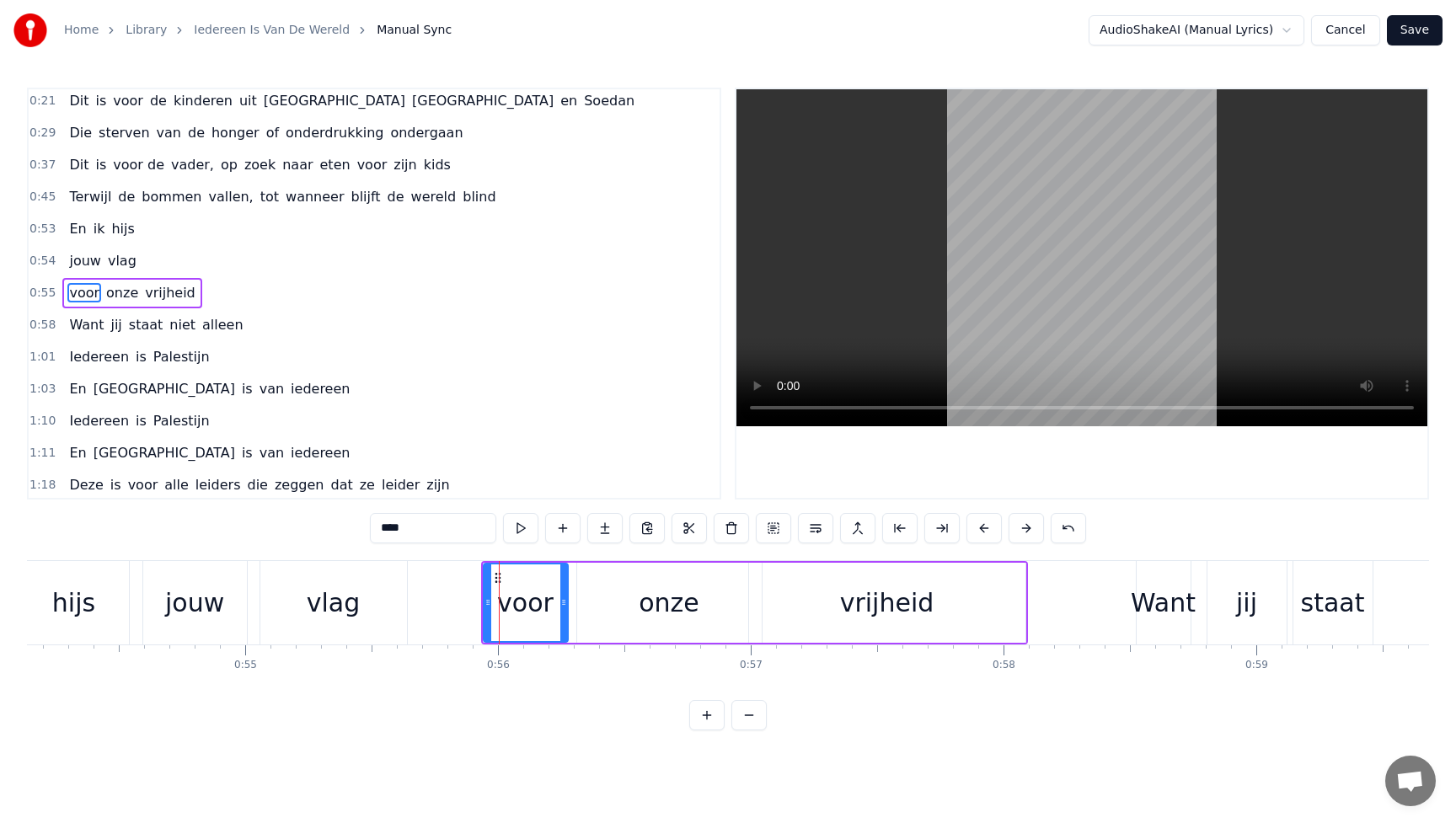
type input "****"
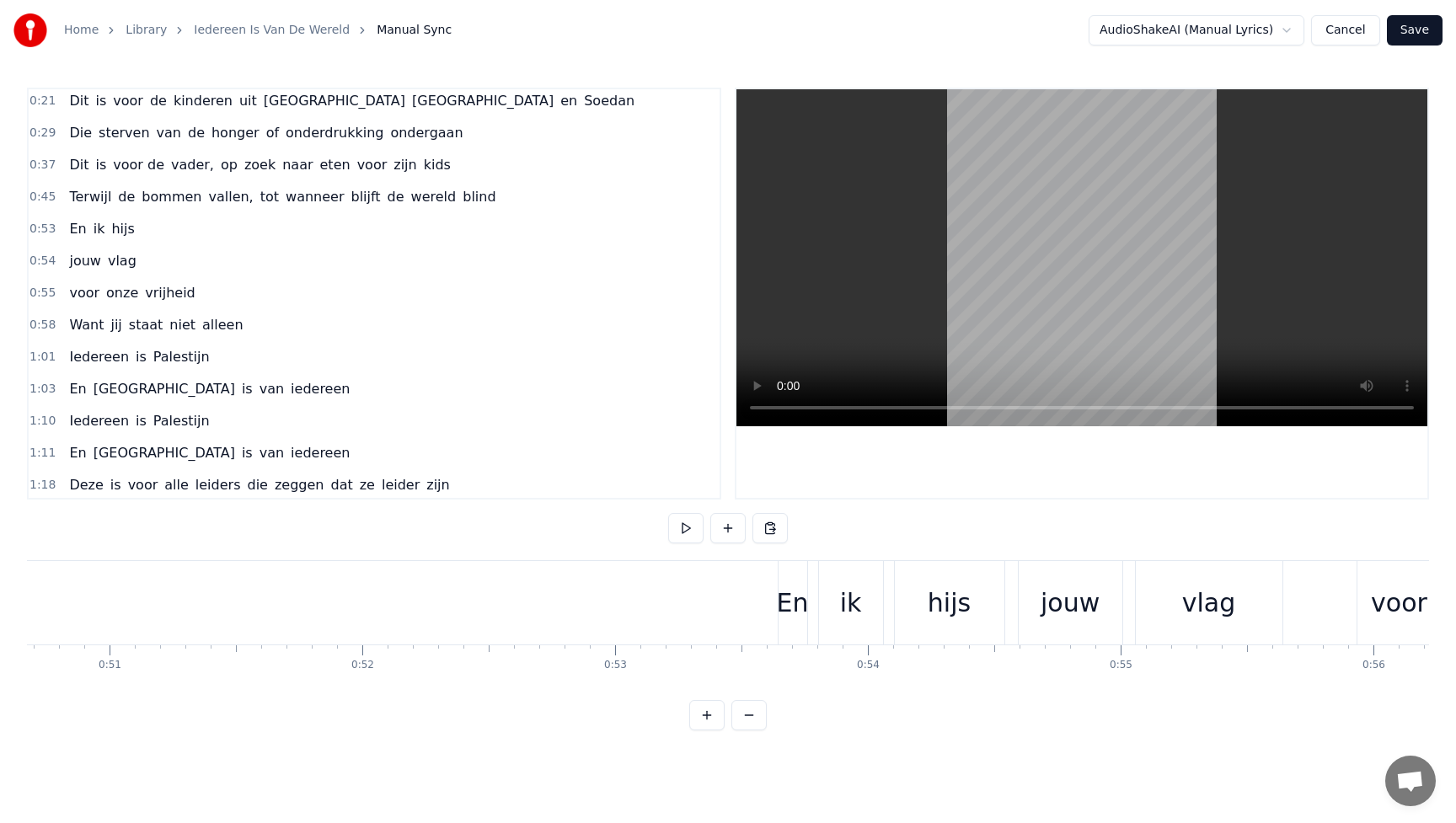
scroll to position [0, 12791]
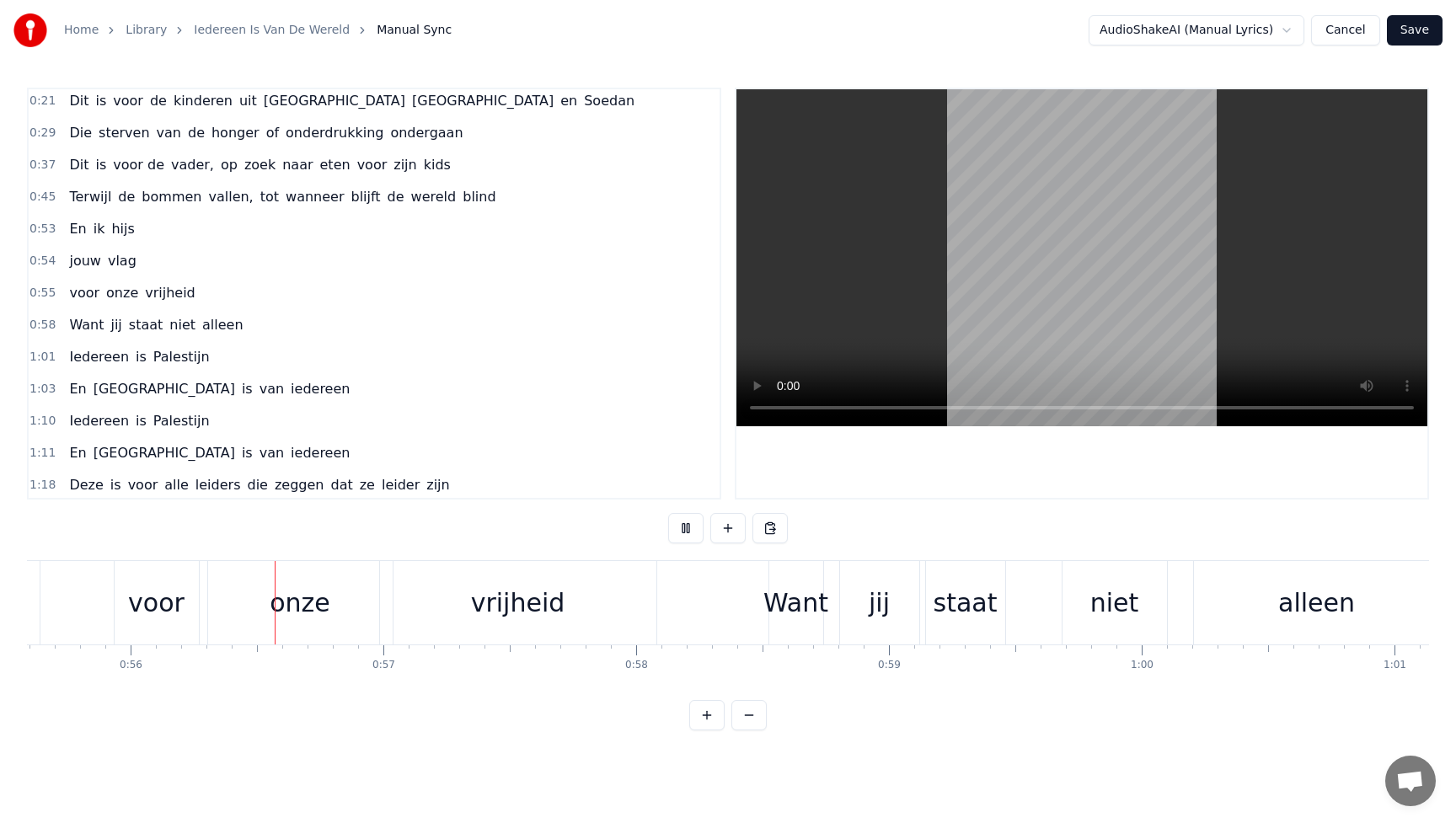
scroll to position [0, 14072]
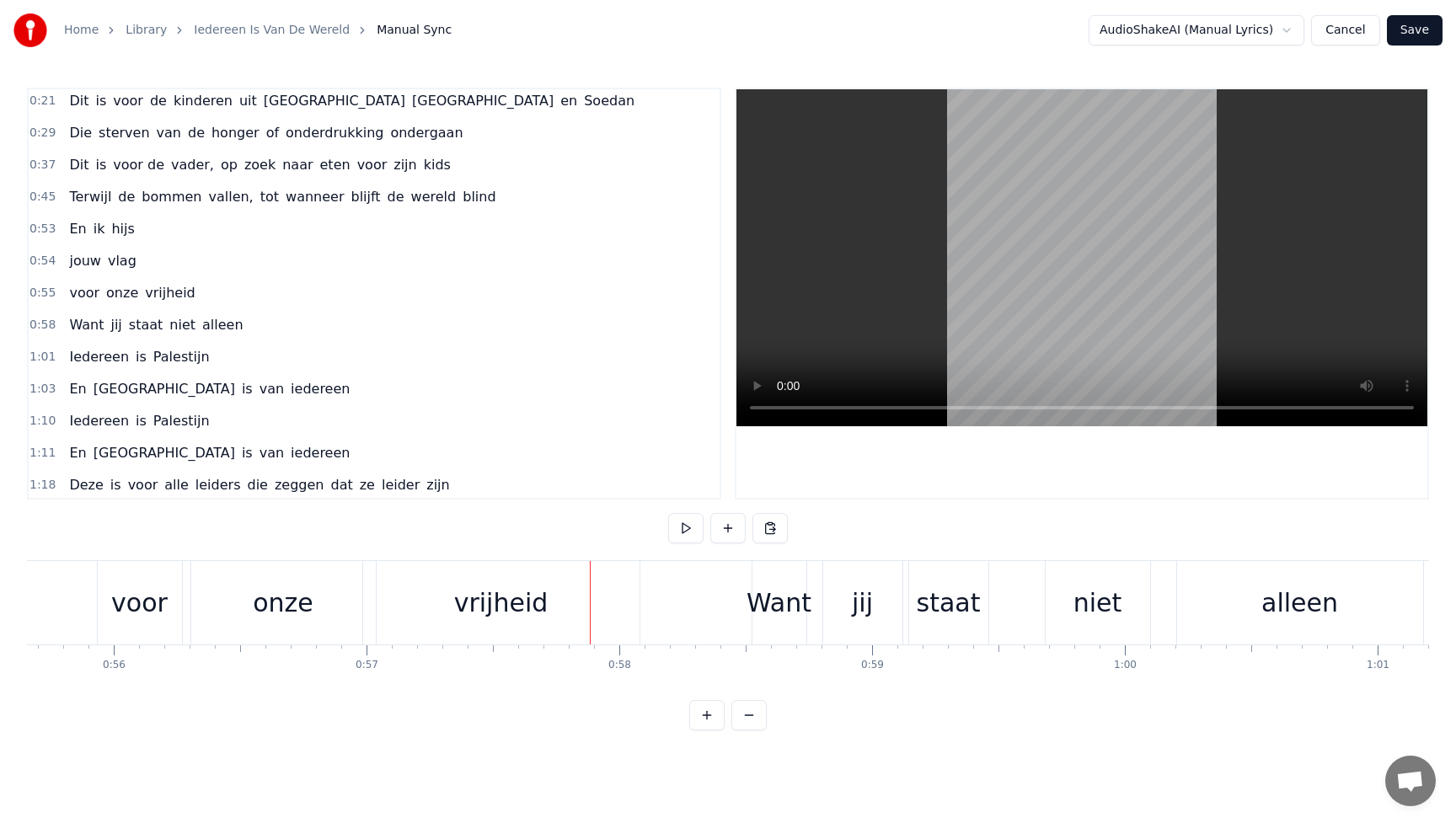
click at [134, 621] on div "voor" at bounding box center [140, 602] width 84 height 84
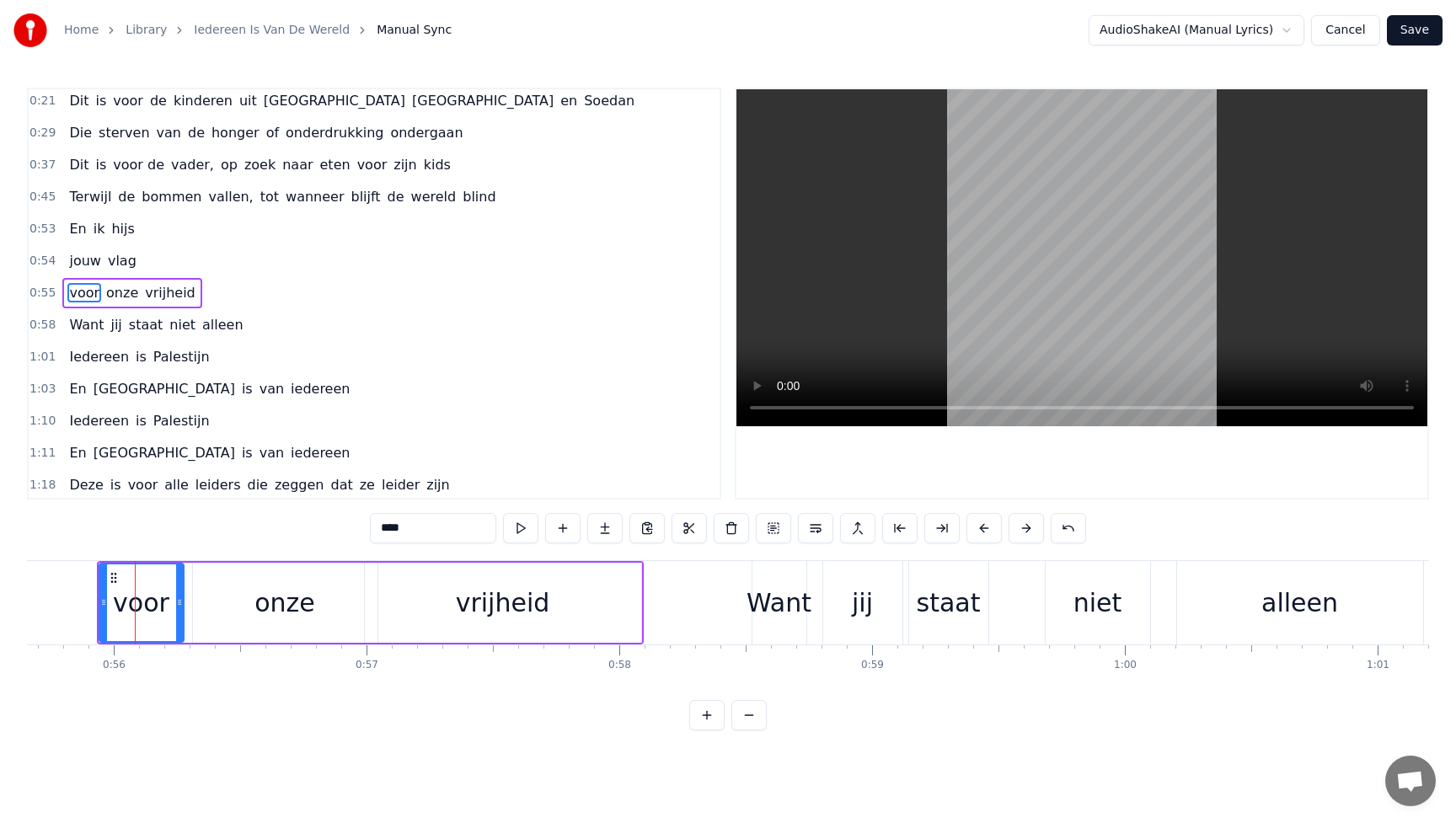
click at [242, 608] on div "onze" at bounding box center [285, 602] width 184 height 80
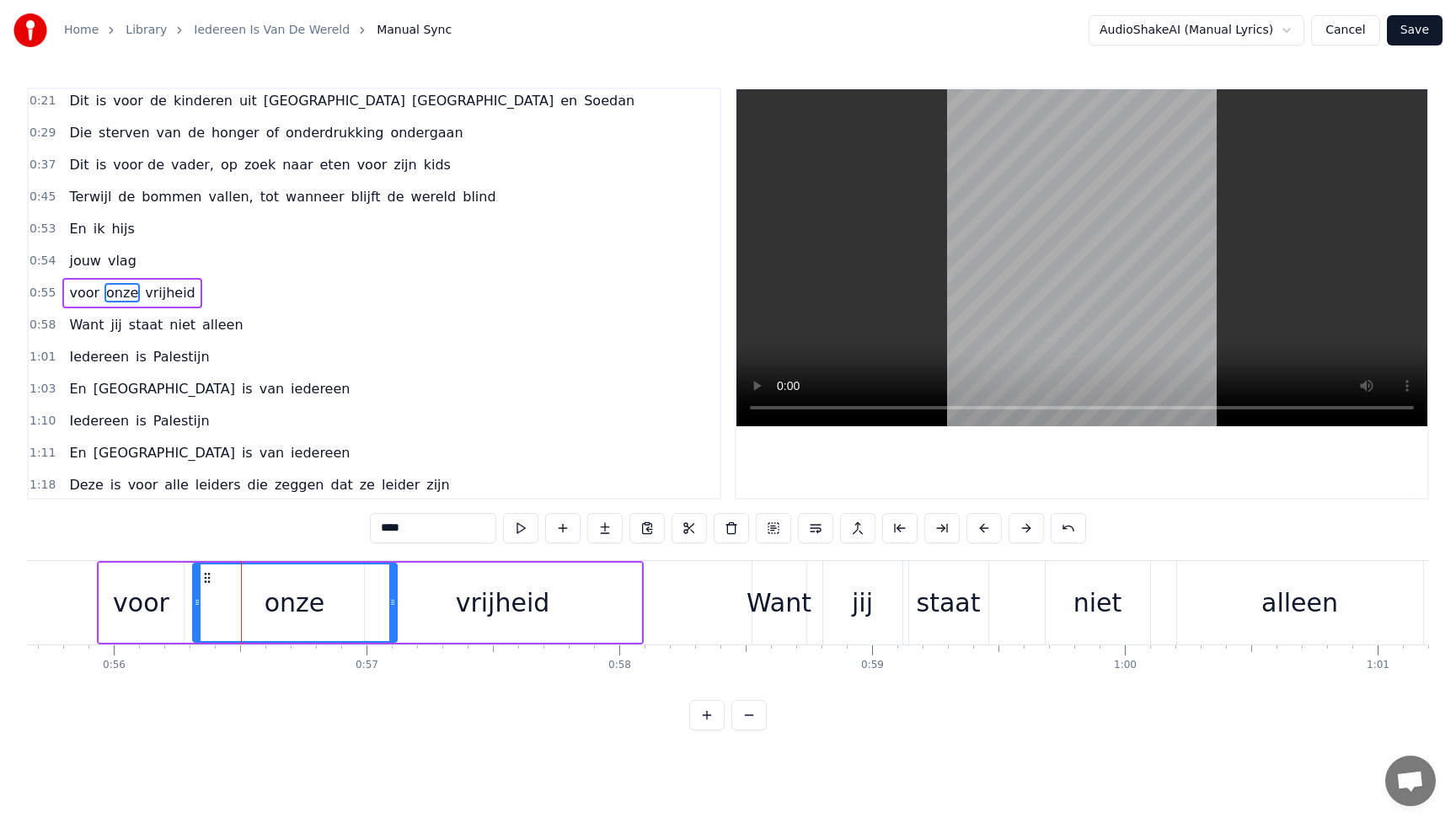
drag, startPoint x: 372, startPoint y: 604, endPoint x: 397, endPoint y: 604, distance: 25.0
click at [394, 604] on circle at bounding box center [393, 604] width 1 height 1
click at [464, 606] on div "vrijheid" at bounding box center [503, 603] width 95 height 38
type input "********"
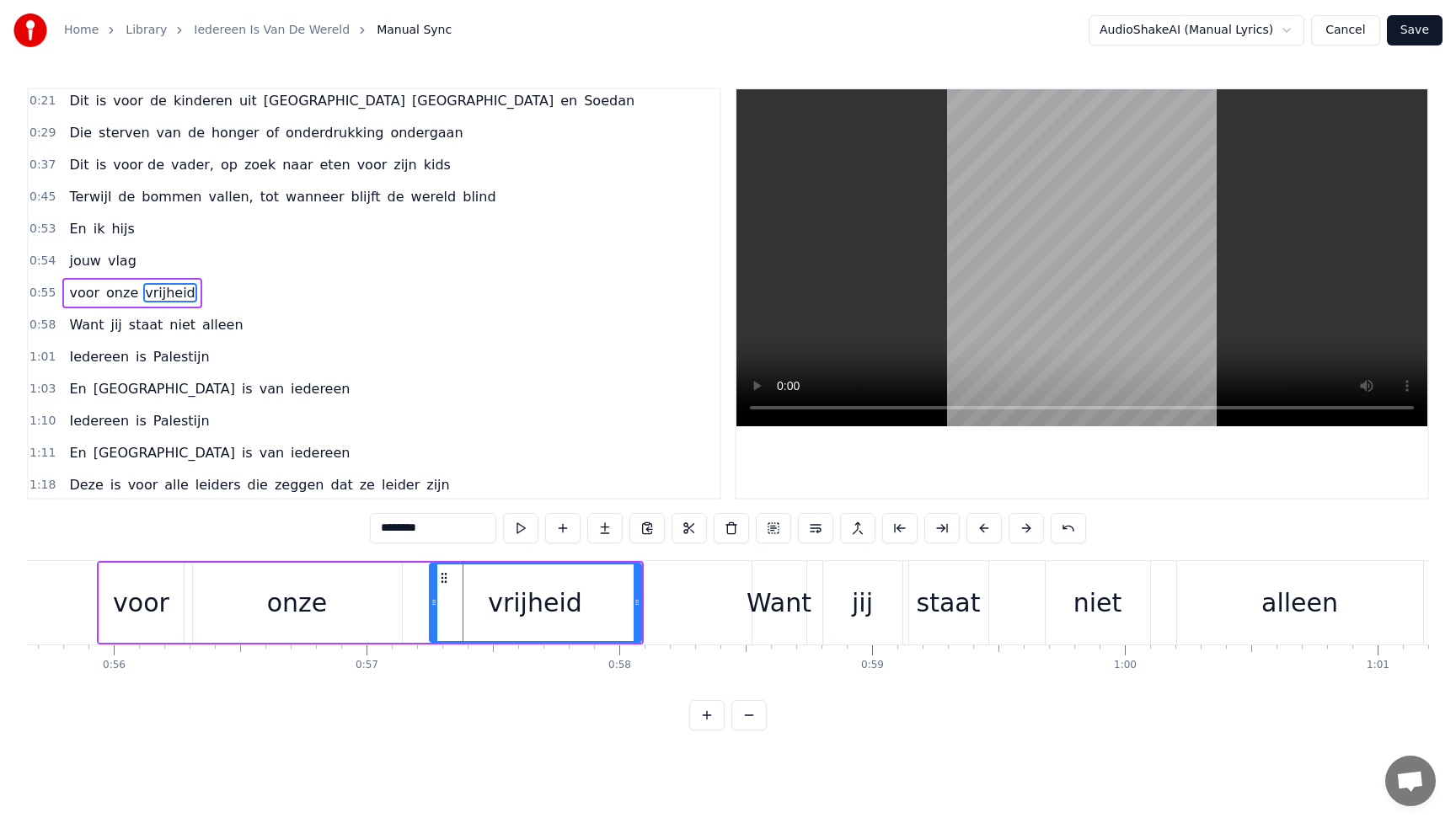
drag, startPoint x: 368, startPoint y: 604, endPoint x: 434, endPoint y: 604, distance: 66.0
click at [434, 604] on icon at bounding box center [434, 602] width 7 height 14
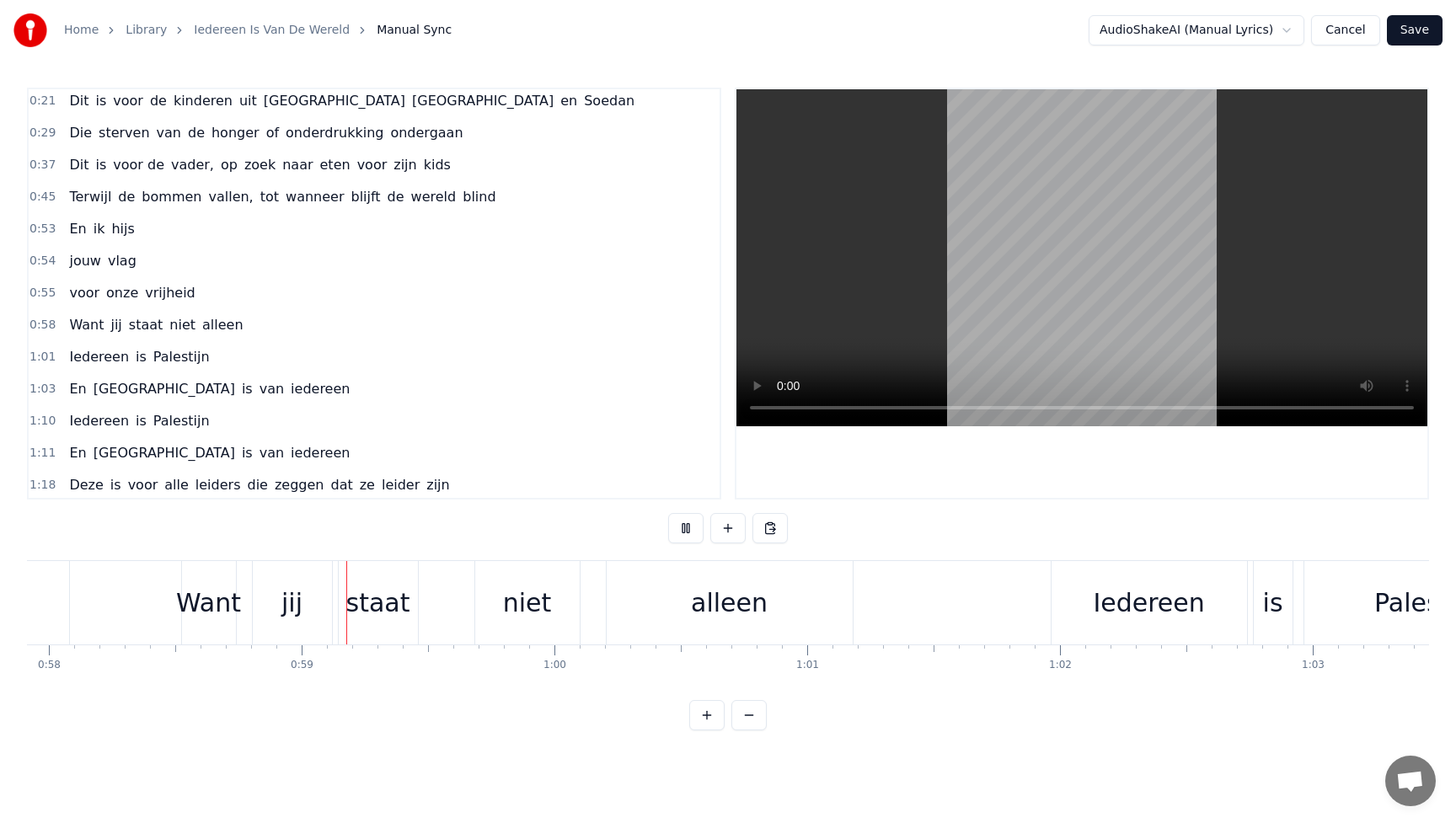
scroll to position [0, 14646]
click at [204, 613] on div "Want" at bounding box center [204, 603] width 65 height 38
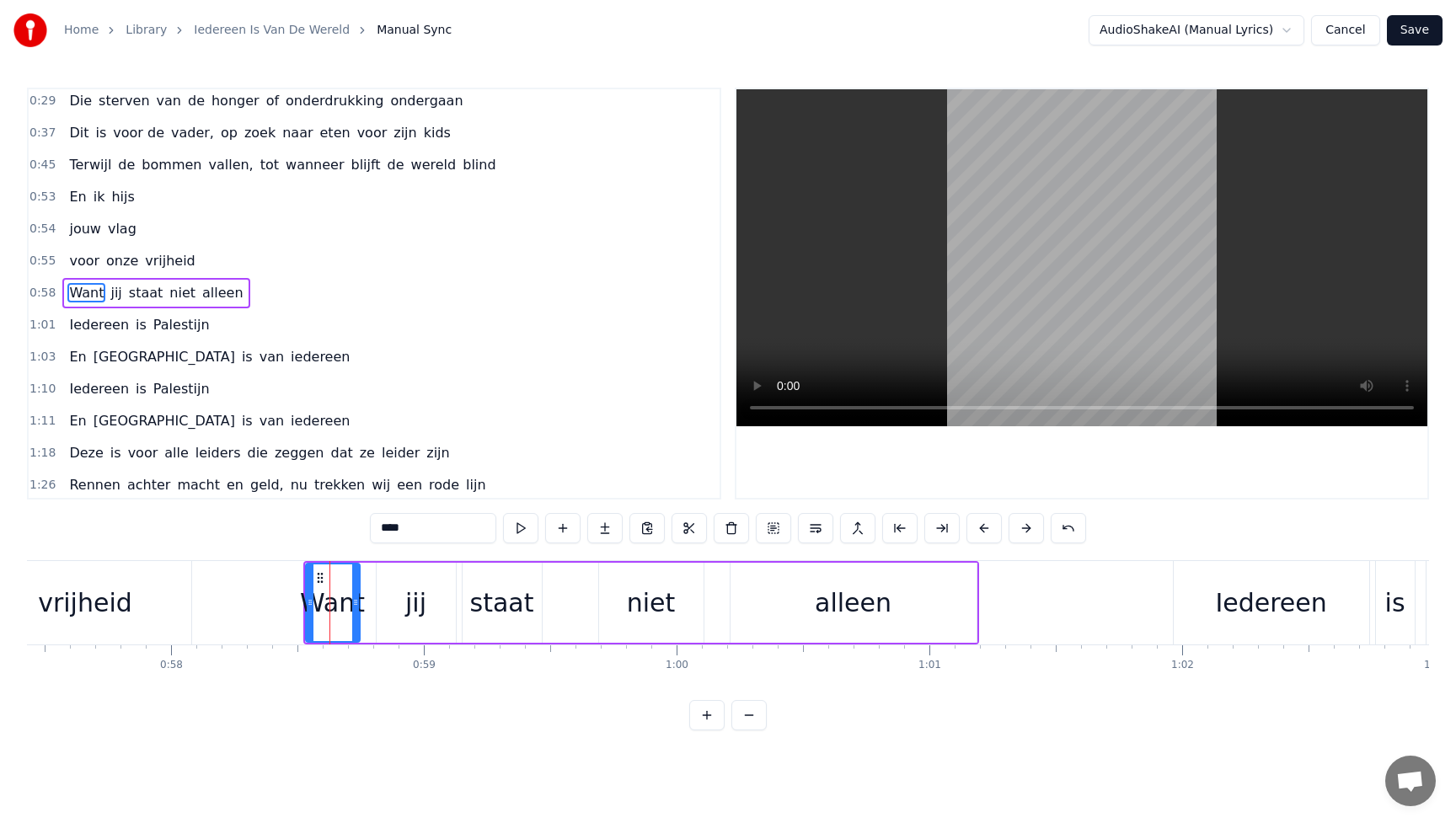
scroll to position [0, 14380]
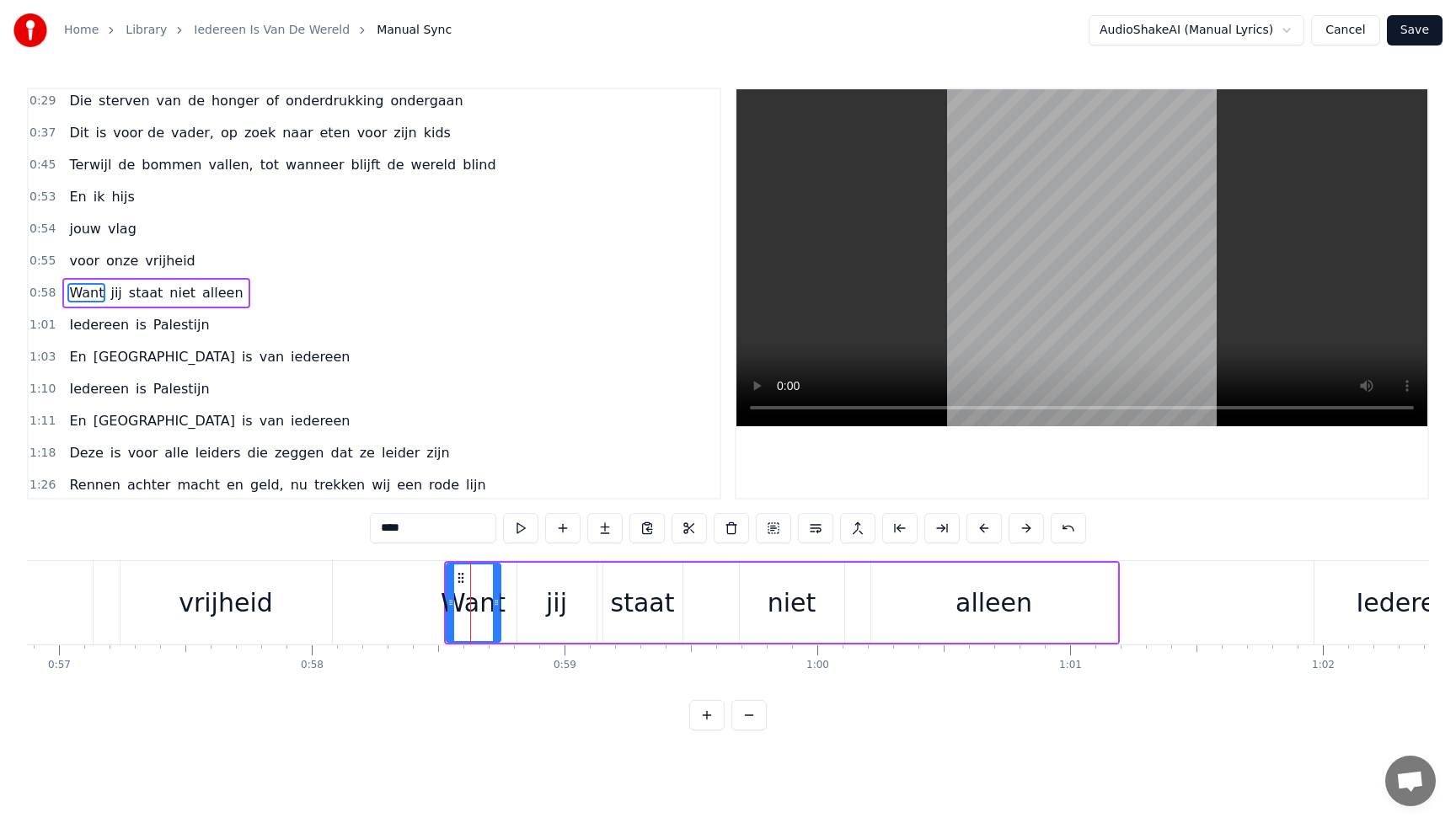
click at [241, 620] on div "vrijheid" at bounding box center [226, 603] width 95 height 38
type input "********"
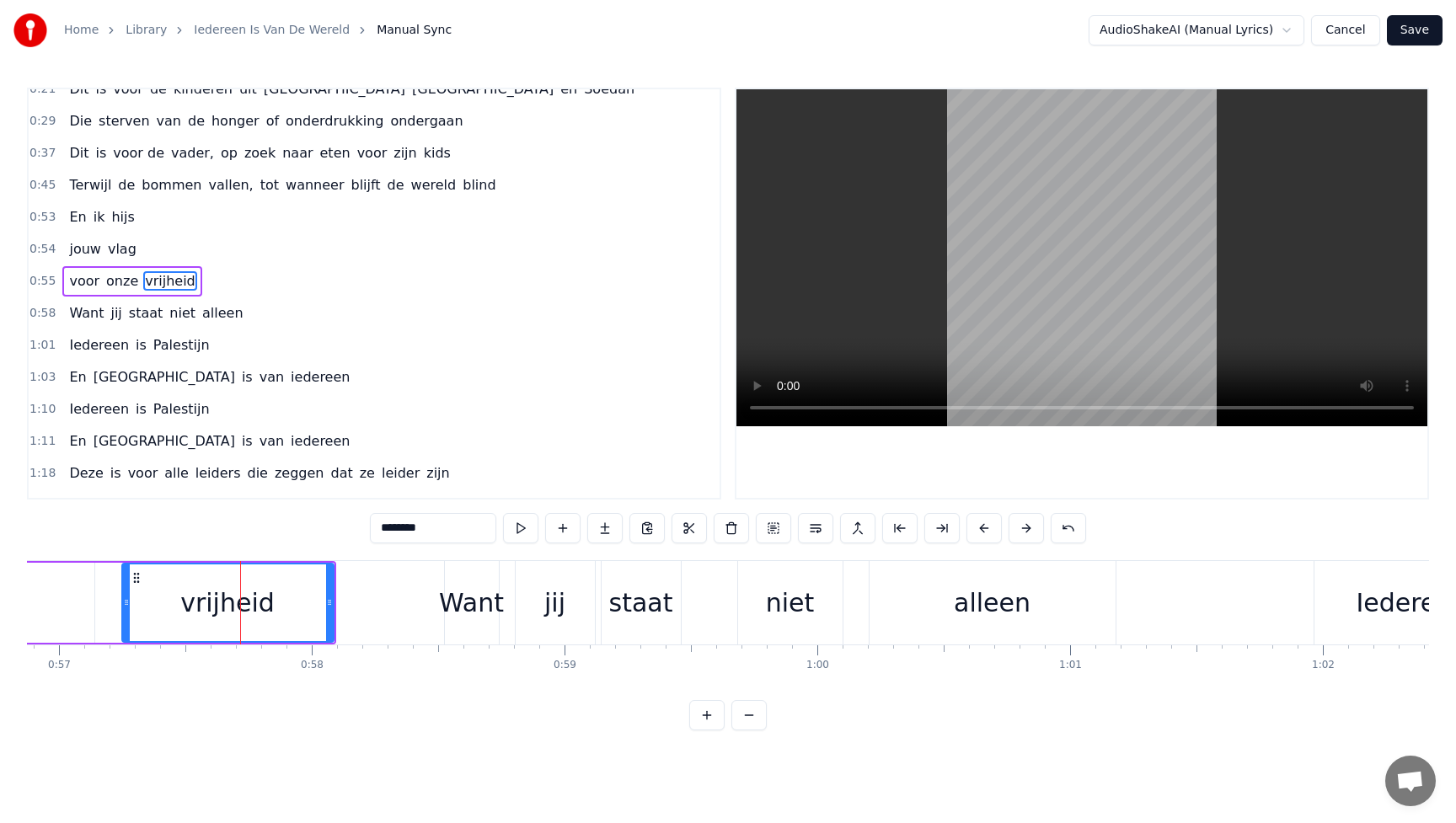
scroll to position [4, 0]
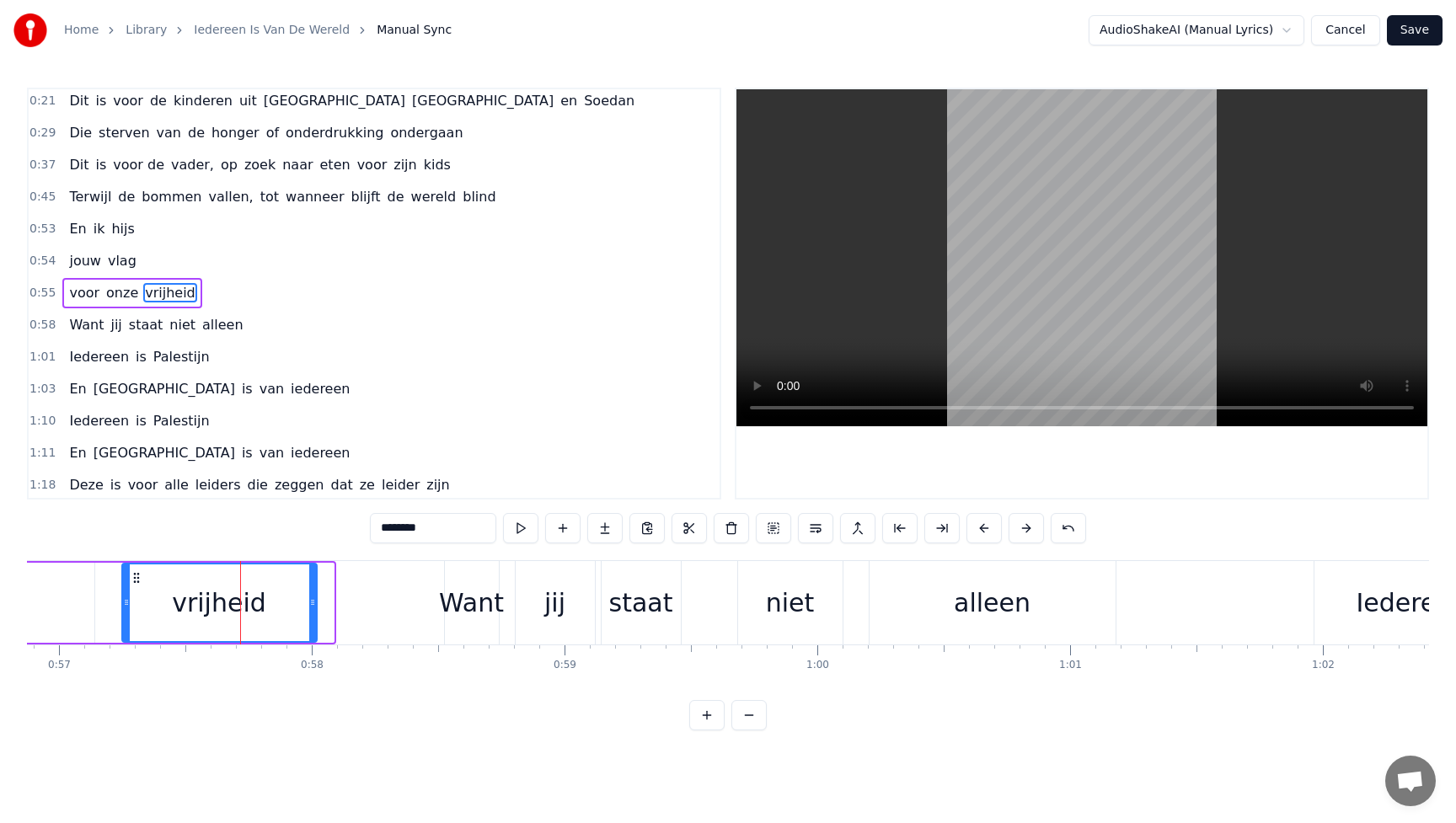
drag, startPoint x: 329, startPoint y: 607, endPoint x: 313, endPoint y: 607, distance: 16.0
click at [313, 607] on icon at bounding box center [313, 602] width 7 height 14
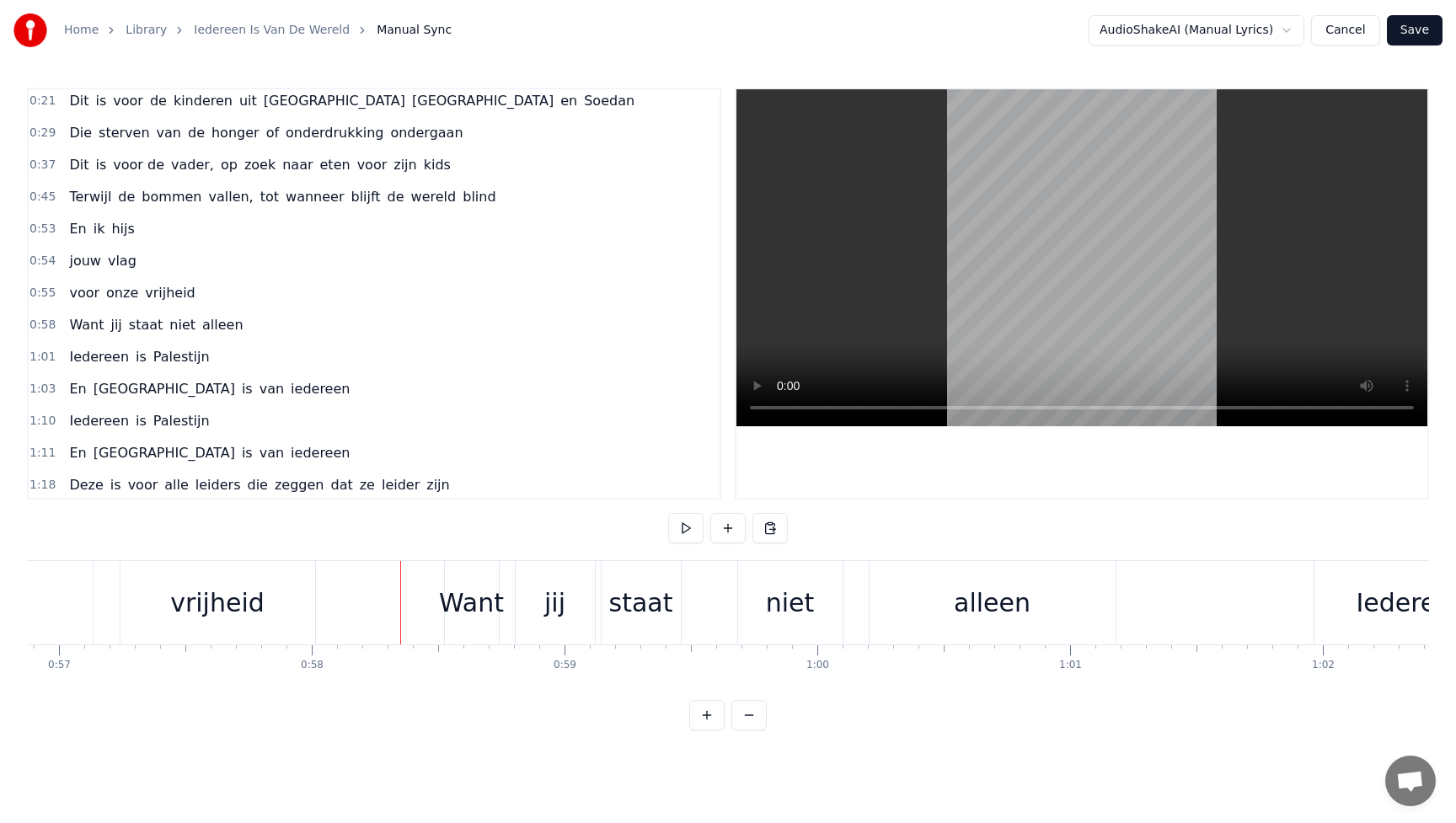
click at [483, 605] on div "Want" at bounding box center [471, 603] width 65 height 38
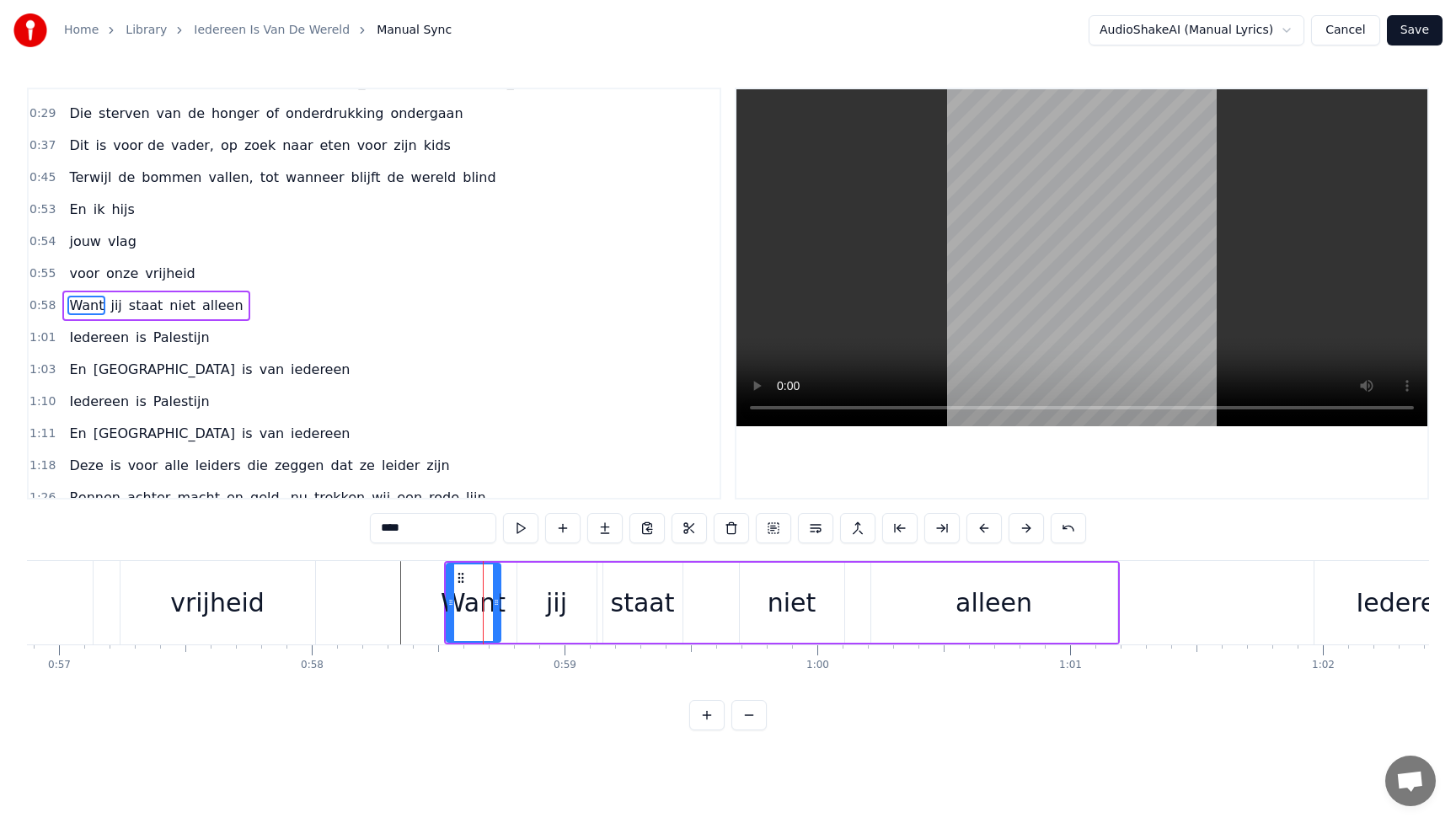
scroll to position [36, 0]
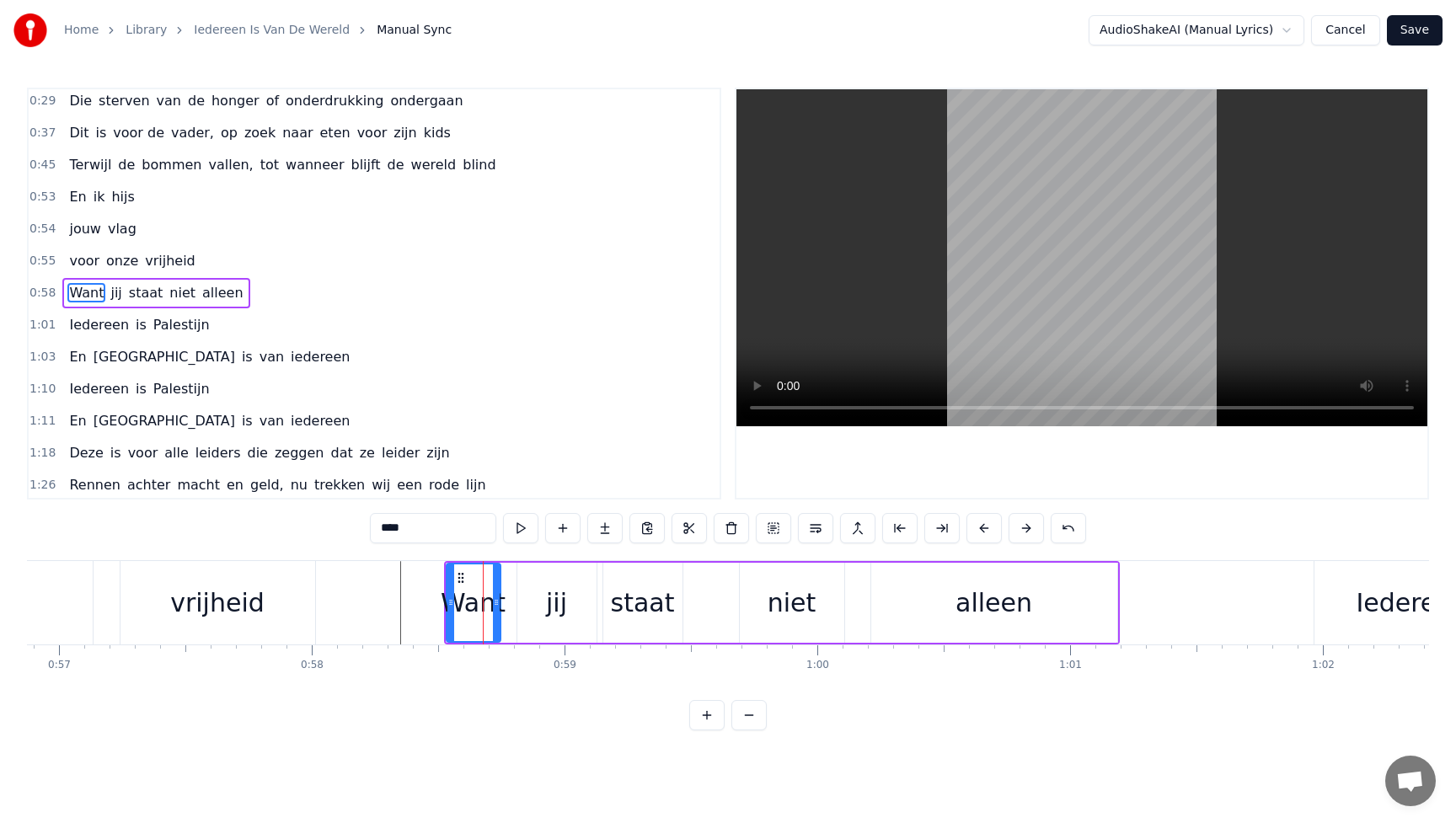
click at [447, 606] on icon at bounding box center [451, 602] width 7 height 14
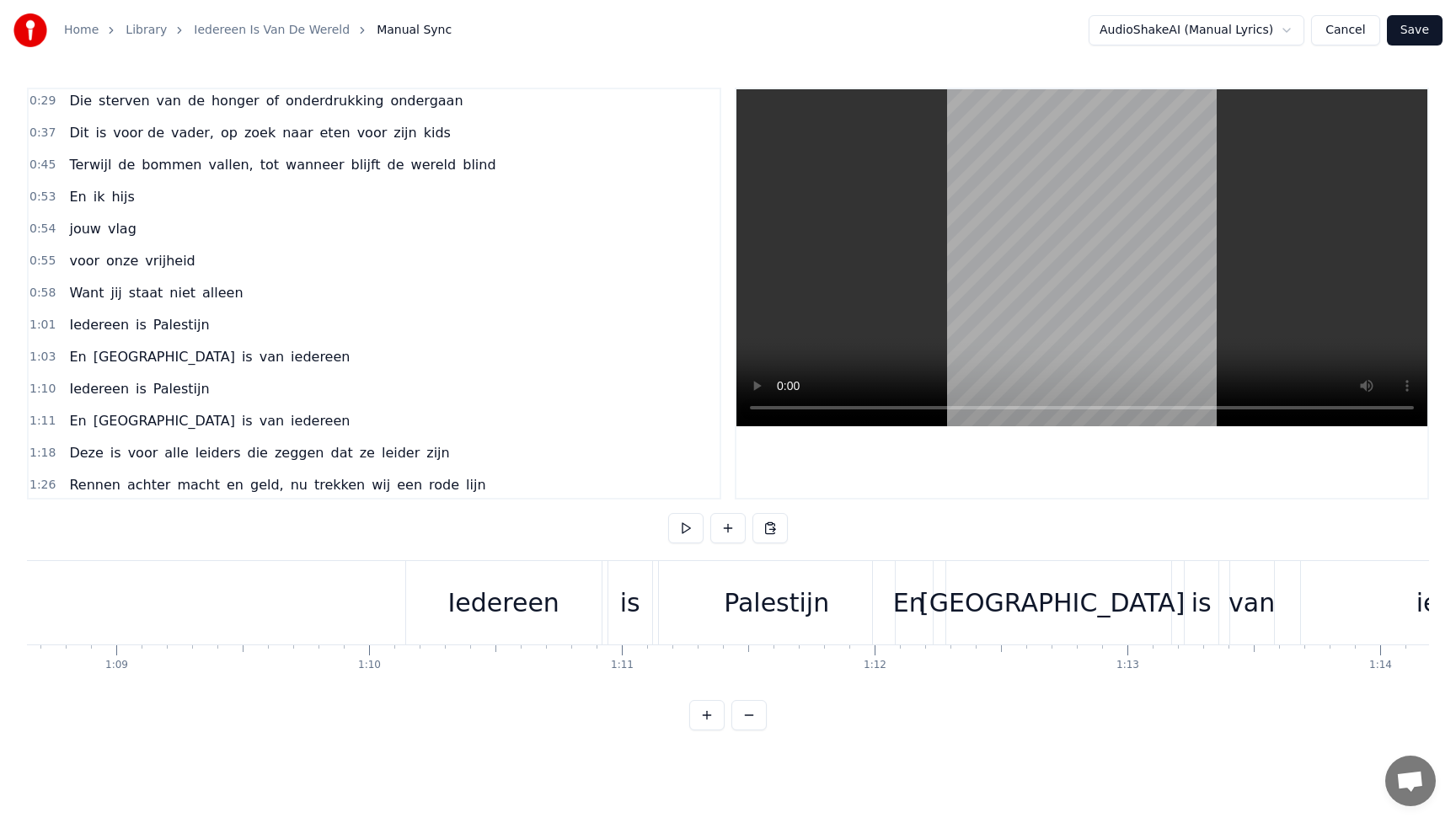
scroll to position [0, 17354]
click at [893, 609] on div "En" at bounding box center [913, 602] width 72 height 84
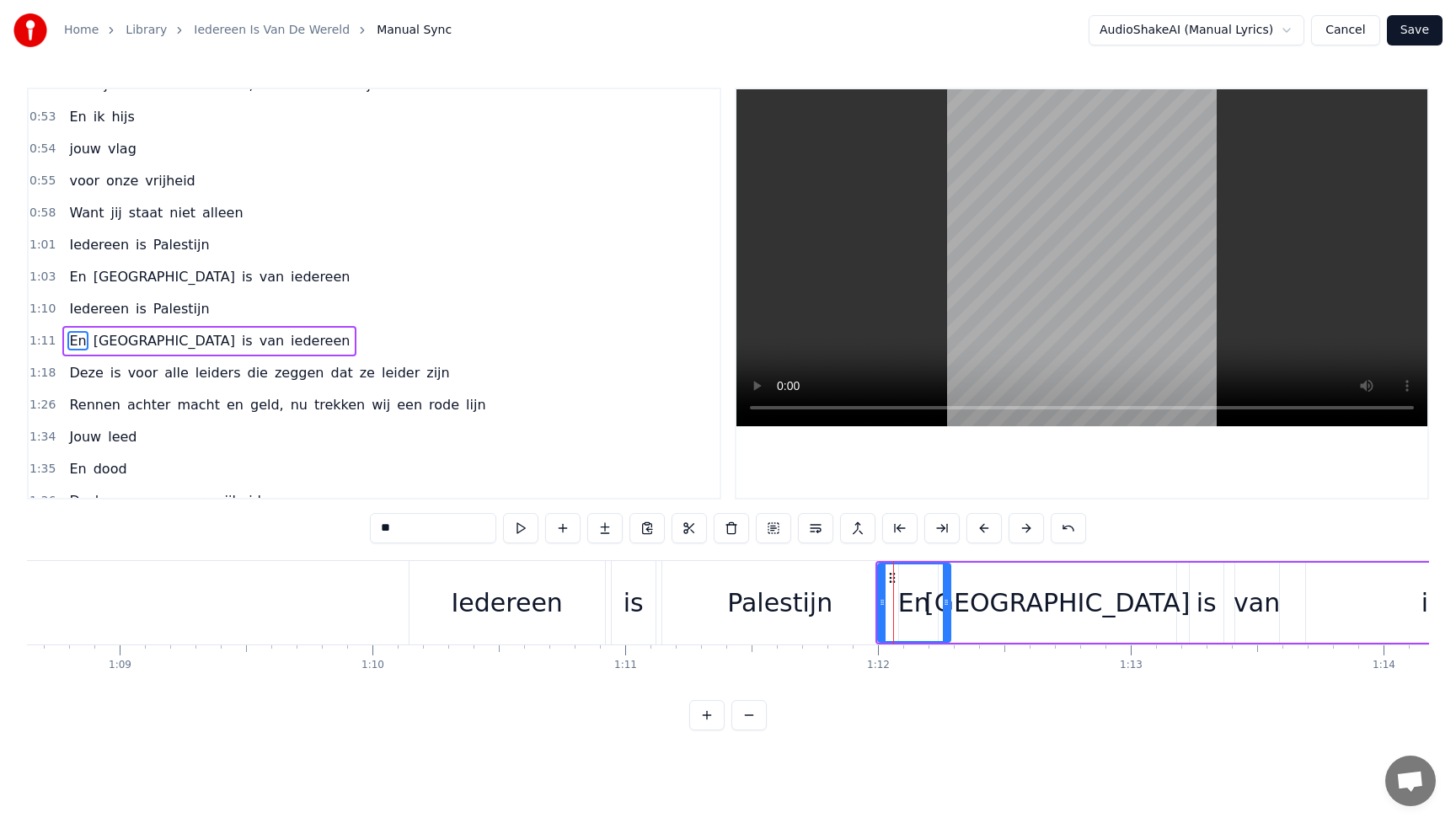
scroll to position [165, 0]
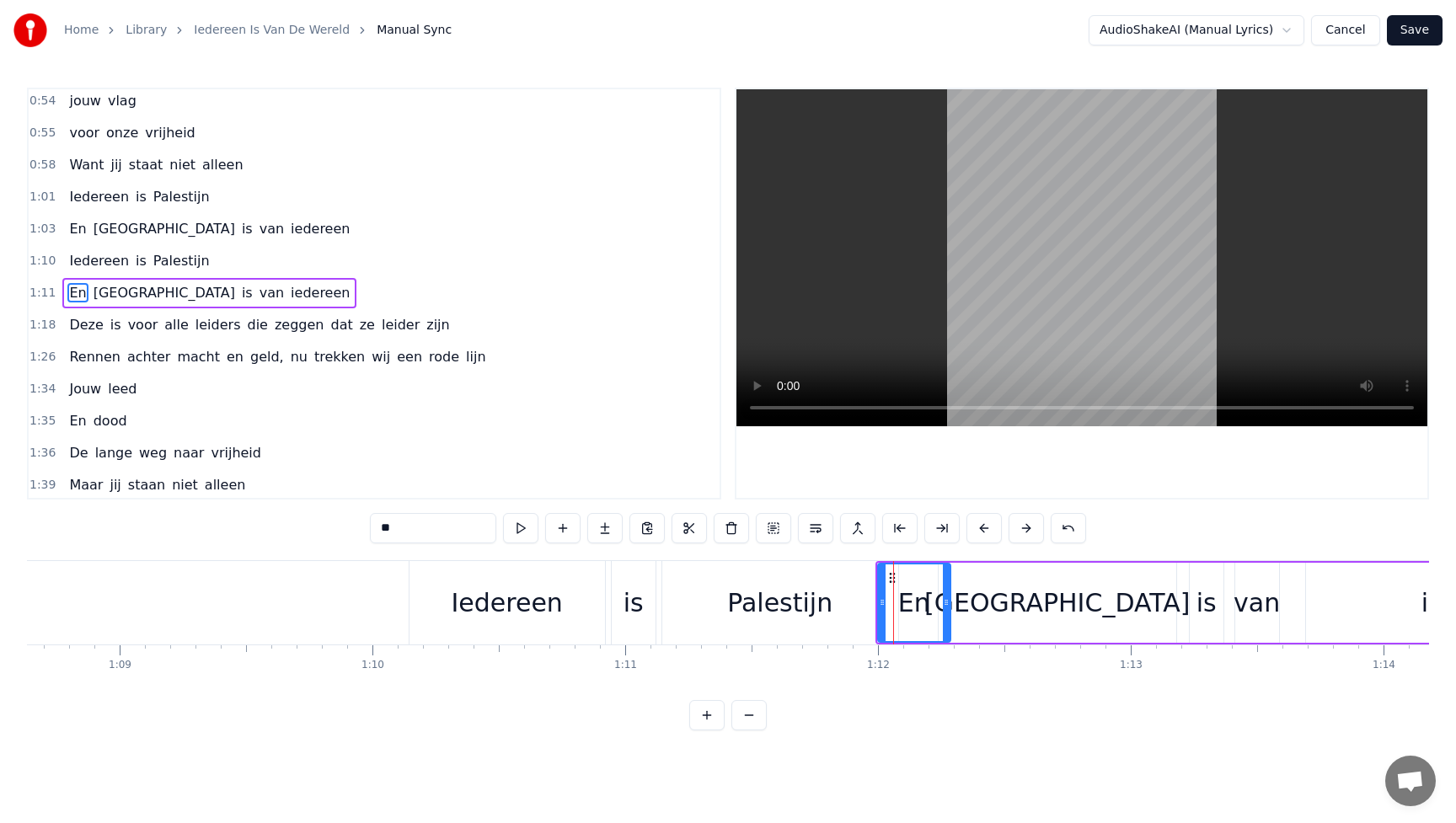
drag, startPoint x: 386, startPoint y: 530, endPoint x: 355, endPoint y: 527, distance: 31.1
click at [364, 527] on div "0:21 Dit is voor de kinderen uit [GEOGRAPHIC_DATA] en Soedan 0:29 Die sterven v…" at bounding box center [728, 409] width 1403 height 643
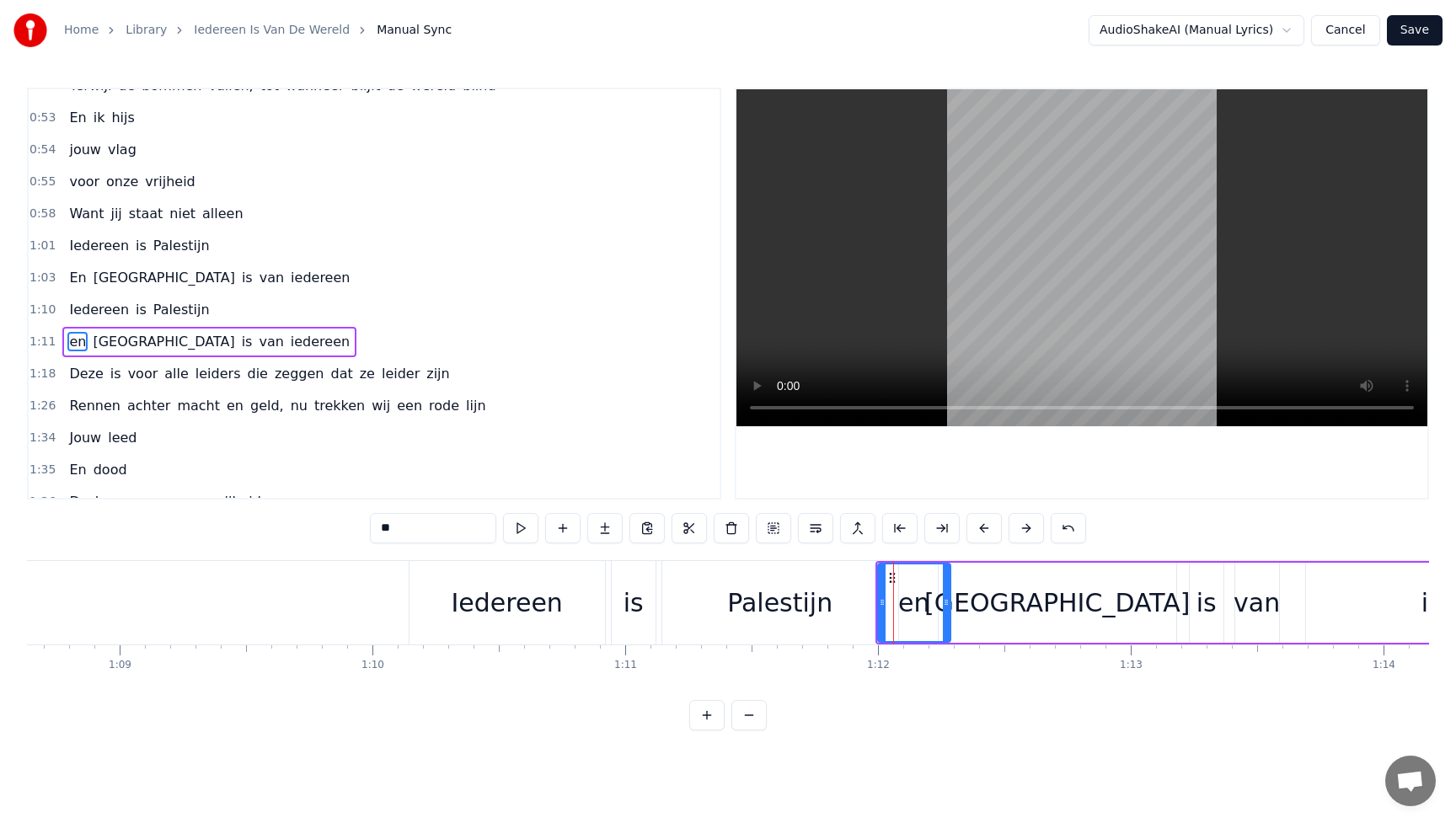
click at [83, 277] on span "En" at bounding box center [77, 277] width 20 height 19
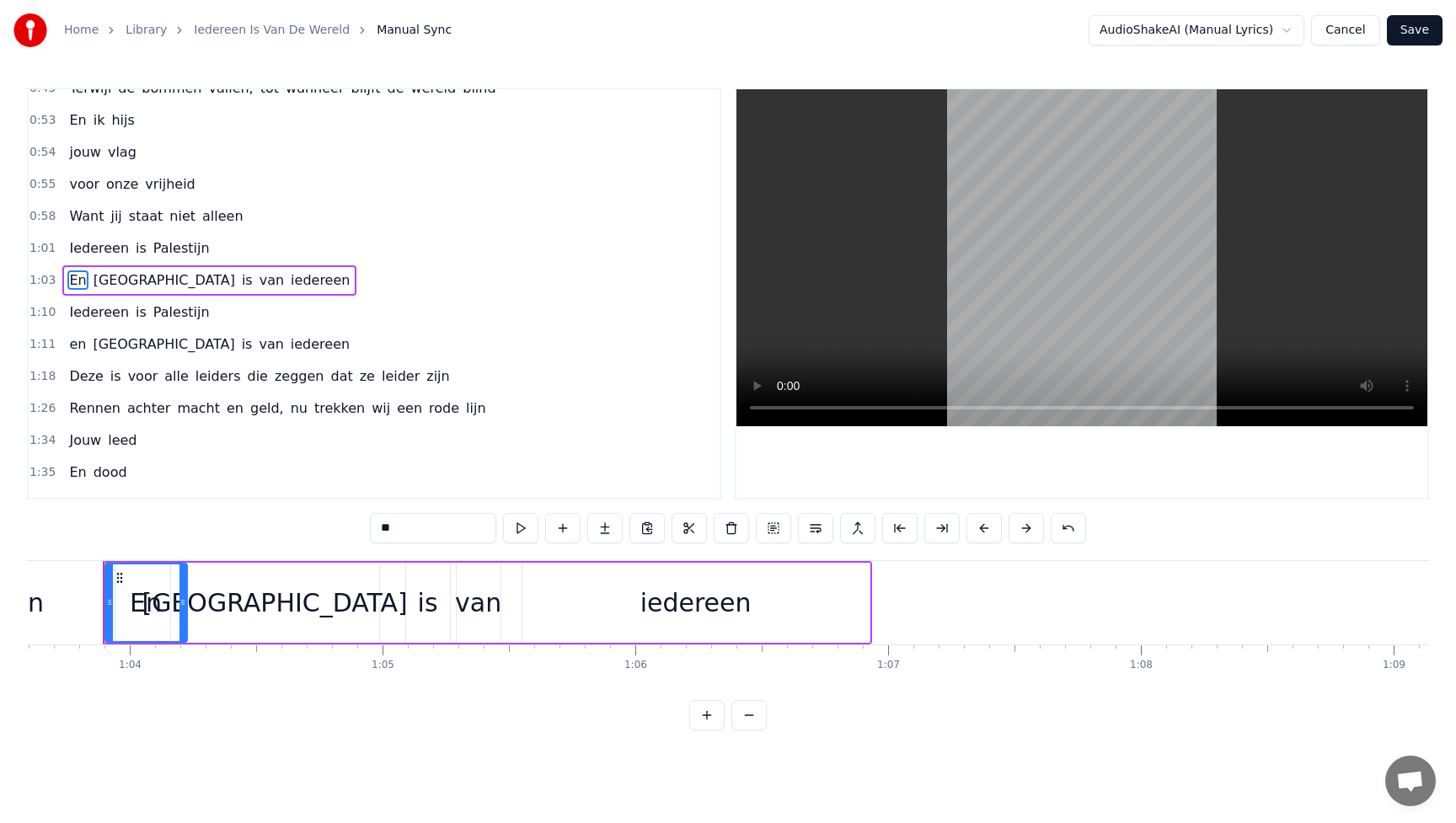
scroll to position [0, 16070]
drag, startPoint x: 385, startPoint y: 526, endPoint x: 363, endPoint y: 526, distance: 22.0
click at [363, 526] on div "0:21 Dit is voor de kinderen uit [GEOGRAPHIC_DATA] en Soedan 0:29 Die sterven v…" at bounding box center [728, 409] width 1403 height 643
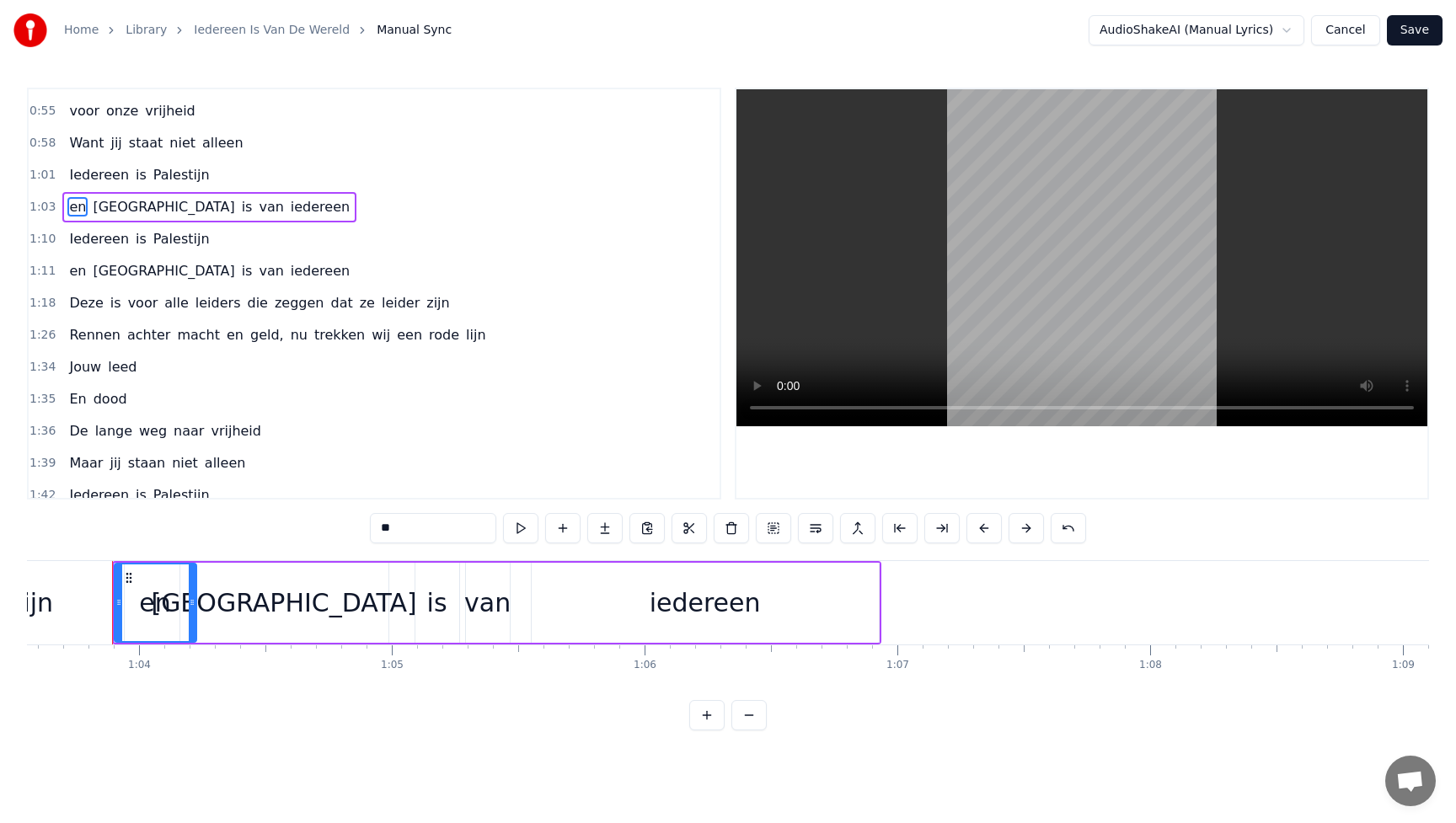
scroll to position [200, 0]
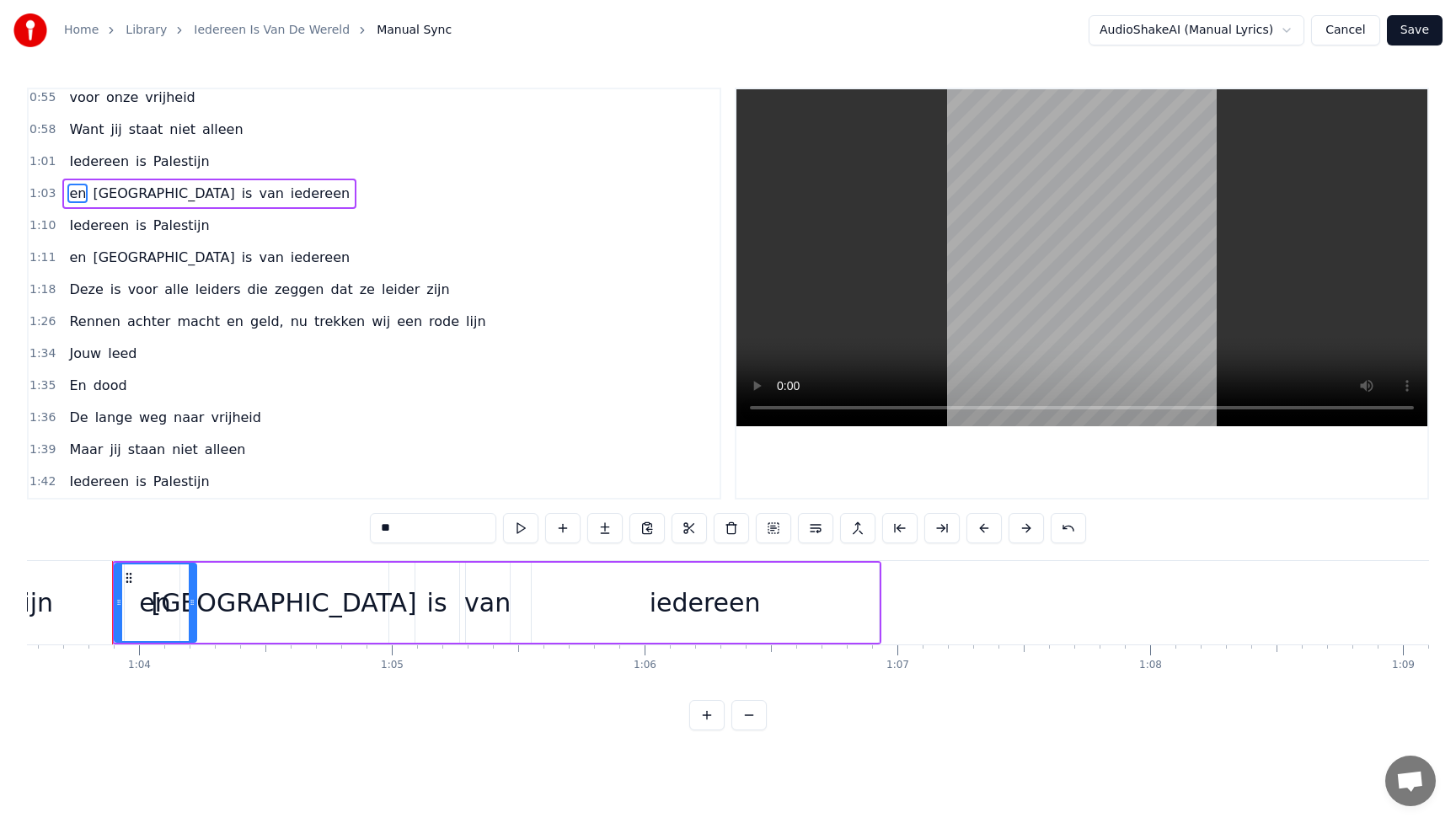
click at [79, 384] on span "En" at bounding box center [77, 385] width 20 height 19
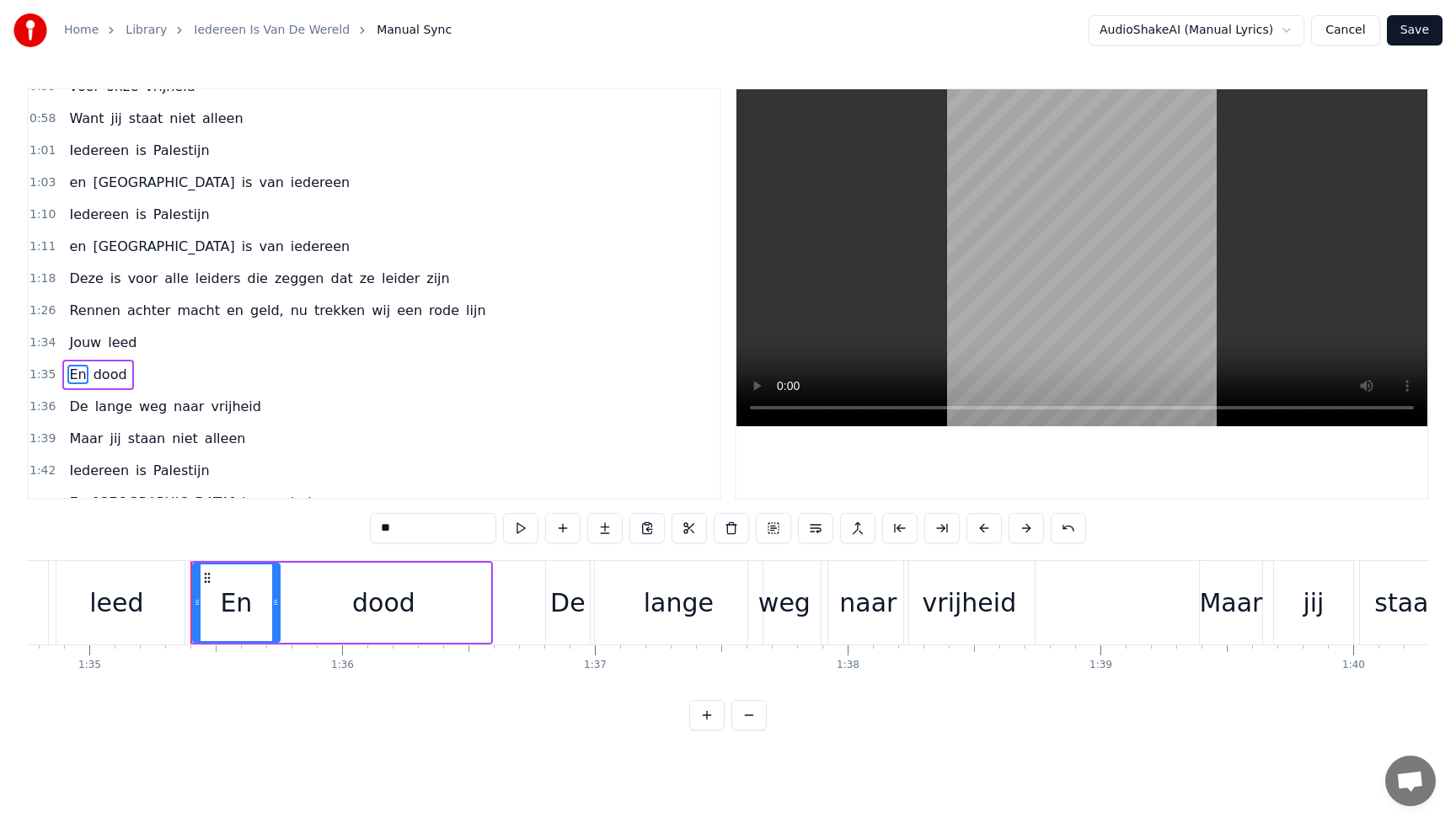
scroll to position [0, 24037]
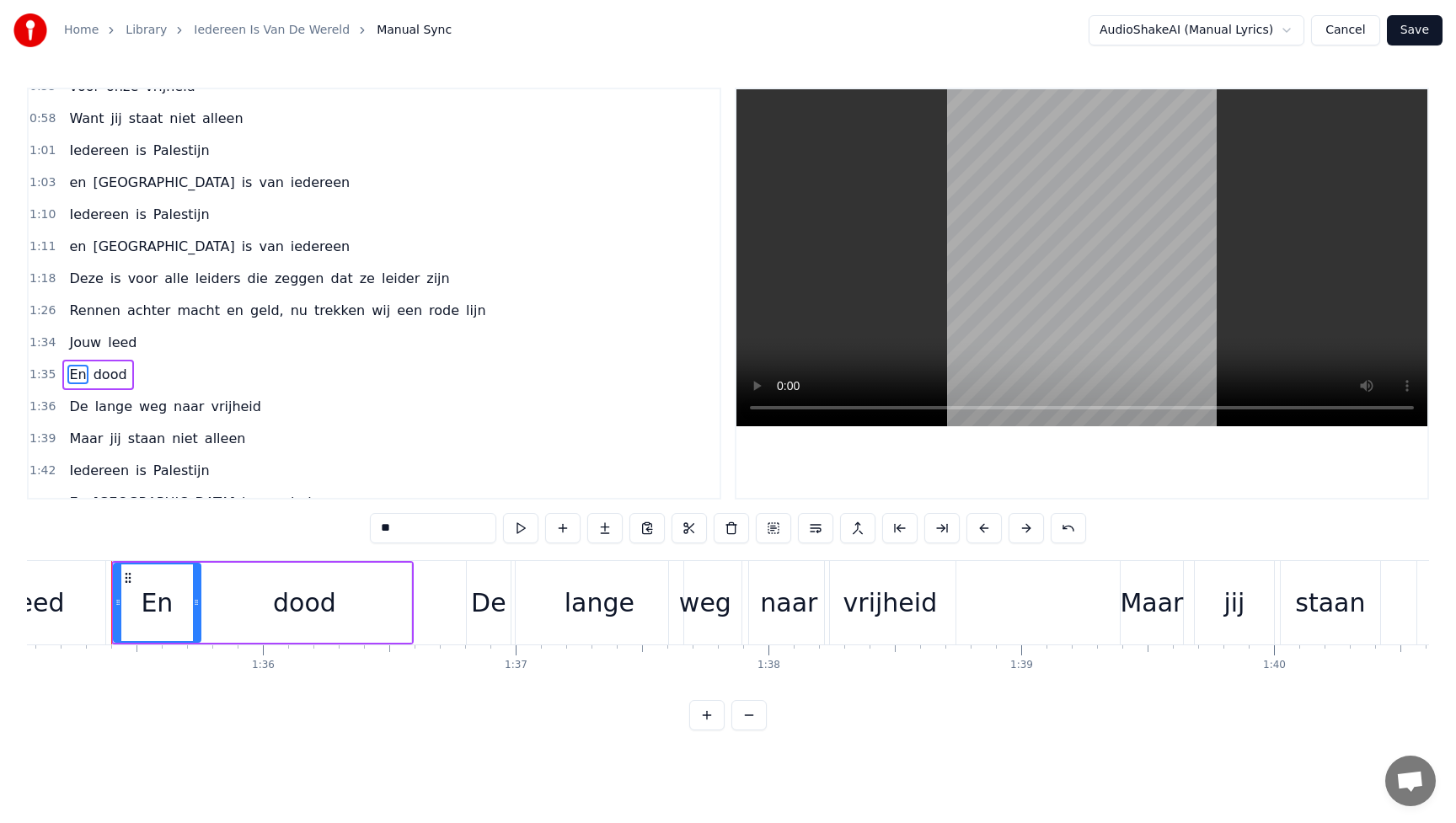
drag, startPoint x: 386, startPoint y: 527, endPoint x: 371, endPoint y: 524, distance: 15.3
click at [371, 524] on input "**" at bounding box center [433, 527] width 127 height 30
click at [127, 442] on span "staan" at bounding box center [147, 439] width 41 height 19
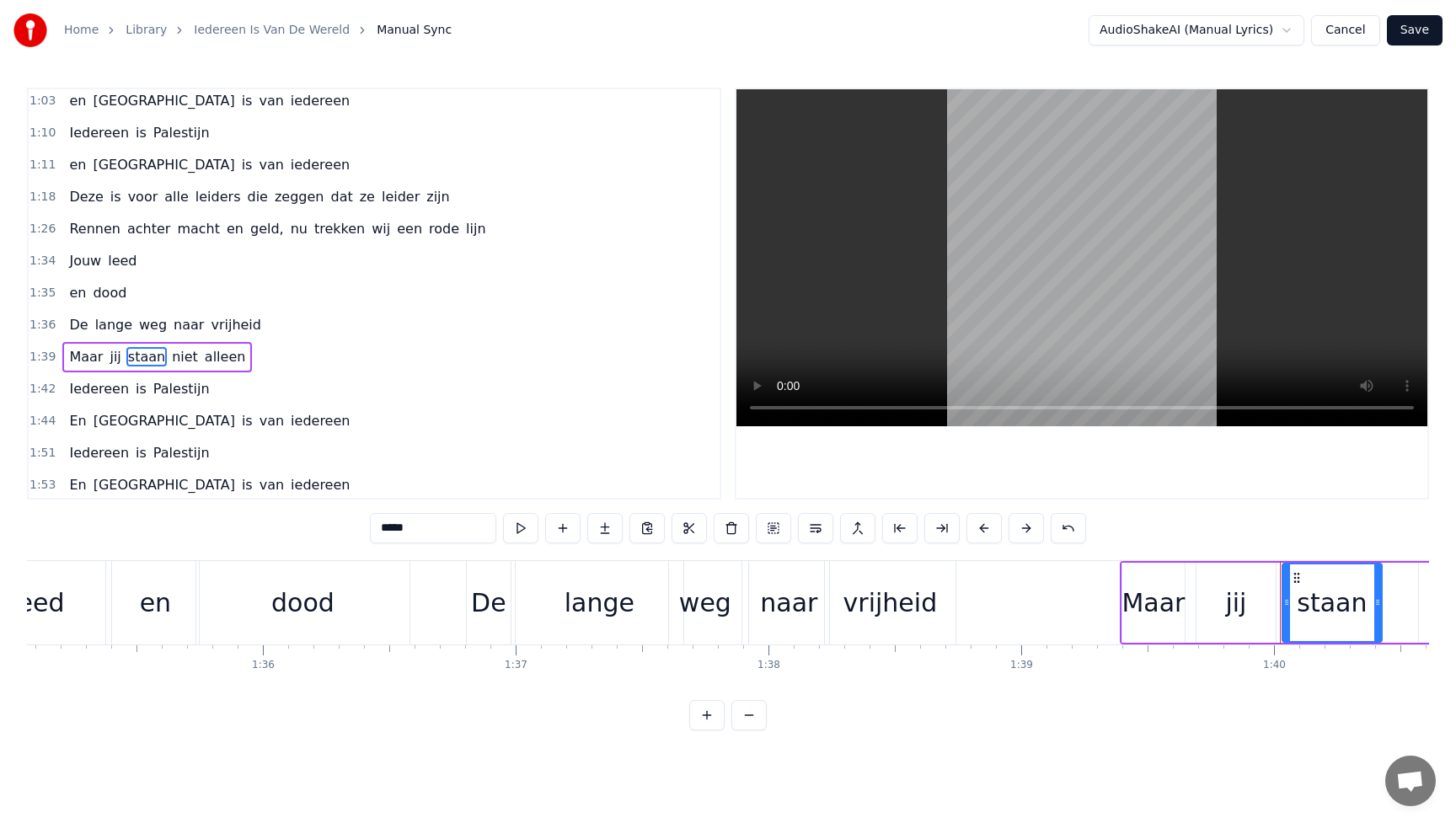
scroll to position [357, 0]
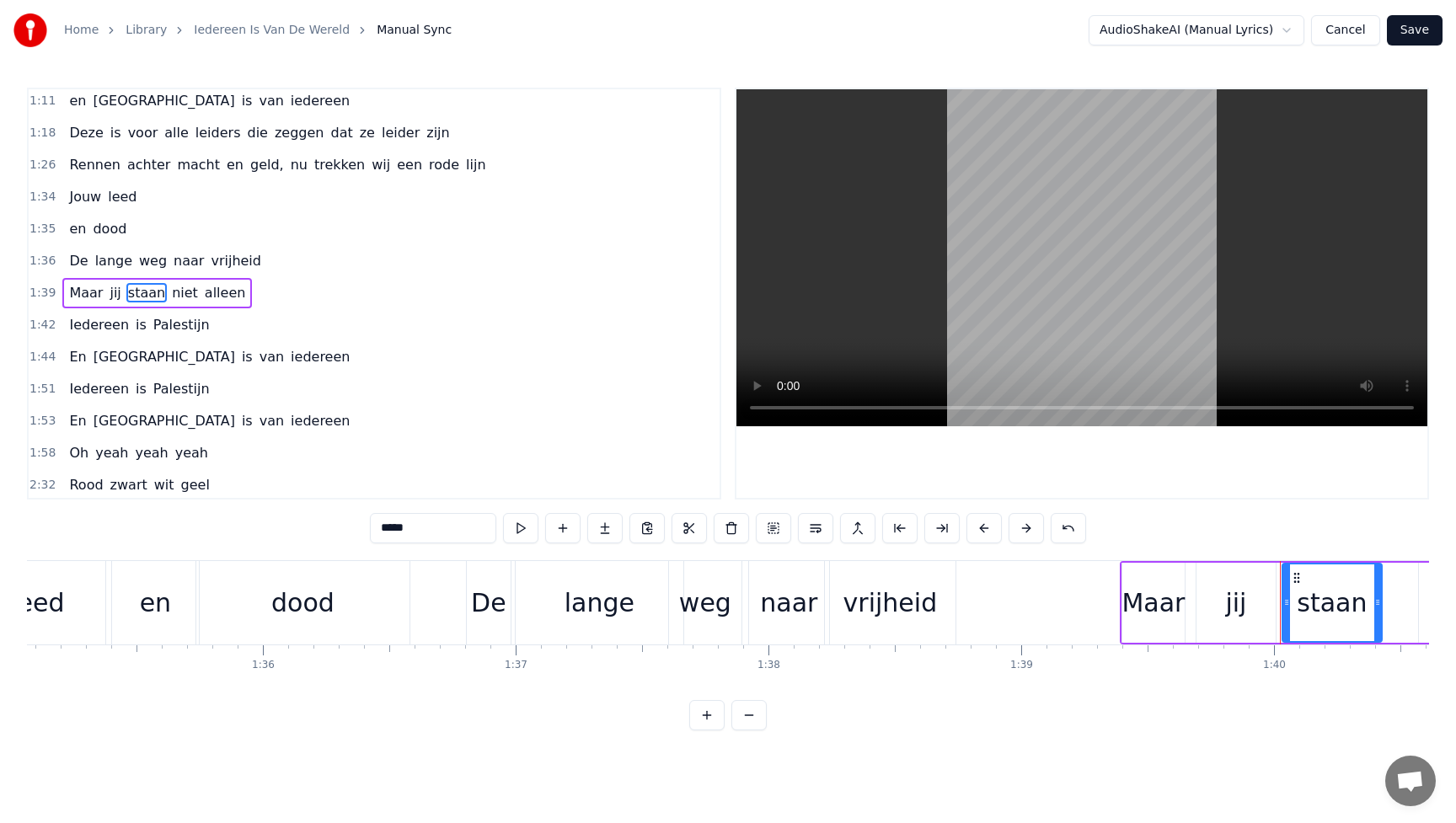
drag, startPoint x: 439, startPoint y: 536, endPoint x: 350, endPoint y: 514, distance: 91.7
click at [350, 514] on div "0:21 Dit is voor de kinderen uit [GEOGRAPHIC_DATA] en Soedan 0:29 Die sterven v…" at bounding box center [728, 409] width 1403 height 643
type input "*****"
click at [297, 309] on div "1:42 Iedereen is Palestijn" at bounding box center [374, 325] width 691 height 32
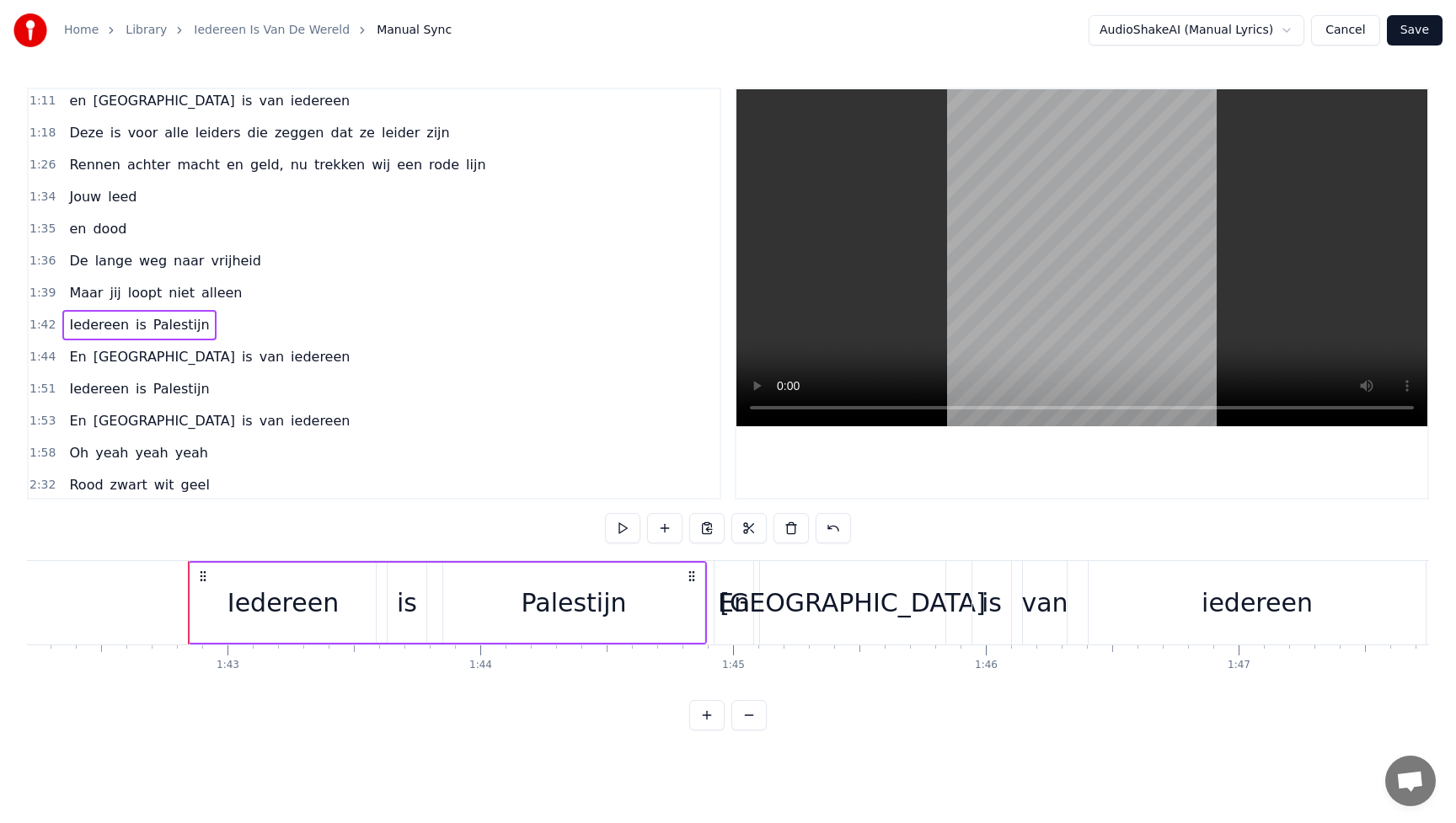
scroll to position [0, 25919]
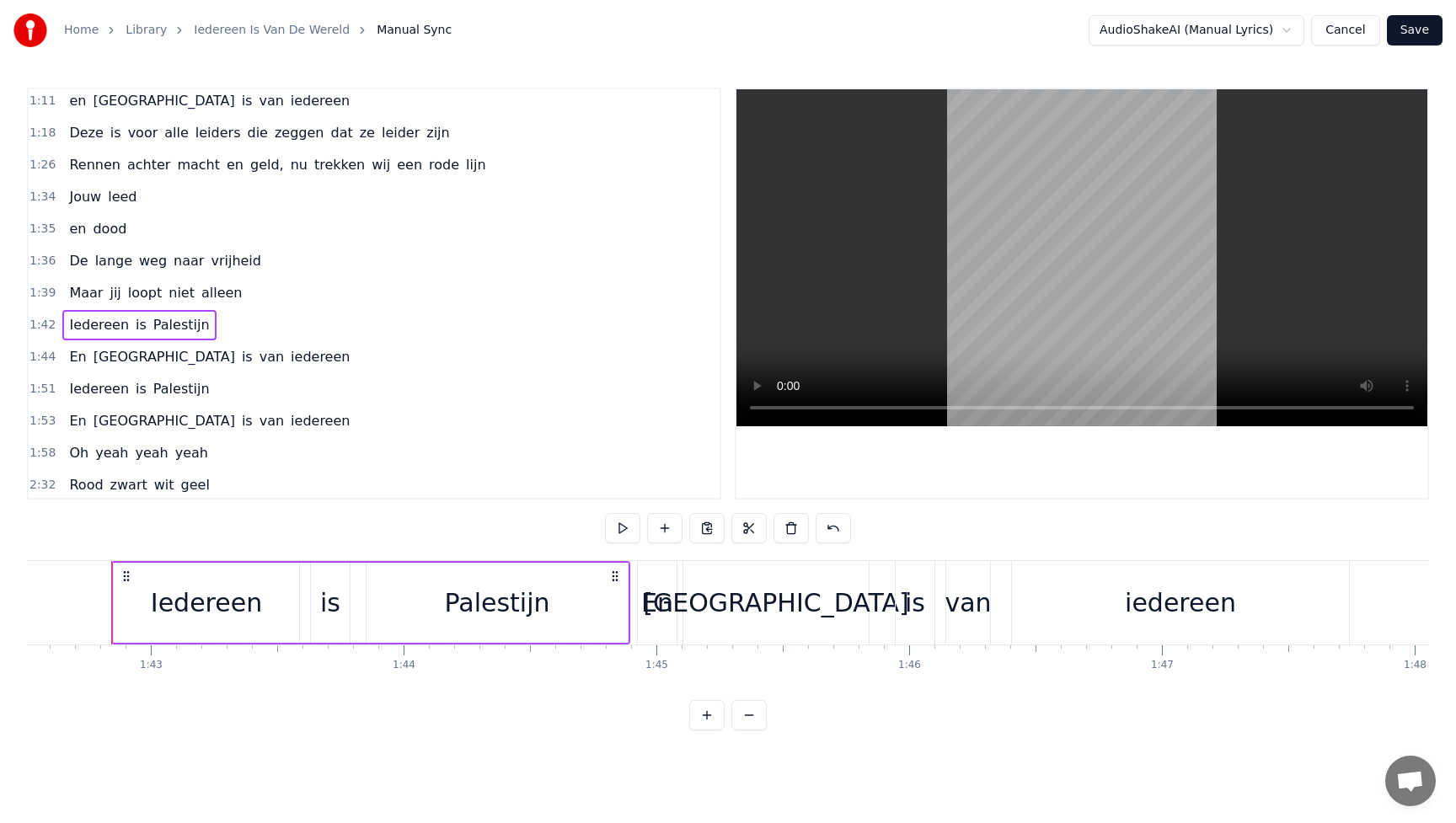
click at [71, 359] on span "En" at bounding box center [77, 357] width 20 height 19
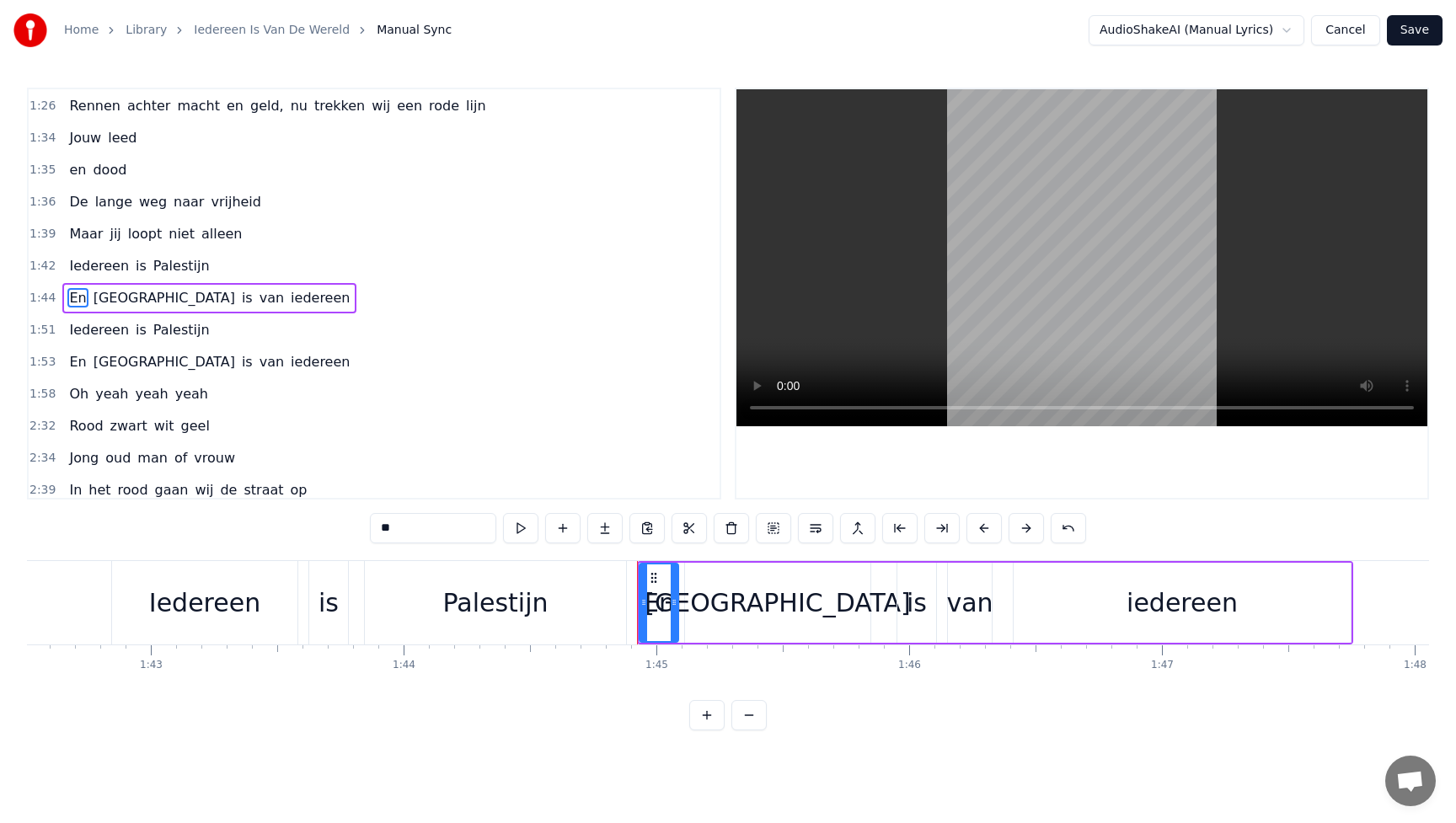
scroll to position [421, 0]
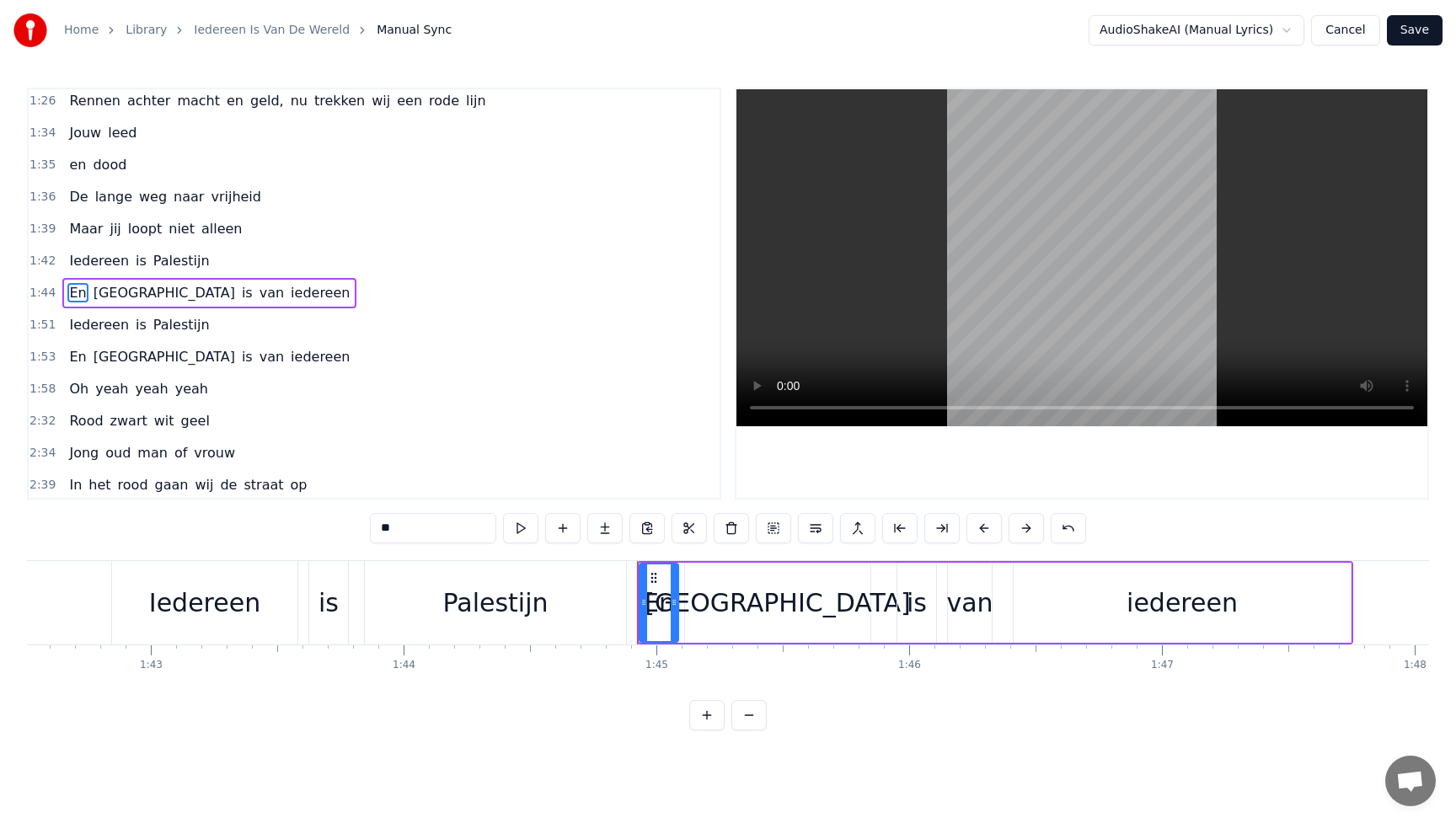
drag, startPoint x: 386, startPoint y: 526, endPoint x: 366, endPoint y: 526, distance: 20.0
click at [366, 526] on div "0:21 Dit is voor de kinderen uit [GEOGRAPHIC_DATA] en Soedan 0:29 Die sterven v…" at bounding box center [728, 409] width 1403 height 643
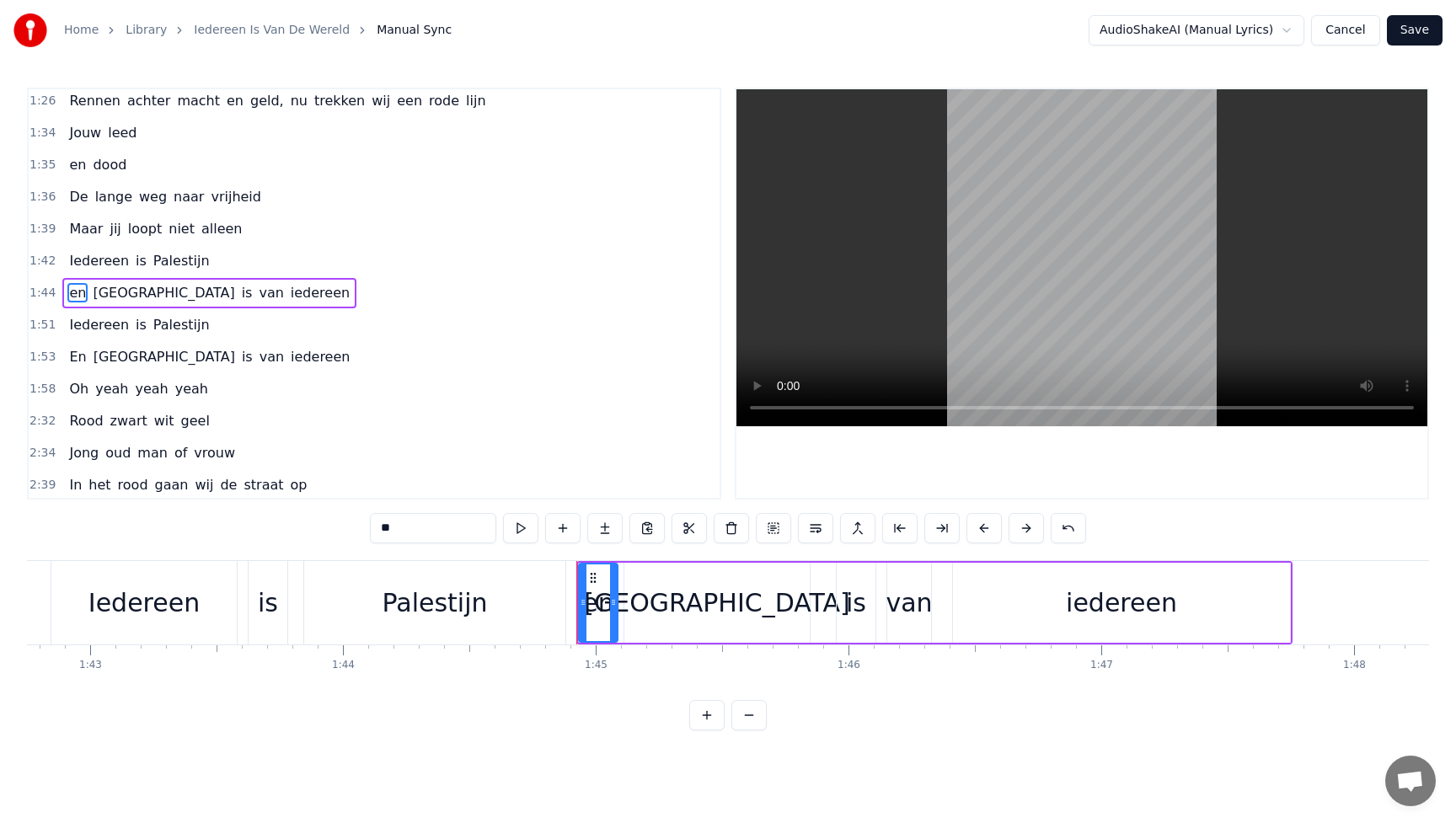
scroll to position [0, 25984]
click at [91, 328] on span "Iedereen" at bounding box center [98, 325] width 63 height 19
type input "********"
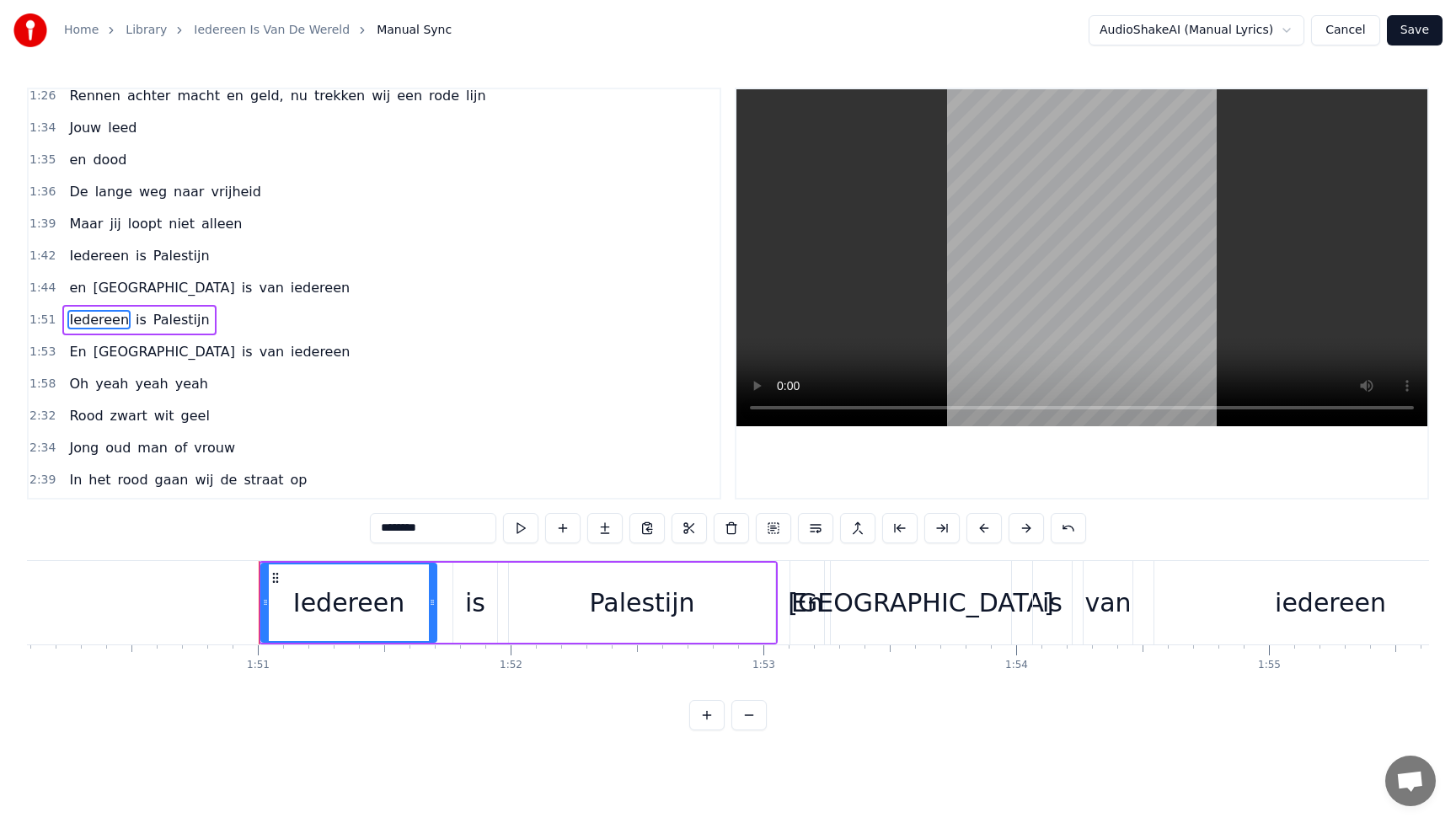
click at [78, 362] on div "En [GEOGRAPHIC_DATA] is van iedereen" at bounding box center [209, 352] width 294 height 30
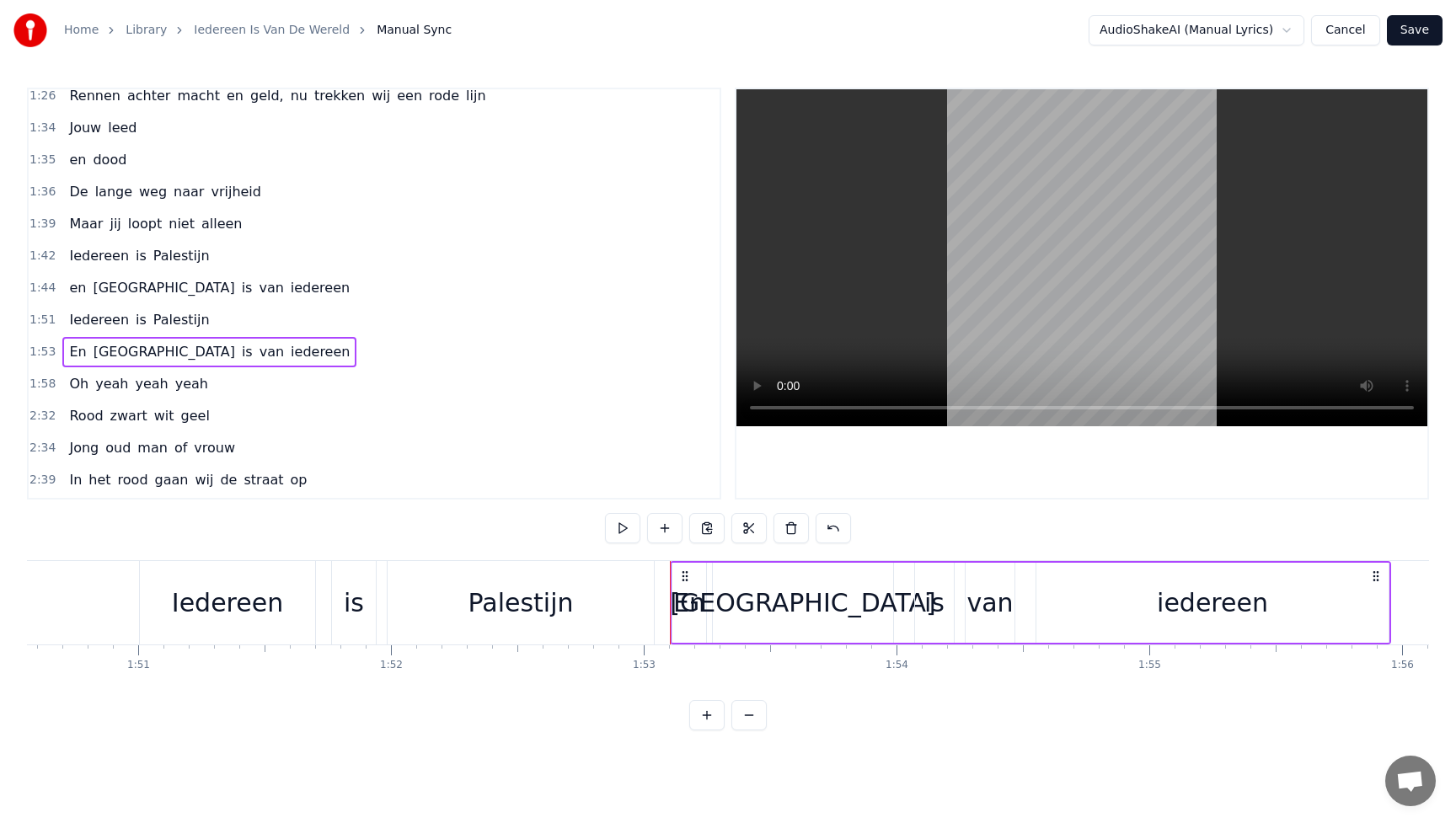
scroll to position [0, 27982]
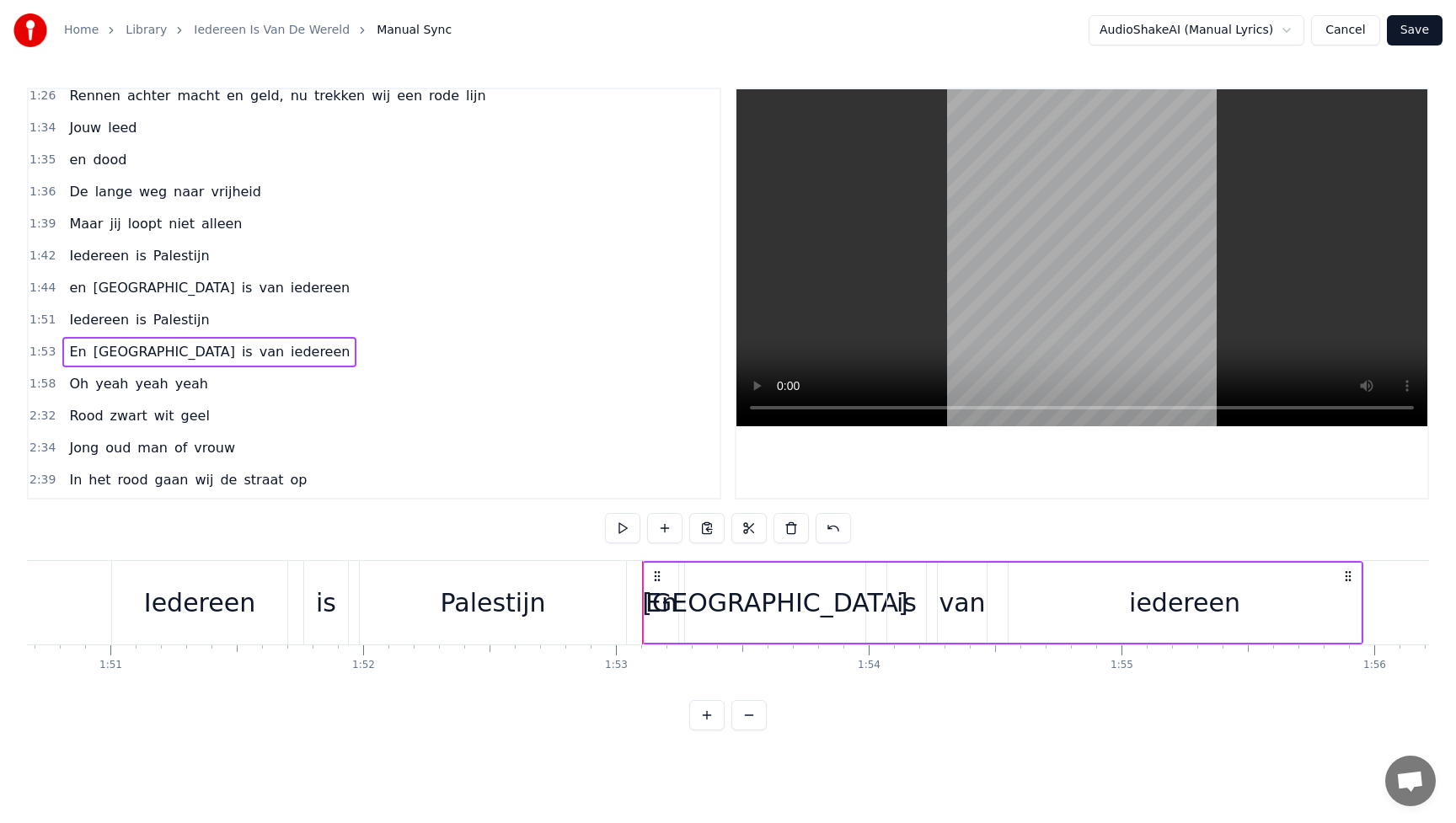
click at [70, 354] on span "En" at bounding box center [77, 352] width 20 height 19
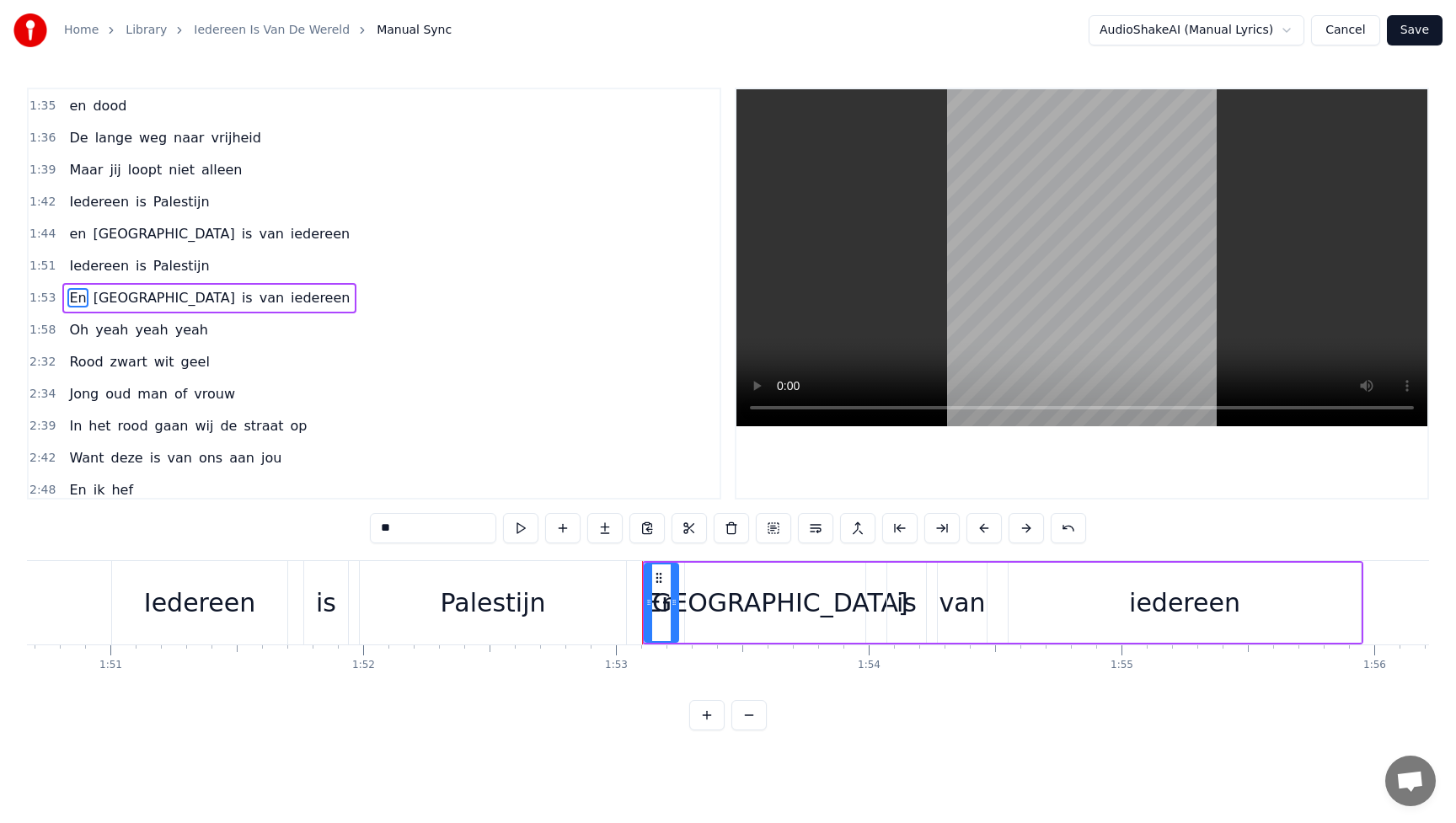
scroll to position [484, 0]
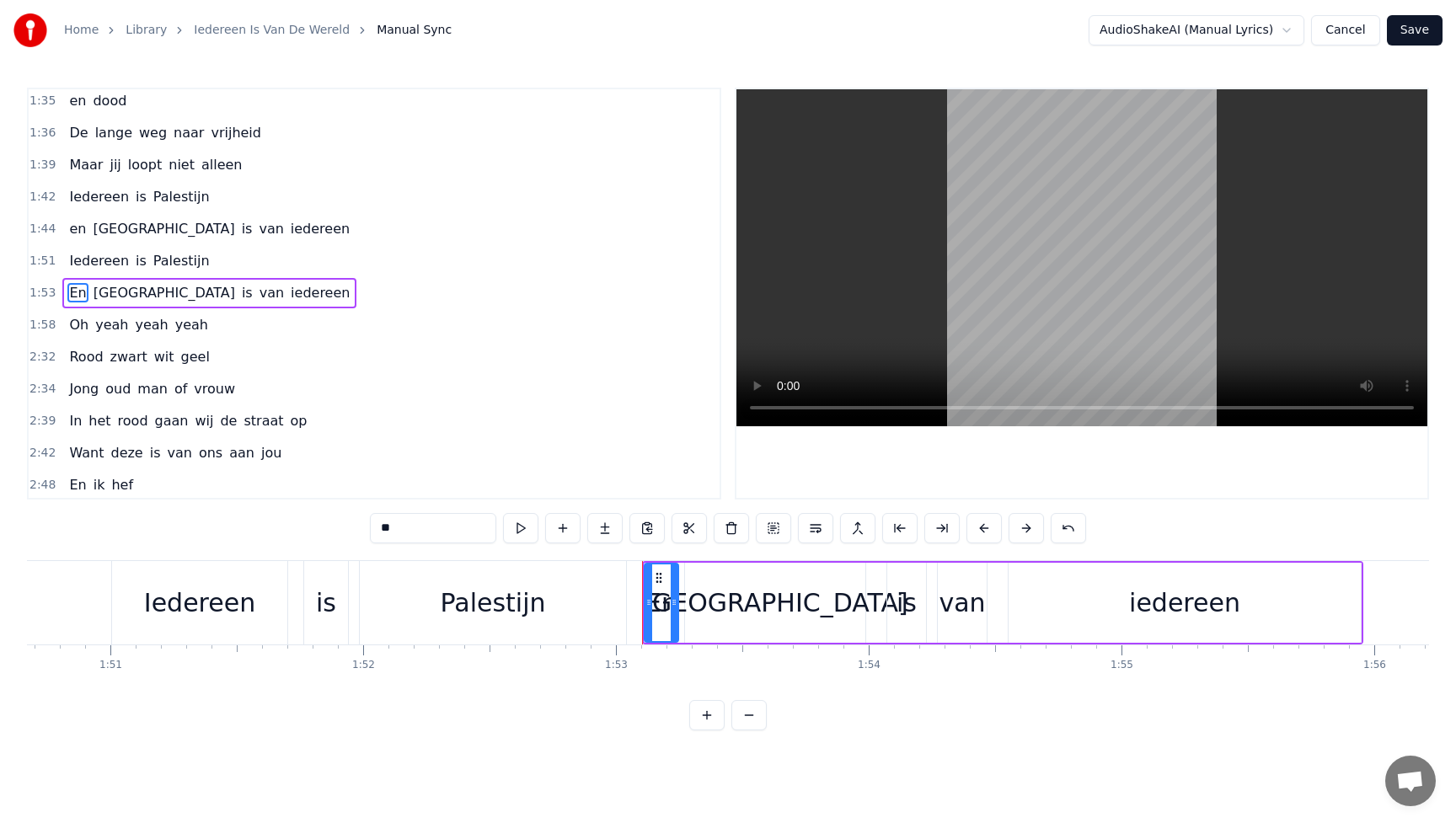
click at [378, 528] on input "**" at bounding box center [433, 527] width 127 height 30
drag, startPoint x: 387, startPoint y: 529, endPoint x: 361, endPoint y: 529, distance: 26.0
click at [361, 529] on div "0:21 Dit is voor de kinderen uit [GEOGRAPHIC_DATA] en Soedan 0:29 Die sterven v…" at bounding box center [728, 409] width 1403 height 643
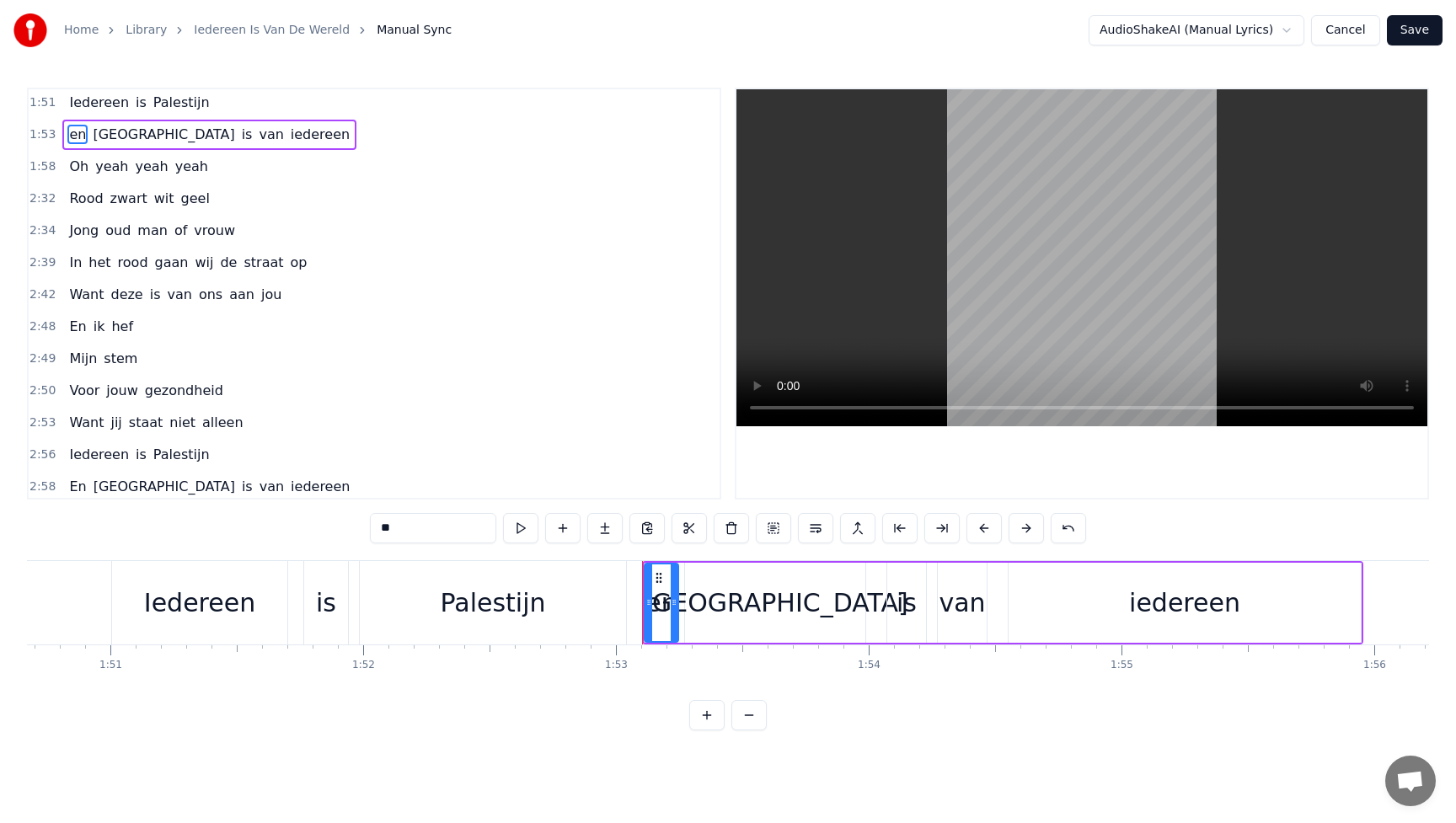
scroll to position [654, 0]
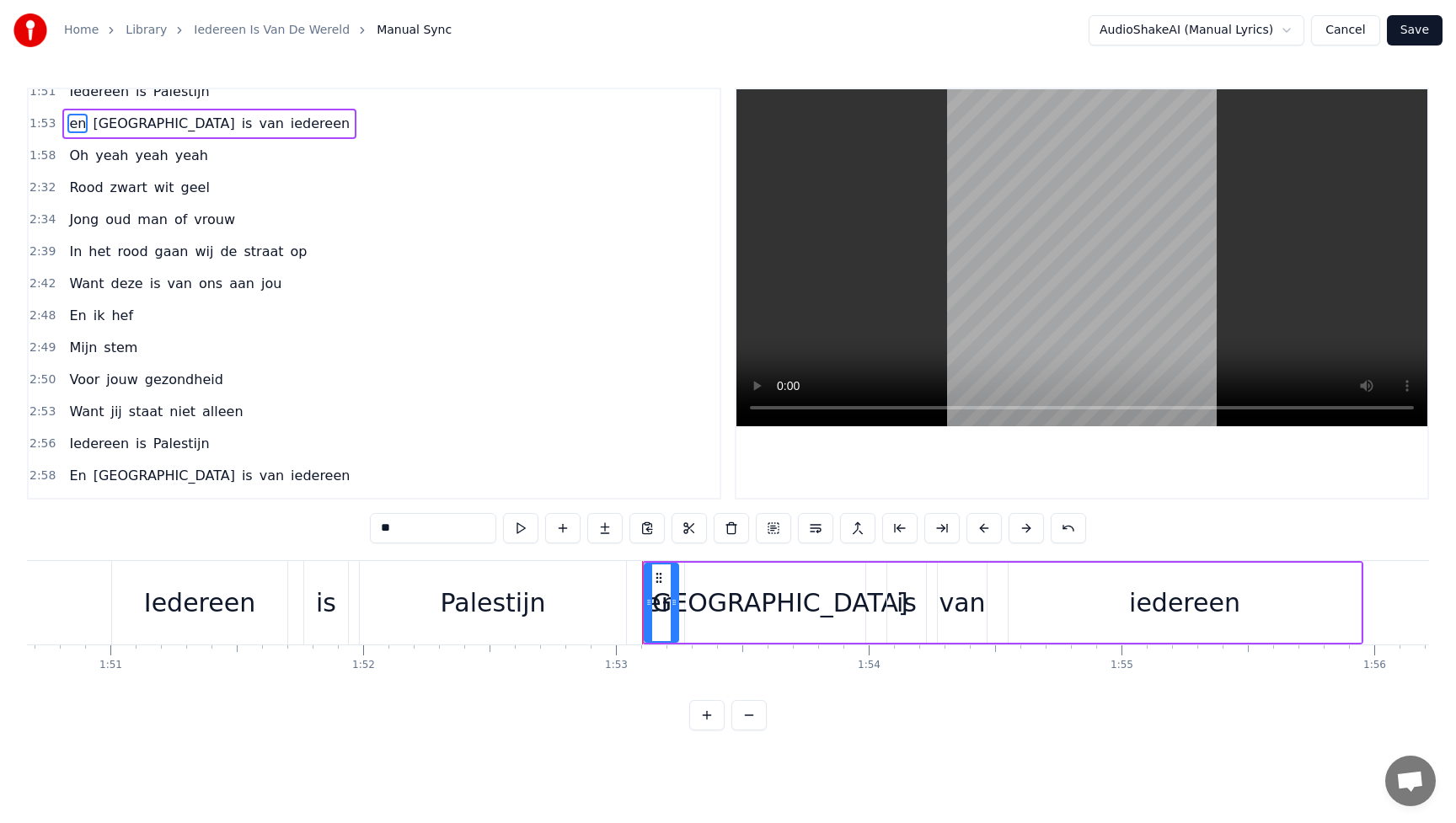
click at [68, 354] on span "Mijn" at bounding box center [83, 347] width 31 height 19
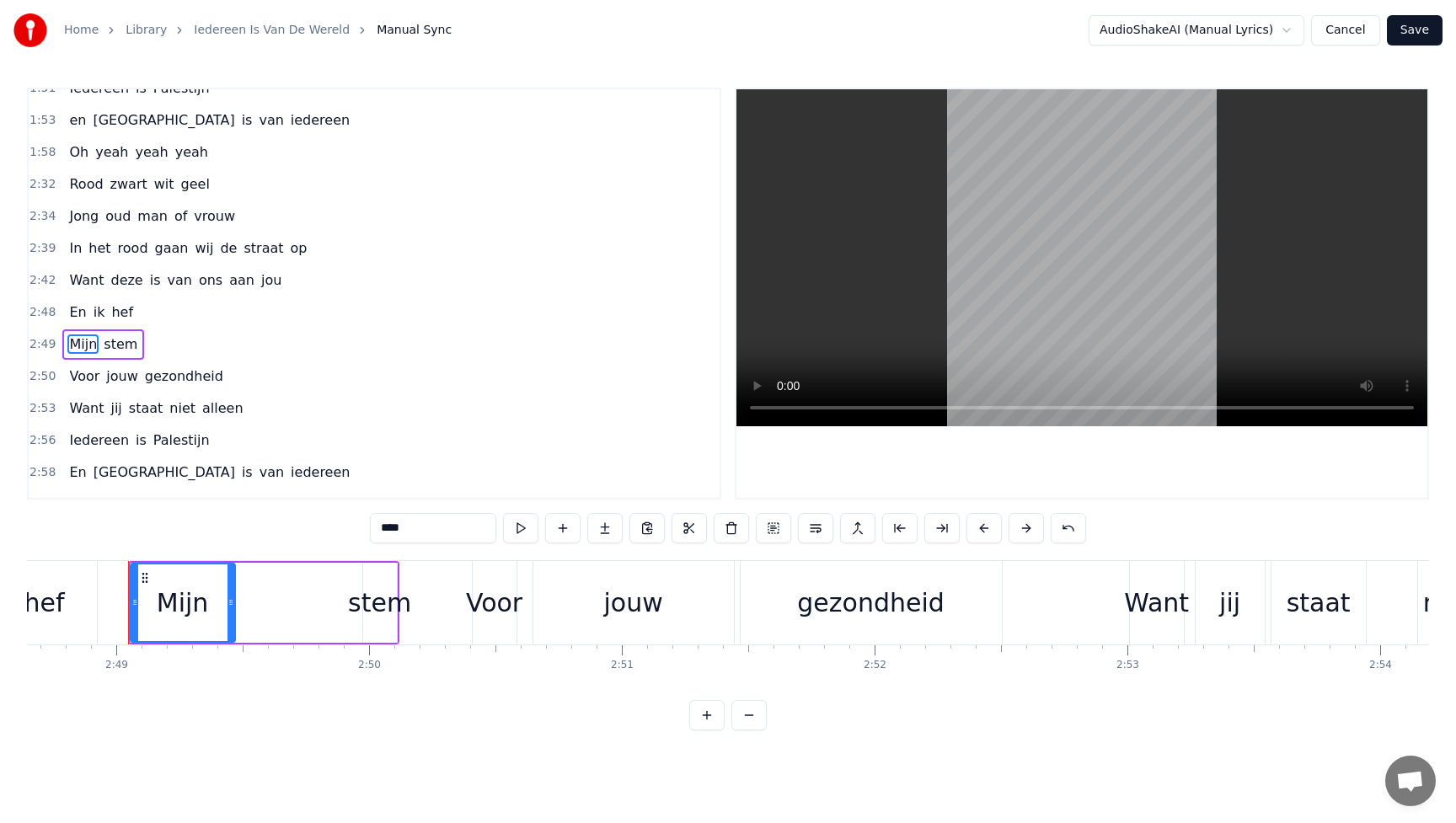
scroll to position [0, 42658]
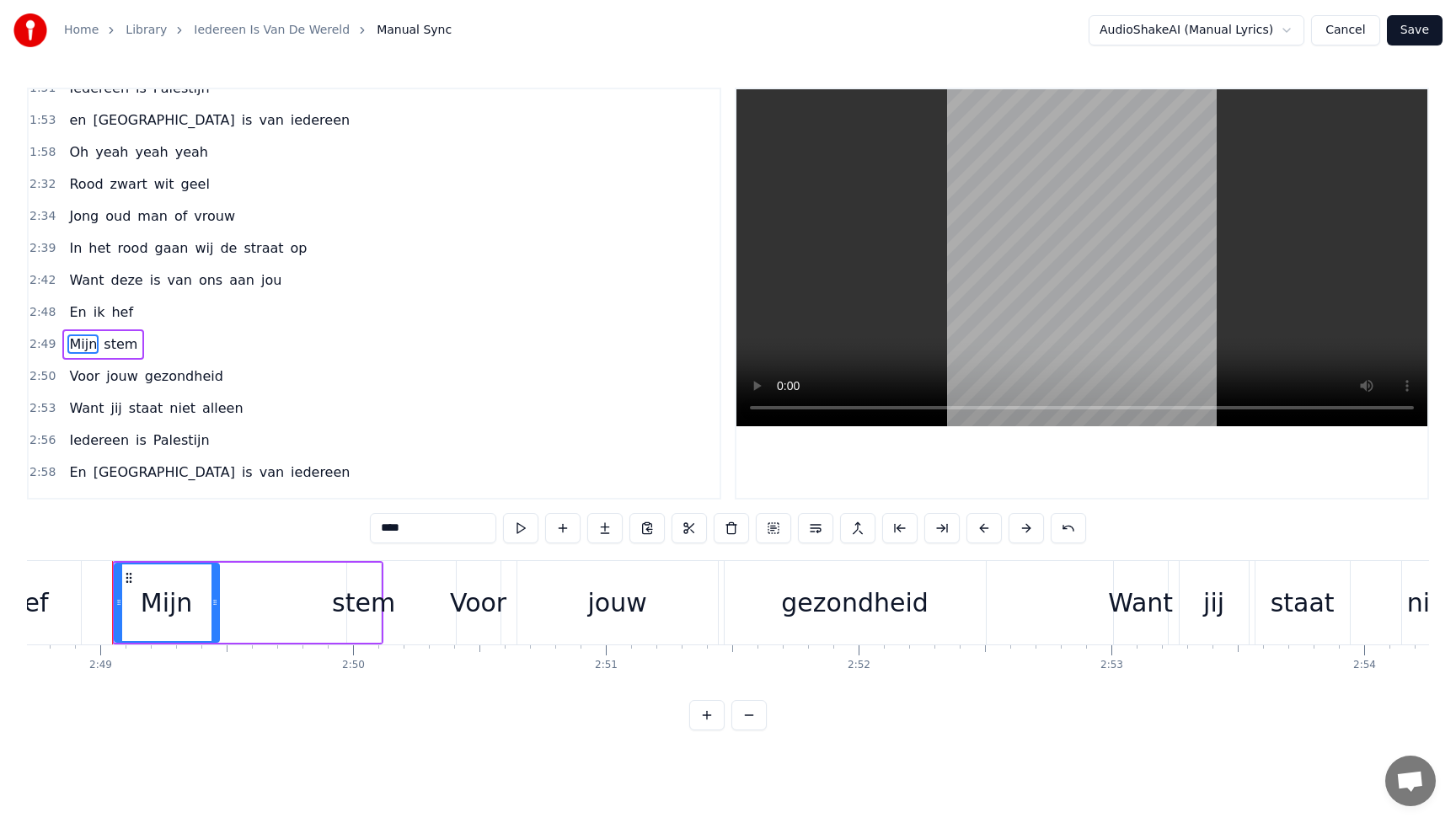
drag, startPoint x: 388, startPoint y: 527, endPoint x: 363, endPoint y: 527, distance: 25.0
click at [369, 527] on div "0:21 Dit is voor de kinderen uit [GEOGRAPHIC_DATA] en Soedan 0:29 Die sterven v…" at bounding box center [728, 409] width 1403 height 643
type input "****"
